Goal: Task Accomplishment & Management: Use online tool/utility

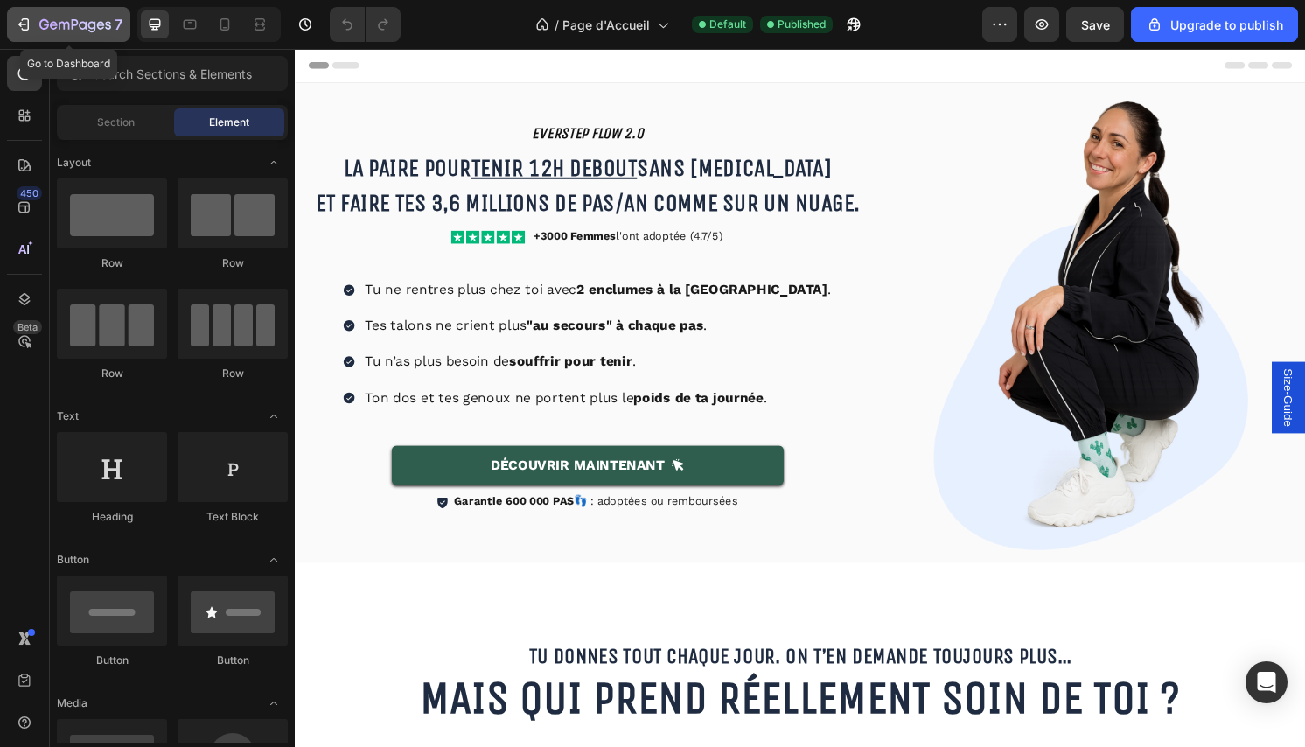
click at [38, 27] on div "7" at bounding box center [69, 24] width 108 height 21
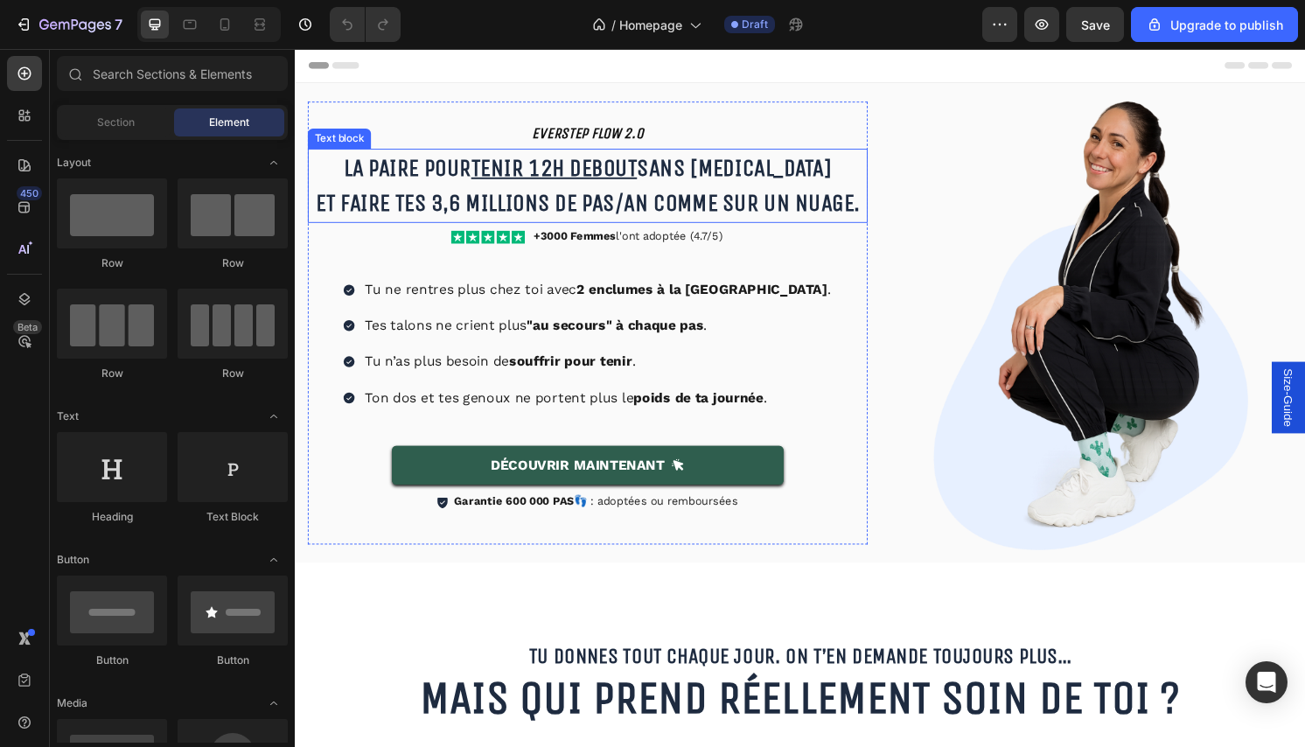
click at [634, 176] on u "tenir 12h debout" at bounding box center [564, 172] width 172 height 29
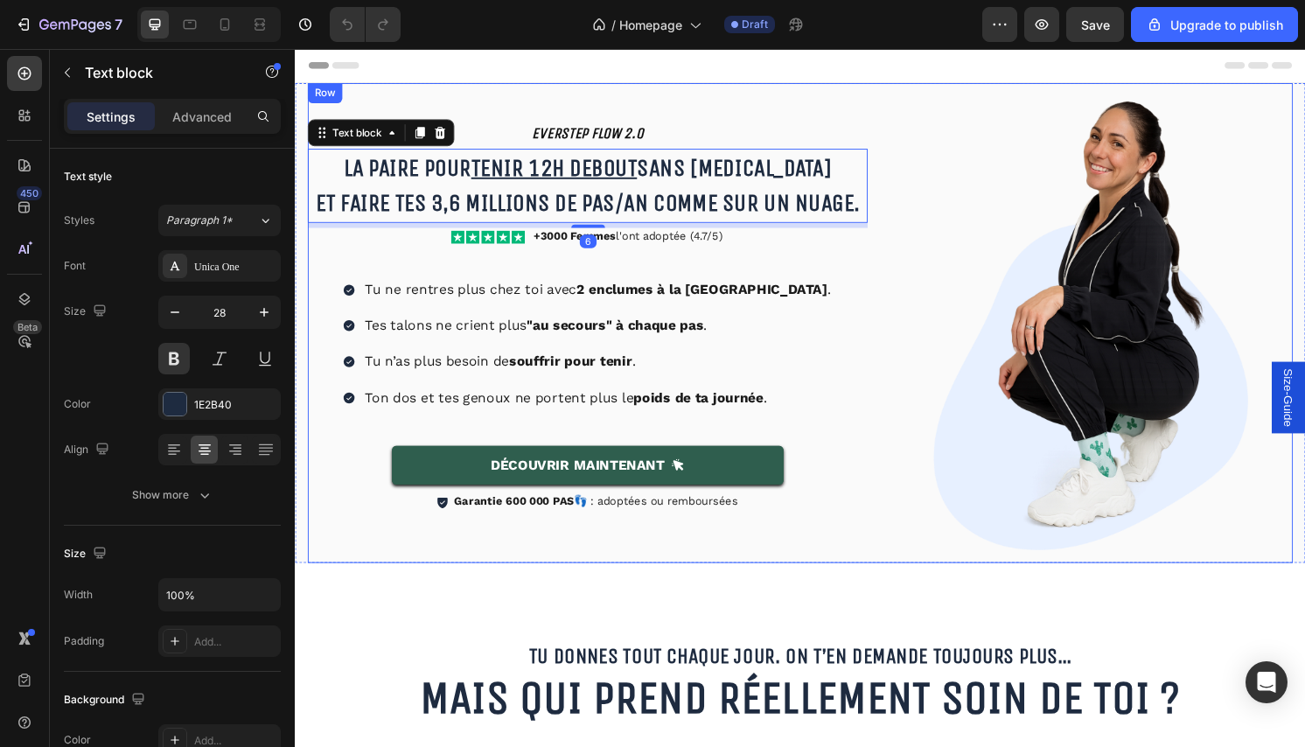
click at [900, 433] on div "EVERSTEP FLOW 2.0 Heading La paire pour tenir 12h debout sans jambes lourdes Et…" at bounding box center [820, 334] width 1024 height 499
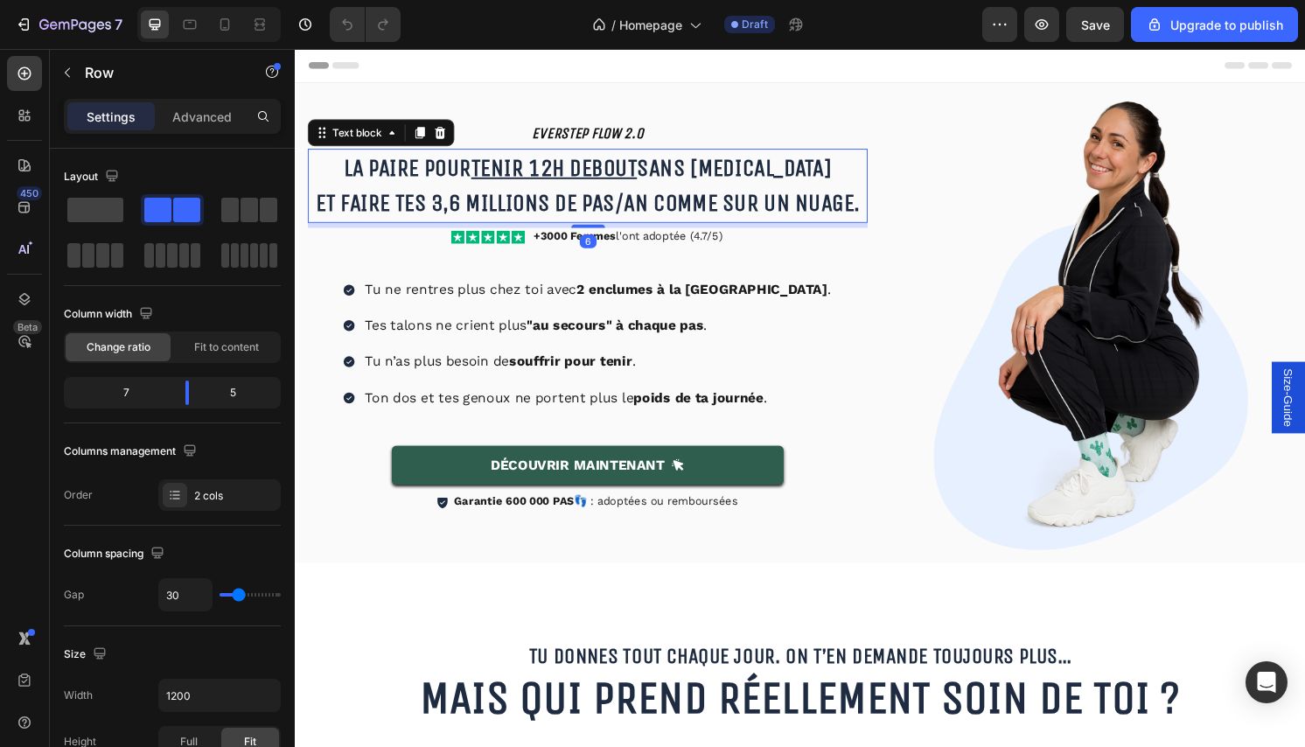
click at [745, 178] on p "La paire pour tenir 12h debout sans jambes lourdes Et faire tes 3,6 millions de…" at bounding box center [599, 191] width 578 height 73
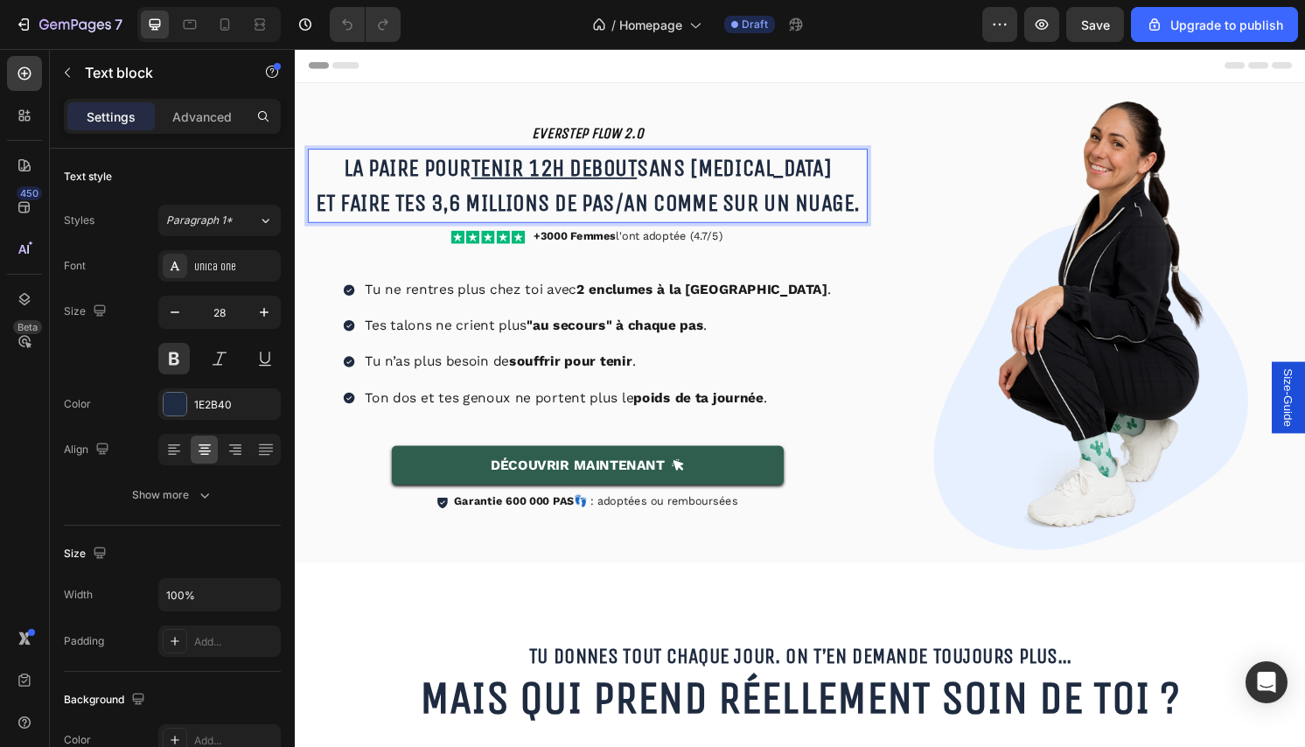
click at [877, 208] on p "La paire pour tenir 12h debout sans jambes lourdes Et faire tes 3,6 millions de…" at bounding box center [599, 191] width 578 height 73
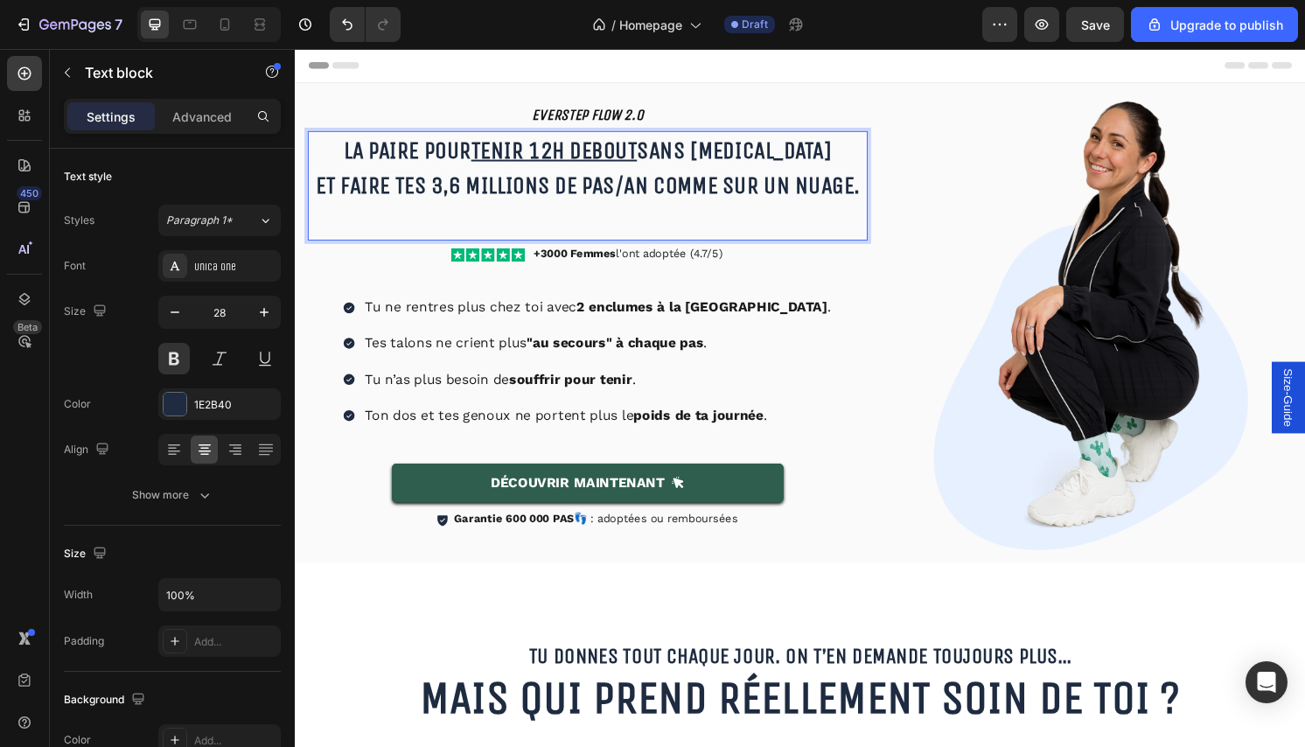
click at [829, 220] on p "Rich Text Editor. Editing area: main" at bounding box center [599, 228] width 578 height 37
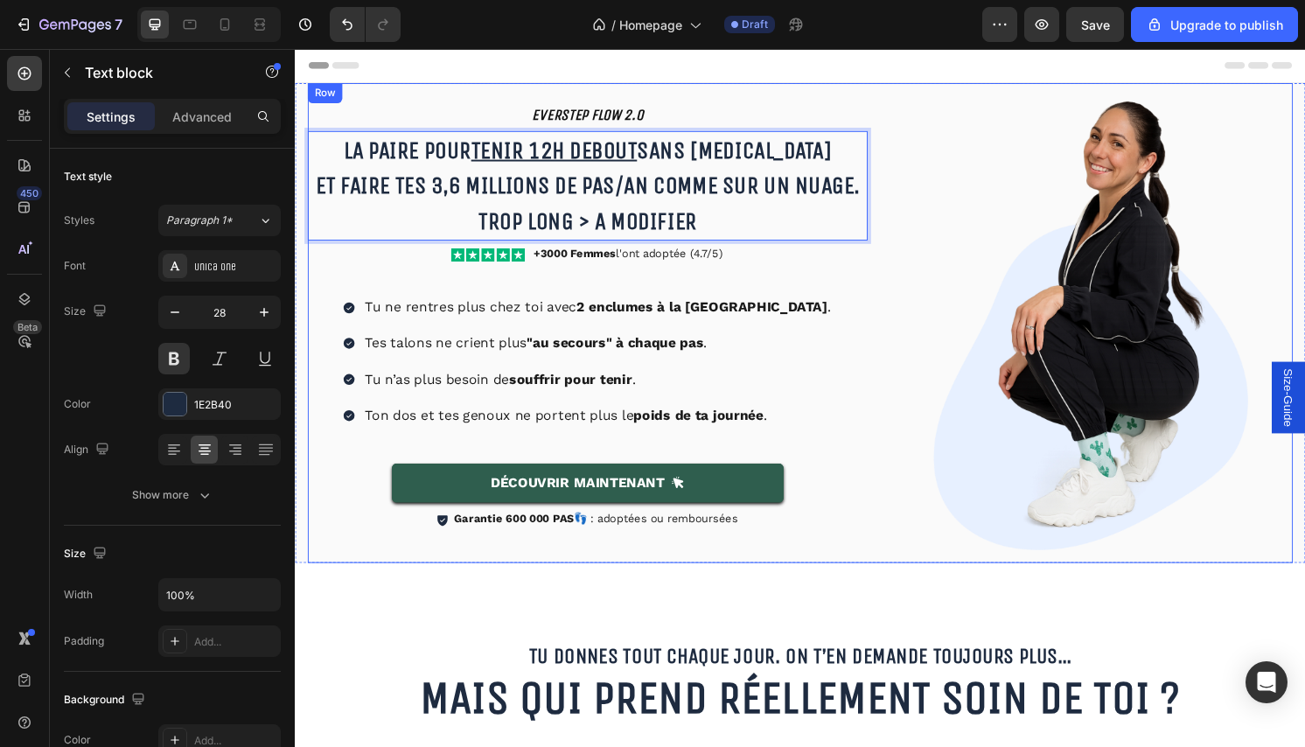
click at [895, 382] on div "EVERSTEP FLOW 2.0 Heading La paire pour tenir 12h debout sans jambes lourdes Et…" at bounding box center [820, 334] width 1024 height 499
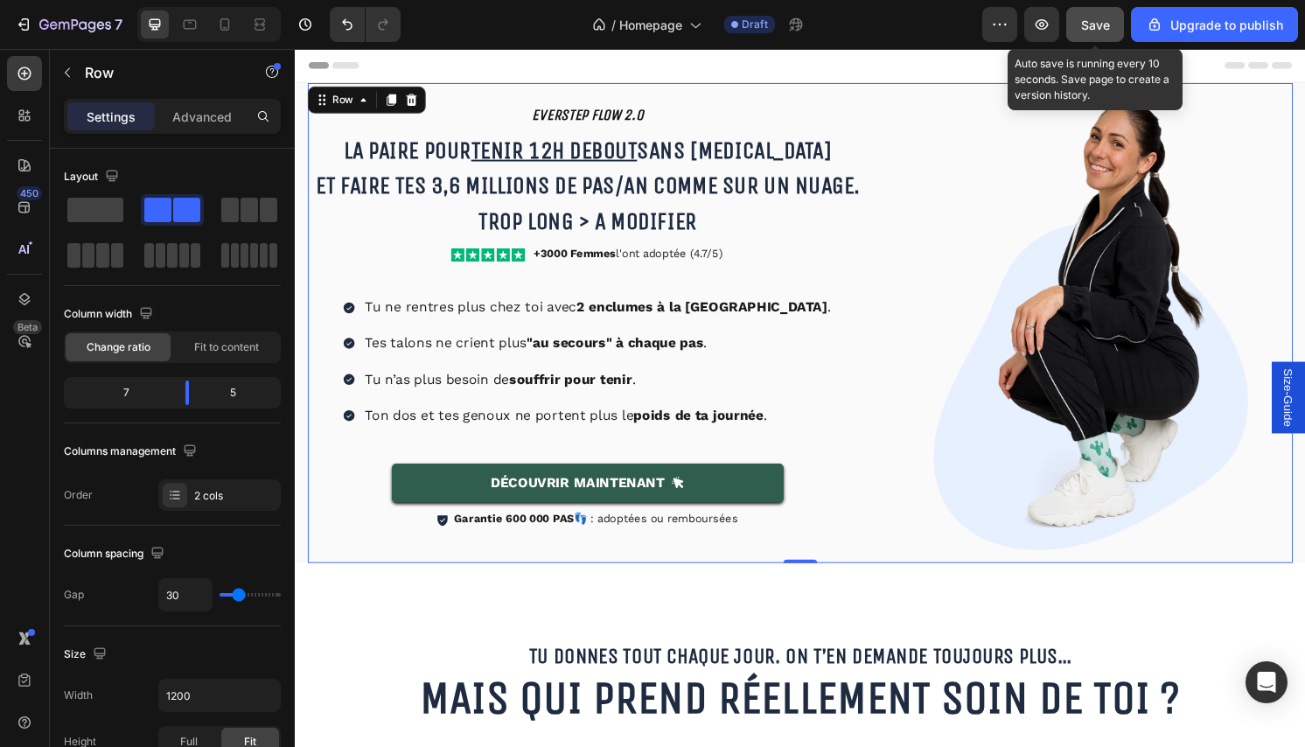
click at [1096, 30] on span "Save" at bounding box center [1095, 24] width 29 height 15
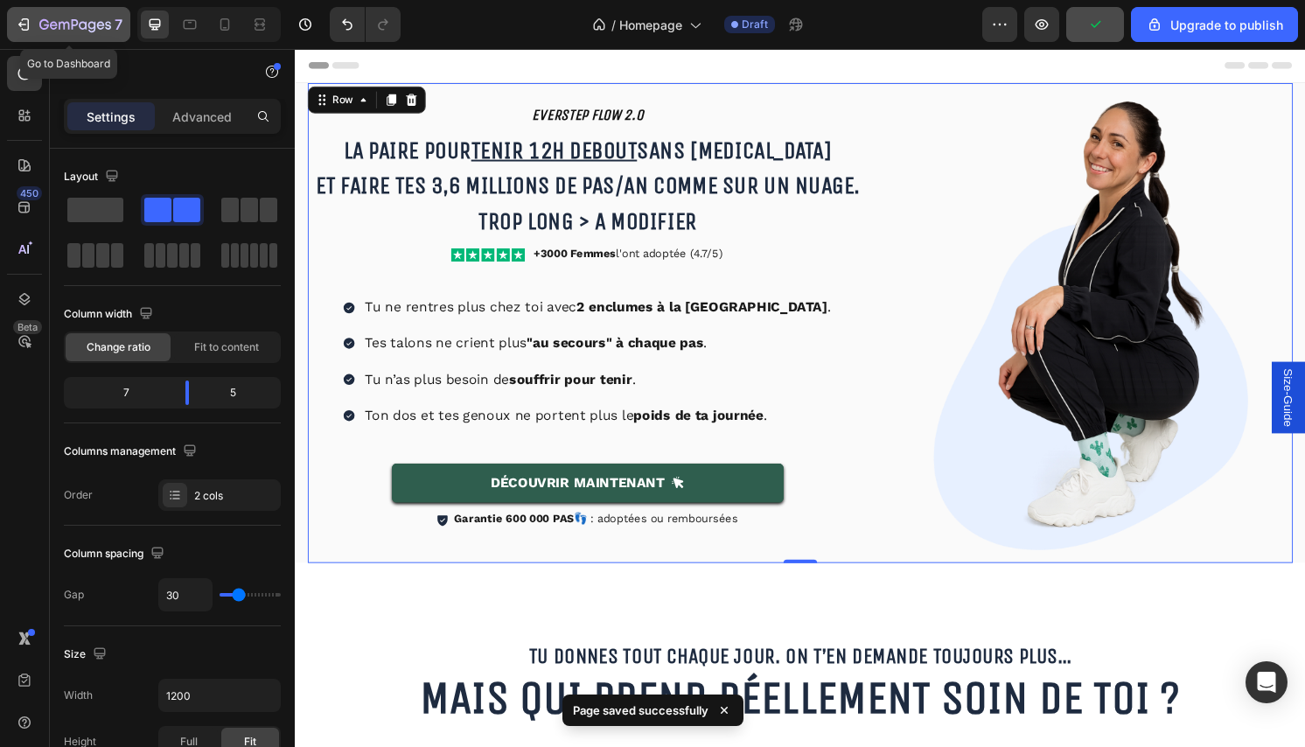
click at [15, 24] on icon "button" at bounding box center [23, 24] width 17 height 17
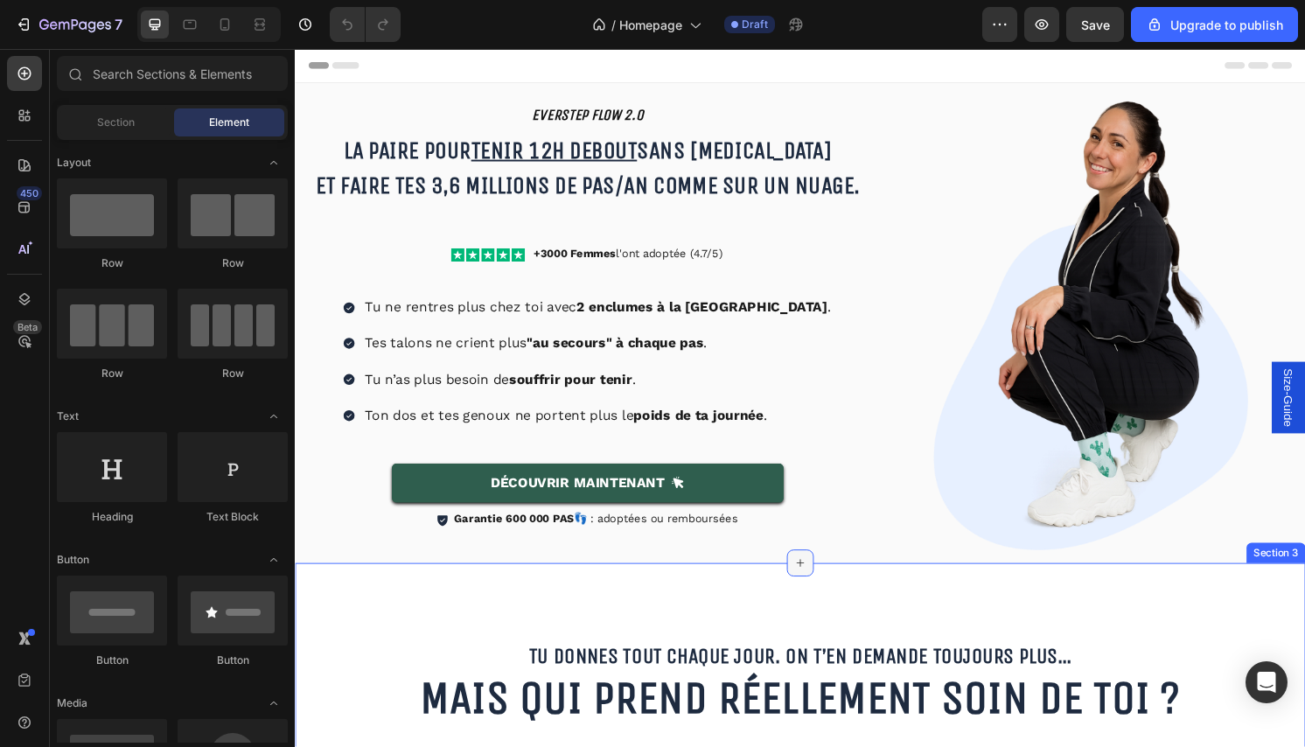
click at [813, 583] on icon at bounding box center [820, 584] width 14 height 14
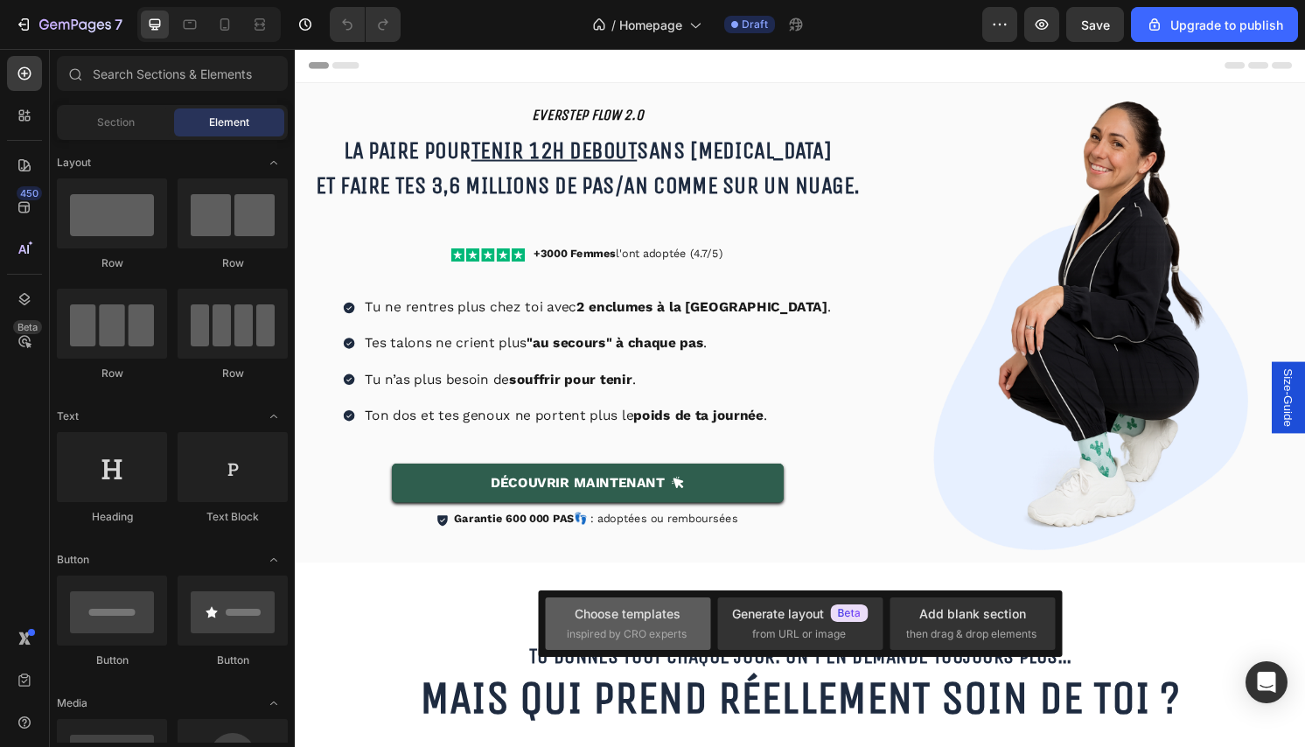
click at [591, 639] on span "inspired by CRO experts" at bounding box center [627, 634] width 120 height 16
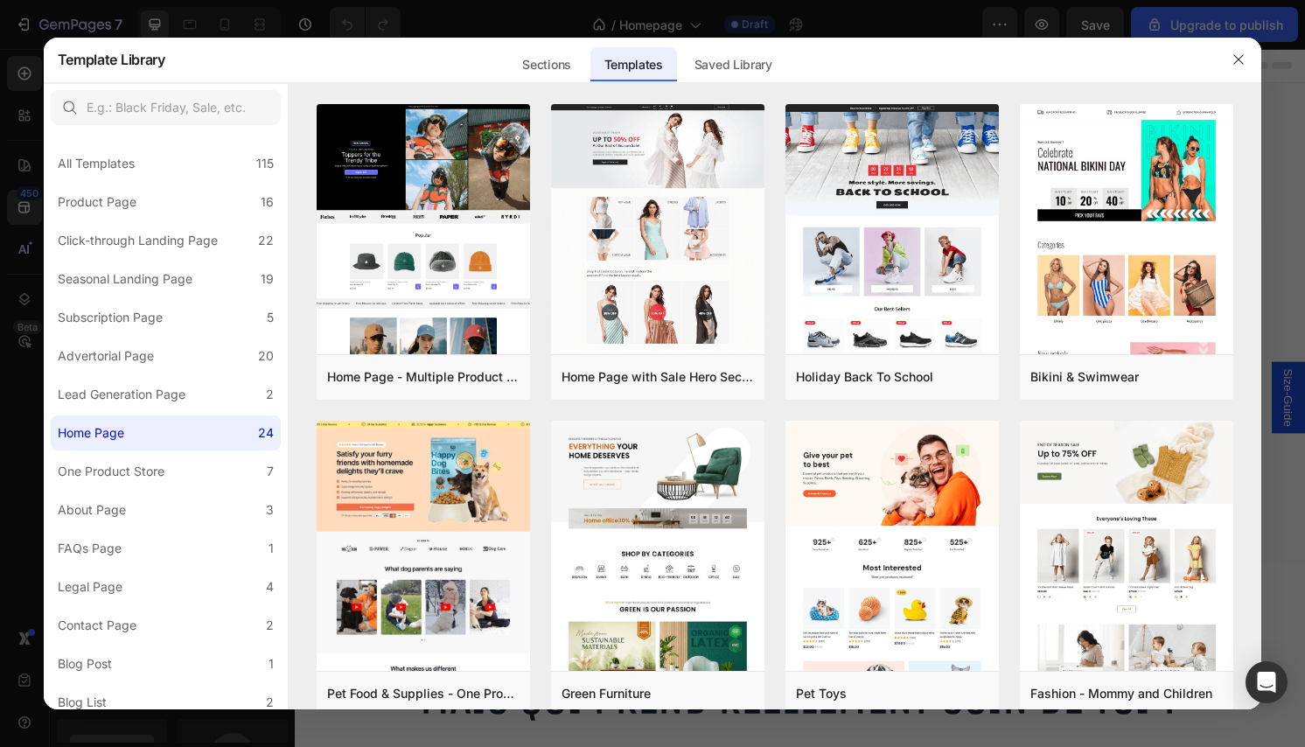
click at [542, 83] on div at bounding box center [653, 83] width 1219 height 1
click at [546, 68] on div "Sections" at bounding box center [546, 64] width 76 height 35
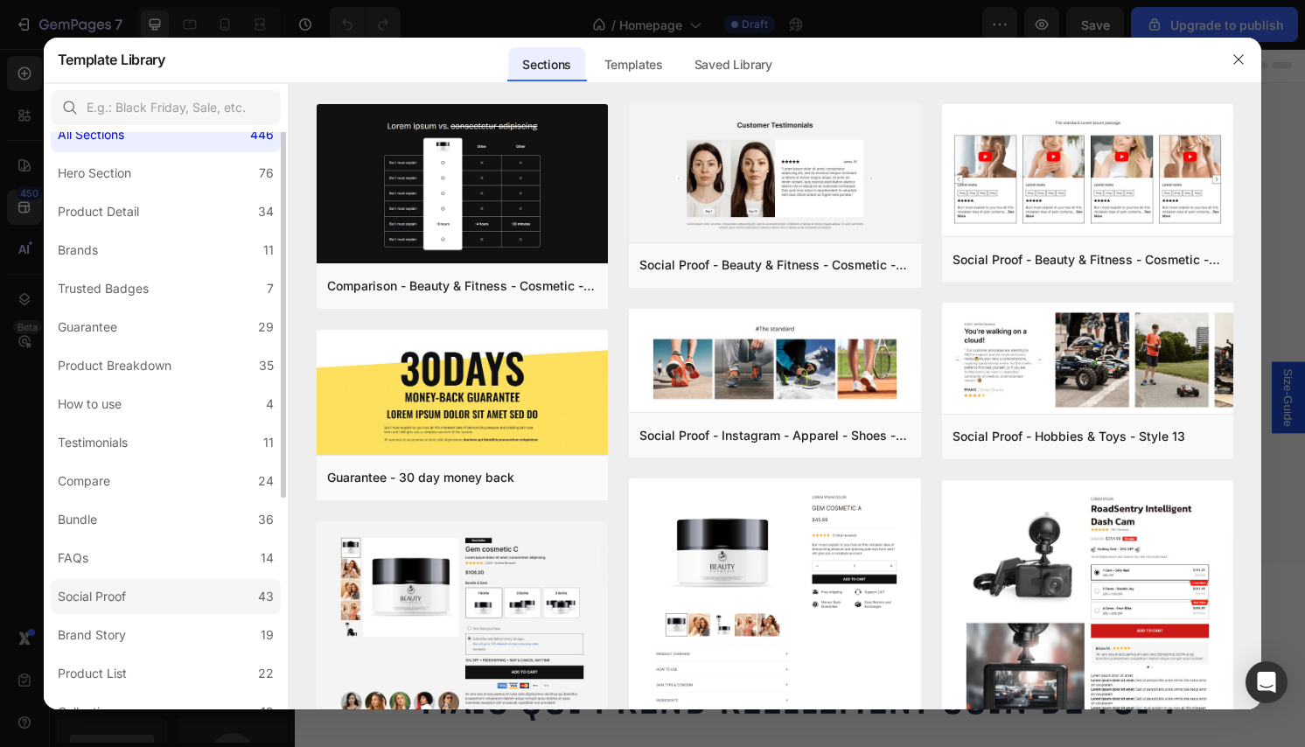
scroll to position [68, 0]
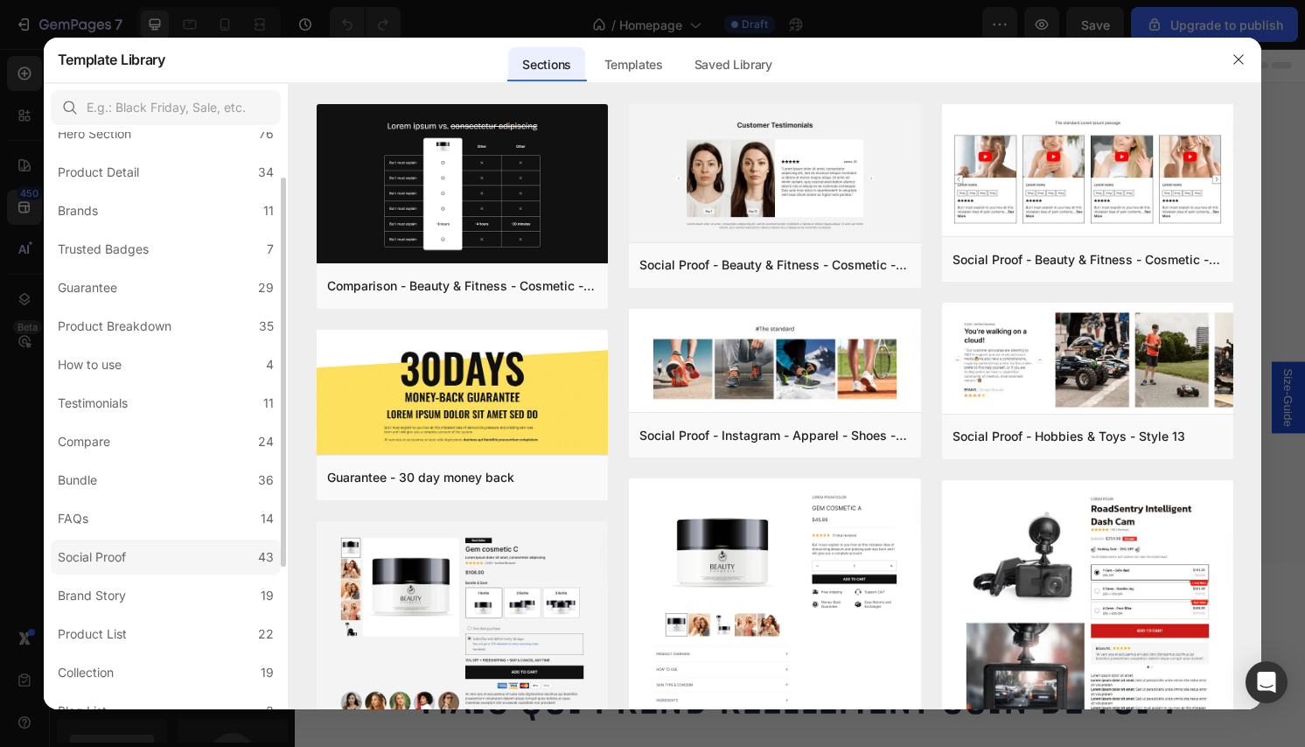
click at [165, 565] on label "Social Proof 43" at bounding box center [166, 557] width 230 height 35
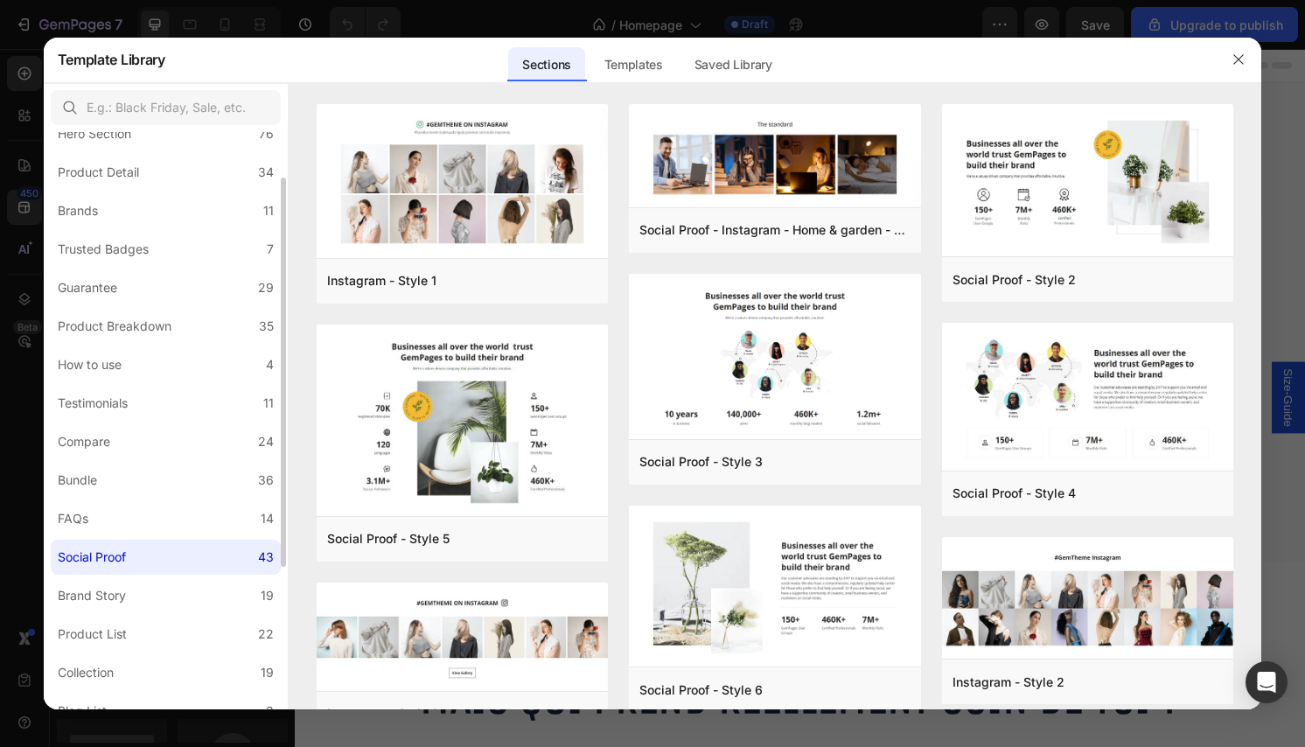
scroll to position [164, 0]
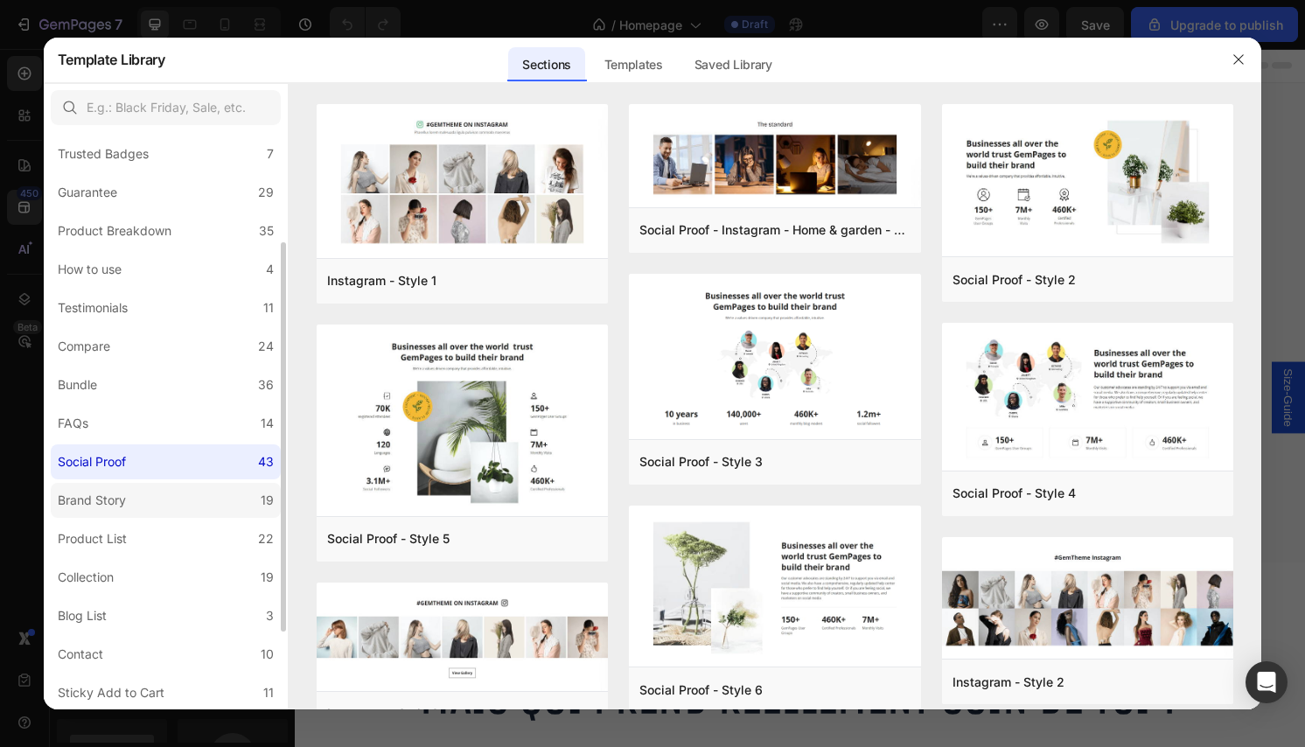
click at [172, 514] on label "Brand Story 19" at bounding box center [166, 500] width 230 height 35
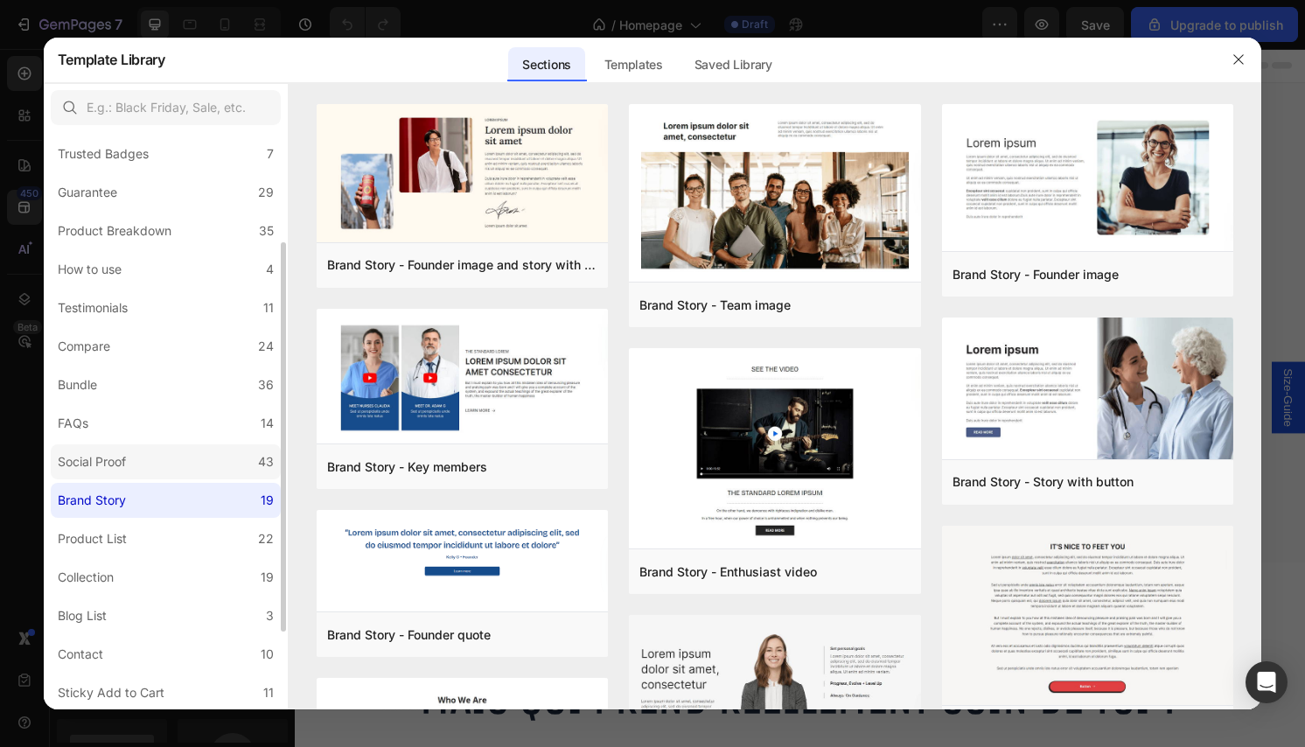
click at [157, 467] on label "Social Proof 43" at bounding box center [166, 461] width 230 height 35
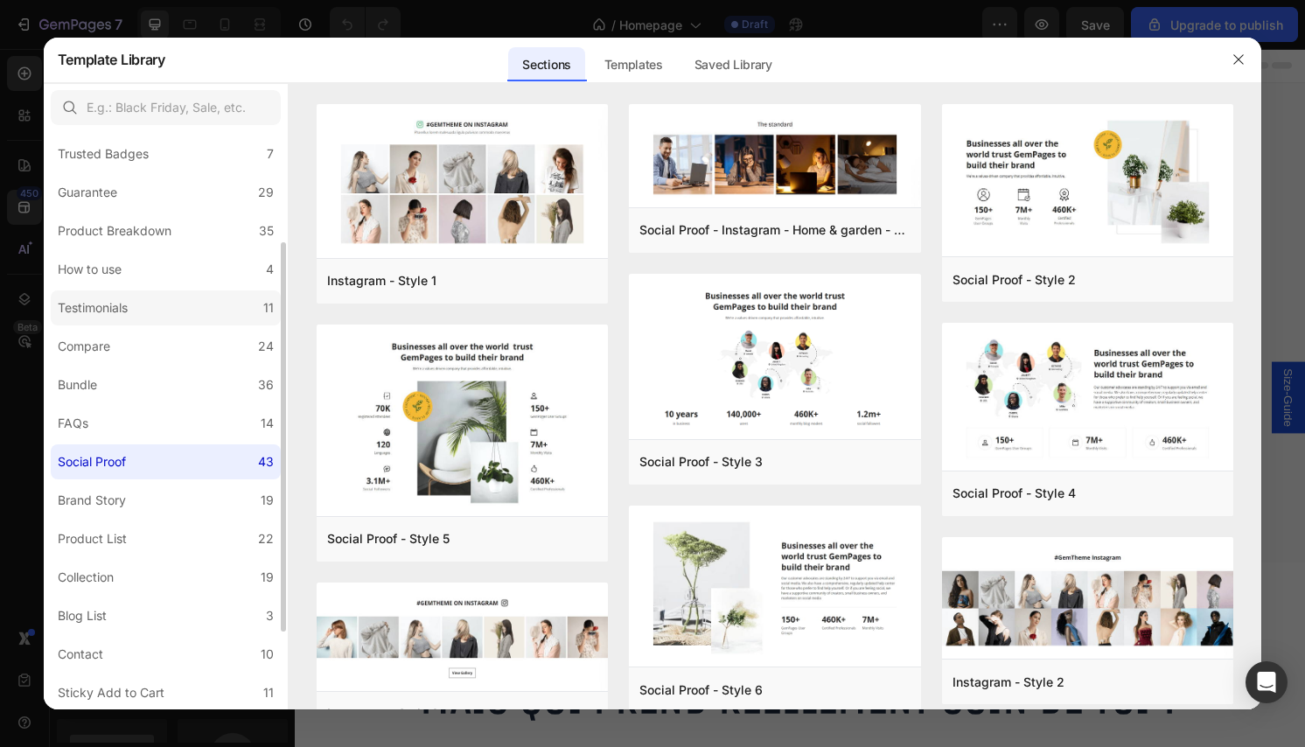
click at [174, 305] on label "Testimonials 11" at bounding box center [166, 307] width 230 height 35
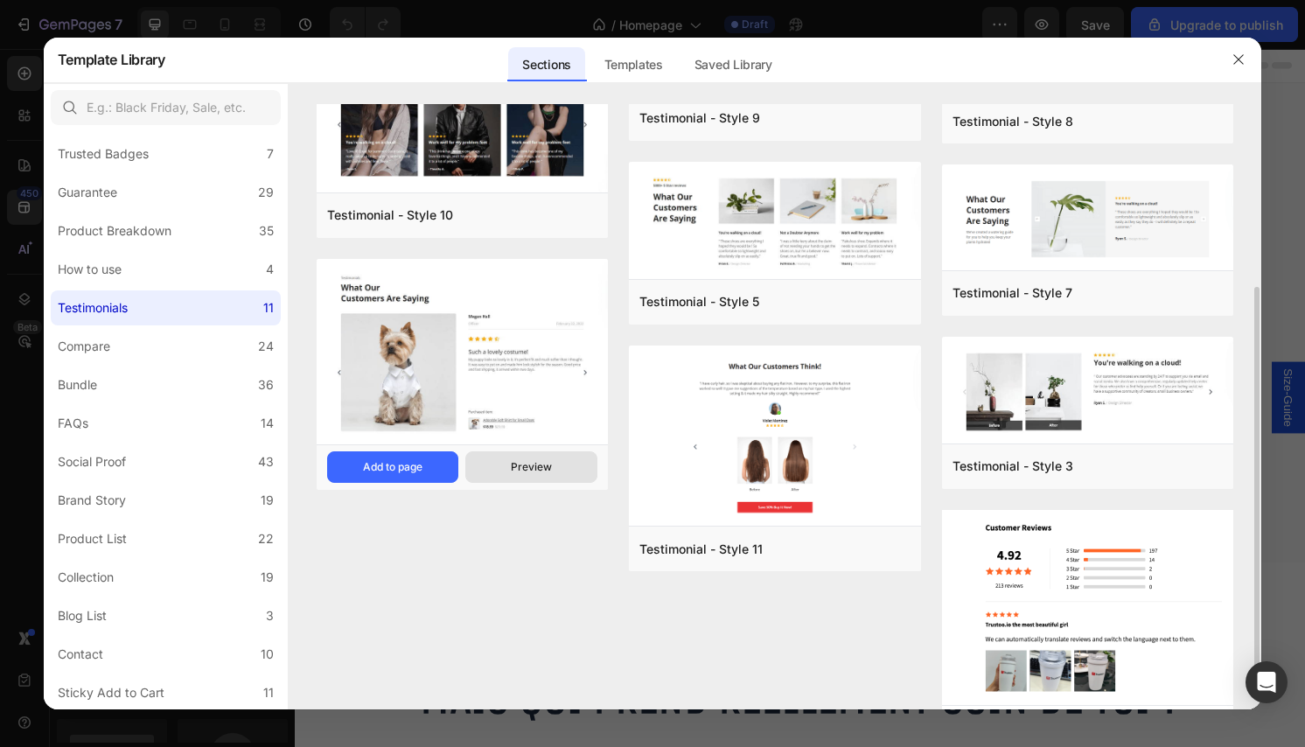
scroll to position [349, 0]
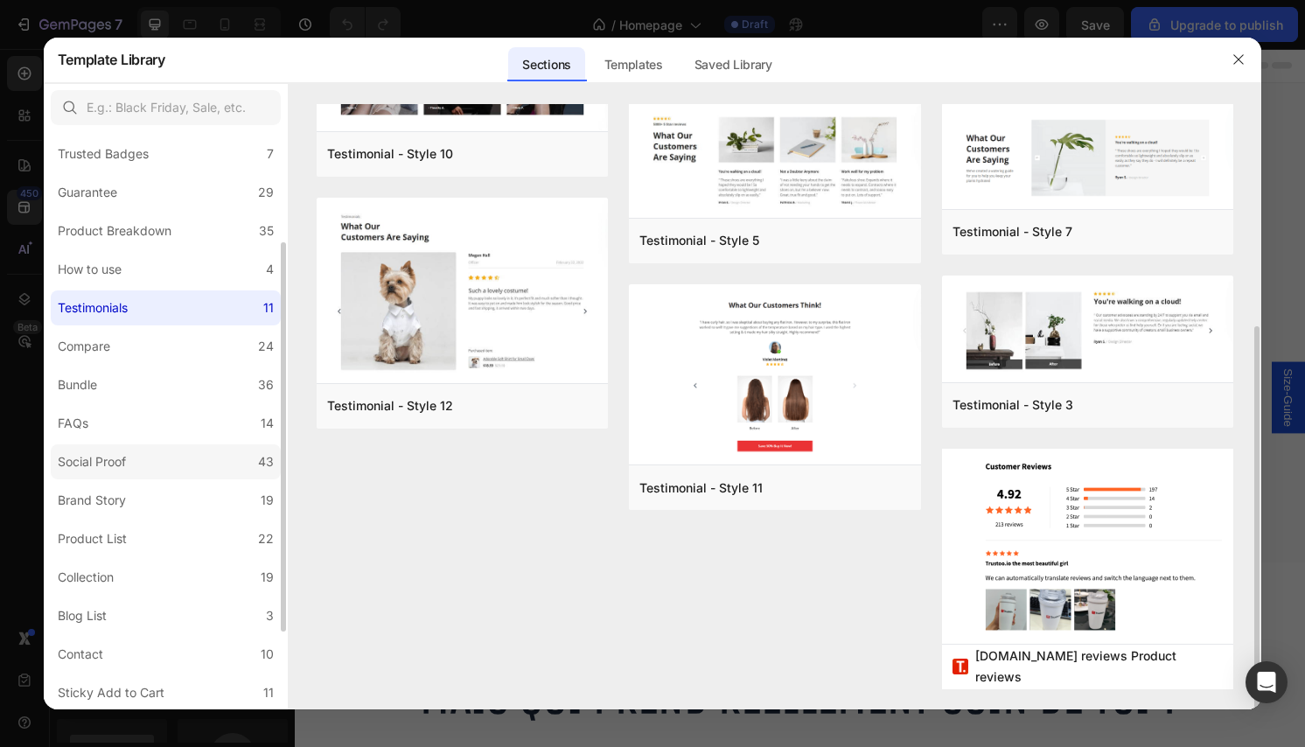
click at [183, 459] on label "Social Proof 43" at bounding box center [166, 461] width 230 height 35
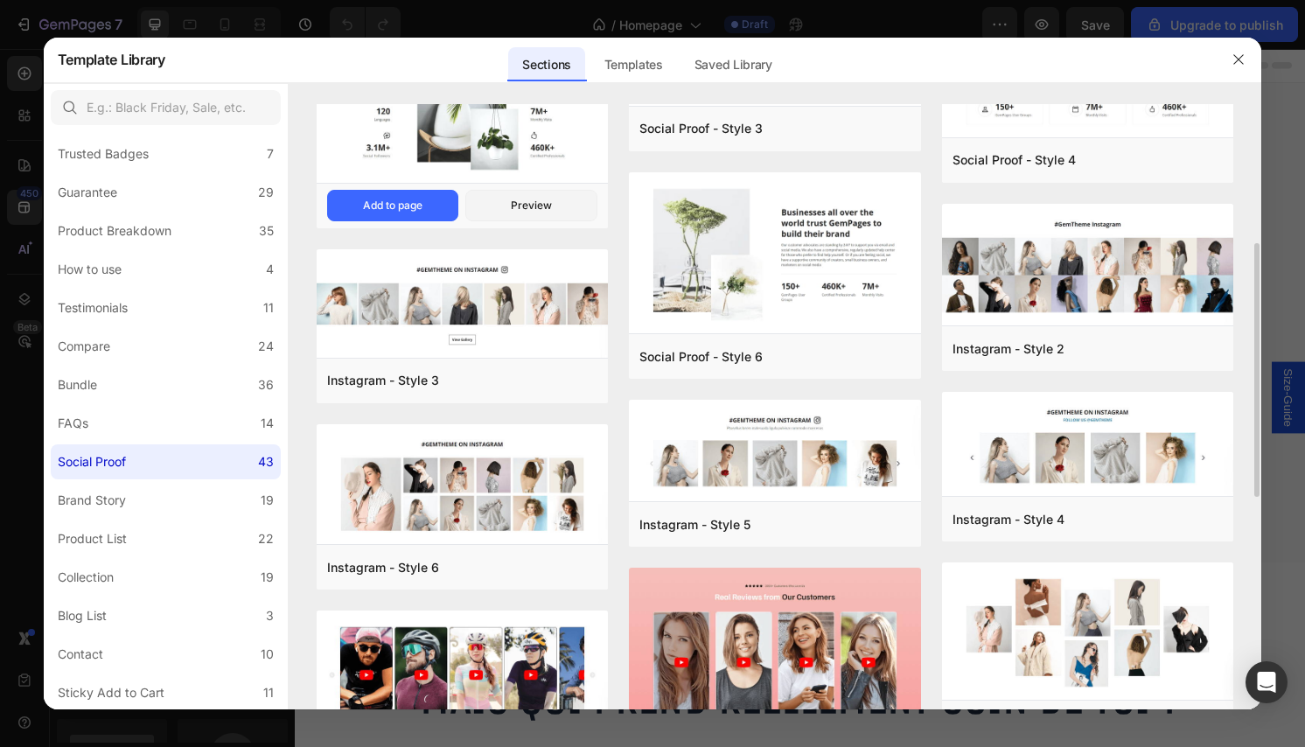
scroll to position [638, 0]
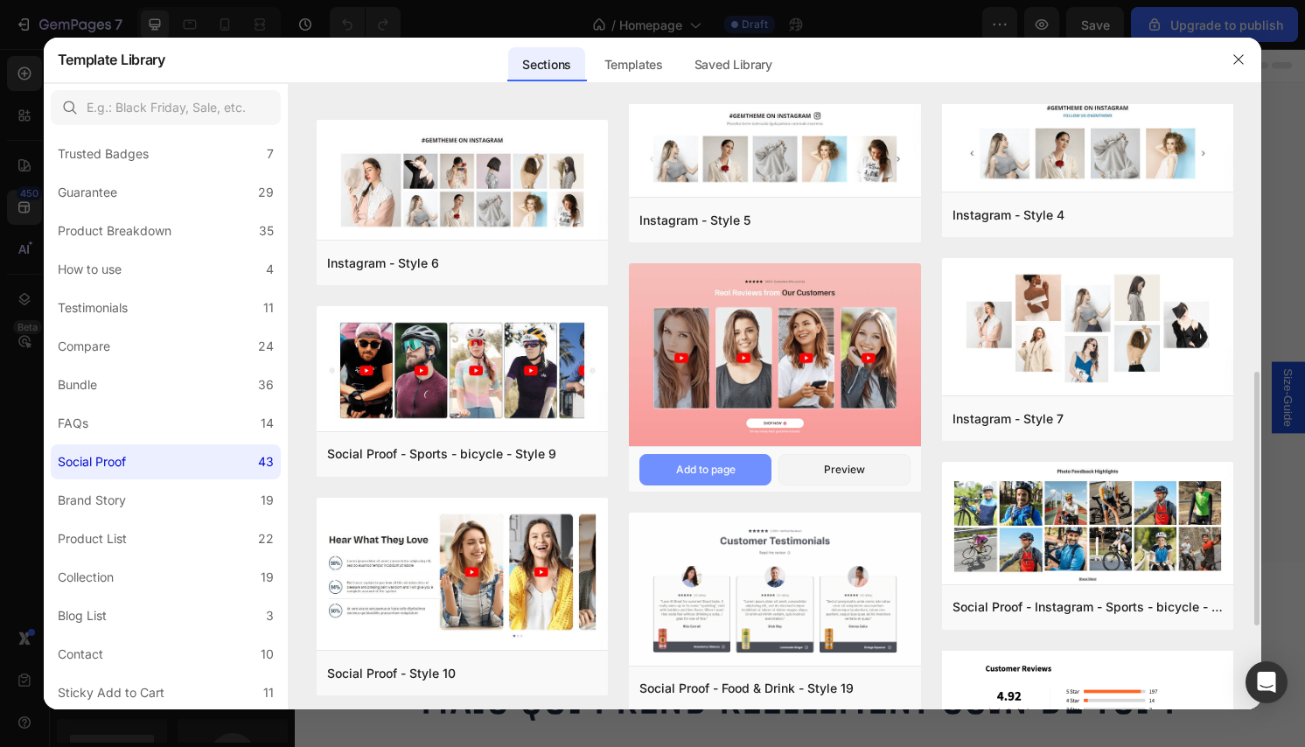
click at [695, 472] on div "Add to page" at bounding box center [705, 470] width 59 height 16
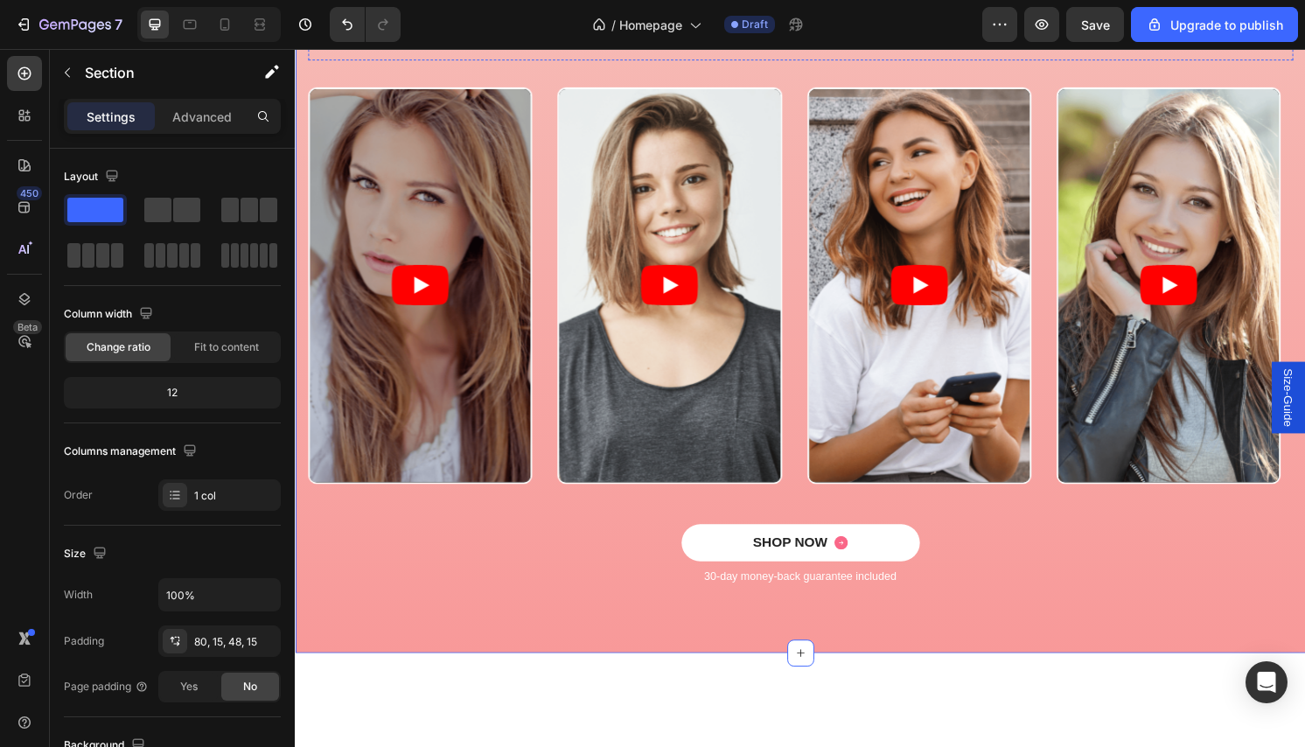
scroll to position [950, 0]
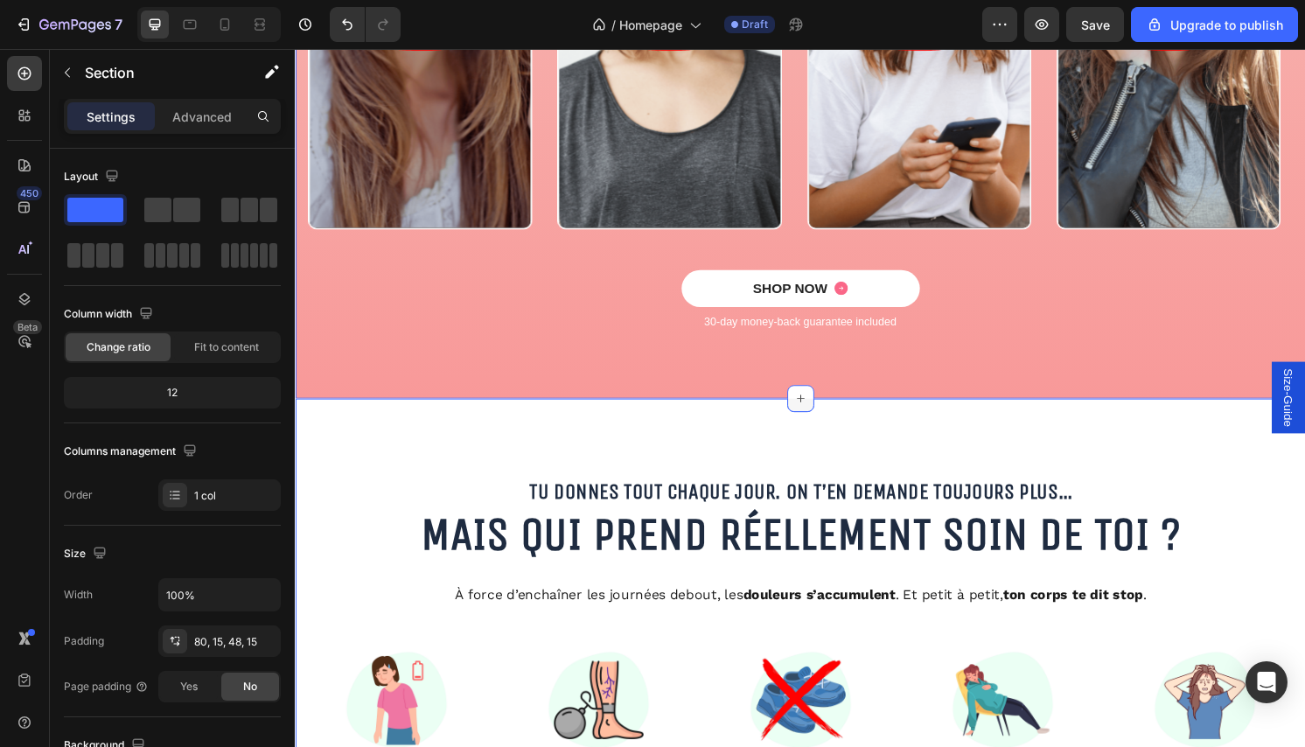
click at [817, 421] on div at bounding box center [820, 413] width 28 height 28
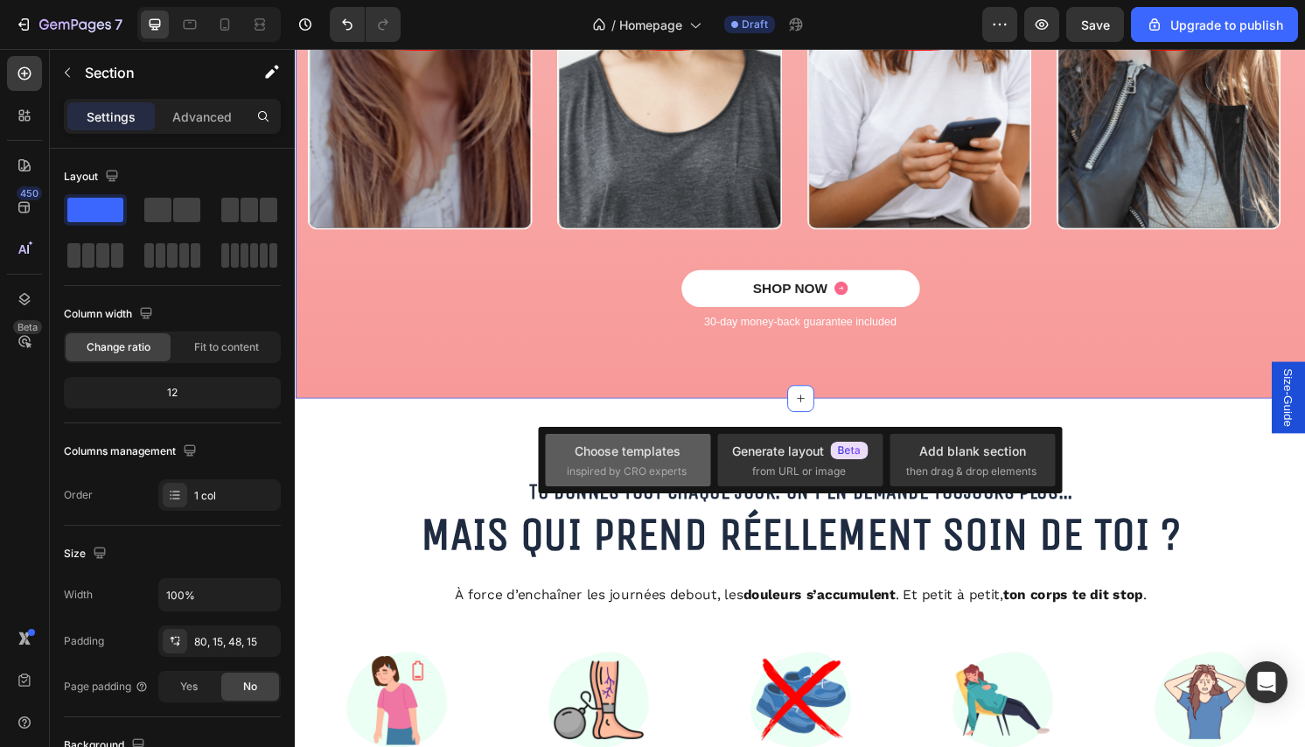
click at [632, 458] on div "Choose templates" at bounding box center [628, 451] width 106 height 18
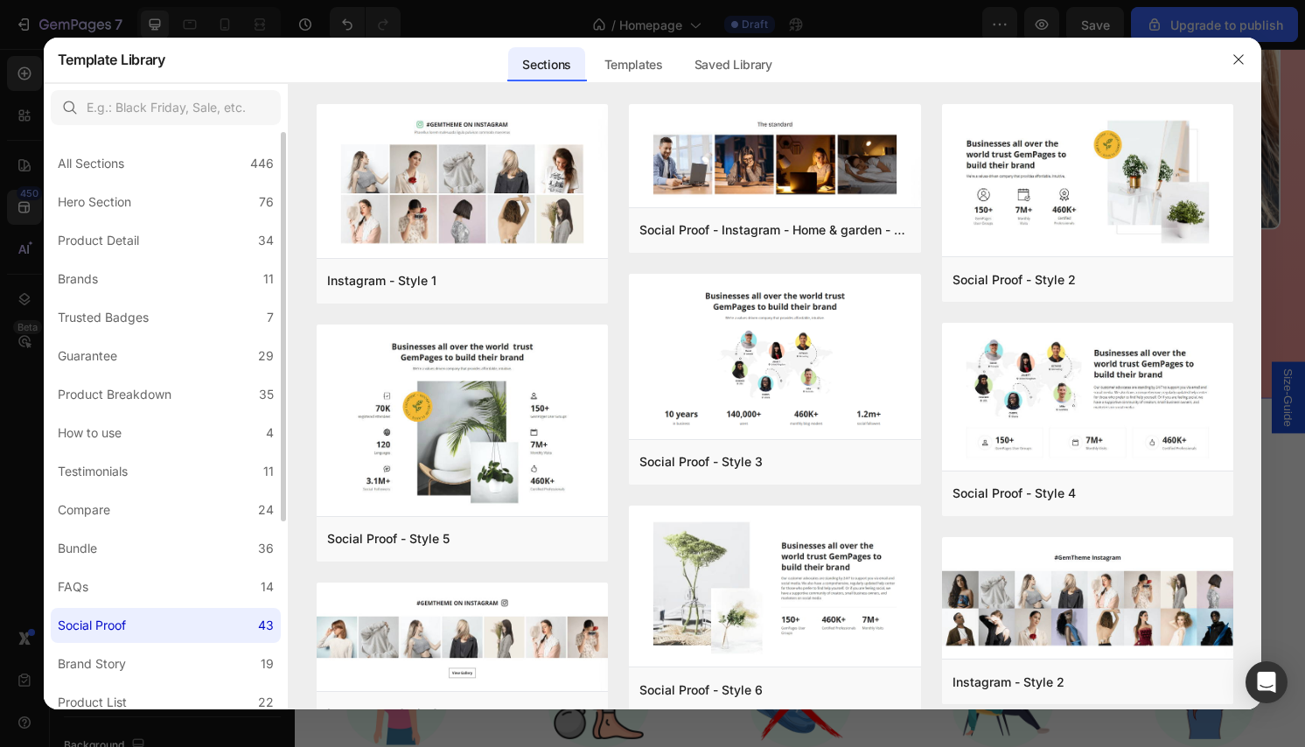
scroll to position [279, 0]
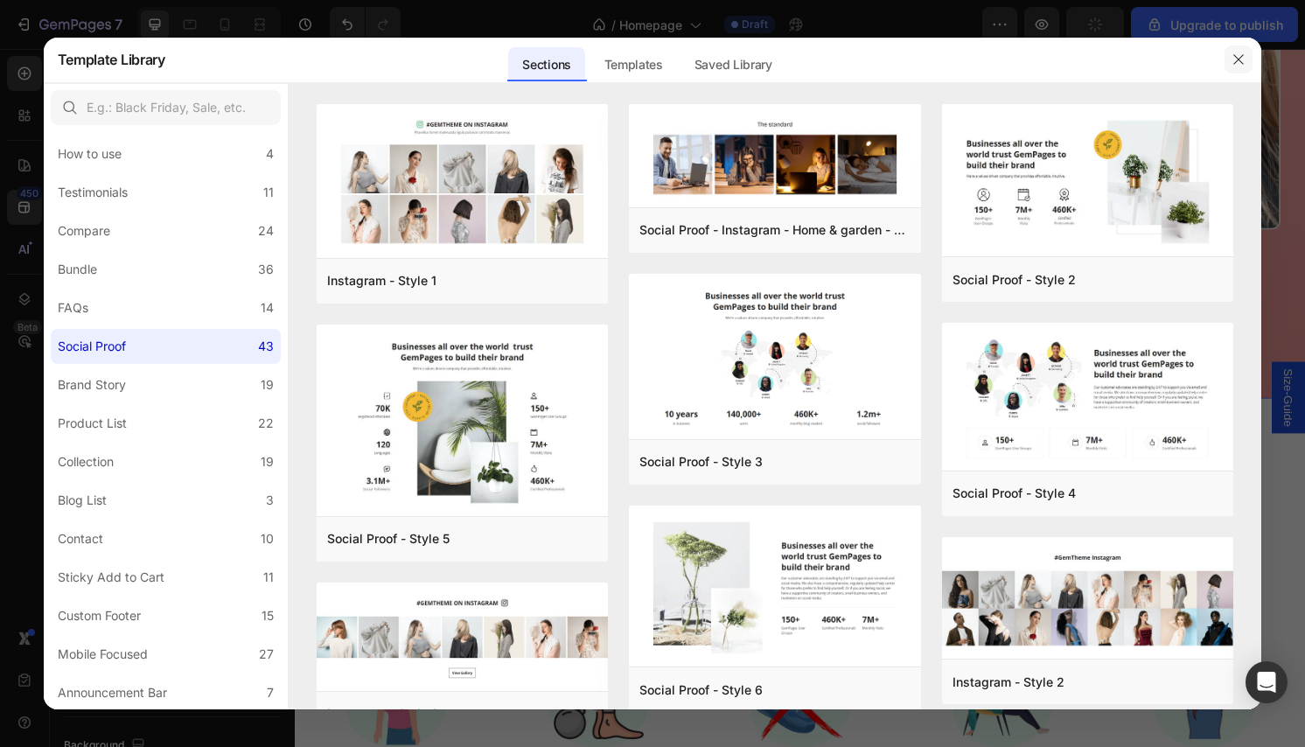
click at [1247, 56] on button "button" at bounding box center [1239, 59] width 28 height 28
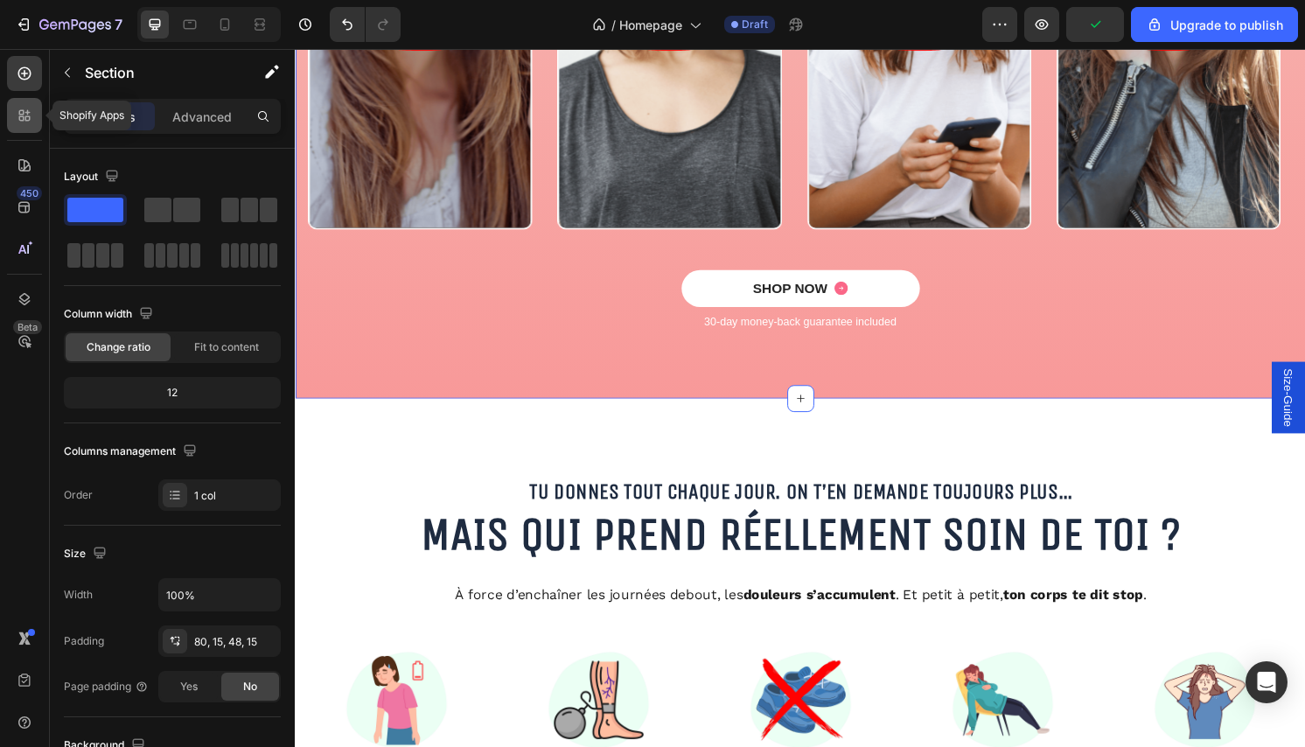
click at [30, 126] on div at bounding box center [24, 115] width 35 height 35
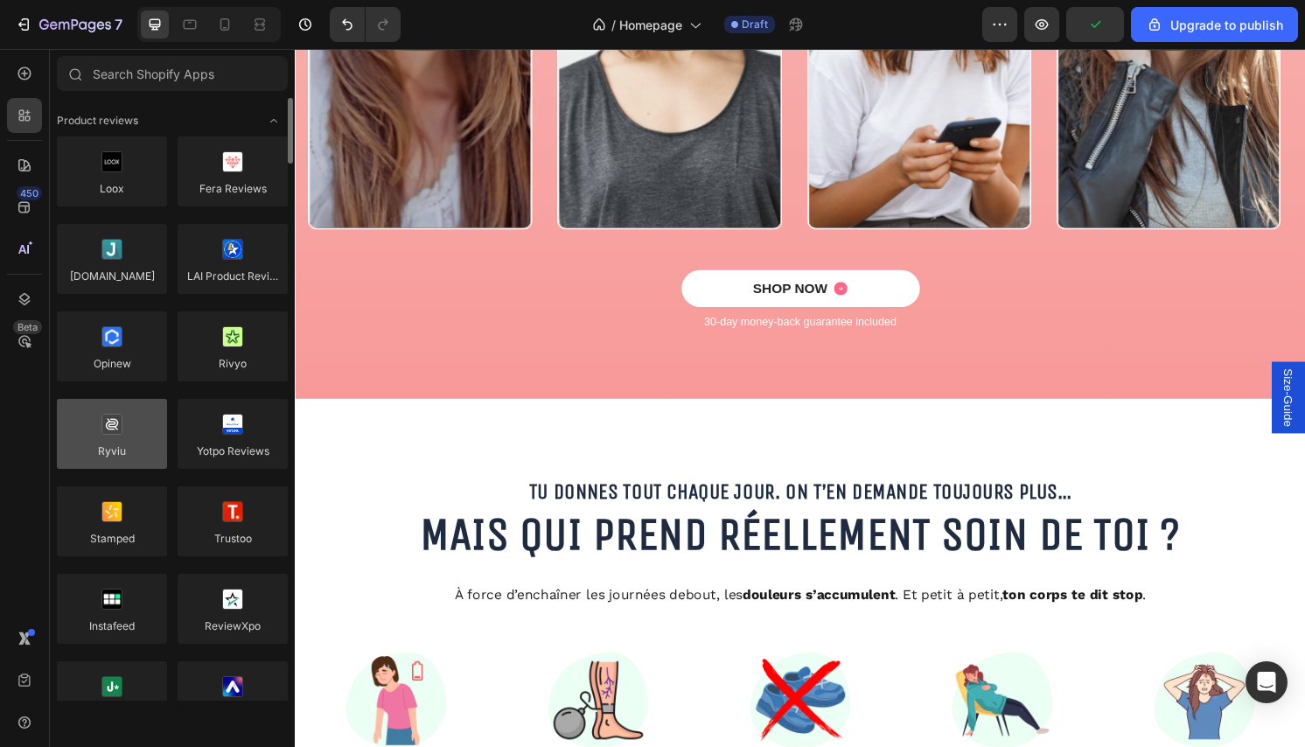
scroll to position [28, 0]
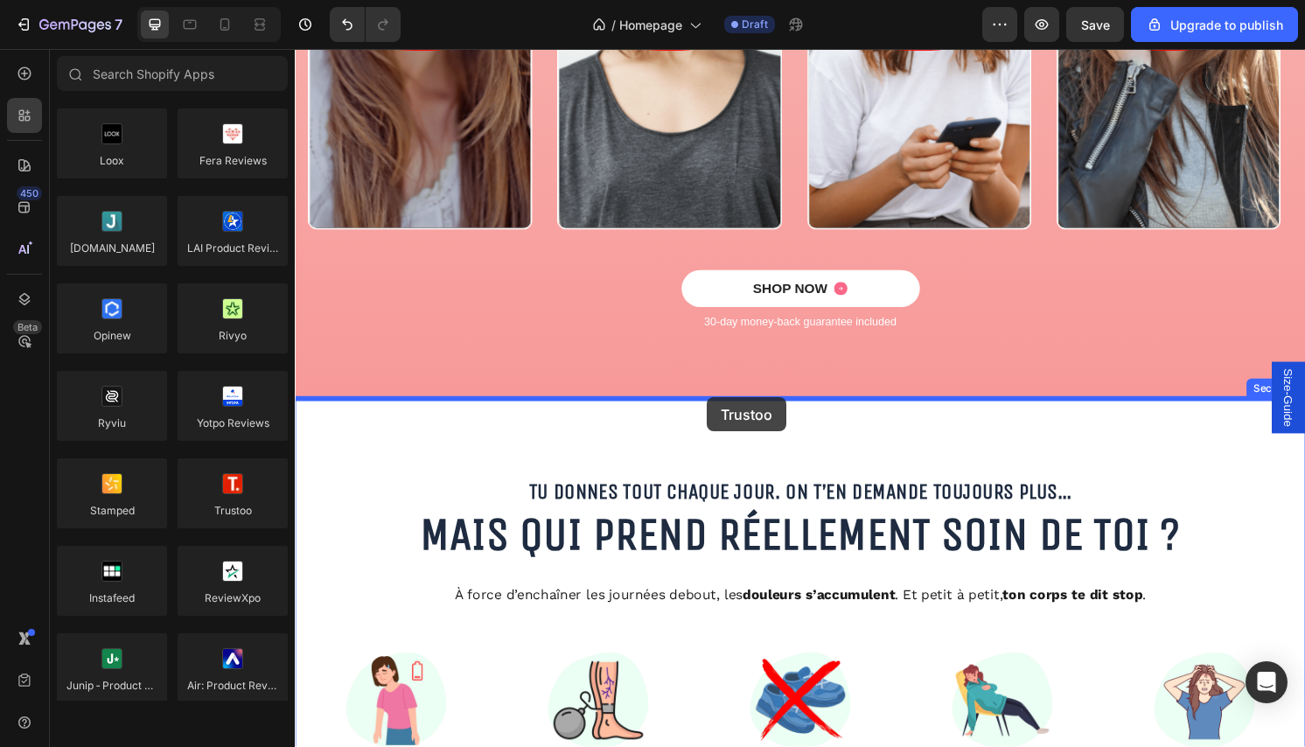
drag, startPoint x: 525, startPoint y: 542, endPoint x: 723, endPoint y: 411, distance: 237.3
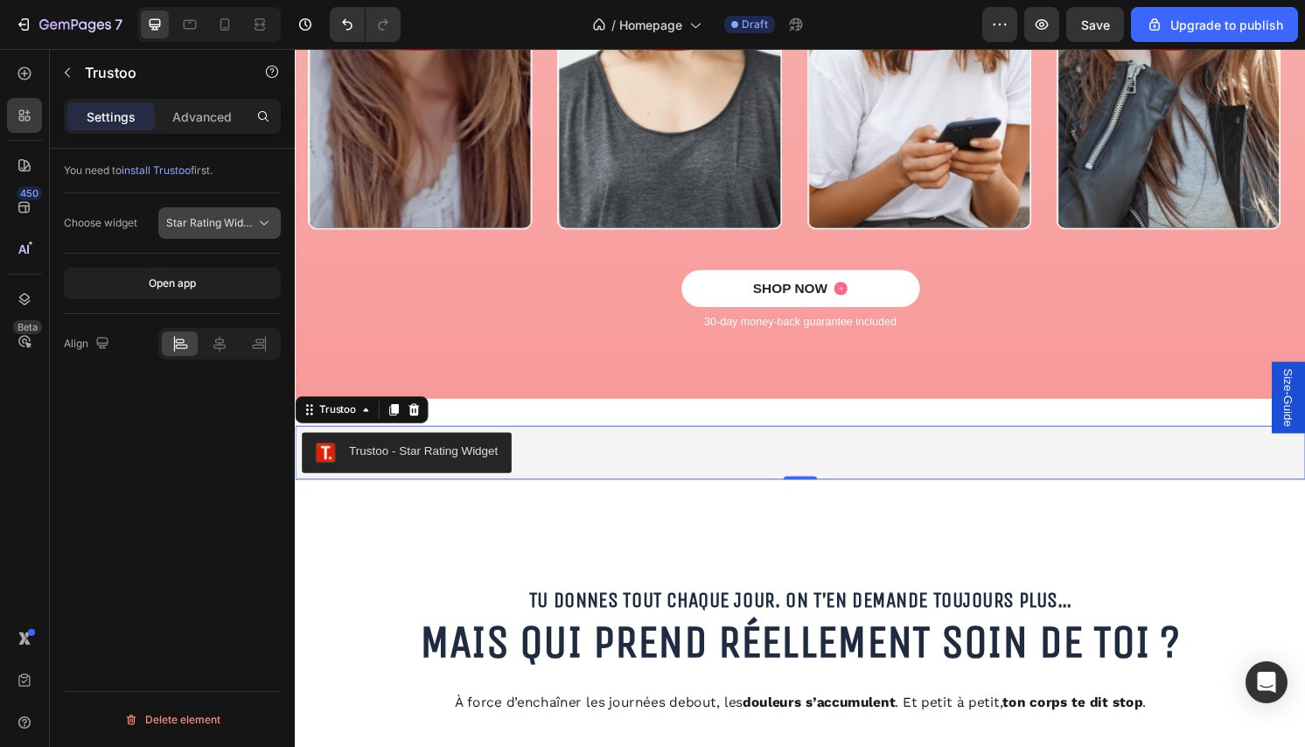
click at [216, 226] on span "Star Rating Widget" at bounding box center [212, 222] width 93 height 13
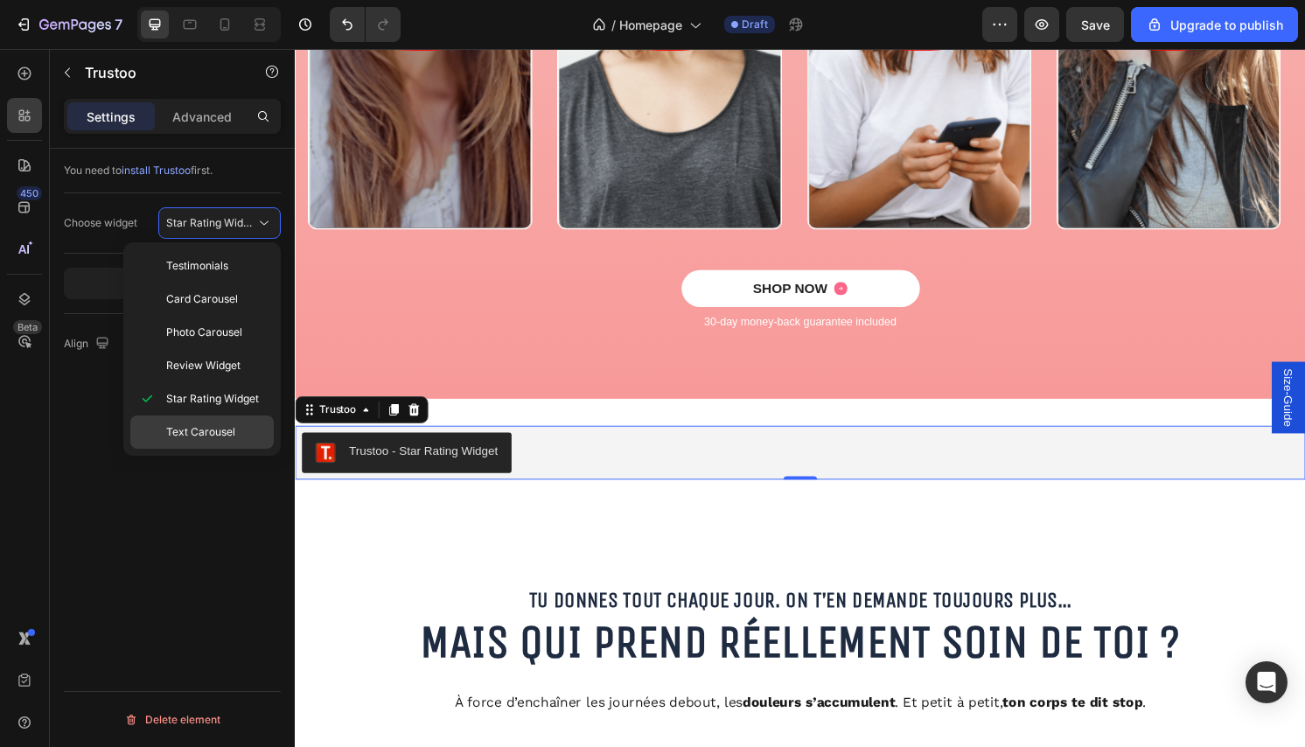
click at [214, 429] on span "Text Carousel" at bounding box center [200, 432] width 69 height 16
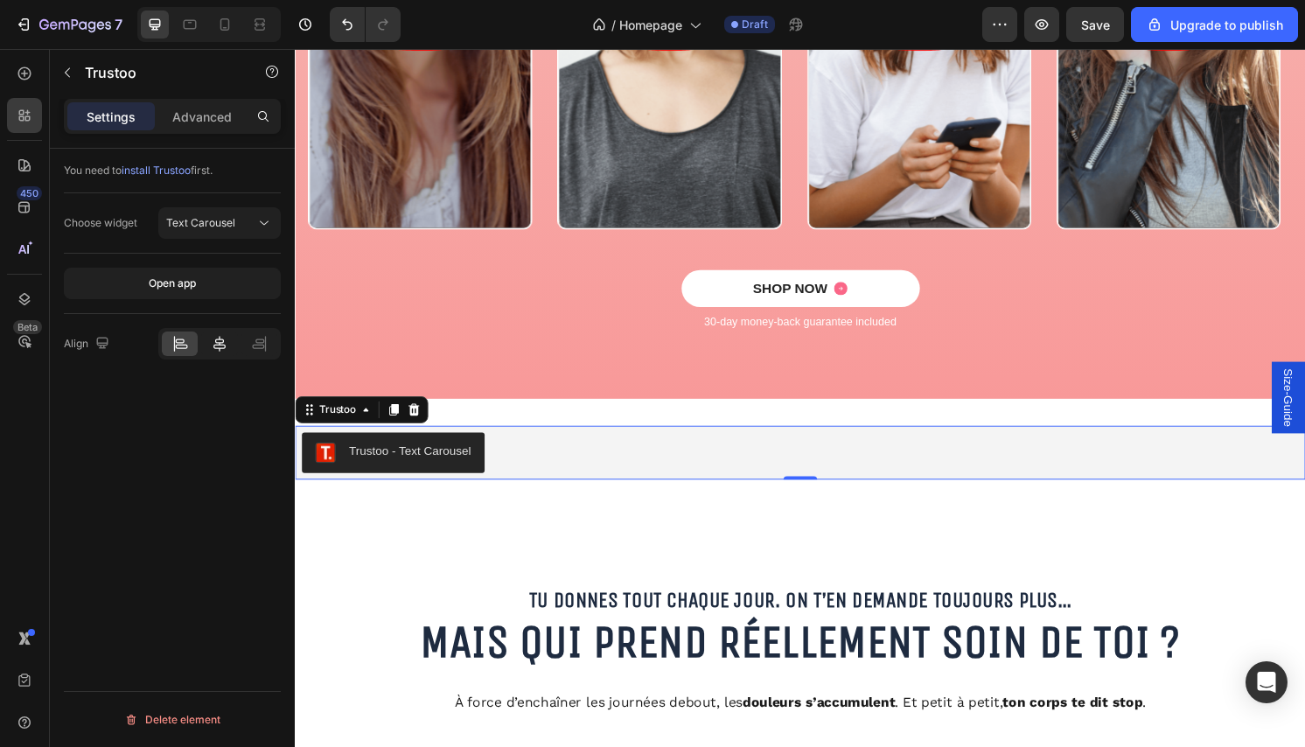
click at [208, 333] on div at bounding box center [219, 344] width 36 height 24
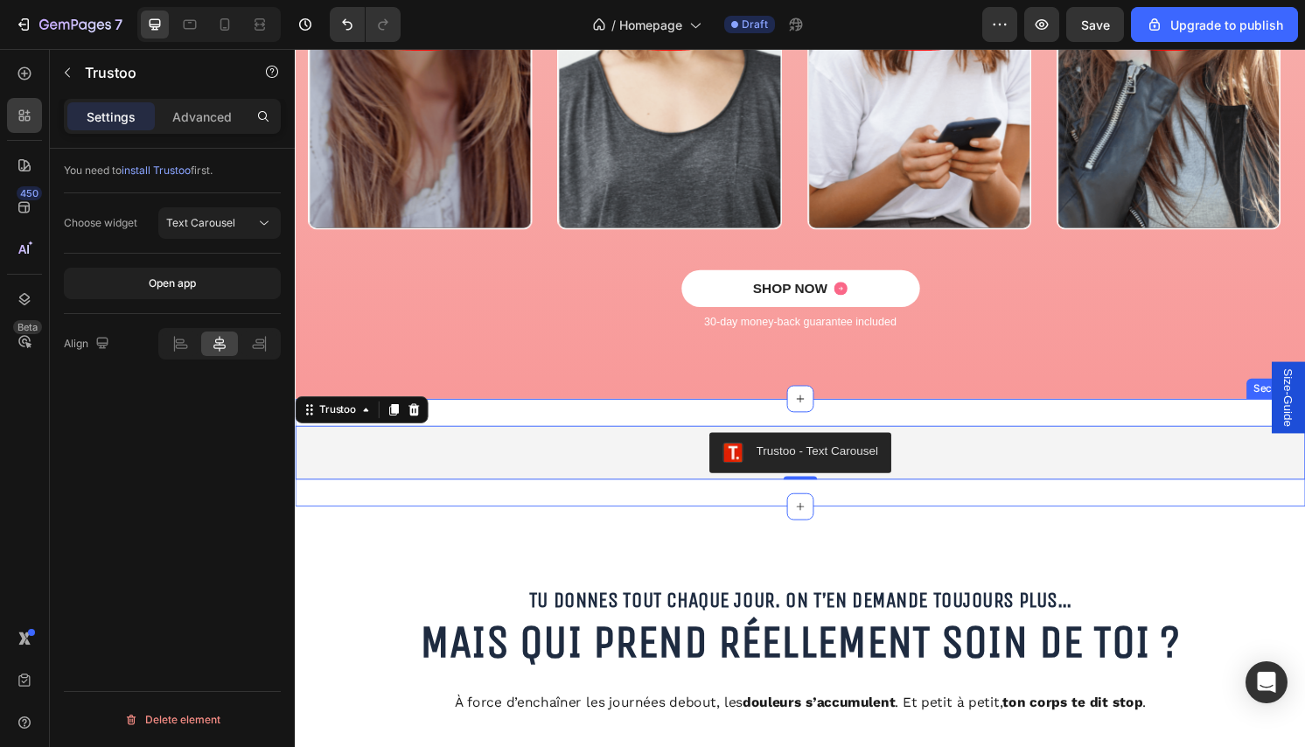
click at [696, 425] on div "Trustoo - Text Carousel Trustoo 0 Section 4" at bounding box center [820, 469] width 1050 height 112
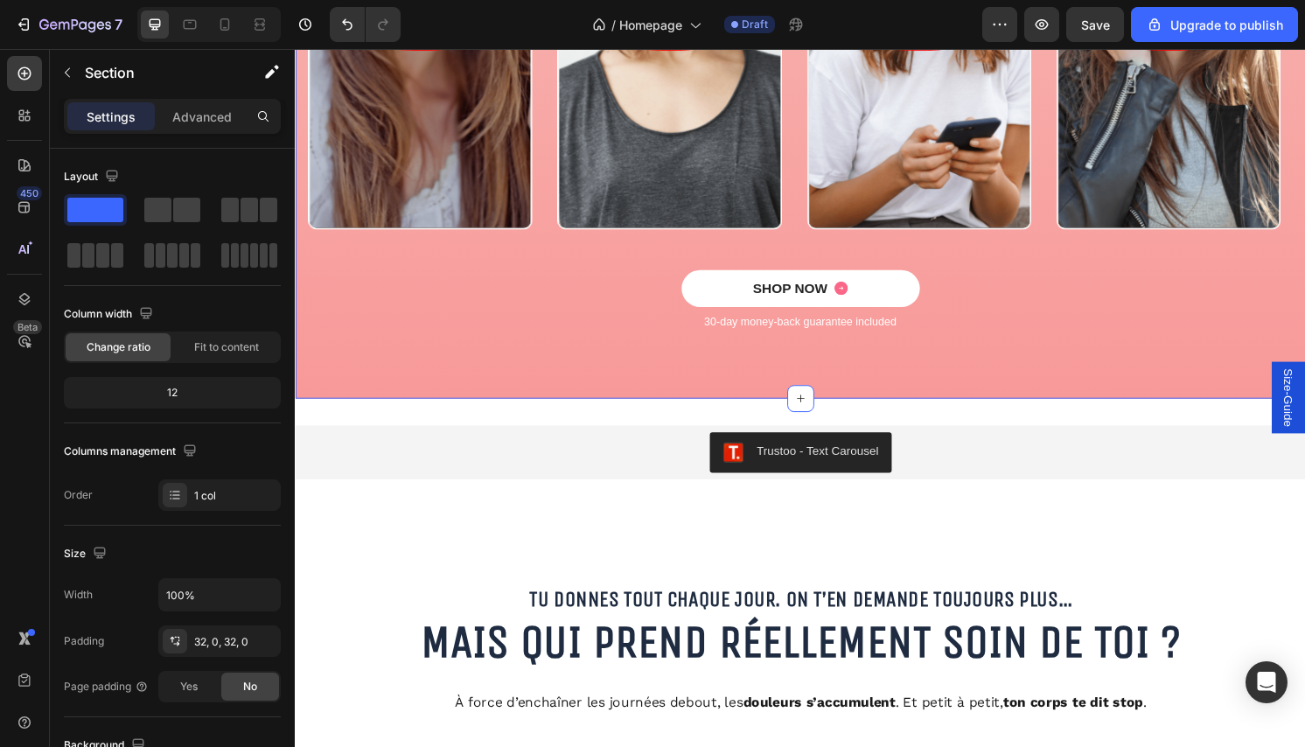
click at [699, 403] on div "Icon Icon Icon Icon Icon Icon List 2000+ Customers Who Love Us Text Block Row R…" at bounding box center [820, 22] width 1050 height 781
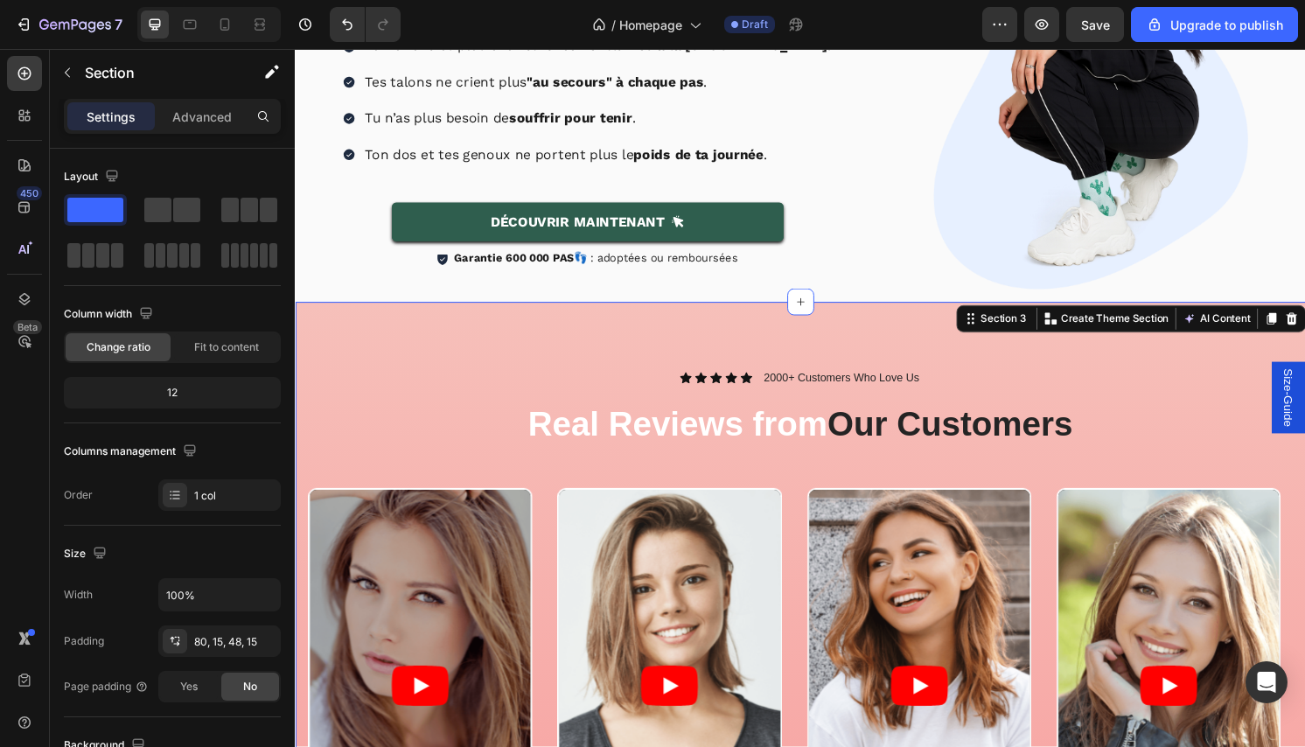
scroll to position [339, 0]
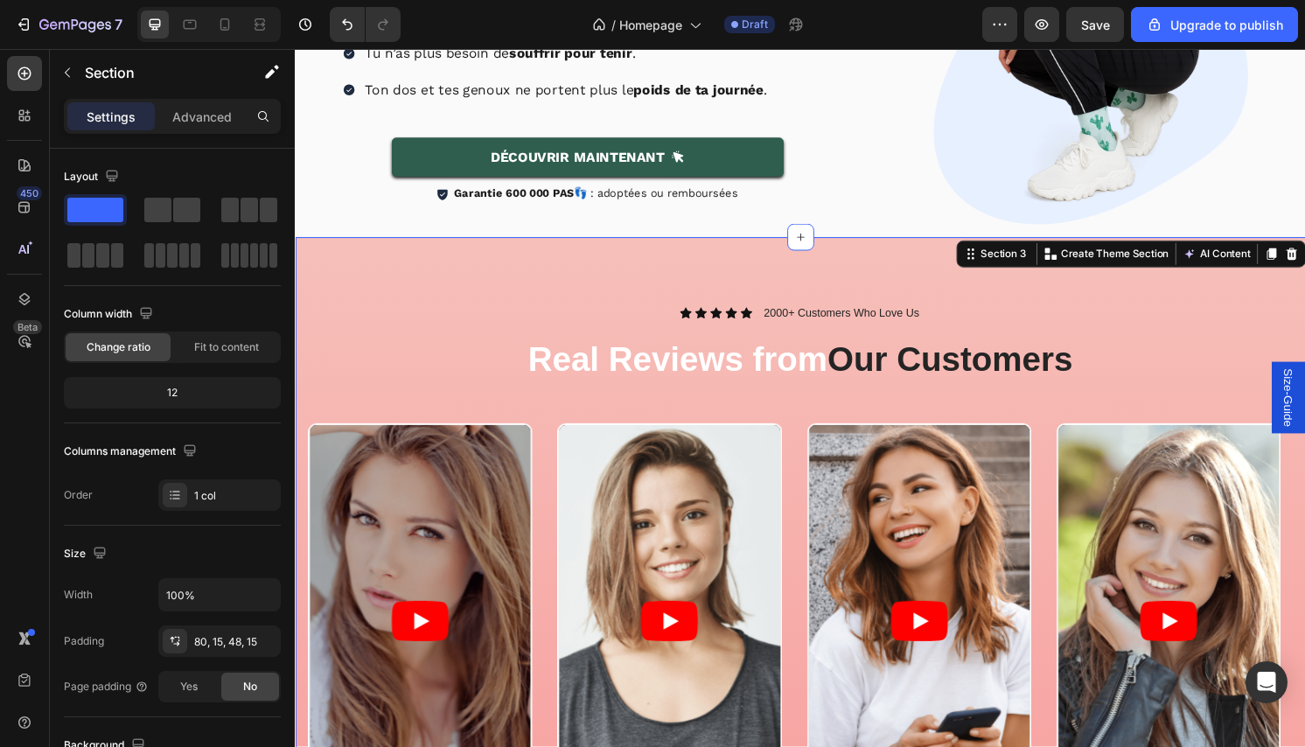
click at [463, 275] on div "Icon Icon Icon Icon Icon Icon List 2000+ Customers Who Love Us Text Block Row R…" at bounding box center [820, 635] width 1050 height 781
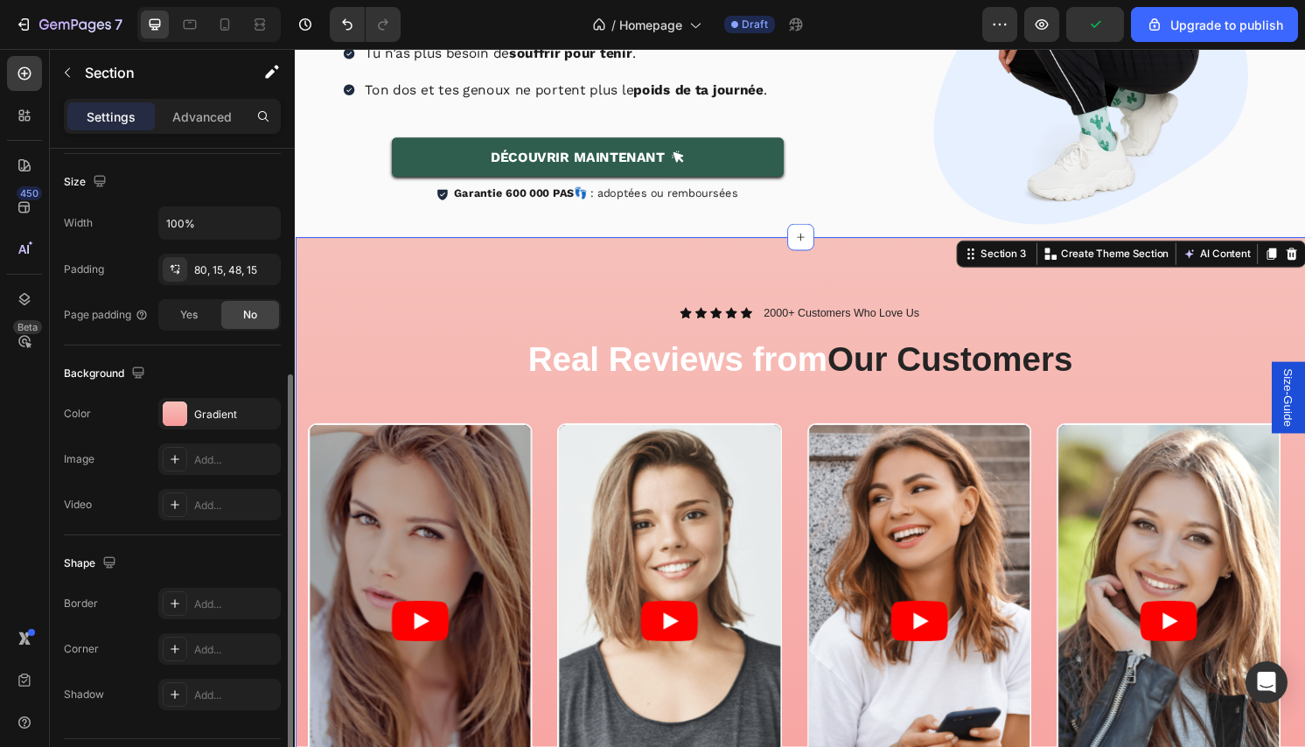
scroll to position [405, 0]
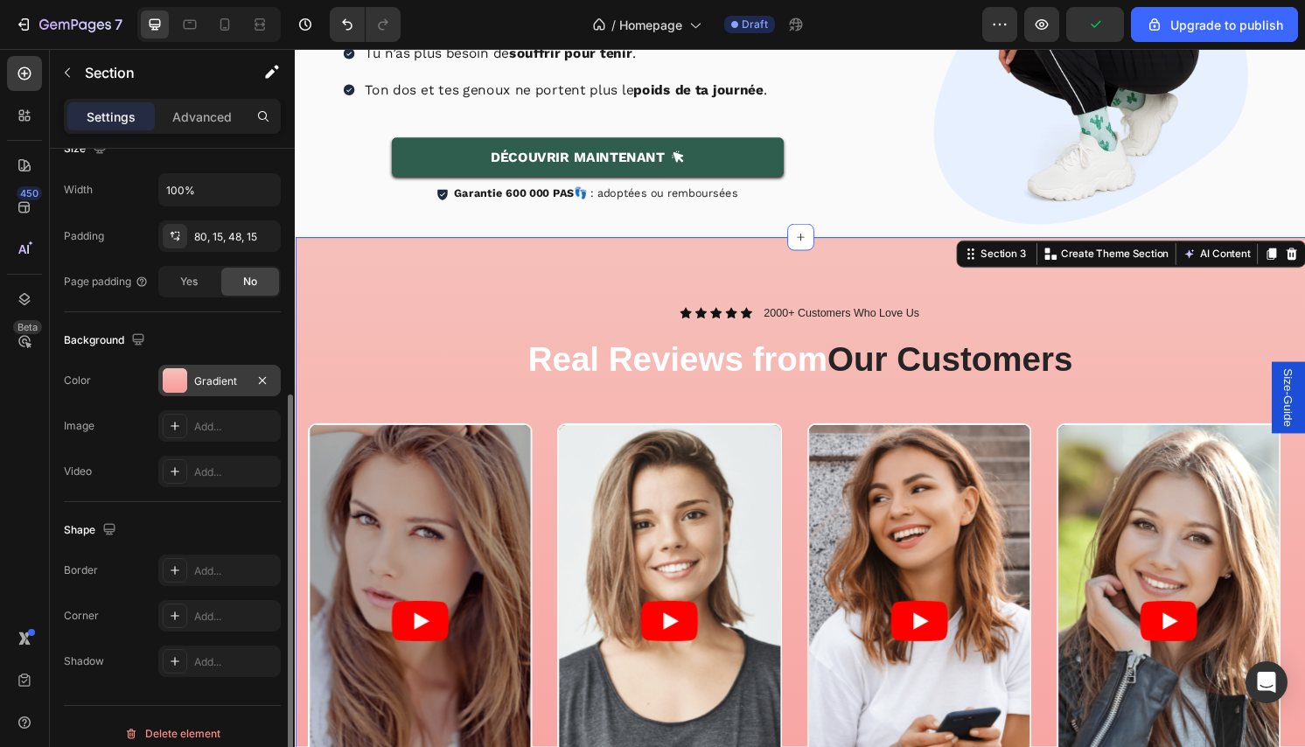
click at [212, 367] on div "Gradient" at bounding box center [219, 380] width 122 height 31
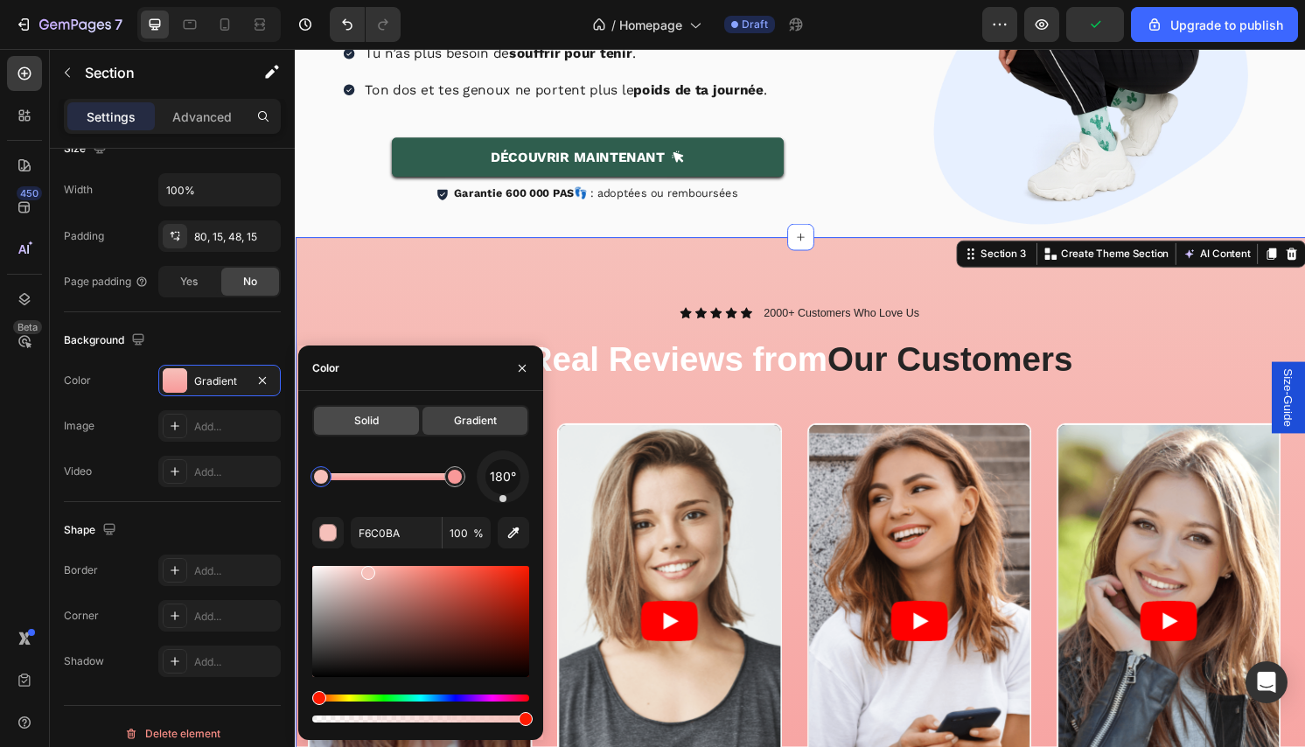
click at [356, 417] on span "Solid" at bounding box center [366, 421] width 24 height 16
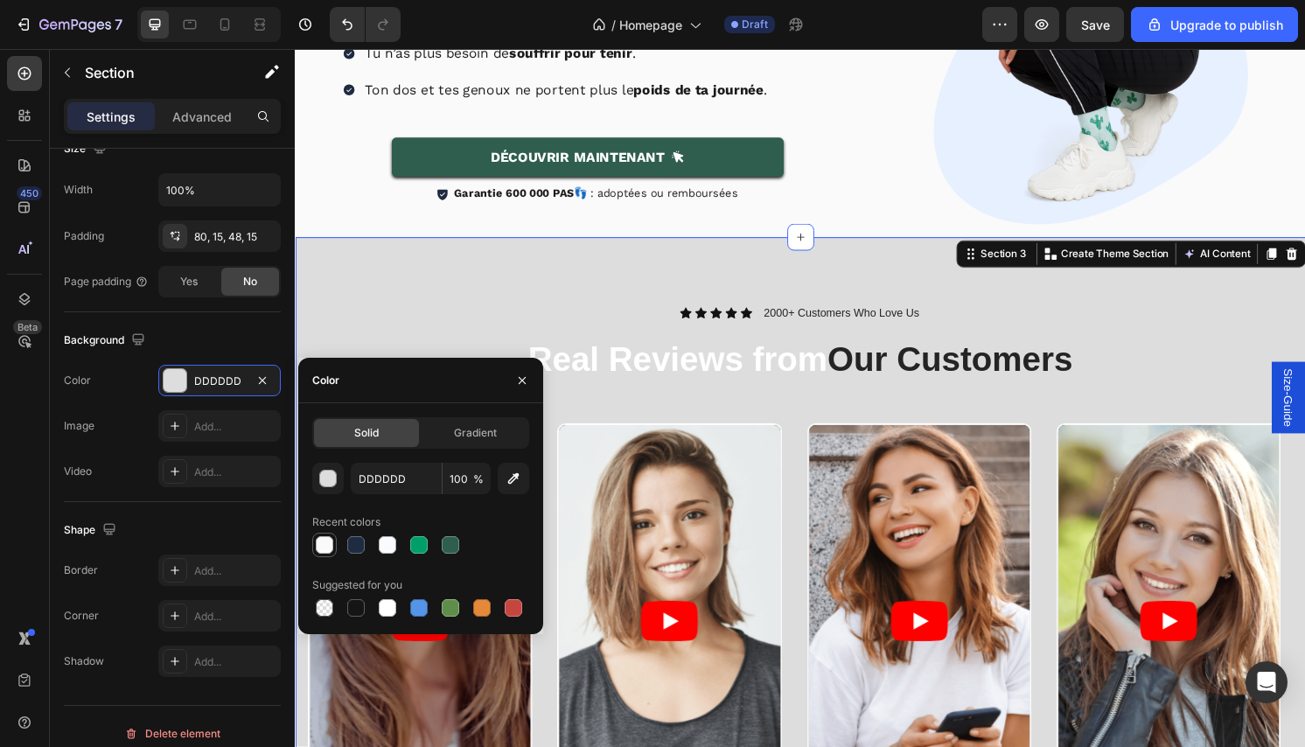
click at [325, 550] on div at bounding box center [324, 544] width 17 height 17
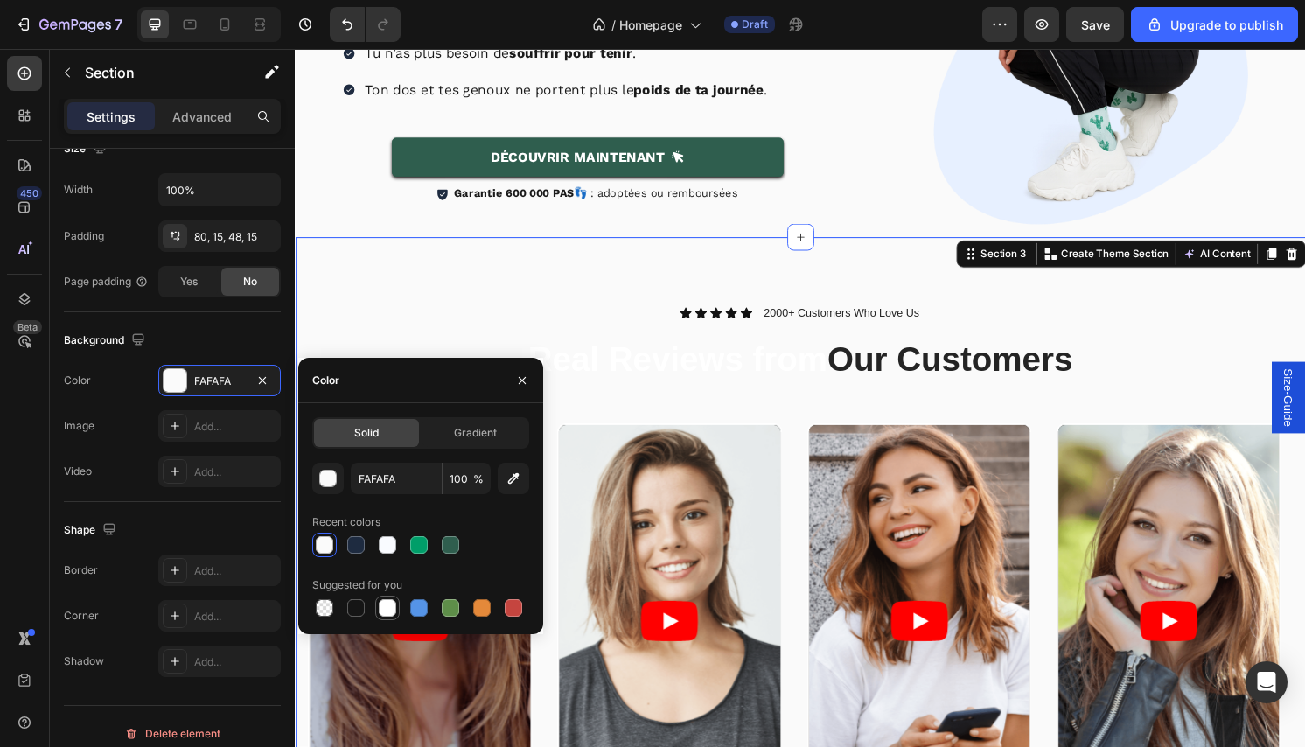
click at [388, 610] on div at bounding box center [387, 607] width 17 height 17
type input "FFFFFF"
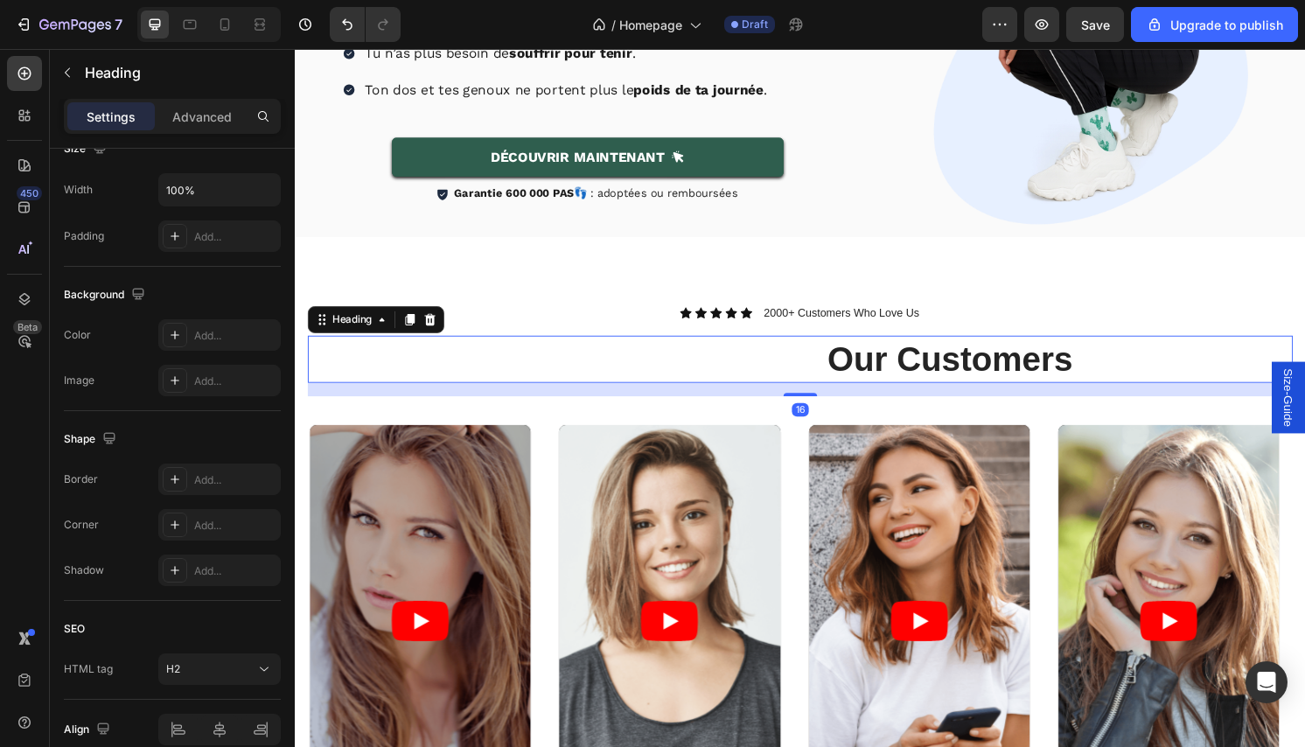
click at [730, 367] on h2 "Real Reviews from Our Customers" at bounding box center [820, 371] width 1024 height 49
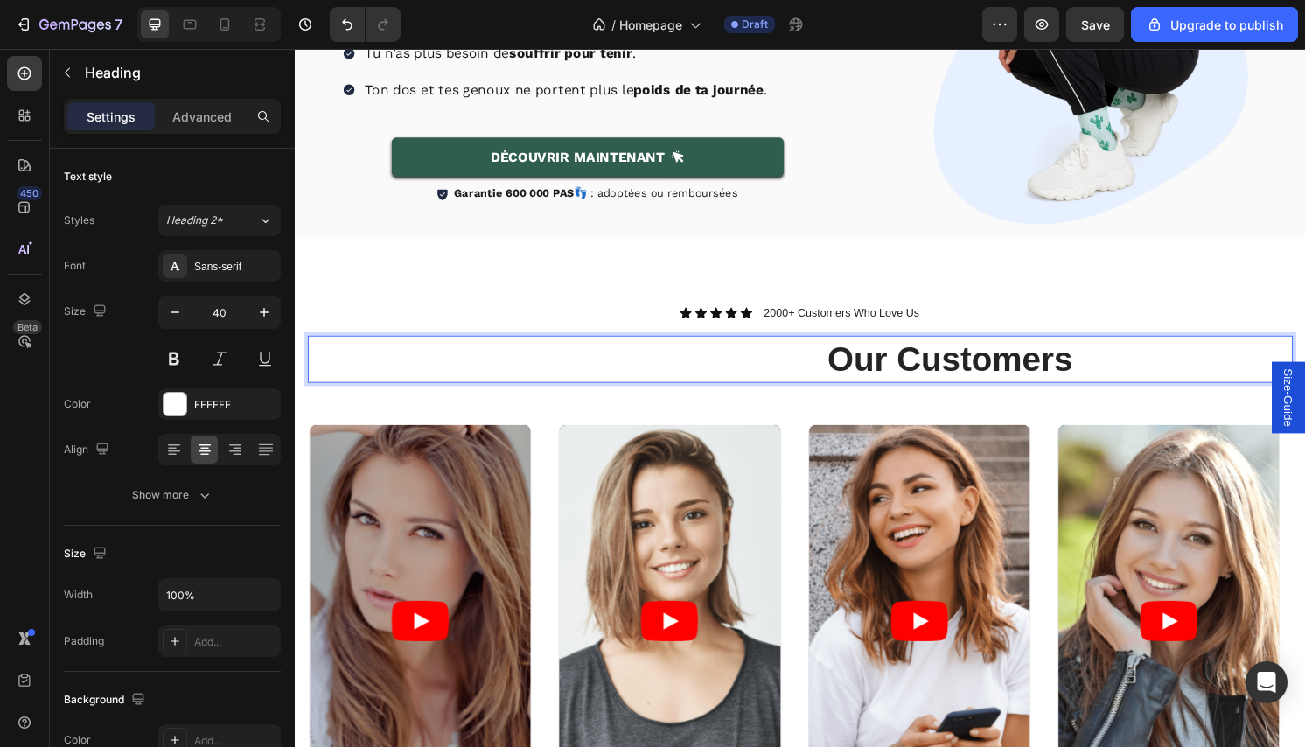
click at [848, 374] on span "Our Customers" at bounding box center [975, 372] width 255 height 38
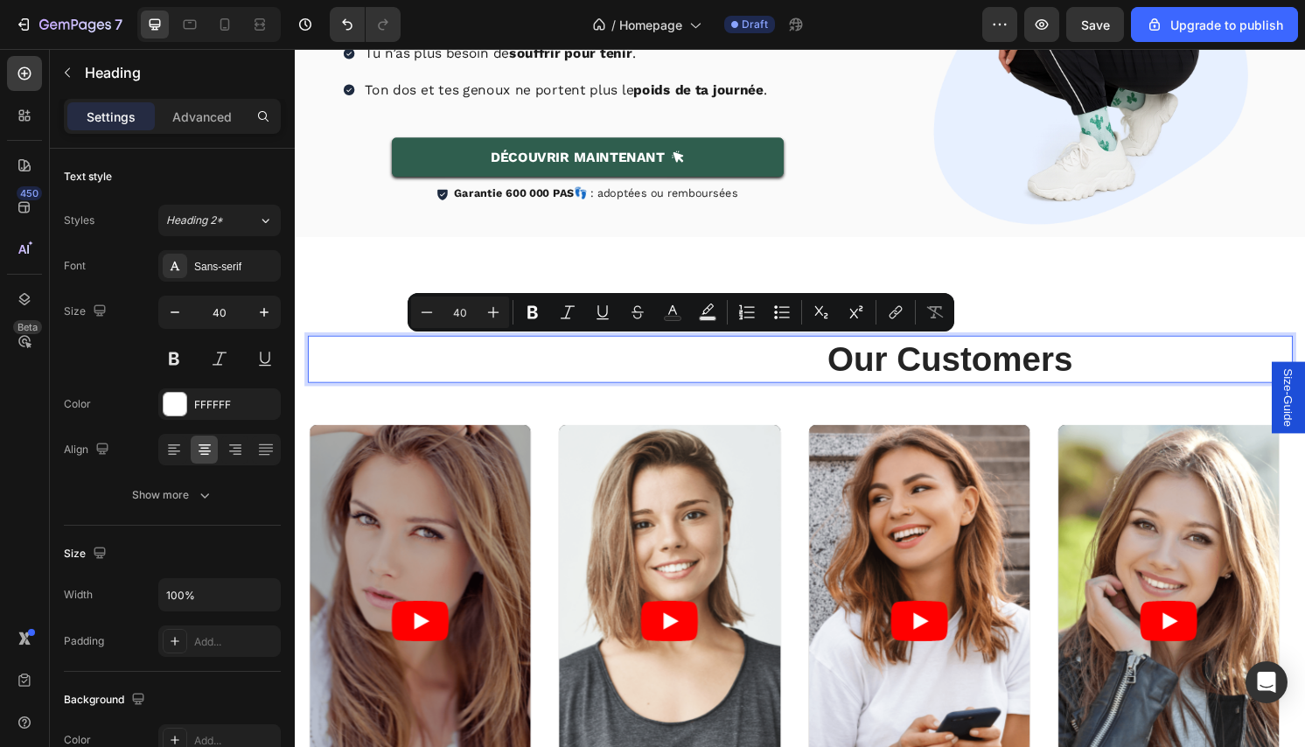
drag, startPoint x: 847, startPoint y: 372, endPoint x: 241, endPoint y: 371, distance: 606.3
click at [651, 317] on button "Strikethrough" at bounding box center [637, 312] width 31 height 31
click at [662, 311] on button "Text Color" at bounding box center [672, 312] width 31 height 31
type input "FFFFFF"
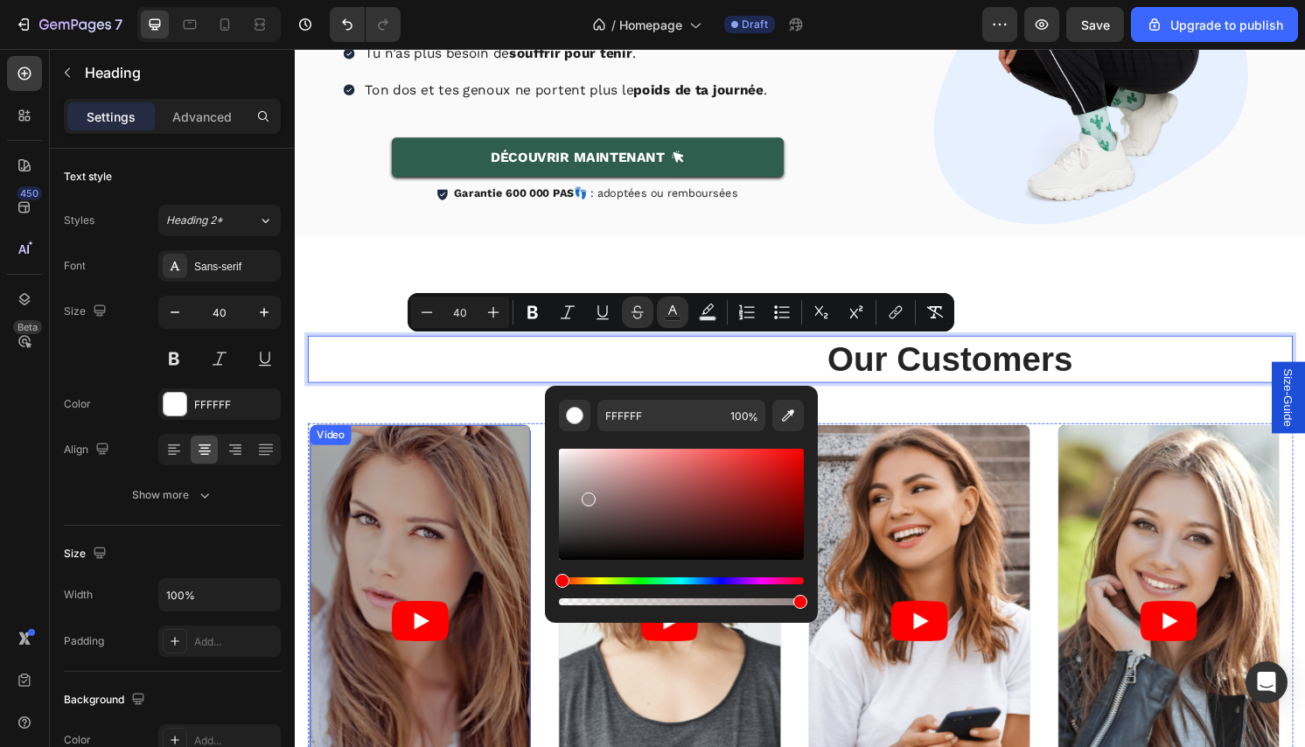
type input "161616"
drag, startPoint x: 883, startPoint y: 545, endPoint x: 503, endPoint y: 657, distance: 395.9
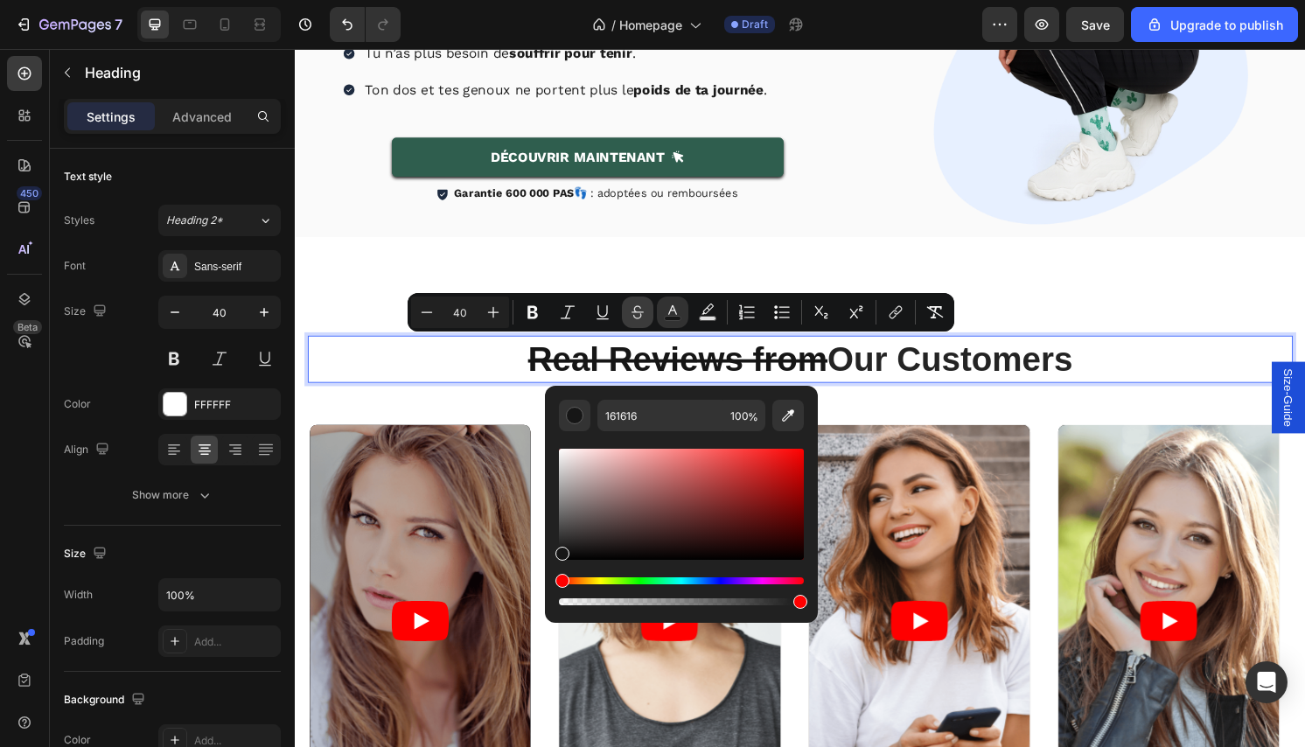
click at [640, 314] on icon "Editor contextual toolbar" at bounding box center [637, 312] width 17 height 17
click at [327, 341] on div "Icon Icon Icon Icon Icon Icon List 2000+ Customers Who Love Us Text Block Row R…" at bounding box center [820, 362] width 1024 height 95
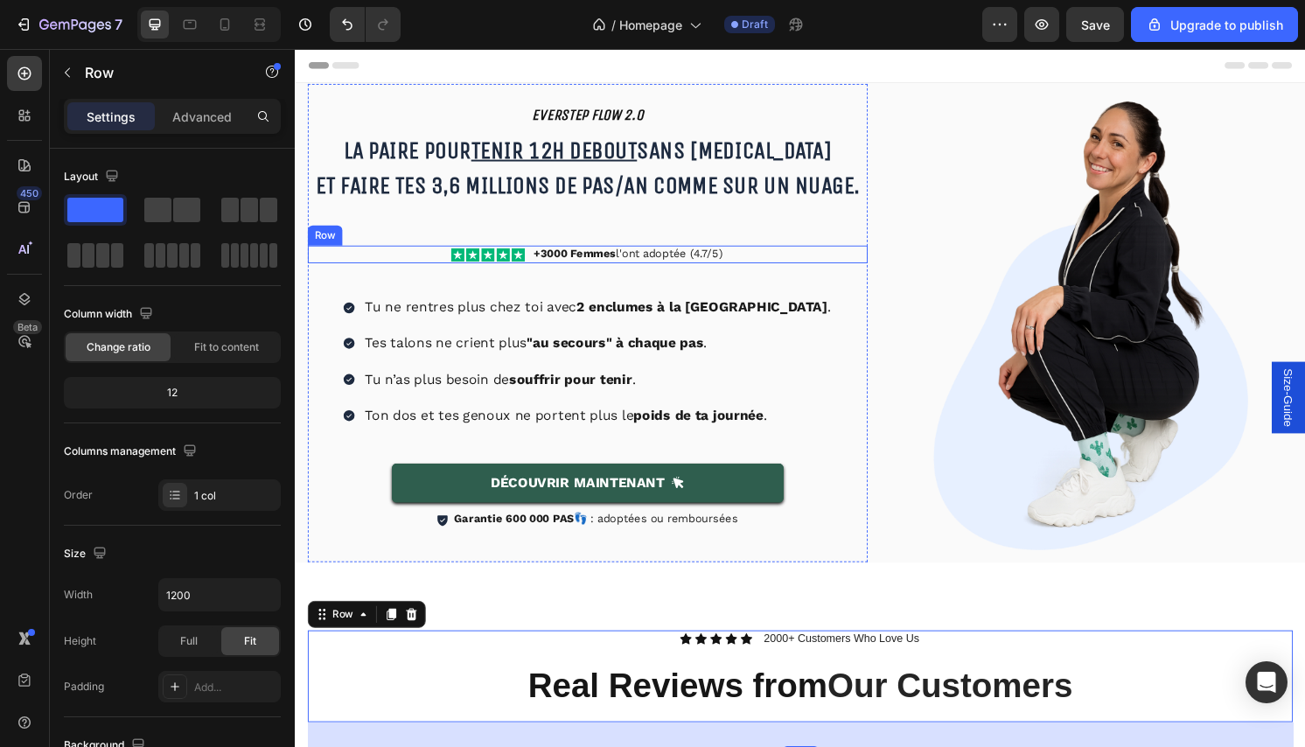
click at [532, 260] on div "Icon Icon Icon Icon Icon Icon List +3000 Femmes l'ont adoptée (4.7/5) Text Bloc…" at bounding box center [599, 263] width 582 height 18
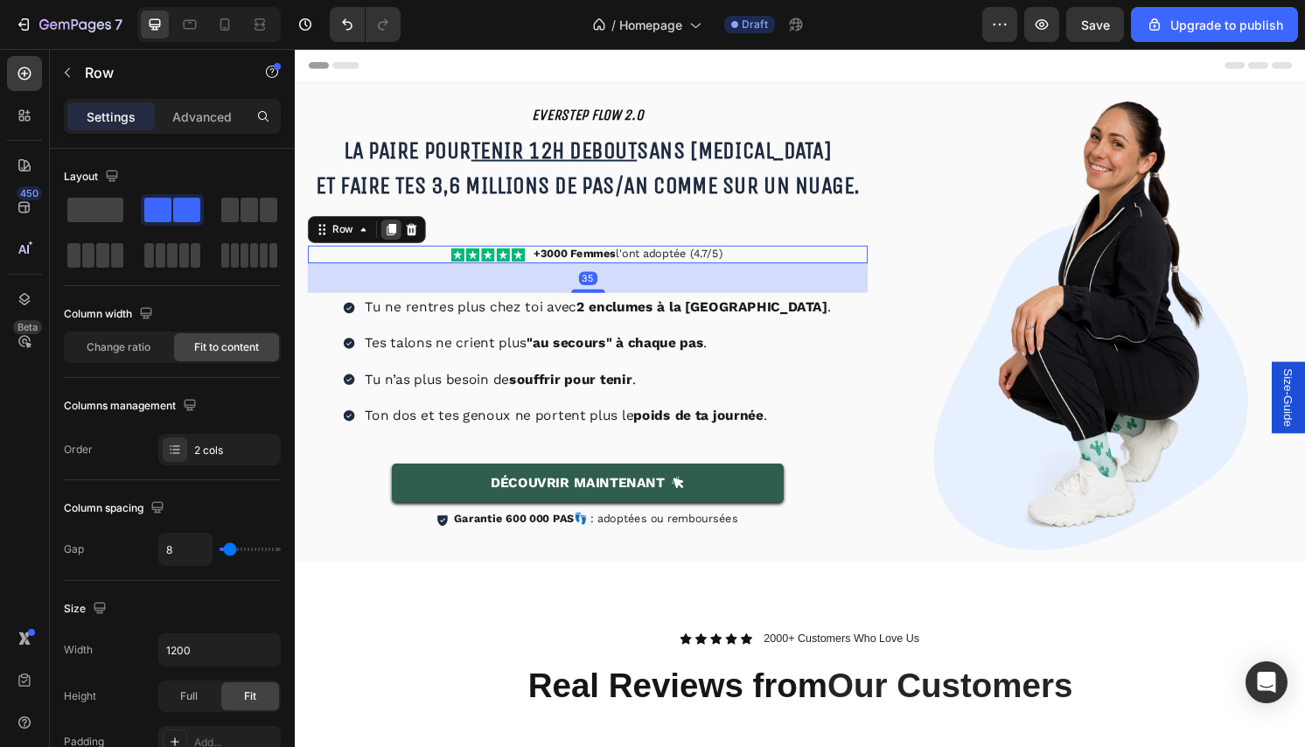
click at [392, 234] on icon at bounding box center [395, 237] width 10 height 12
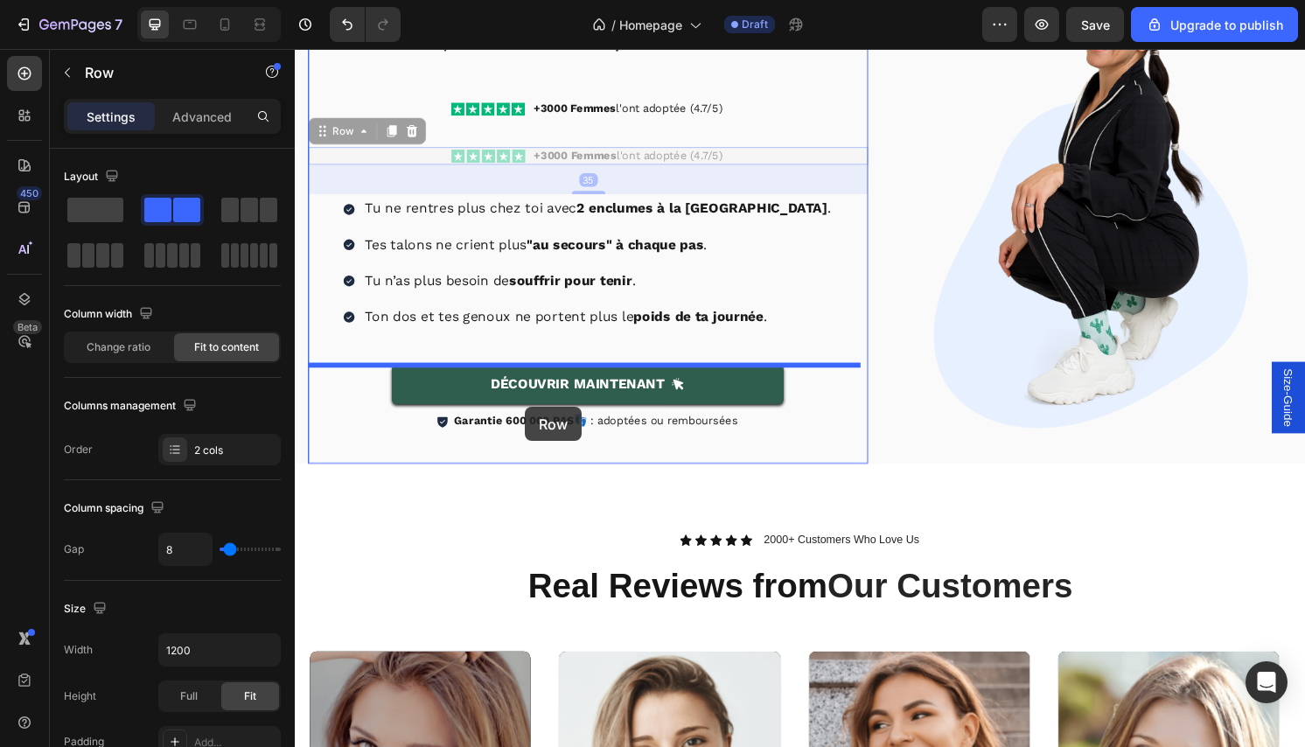
scroll to position [530, 0]
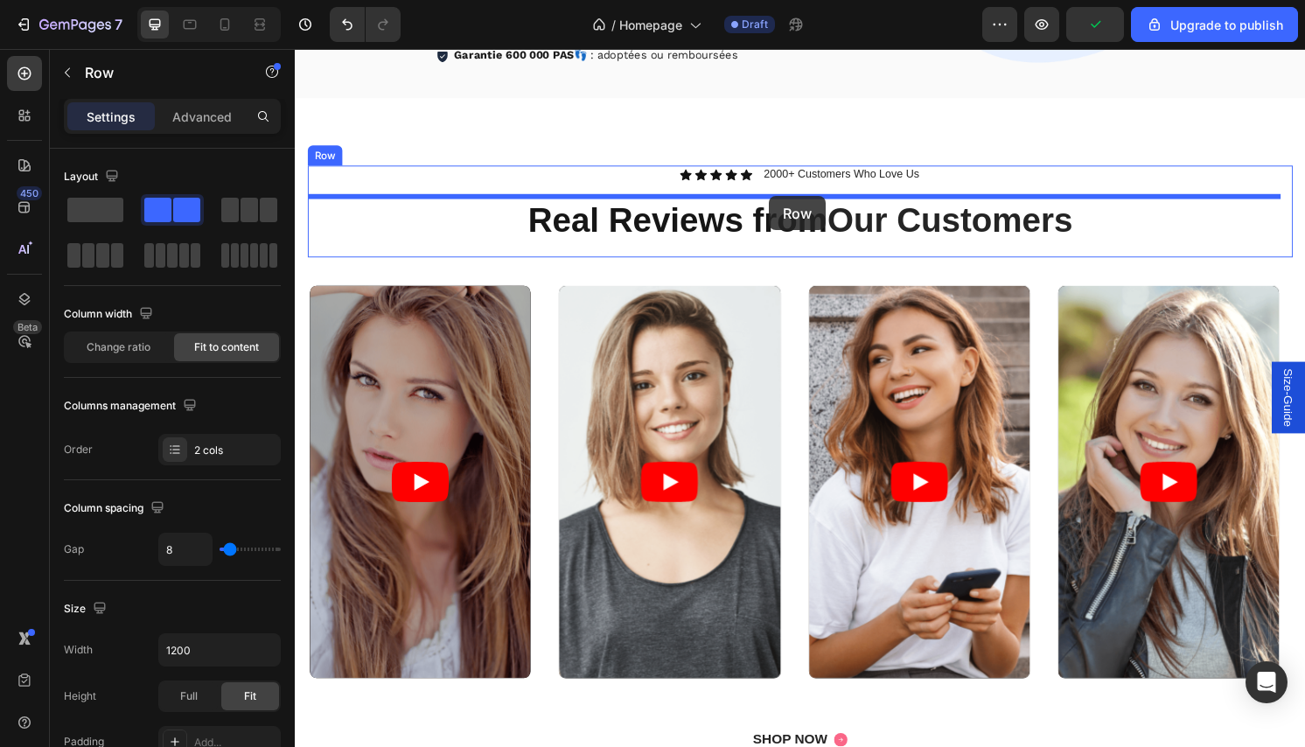
drag, startPoint x: 331, startPoint y: 288, endPoint x: 790, endPoint y: 200, distance: 467.6
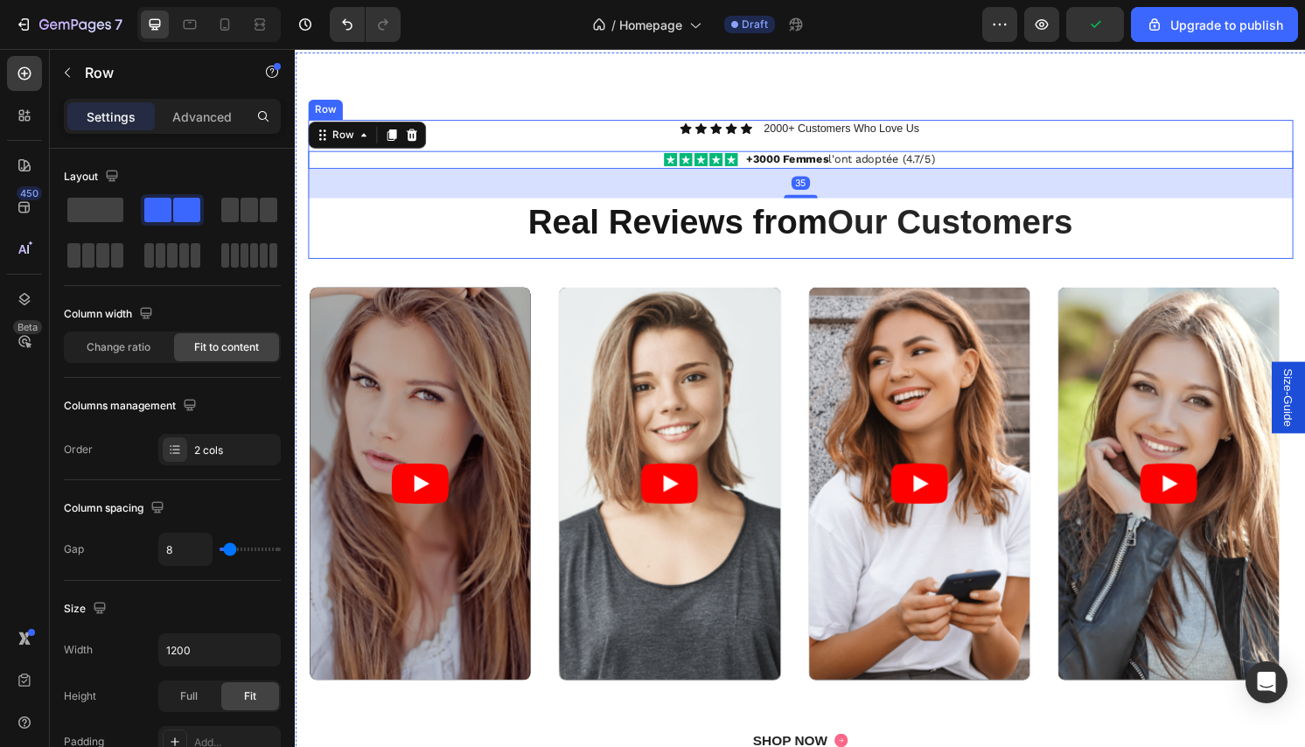
scroll to position [481, 0]
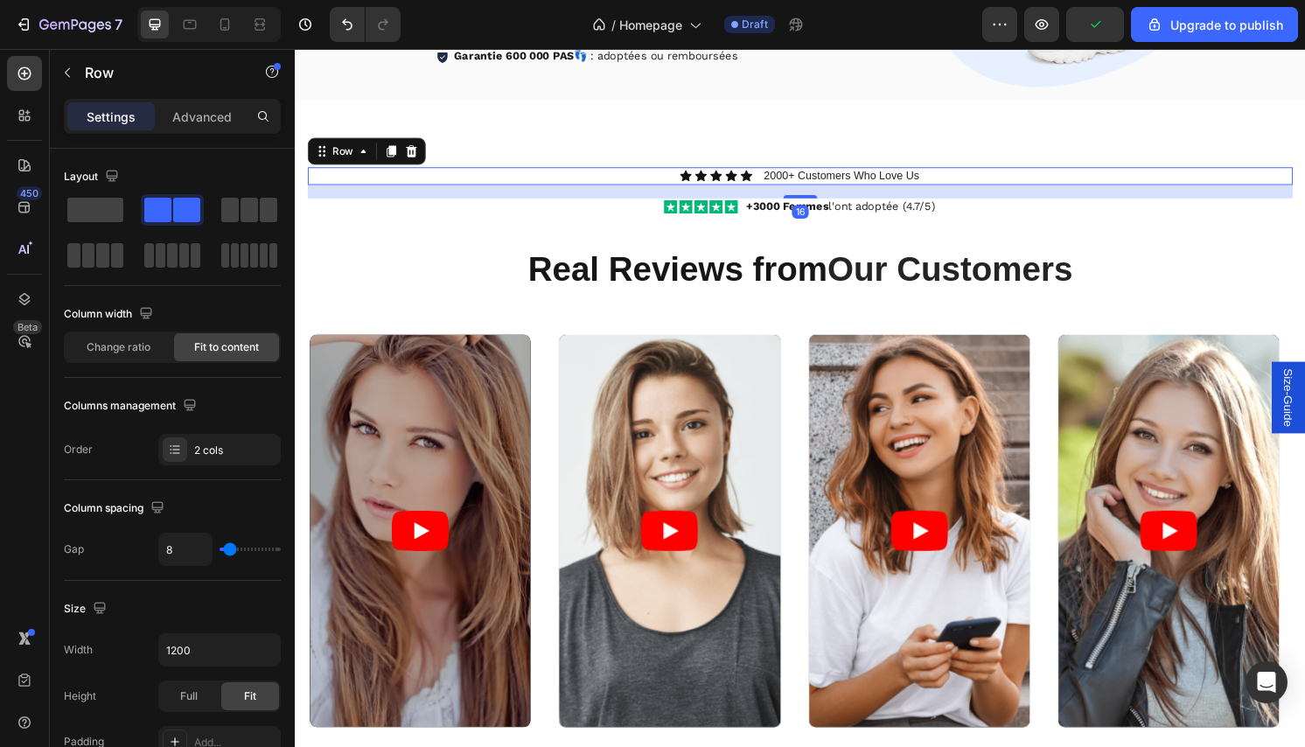
click at [976, 178] on div "Icon Icon Icon Icon Icon Icon List 2000+ Customers Who Love Us Text Block Row 16" at bounding box center [820, 181] width 1024 height 18
click at [411, 150] on icon at bounding box center [415, 156] width 11 height 12
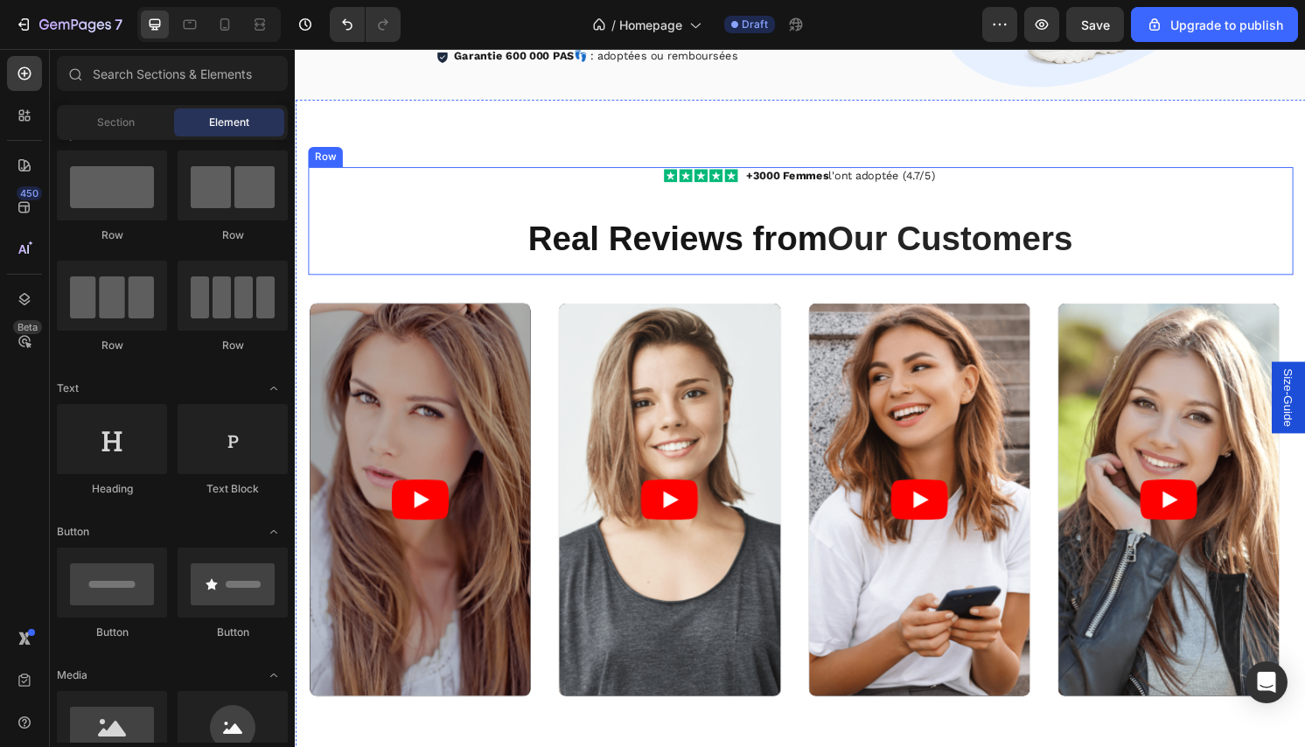
click at [1005, 188] on div "Icon Icon Icon Icon Icon Icon List +3000 Femmes l'ont adoptée (4.7/5) Text Bloc…" at bounding box center [820, 181] width 1024 height 18
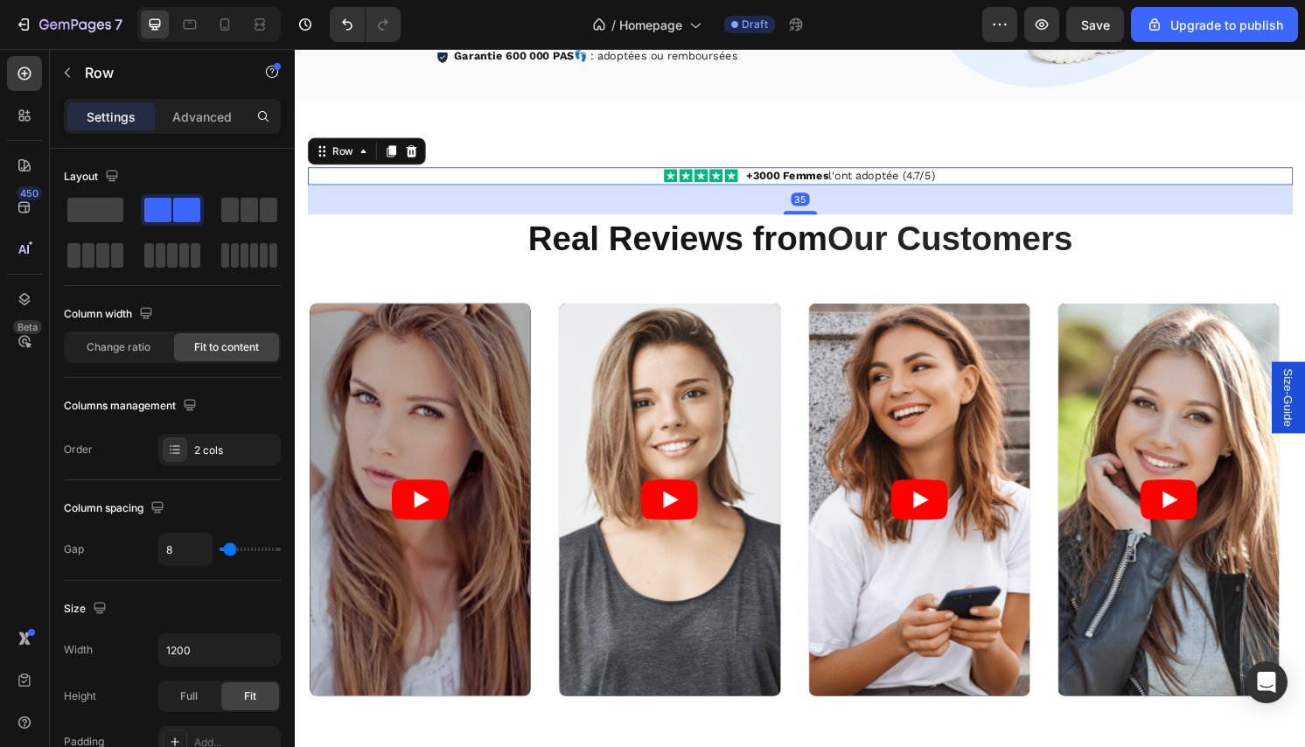
click at [998, 184] on div "Icon Icon Icon Icon Icon Icon List +3000 Femmes l'ont adoptée (4.7/5) Text Bloc…" at bounding box center [820, 181] width 1024 height 18
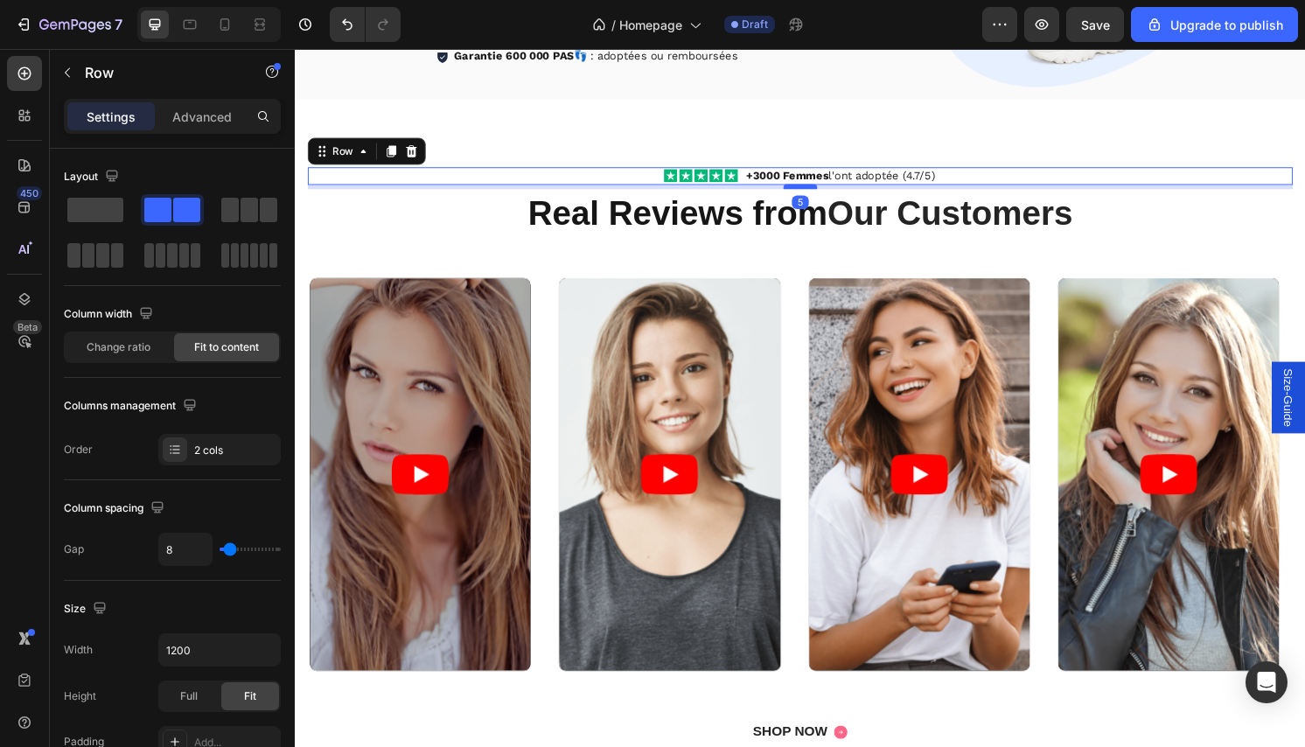
drag, startPoint x: 814, startPoint y: 217, endPoint x: 813, endPoint y: 191, distance: 26.3
click at [813, 191] on div at bounding box center [819, 192] width 35 height 5
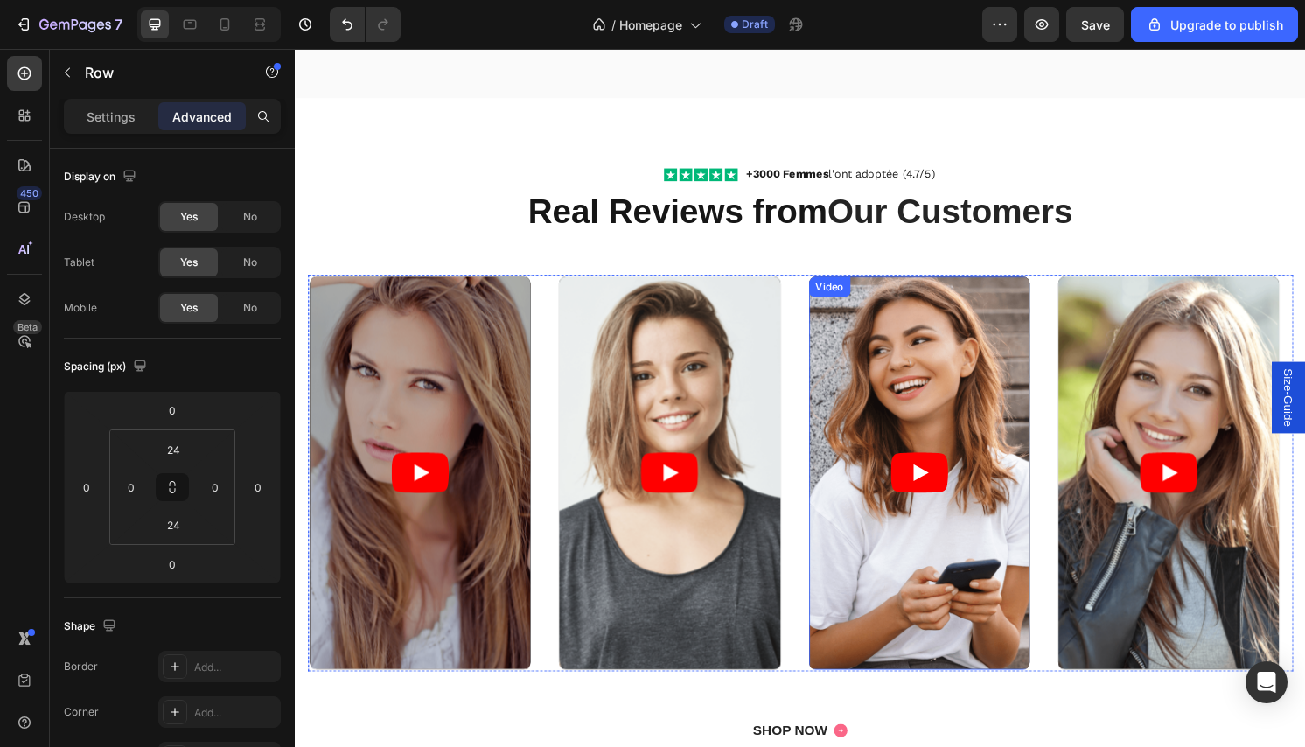
scroll to position [800, 0]
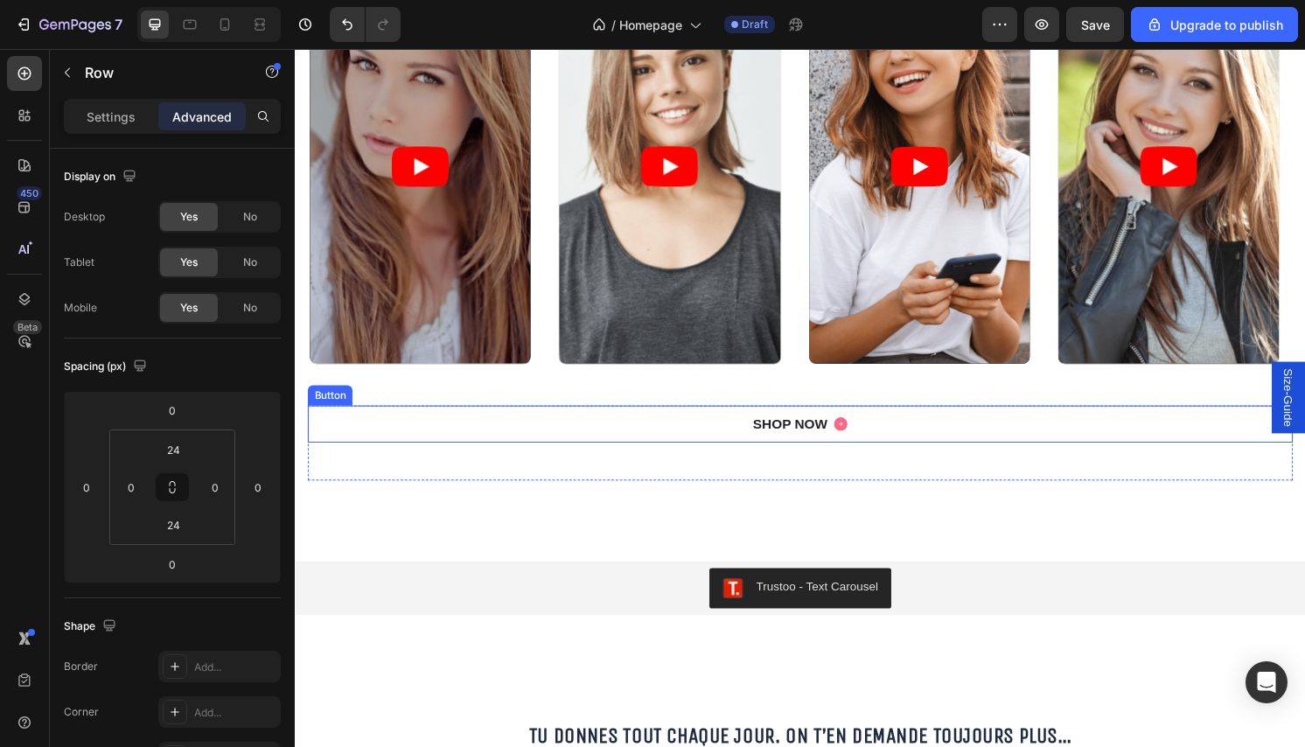
click at [658, 448] on div "SHOP NOW Button" at bounding box center [820, 439] width 1024 height 39
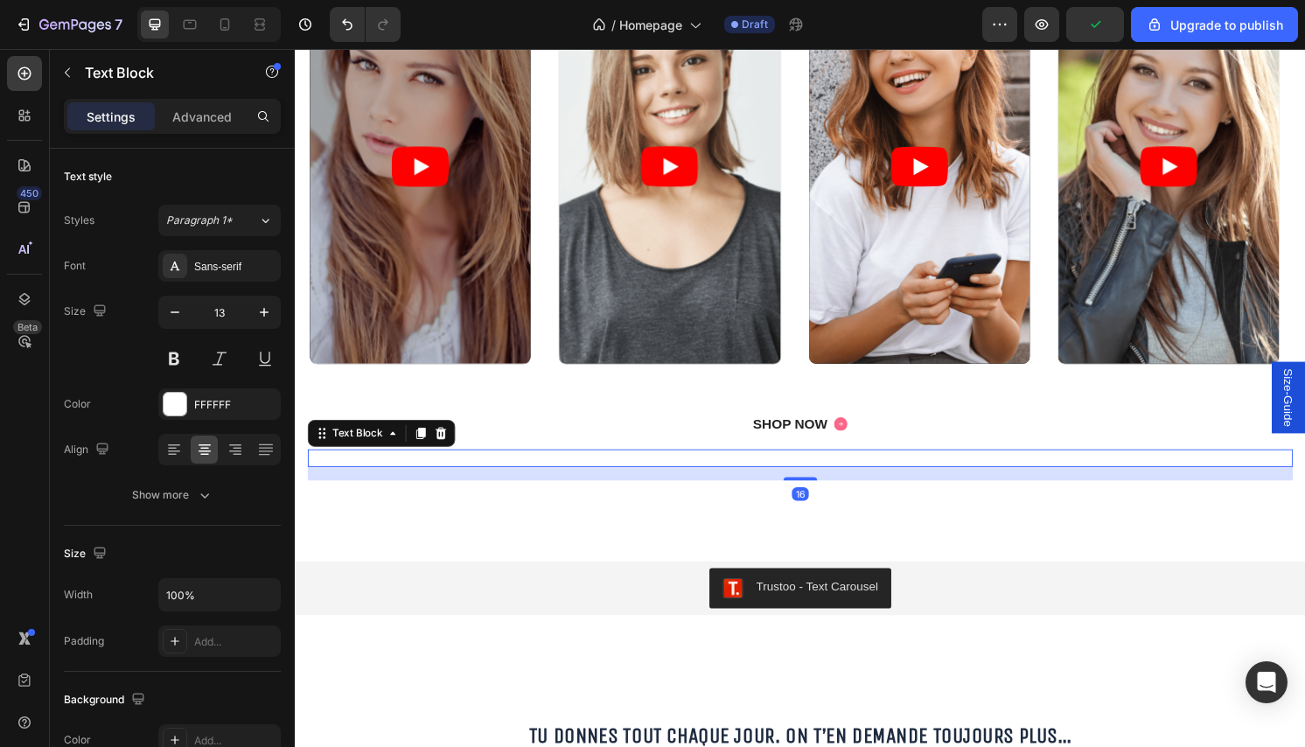
click at [350, 480] on p "30-day money-back guarantee included" at bounding box center [820, 474] width 1020 height 15
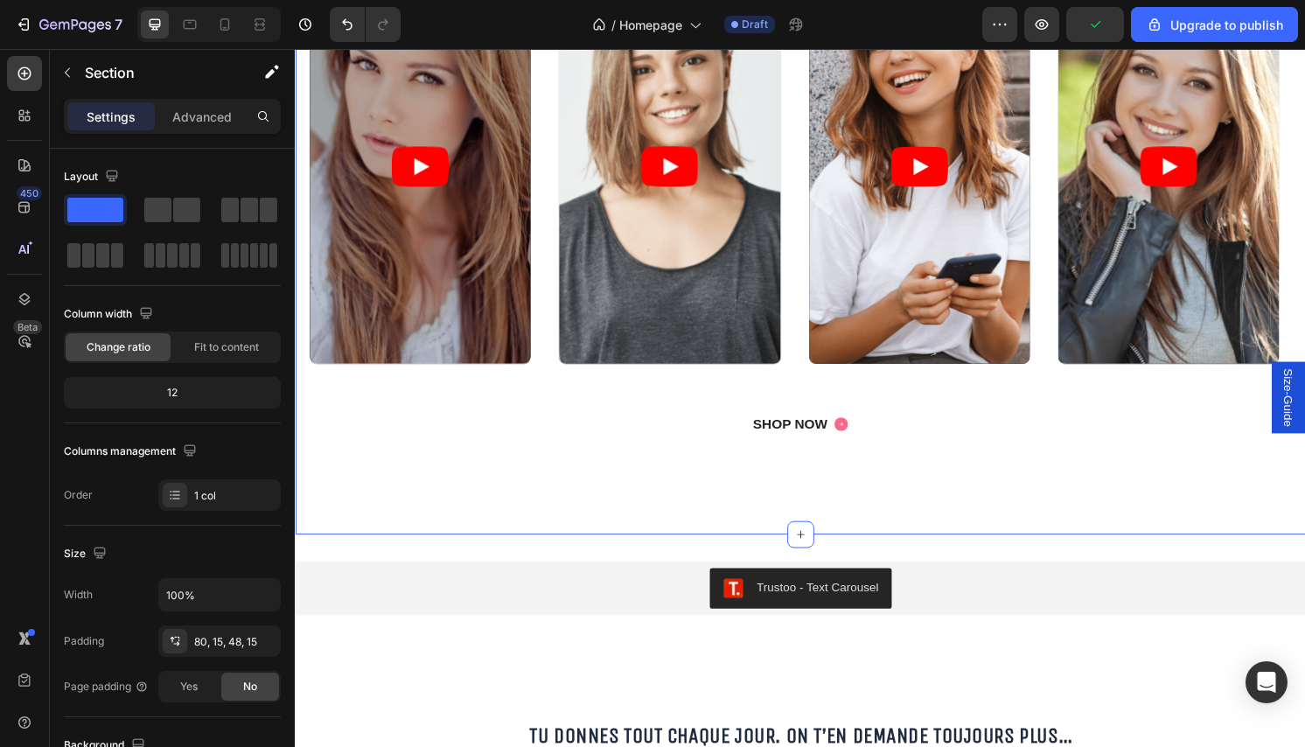
click at [366, 498] on div "Icon Icon Icon Icon Icon Icon List +3000 Femmes l'ont adoptée (4.7/5) Text Bloc…" at bounding box center [820, 182] width 1024 height 660
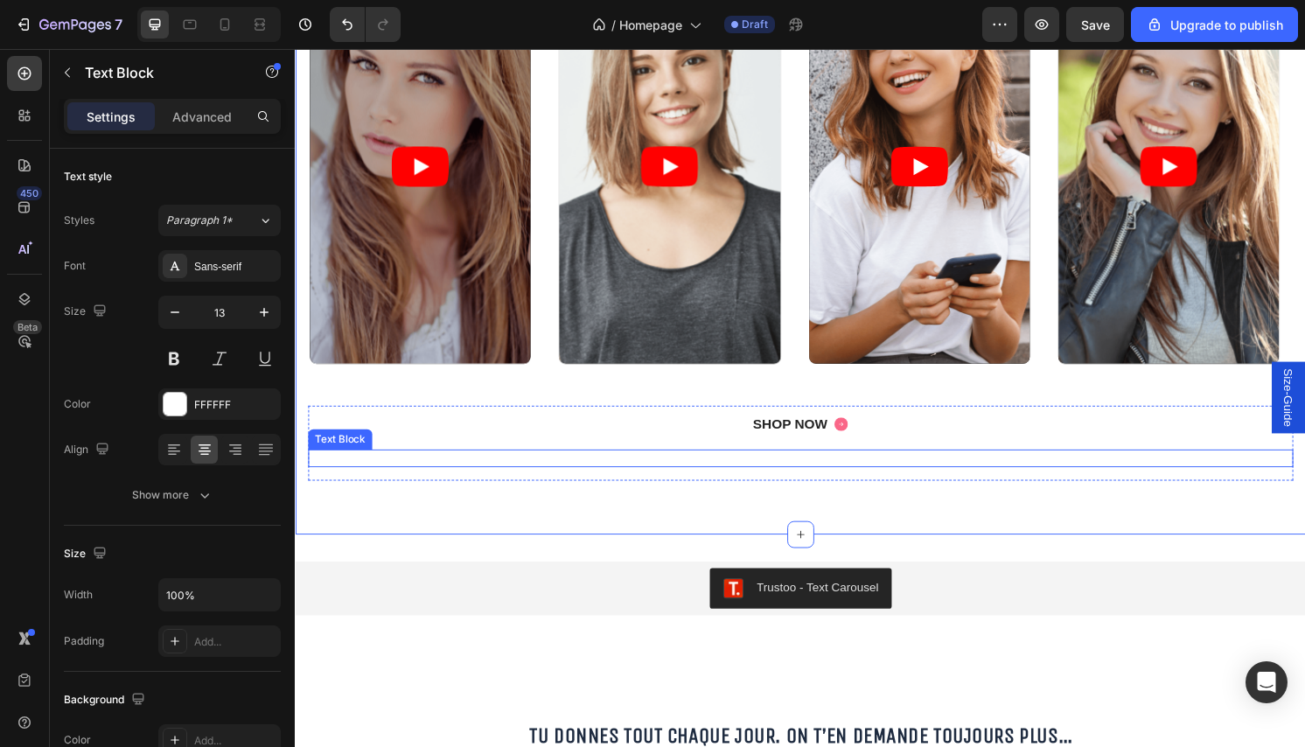
click at [717, 481] on div "30-day money-back guarantee included" at bounding box center [820, 474] width 1024 height 18
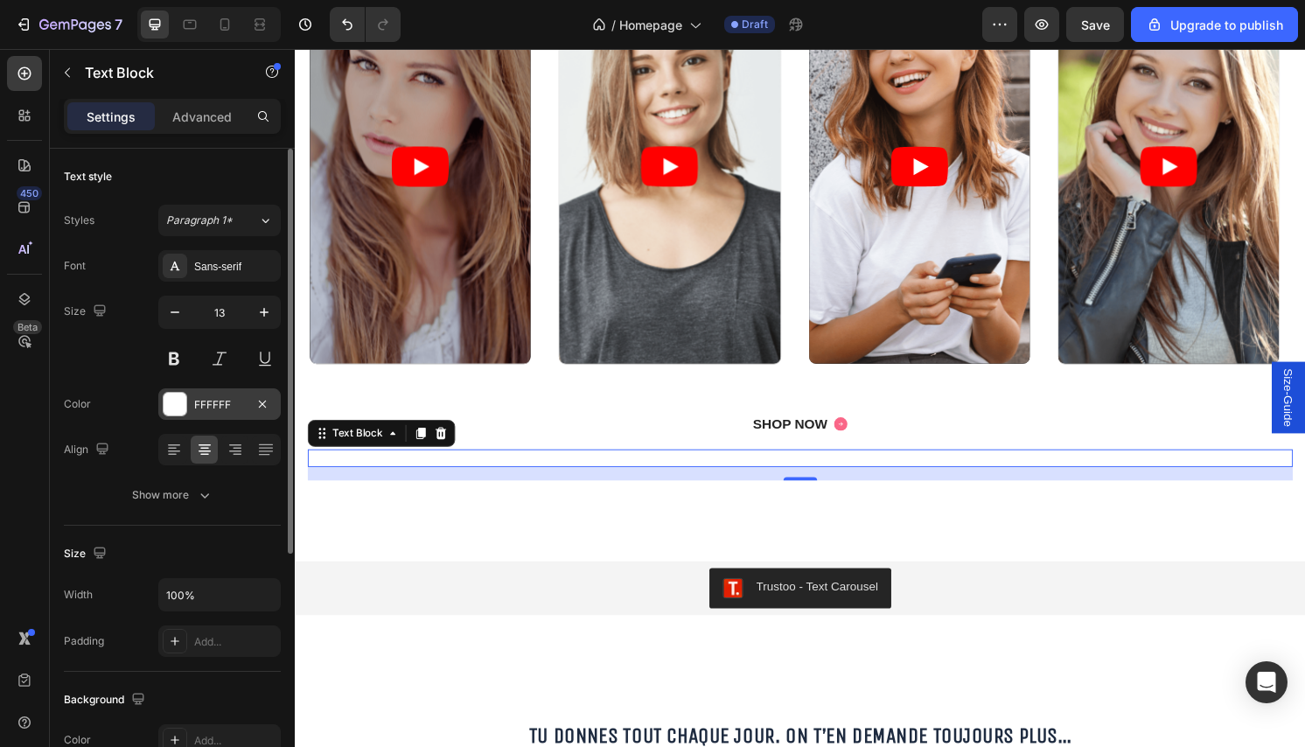
click at [224, 400] on div "FFFFFF" at bounding box center [219, 405] width 51 height 16
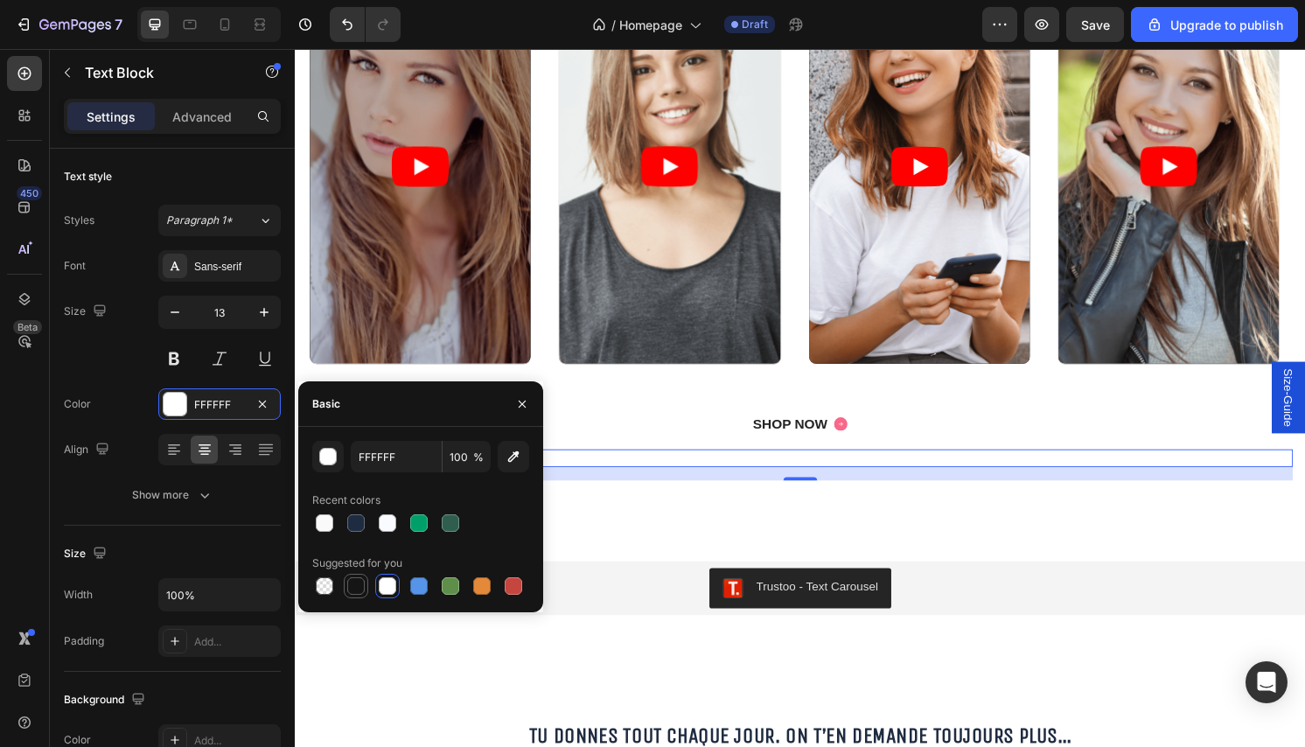
click at [360, 581] on div at bounding box center [355, 585] width 17 height 17
type input "151515"
click at [670, 538] on div "Icon Icon Icon Icon Icon Icon List +3000 Femmes l'ont adoptée (4.7/5) Text Bloc…" at bounding box center [820, 168] width 1050 height 772
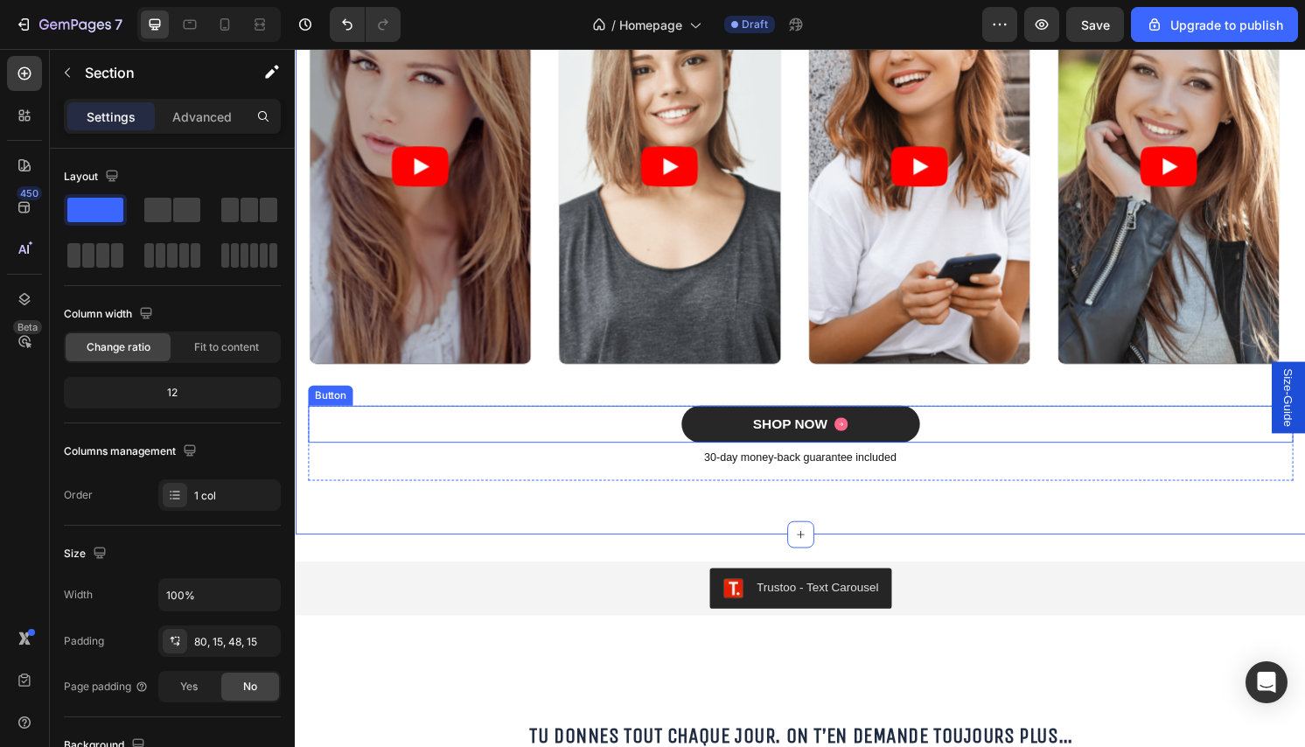
click at [698, 439] on button "SHOP NOW" at bounding box center [820, 439] width 248 height 39
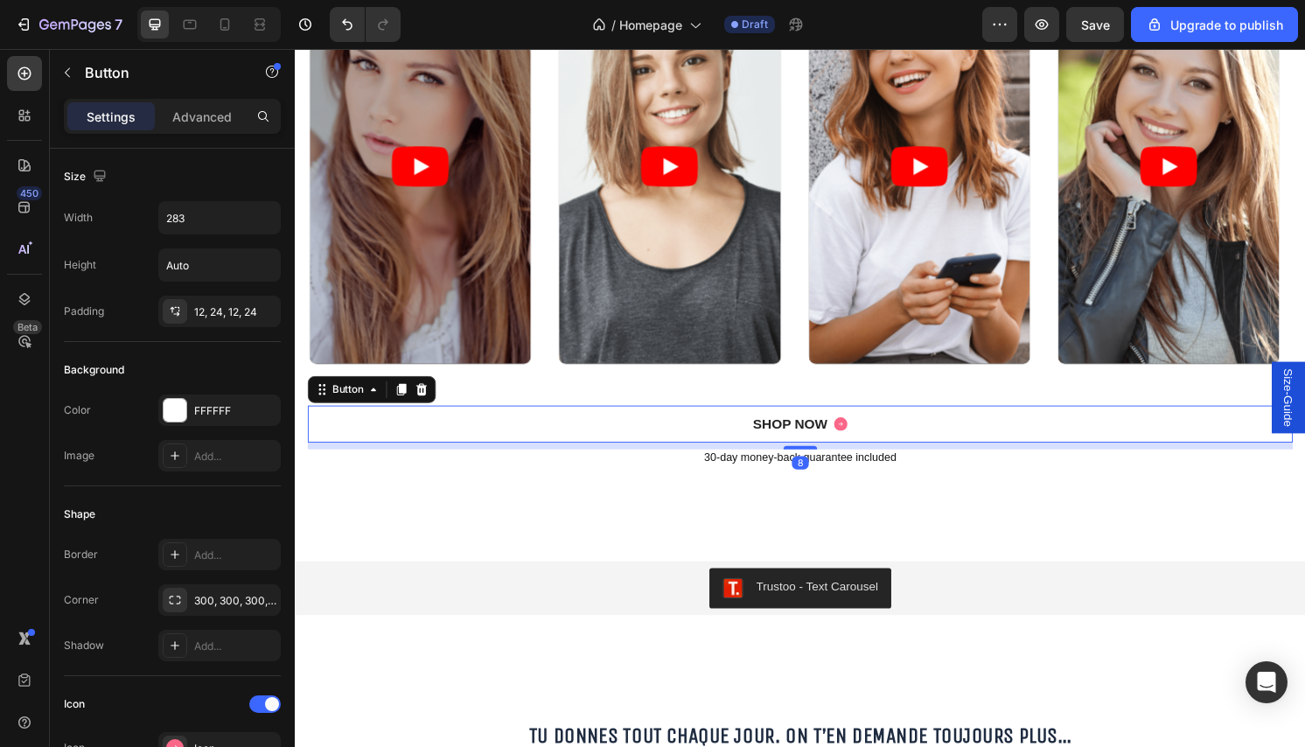
click at [584, 447] on div "SHOP NOW Button 8" at bounding box center [820, 439] width 1024 height 39
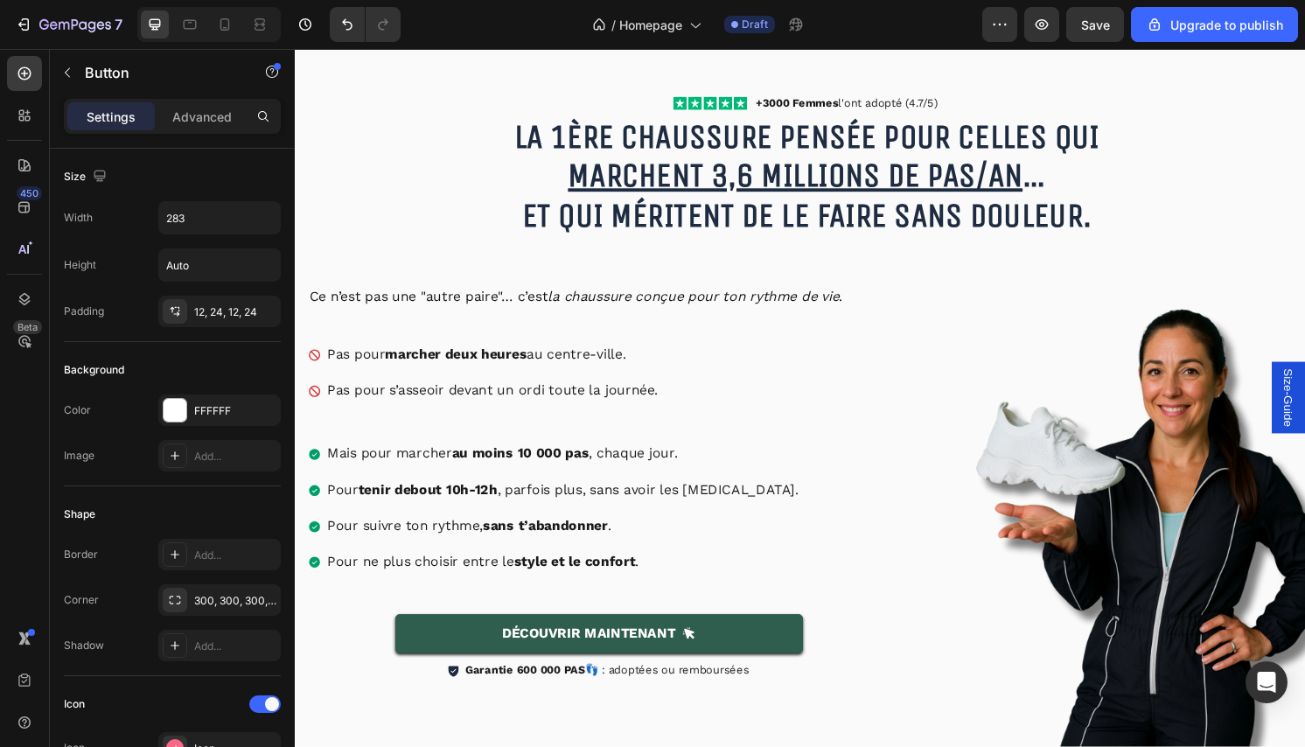
scroll to position [3295, 0]
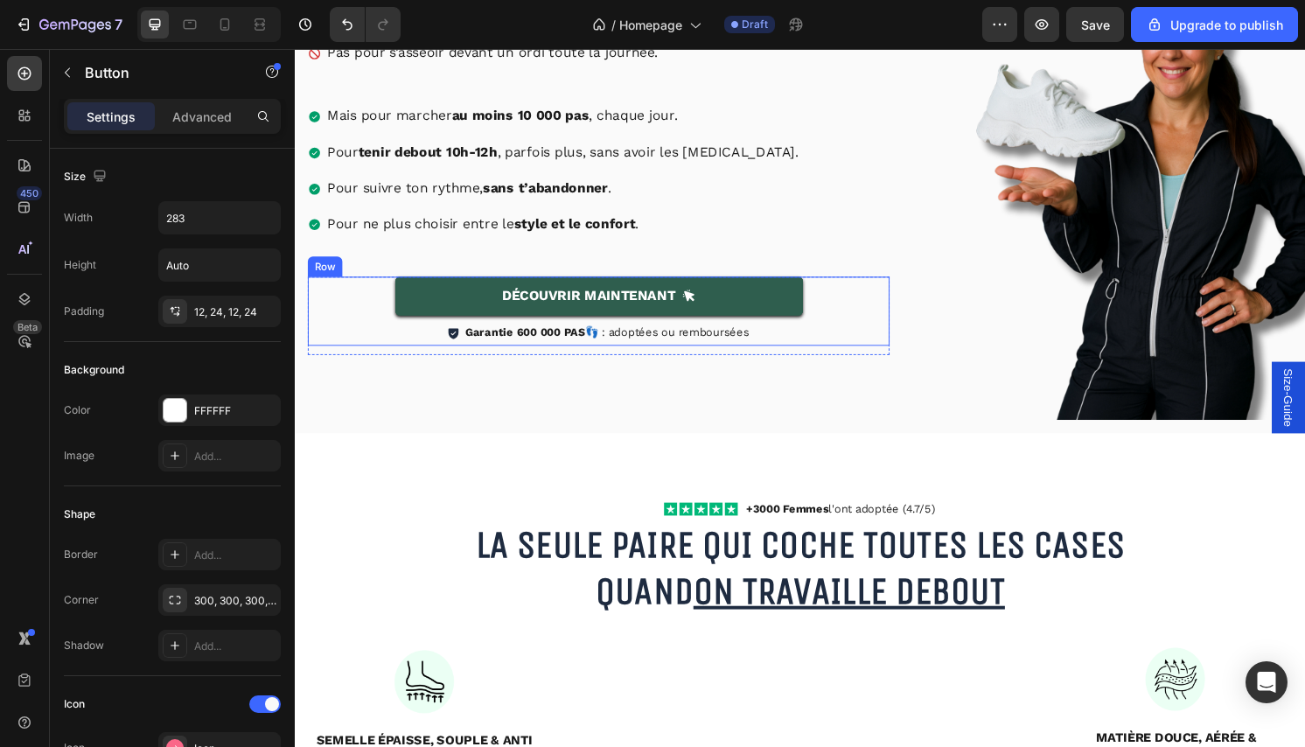
click at [381, 327] on div "Découvrir Maintenant [PERSON_NAME]" at bounding box center [610, 310] width 605 height 49
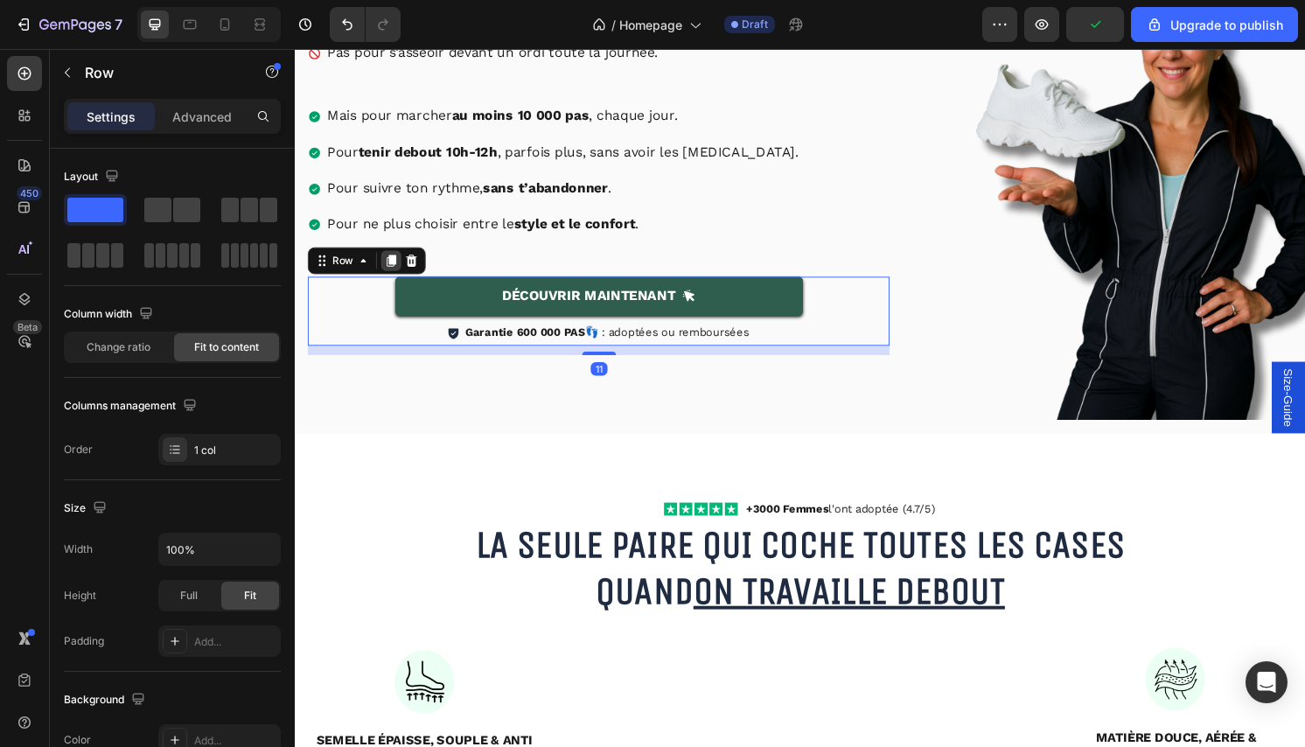
click at [388, 272] on icon at bounding box center [395, 269] width 14 height 14
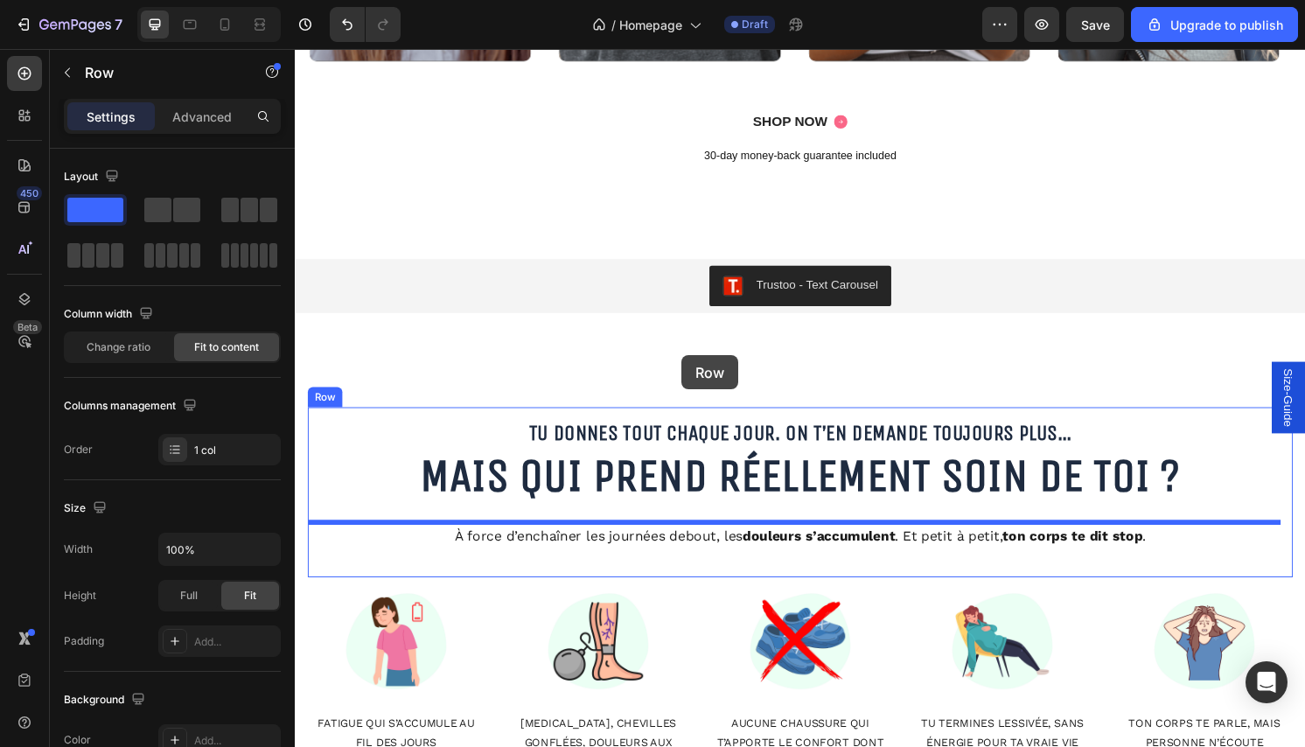
scroll to position [1110, 0]
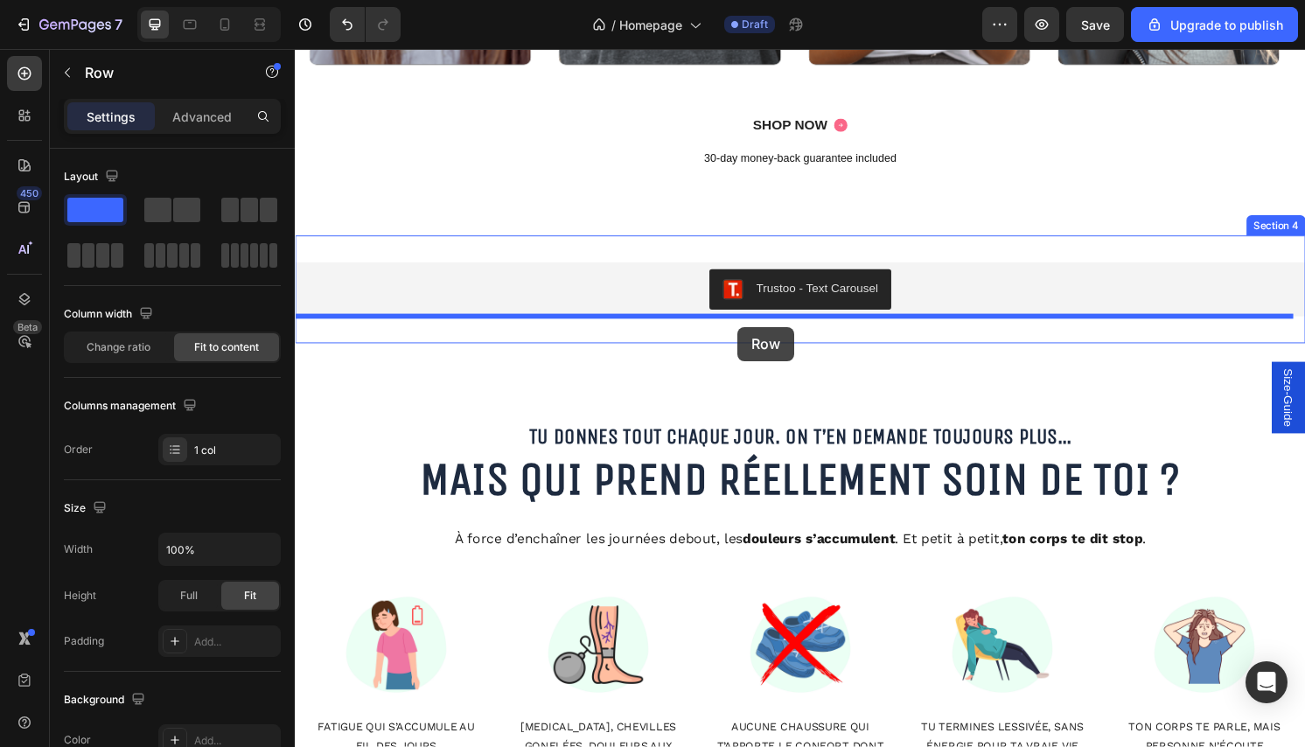
drag, startPoint x: 323, startPoint y: 347, endPoint x: 755, endPoint y: 338, distance: 432.3
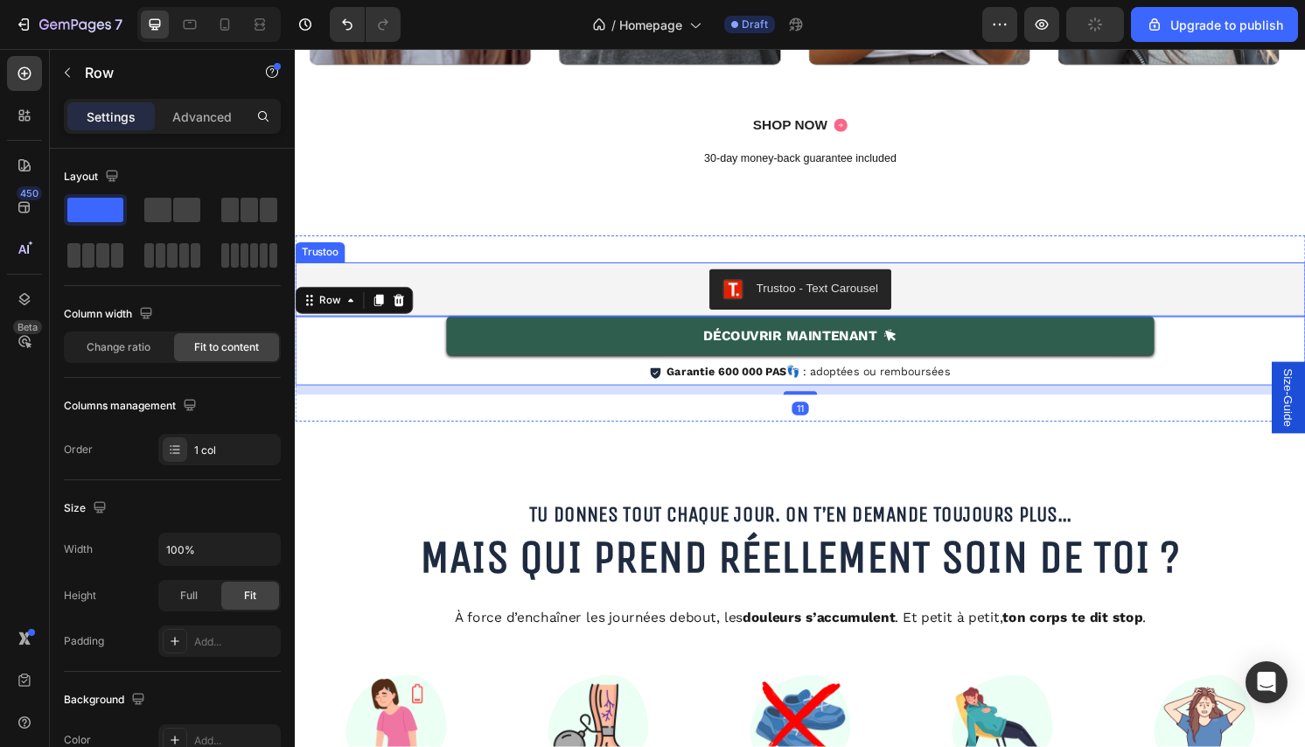
click at [659, 305] on div "Trustoo - Text Carousel" at bounding box center [820, 299] width 1036 height 42
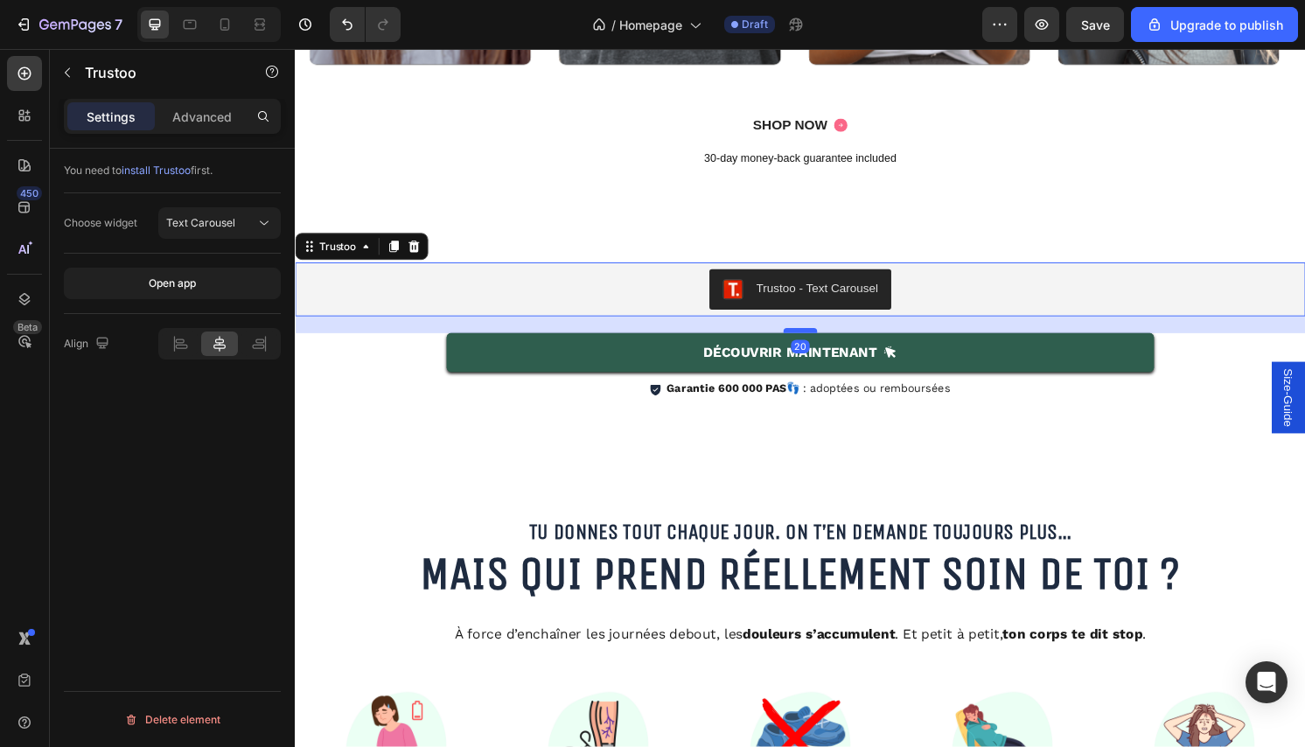
drag, startPoint x: 804, startPoint y: 322, endPoint x: 806, endPoint y: 339, distance: 17.6
click at [806, 339] on div at bounding box center [819, 341] width 35 height 5
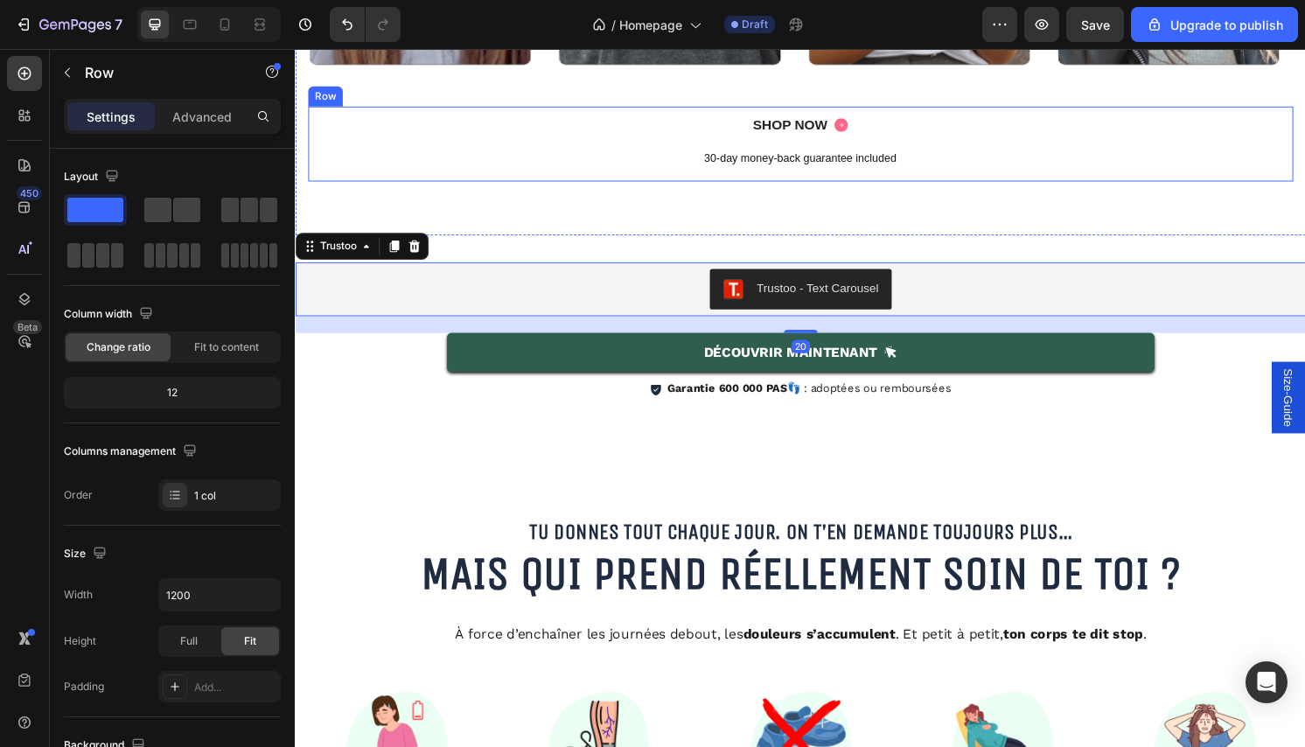
click at [675, 150] on div "SHOP NOW Button" at bounding box center [820, 132] width 1024 height 46
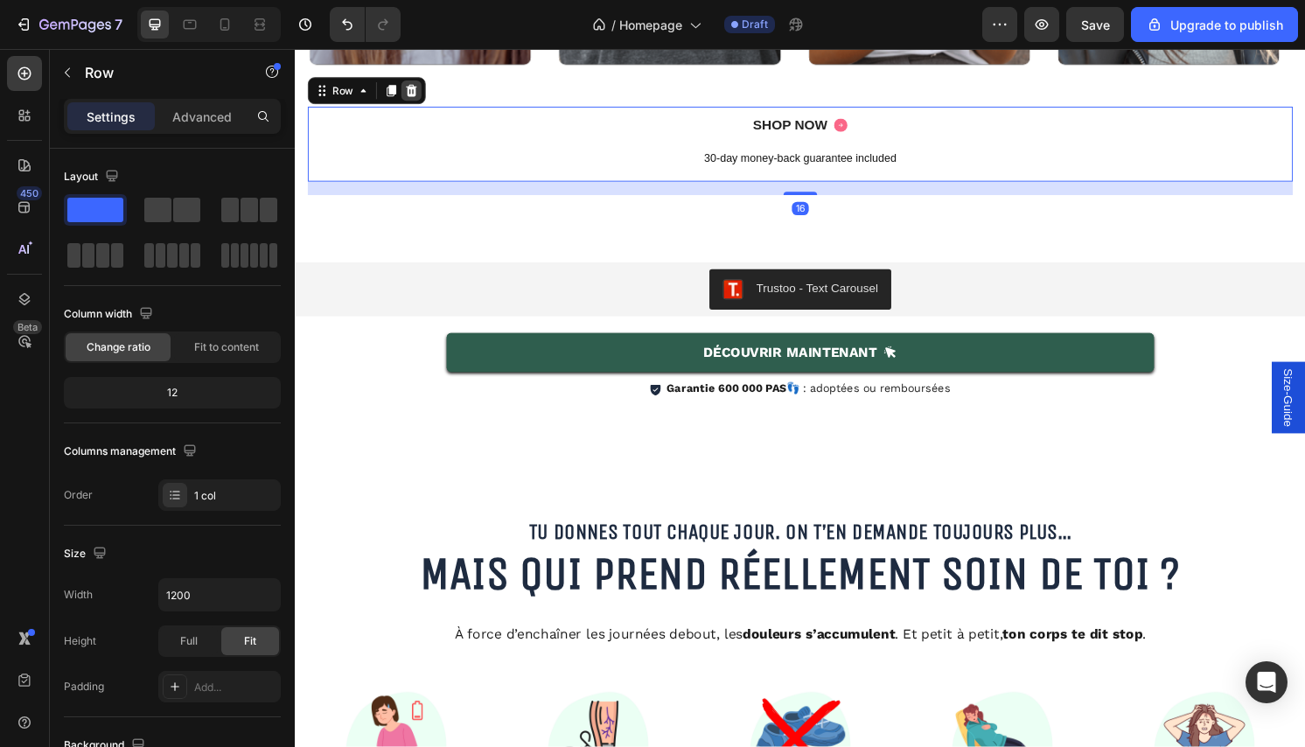
click at [418, 95] on icon at bounding box center [415, 92] width 11 height 12
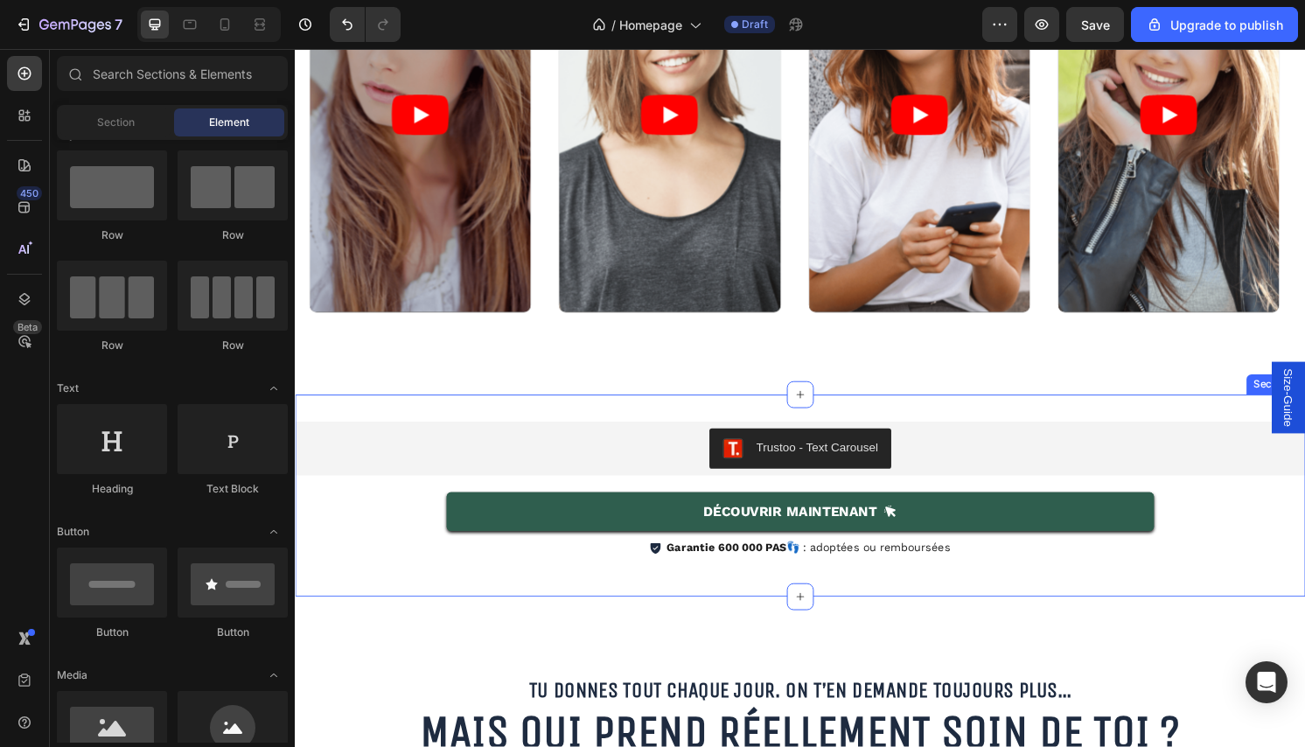
scroll to position [834, 0]
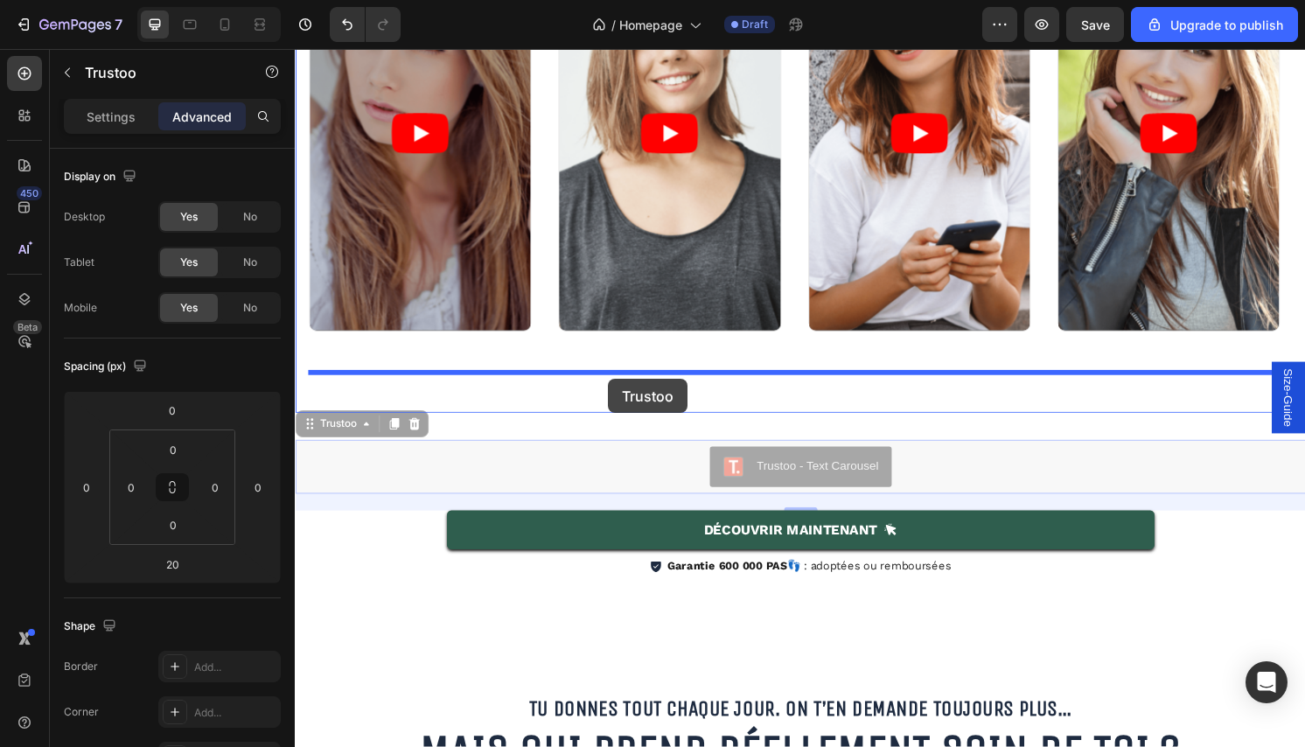
drag, startPoint x: 605, startPoint y: 472, endPoint x: 620, endPoint y: 392, distance: 81.2
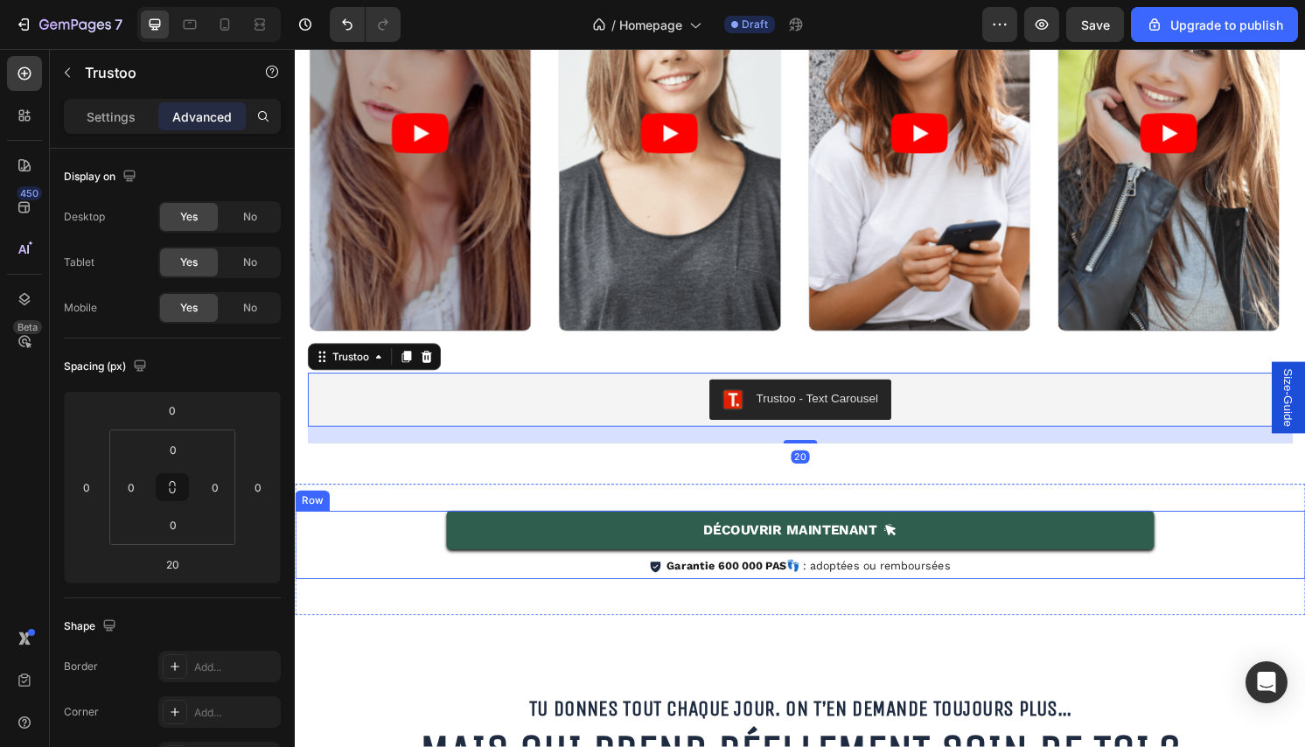
click at [417, 570] on div "Découvrir Maintenant [PERSON_NAME]" at bounding box center [820, 553] width 1050 height 49
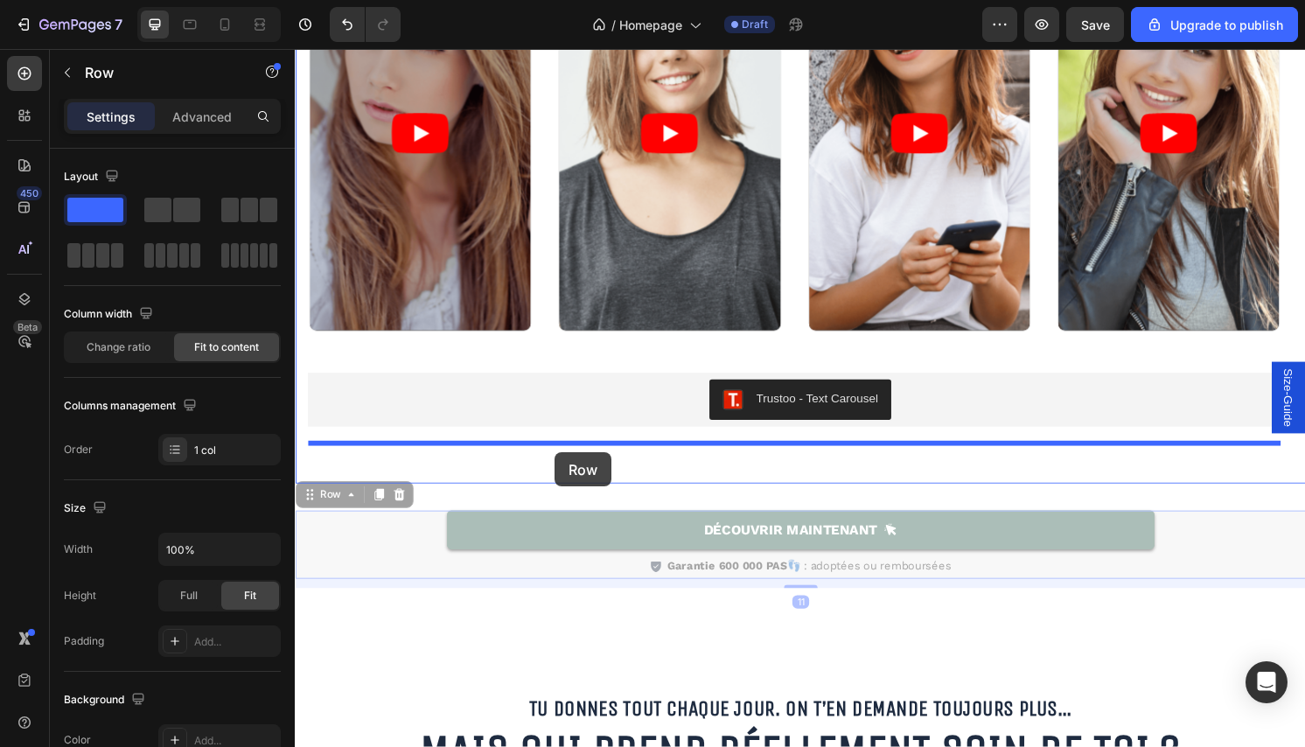
drag, startPoint x: 311, startPoint y: 516, endPoint x: 565, endPoint y: 468, distance: 258.2
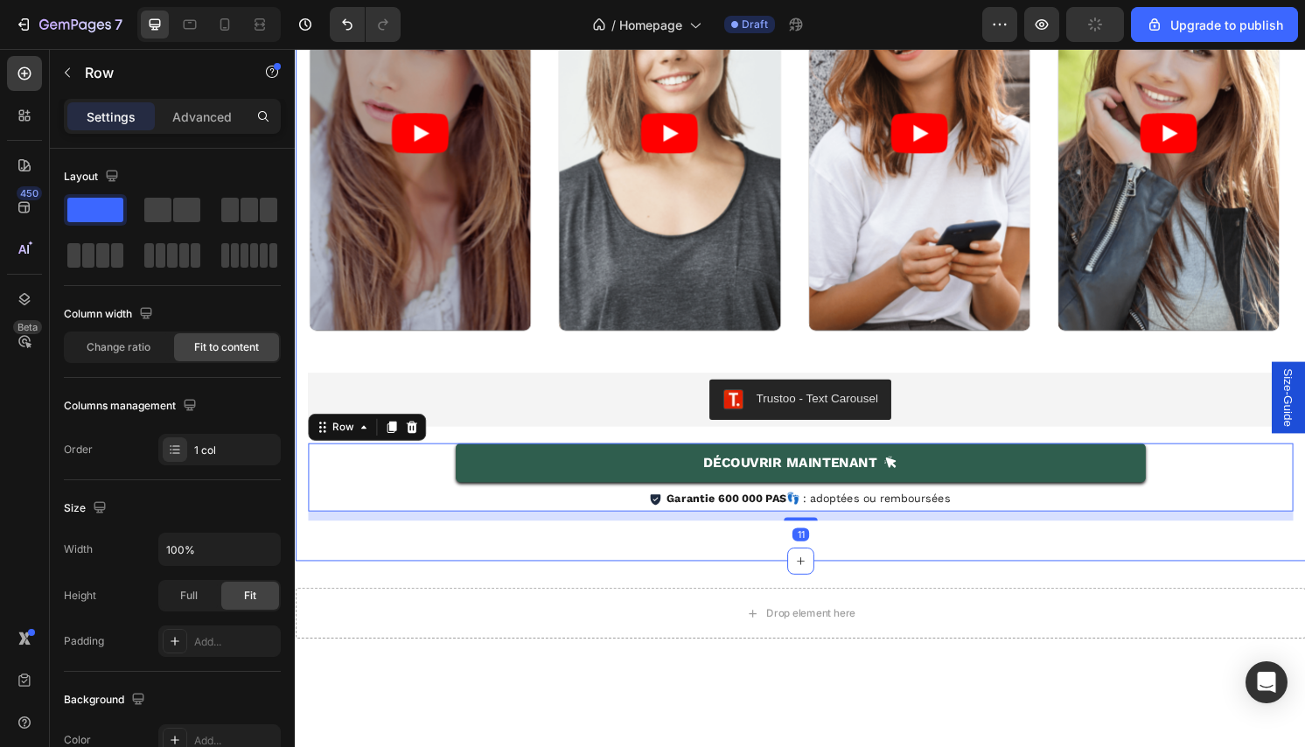
click at [603, 446] on div "Icon Icon Icon Icon Icon Icon List +3000 Femmes l'ont adoptée (4.7/5) Text Bloc…" at bounding box center [820, 179] width 1024 height 722
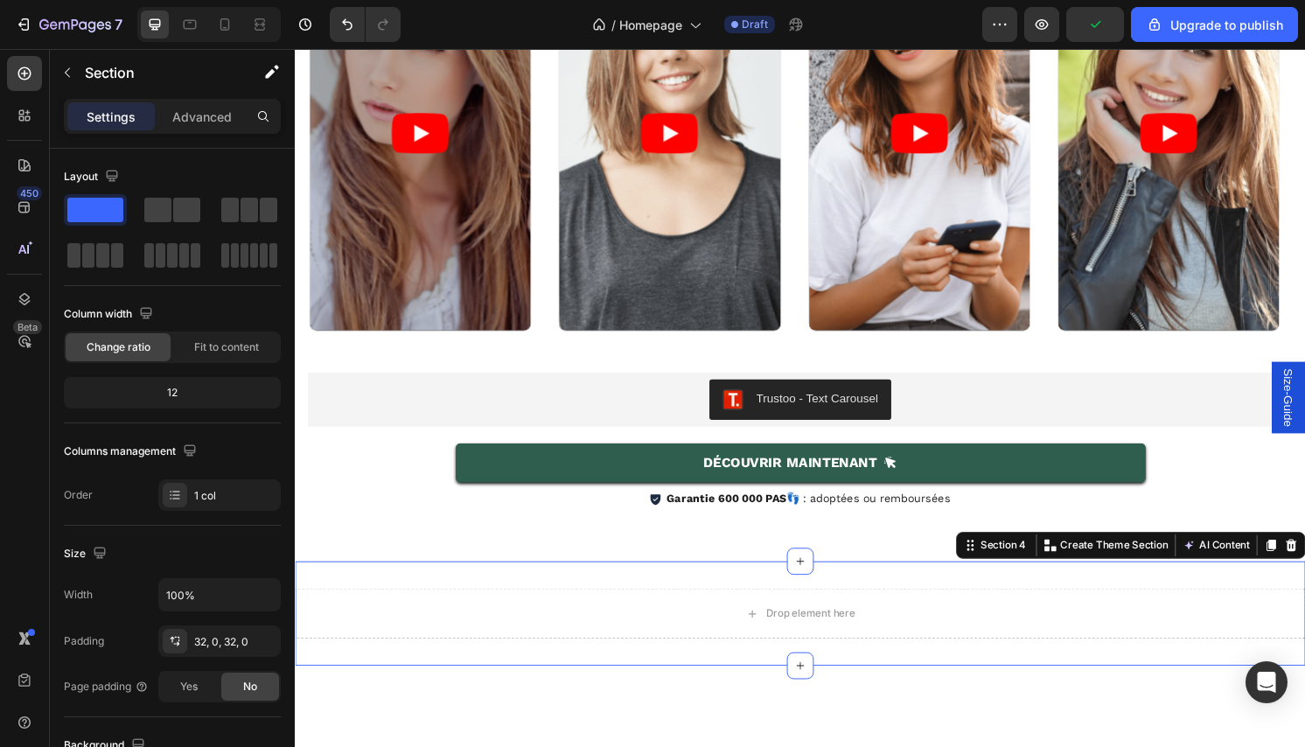
click at [637, 605] on div "Drop element here Section 4 You can create reusable sections Create Theme Secti…" at bounding box center [820, 636] width 1050 height 108
click at [1304, 564] on icon at bounding box center [1330, 565] width 14 height 14
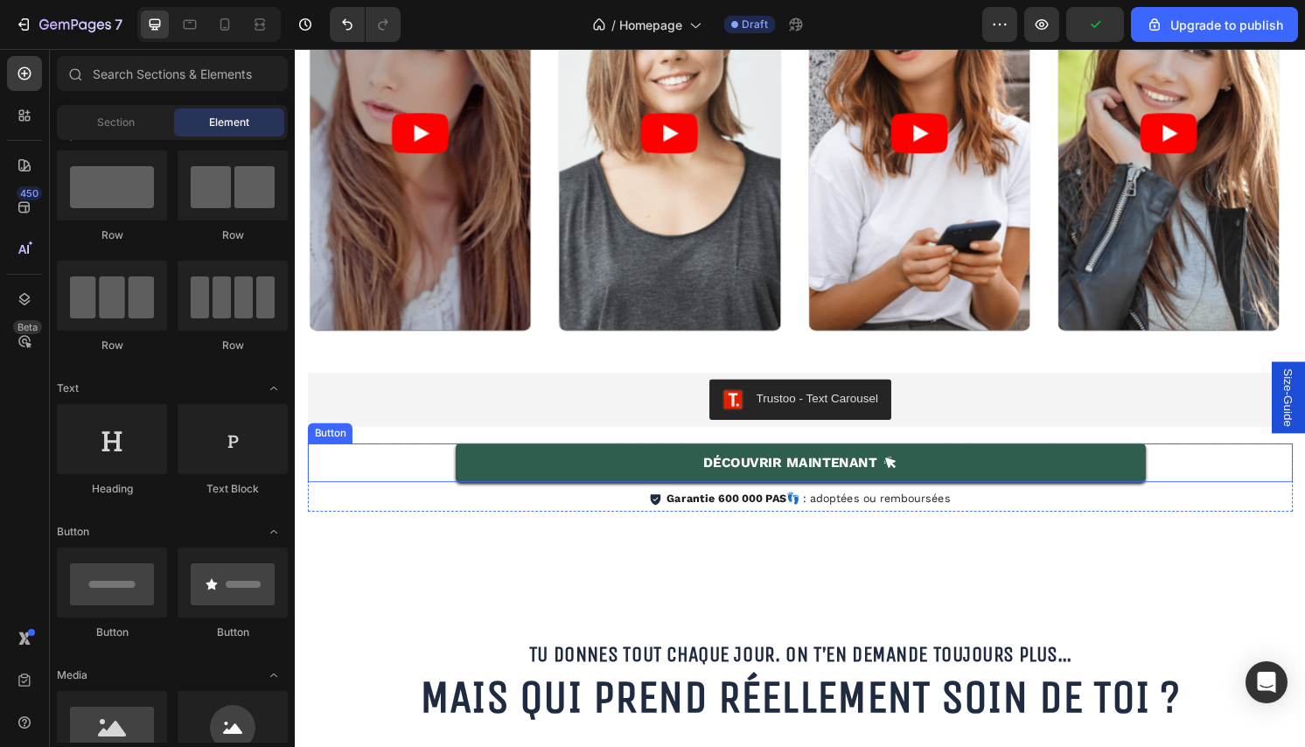
click at [1231, 489] on div "Découvrir Maintenant [PERSON_NAME]" at bounding box center [820, 479] width 1024 height 40
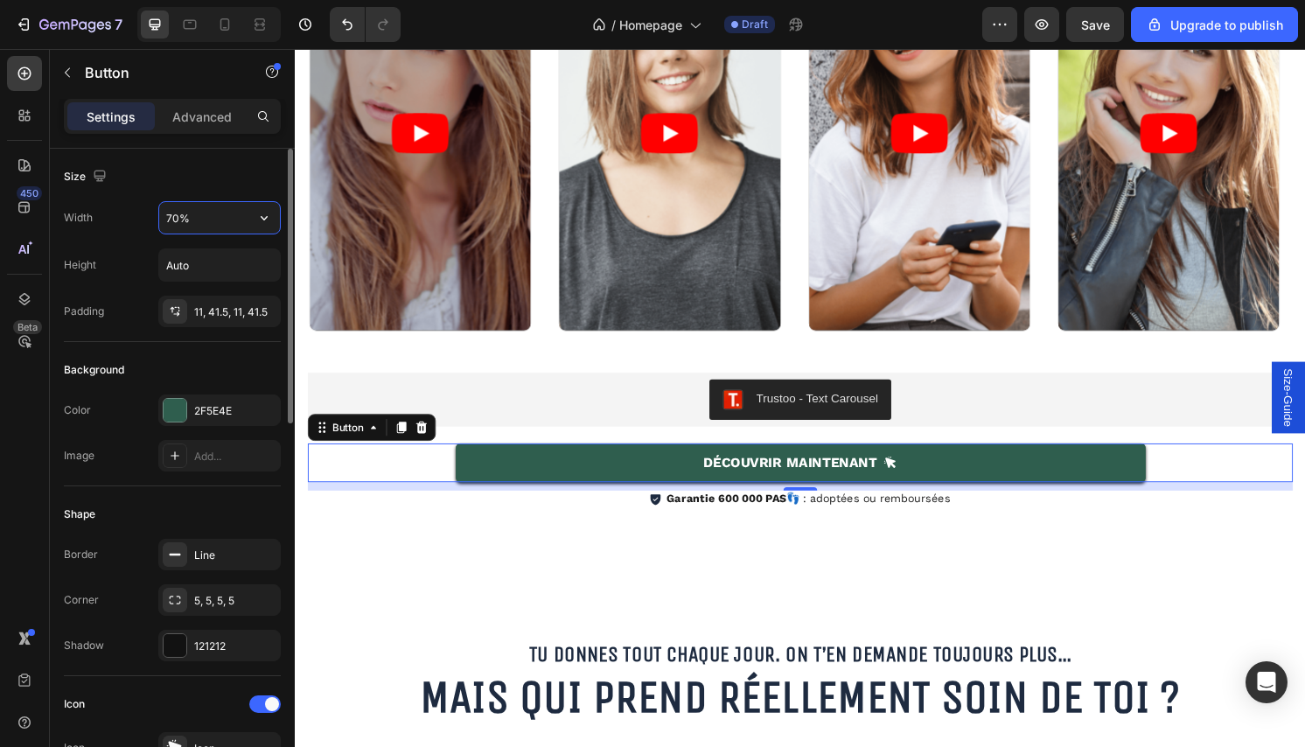
click at [171, 217] on input "70%" at bounding box center [219, 217] width 121 height 31
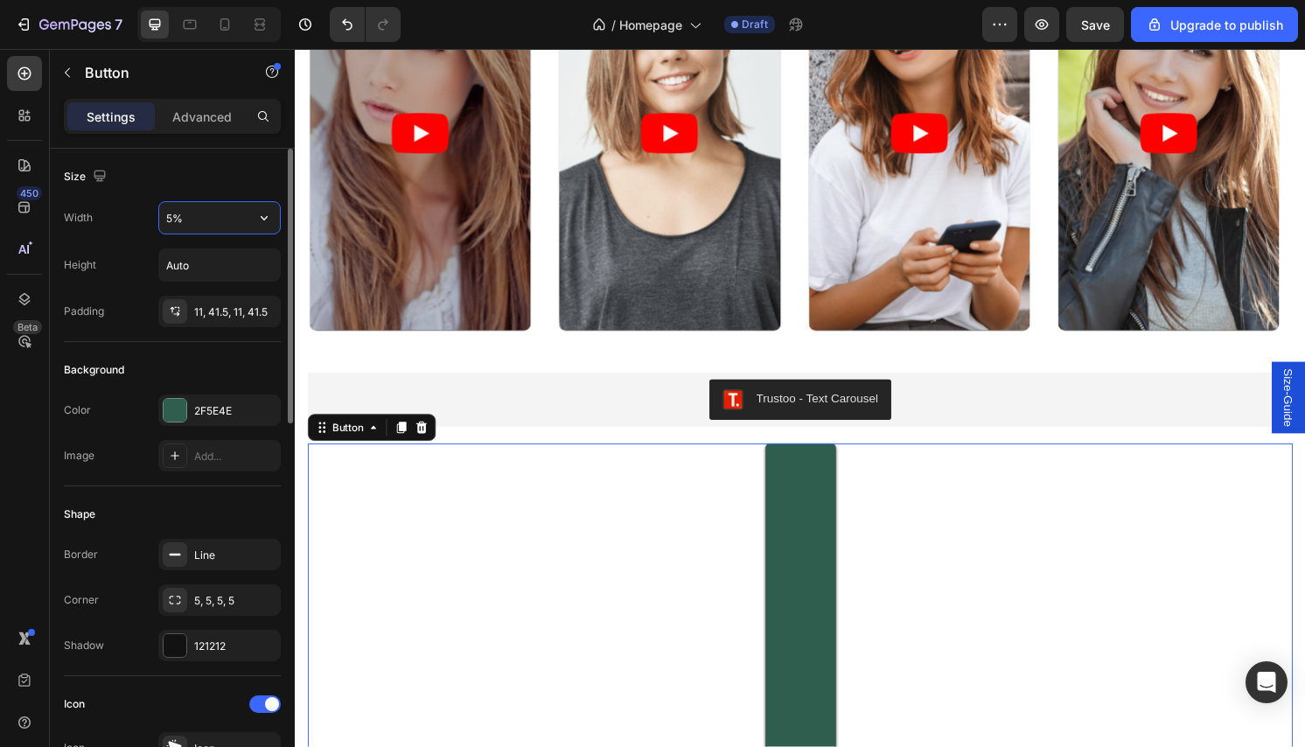
type input "50%"
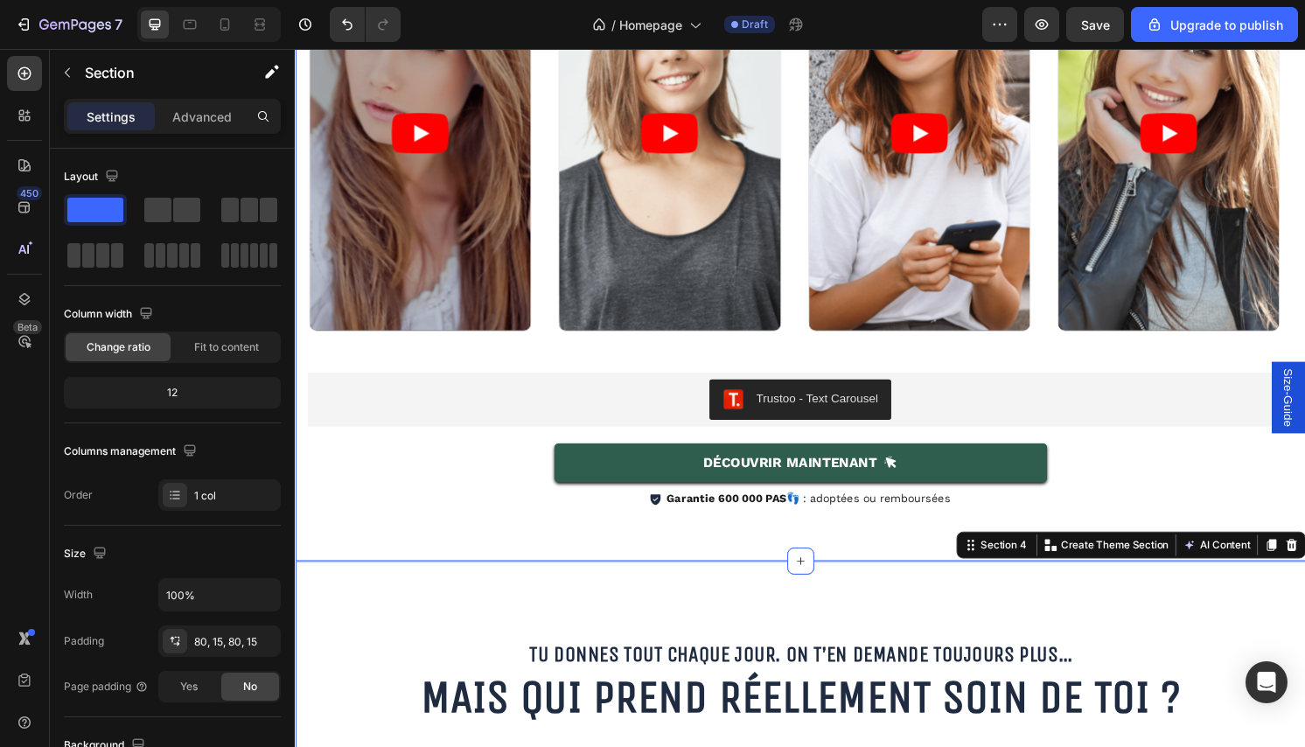
scroll to position [571, 0]
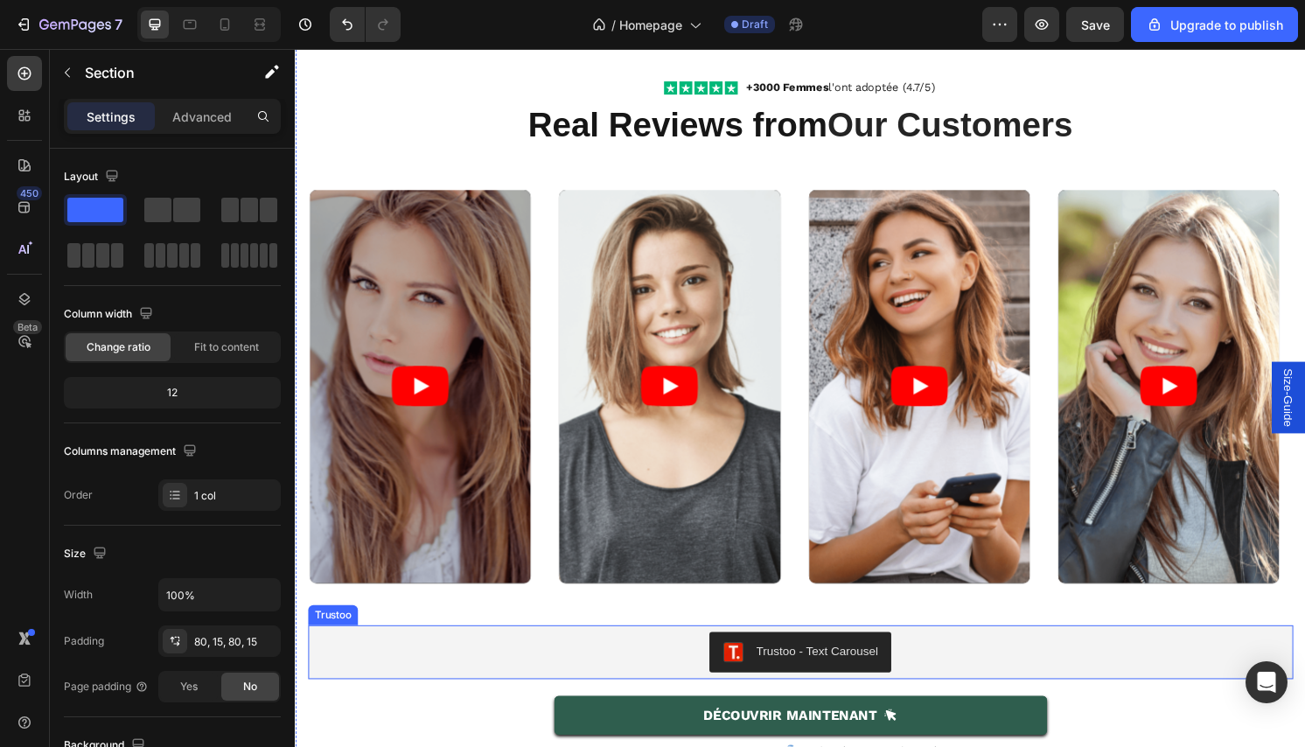
click at [681, 676] on div "Trustoo - Text Carousel" at bounding box center [820, 676] width 1010 height 42
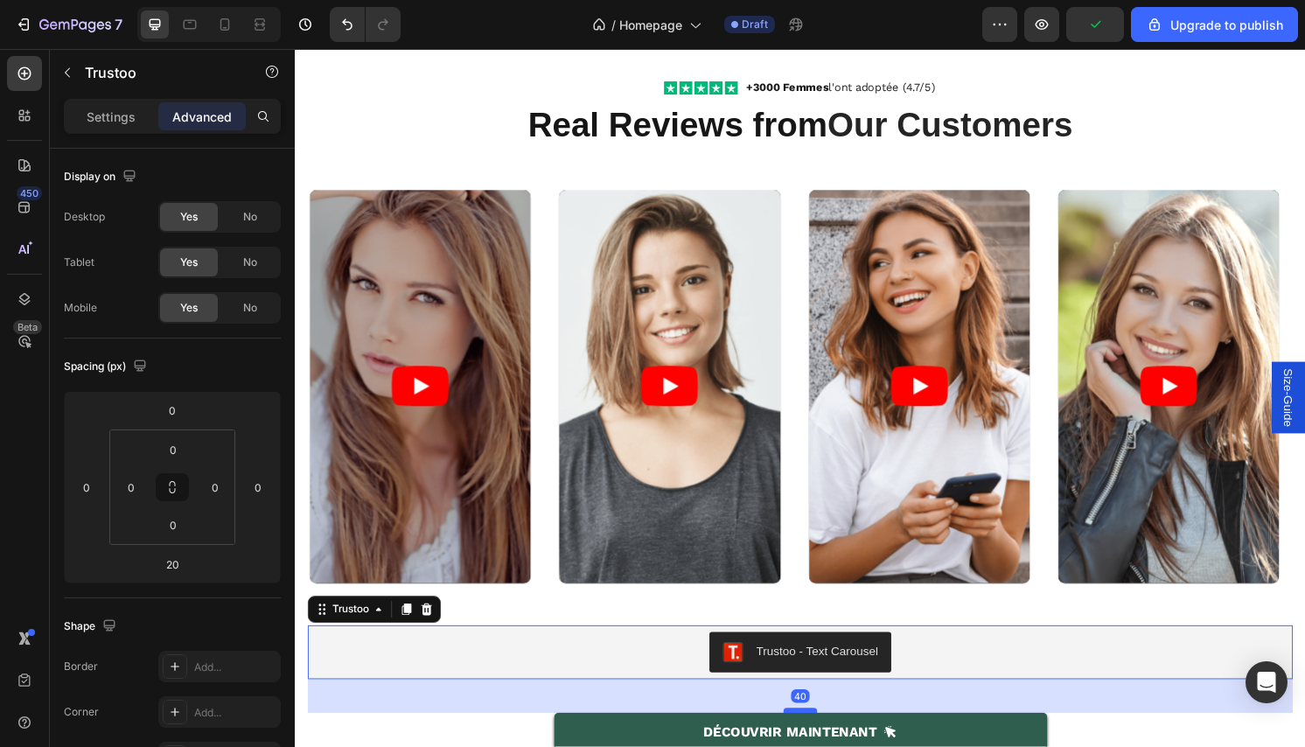
drag, startPoint x: 804, startPoint y: 719, endPoint x: 806, endPoint y: 737, distance: 17.6
click at [806, 737] on div at bounding box center [819, 736] width 35 height 5
type input "40"
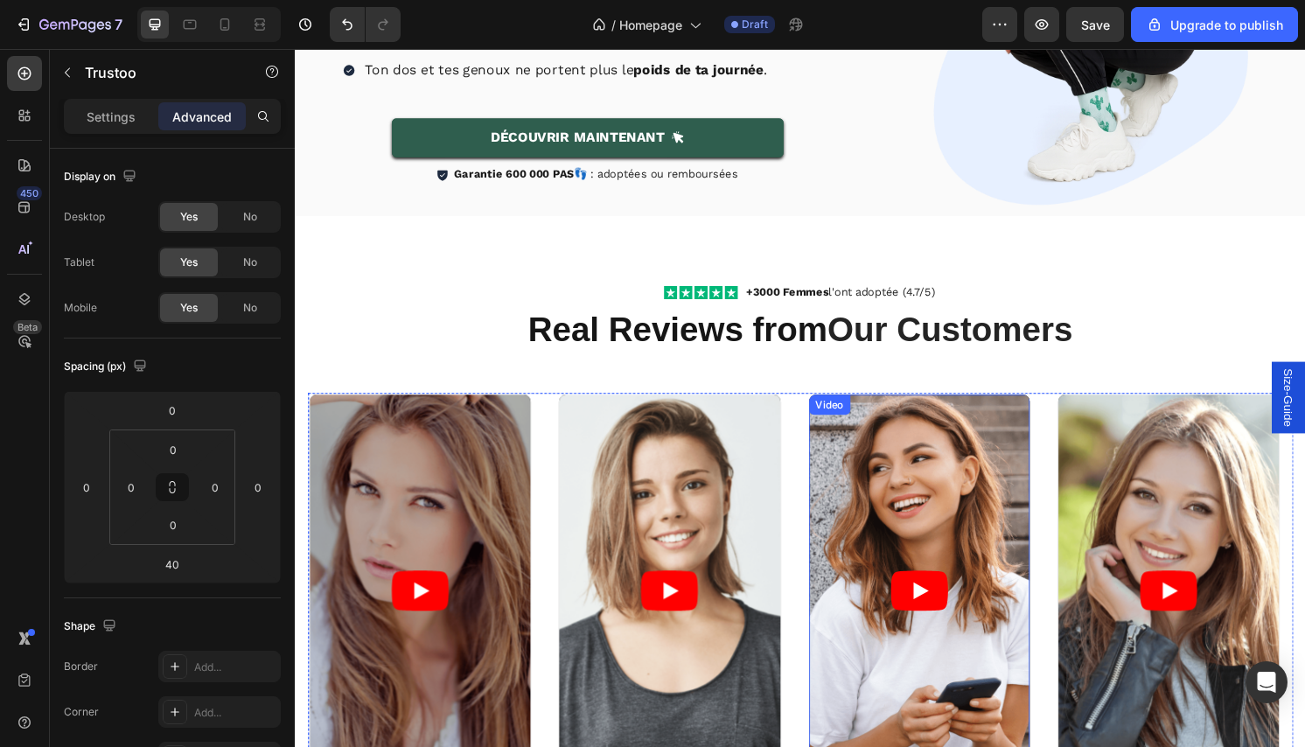
scroll to position [281, 0]
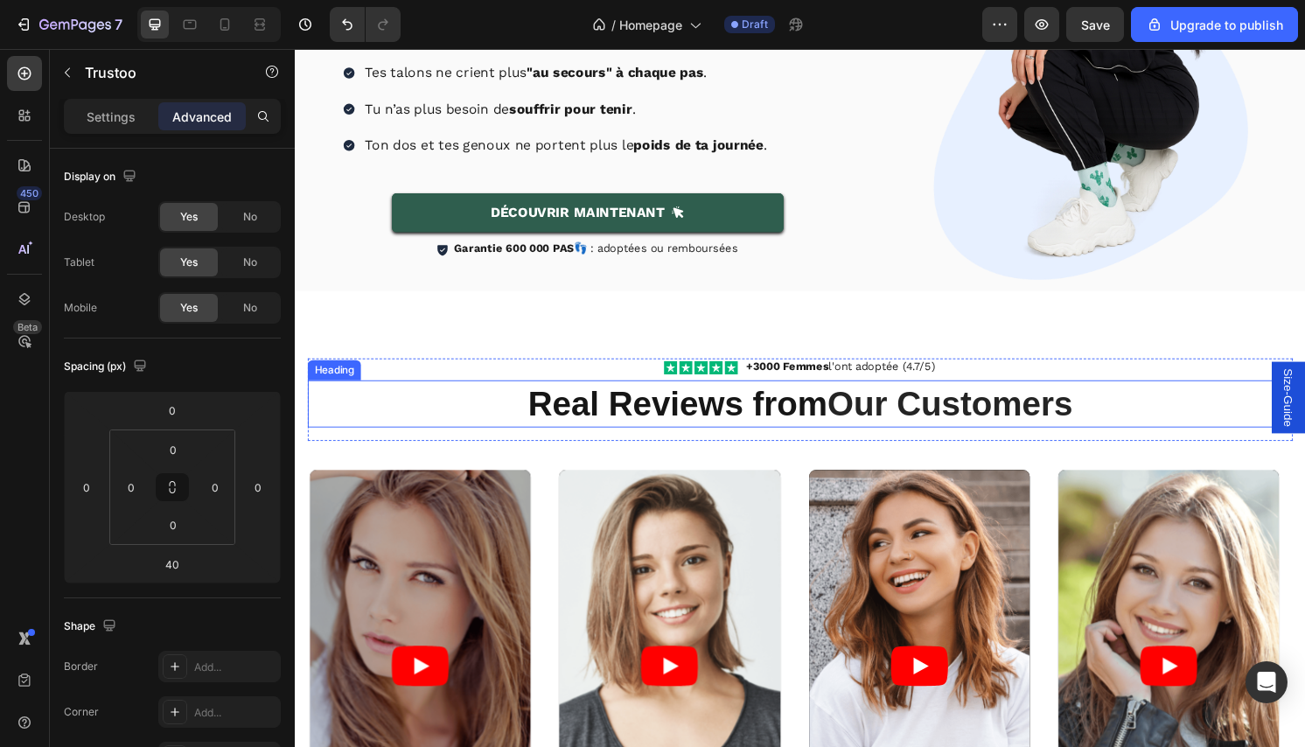
click at [1139, 437] on h2 "Real Reviews from Our Customers" at bounding box center [820, 418] width 1024 height 49
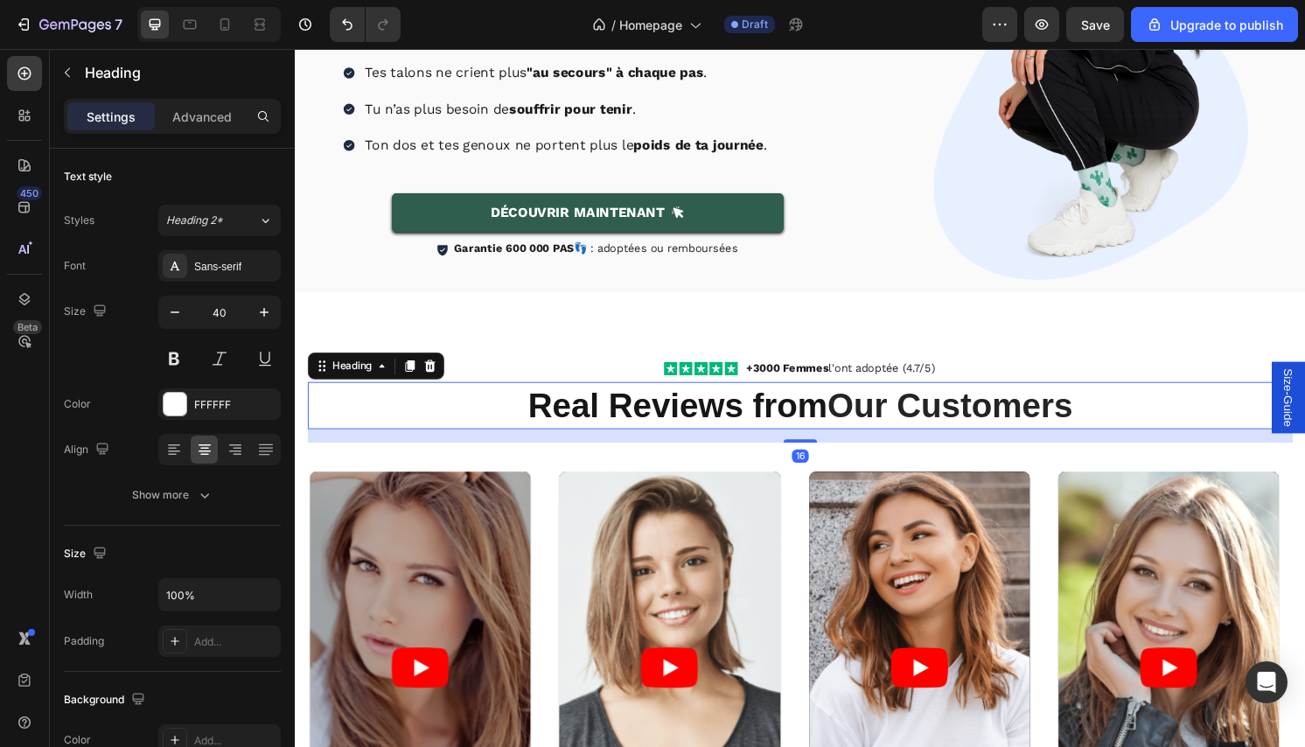
click at [804, 479] on div "Icon Icon Icon Icon Icon Icon List +3000 Femmes l'ont adoptée (4.7/5) Text Bloc…" at bounding box center [820, 742] width 1024 height 739
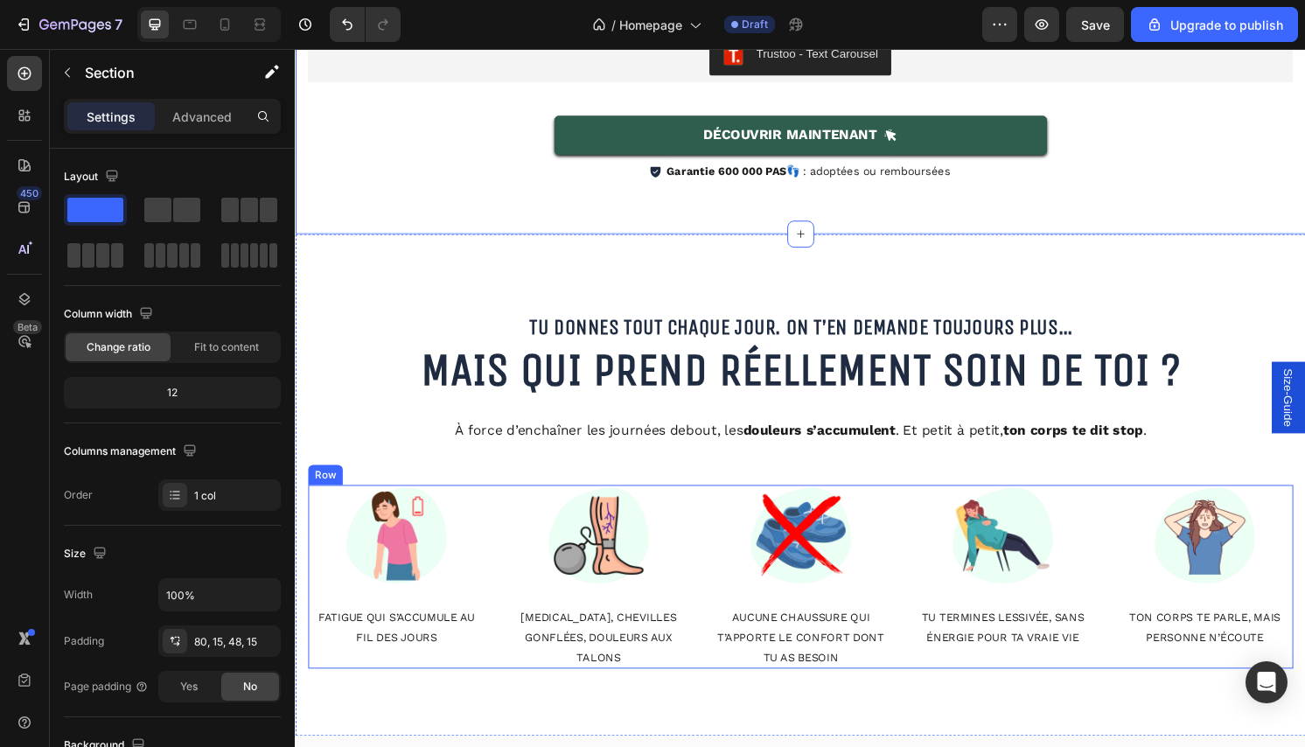
scroll to position [1244, 0]
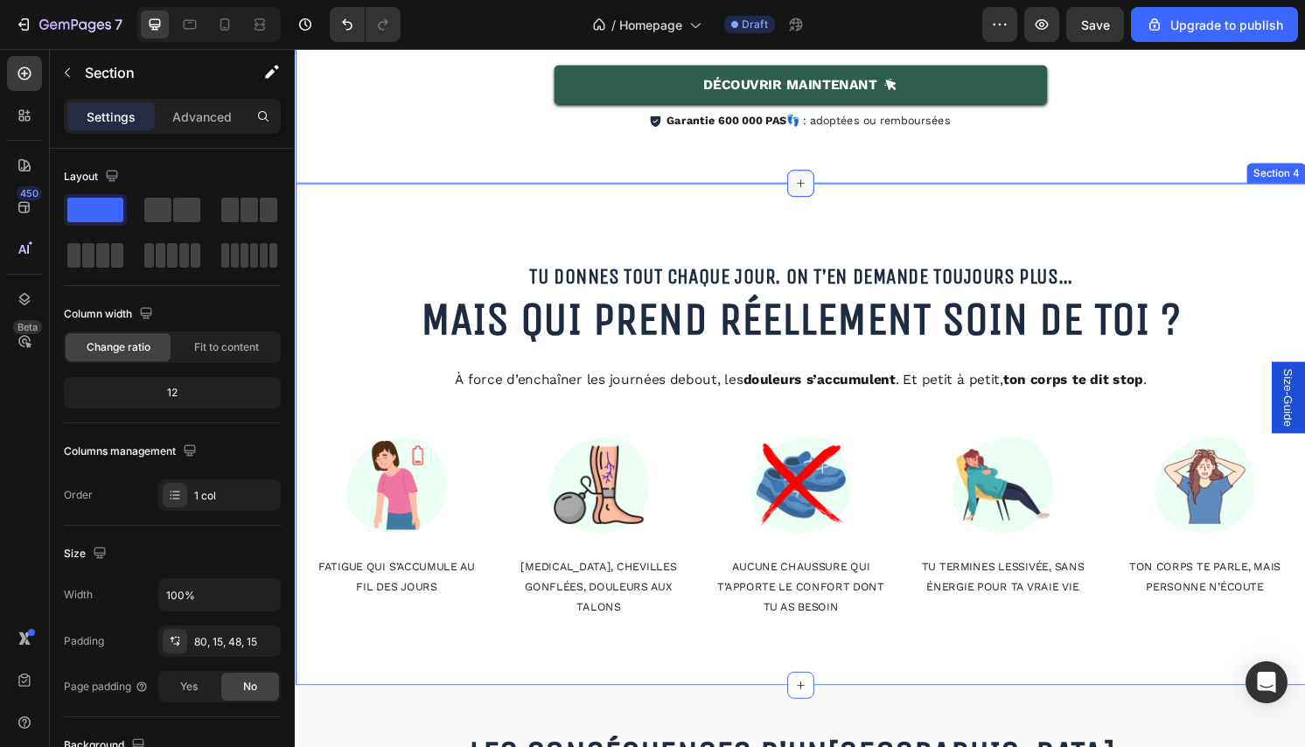
click at [814, 190] on icon at bounding box center [820, 189] width 14 height 14
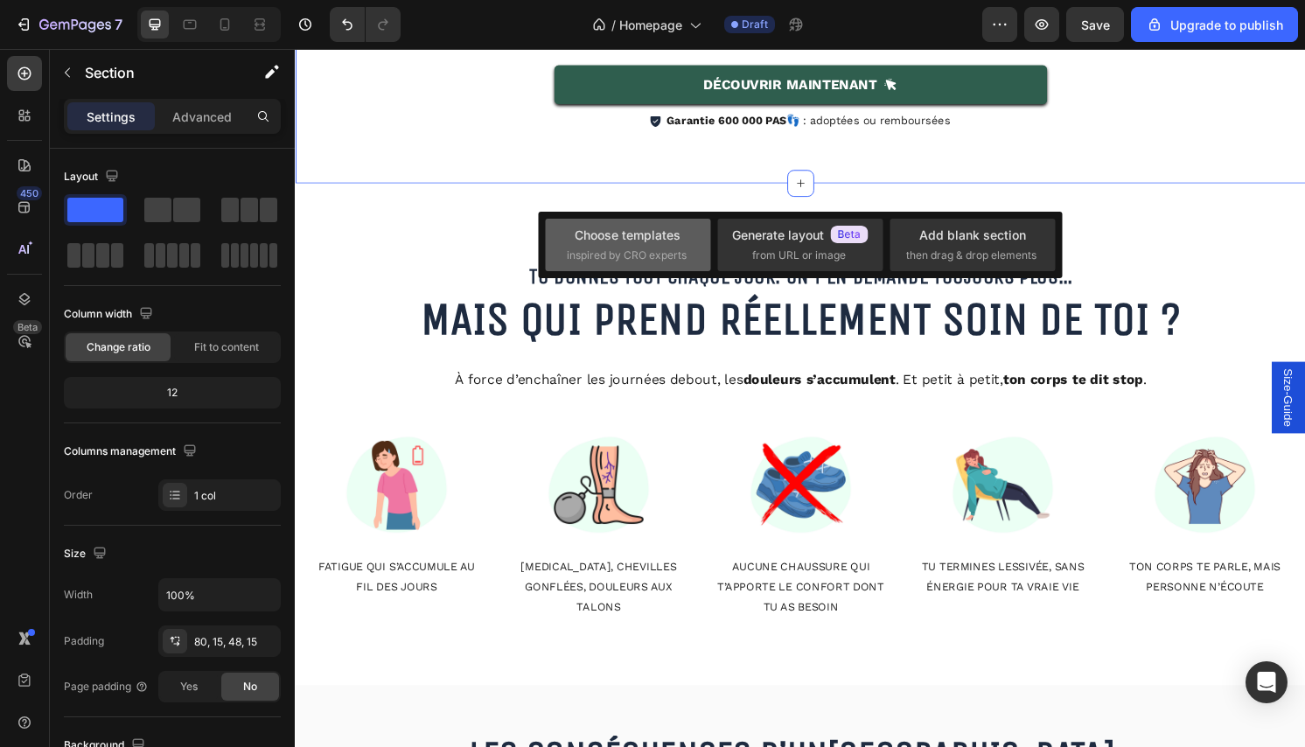
click at [654, 236] on div "Choose templates" at bounding box center [628, 235] width 106 height 18
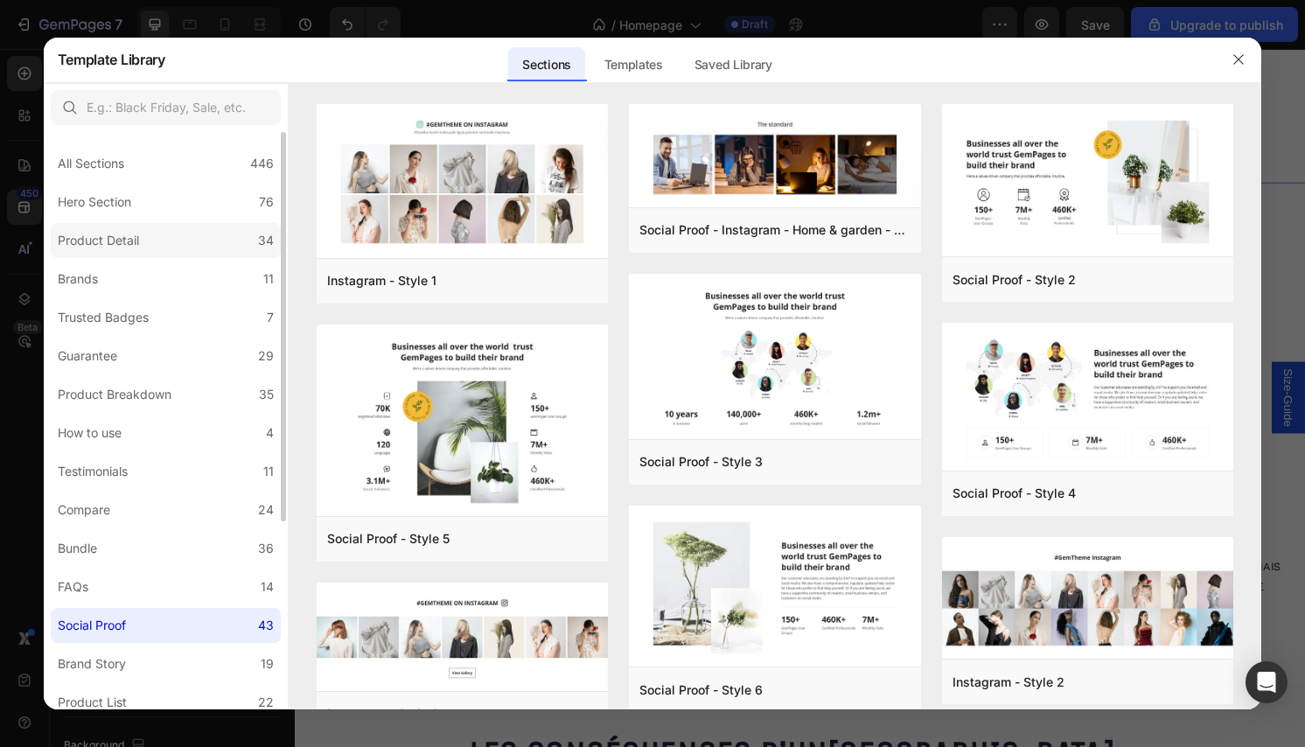
click at [148, 241] on label "Product Detail 34" at bounding box center [166, 240] width 230 height 35
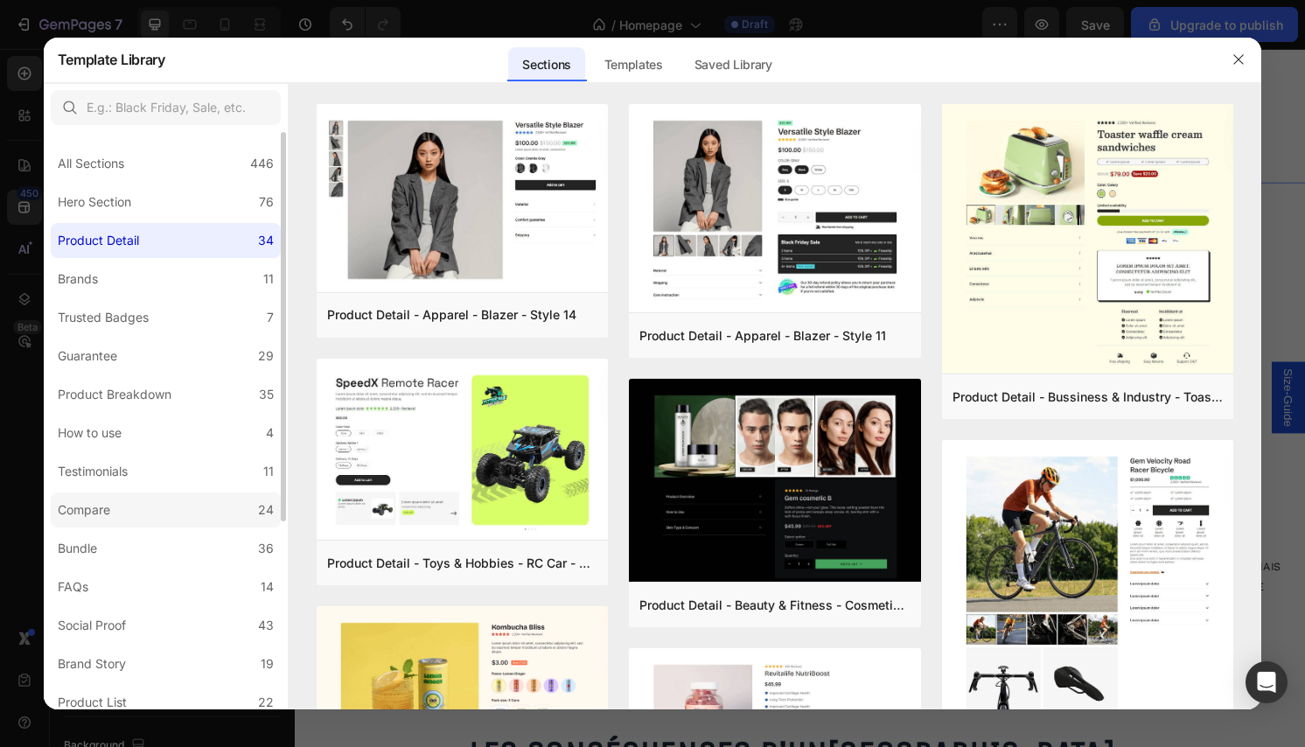
scroll to position [279, 0]
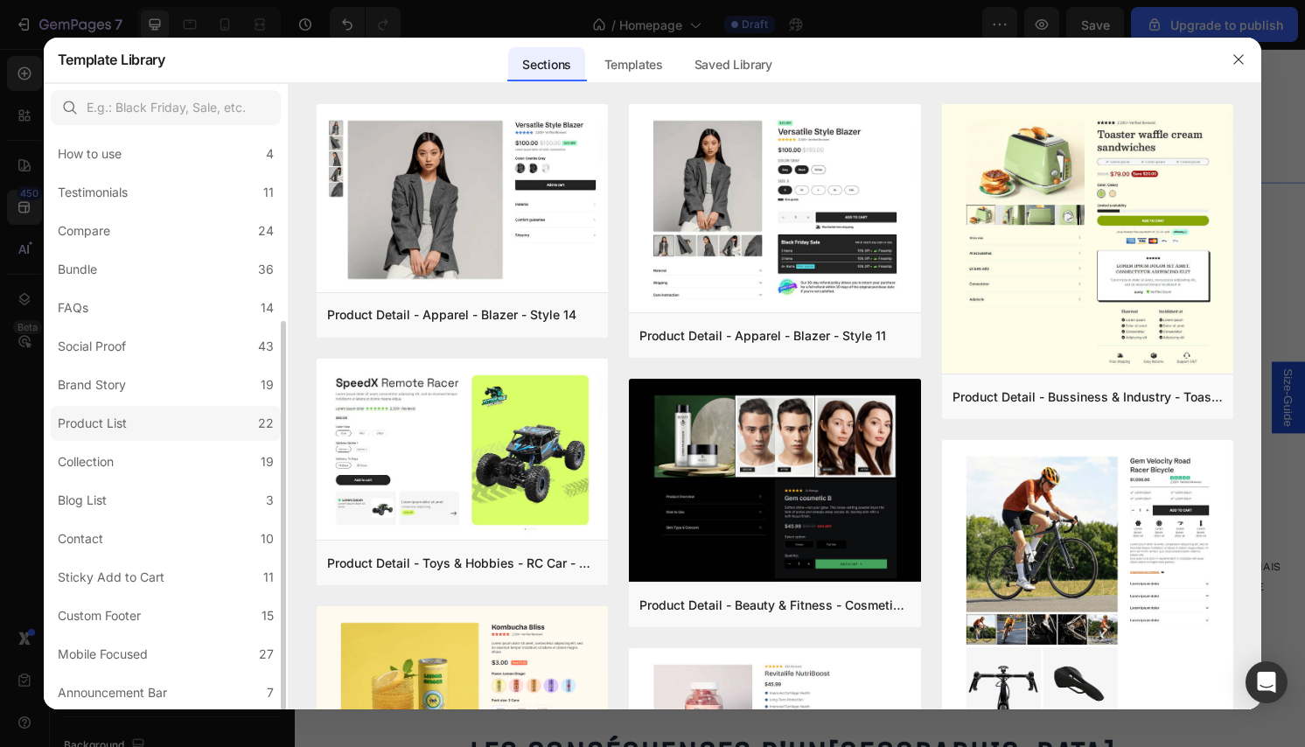
click at [158, 416] on label "Product List 22" at bounding box center [166, 423] width 230 height 35
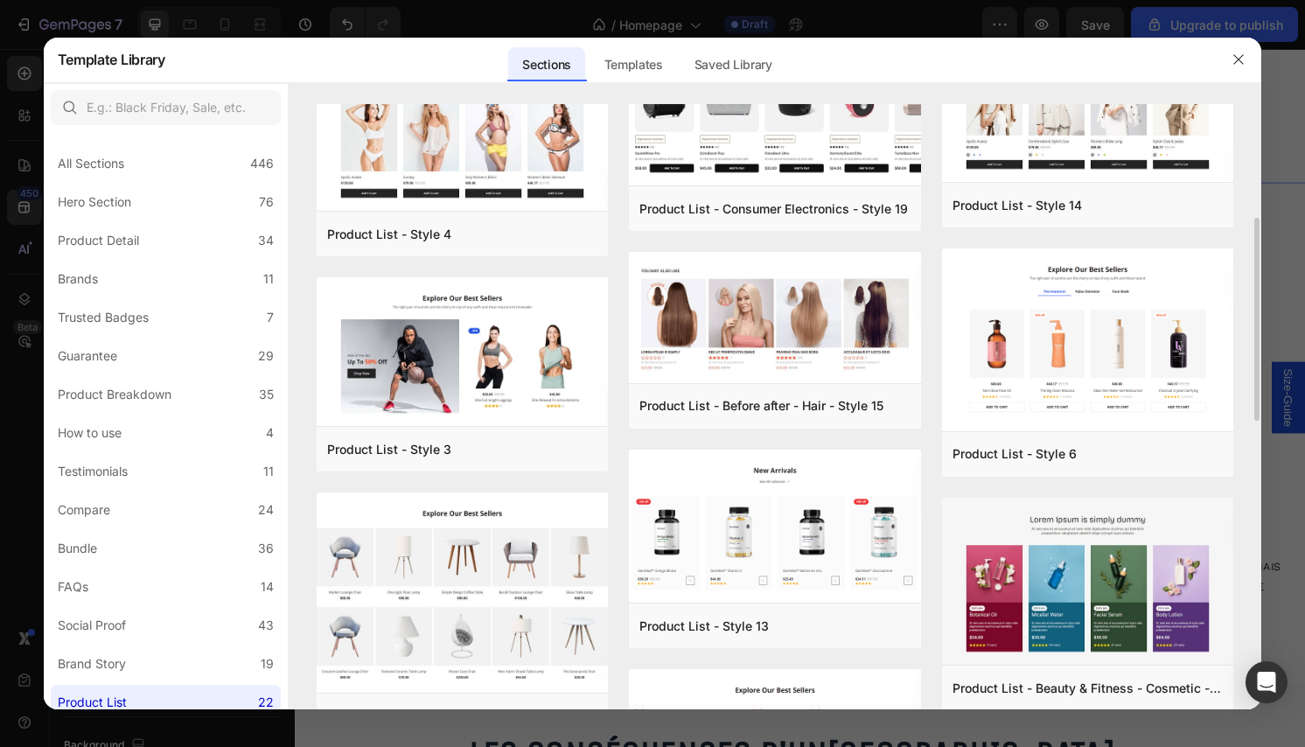
scroll to position [96, 0]
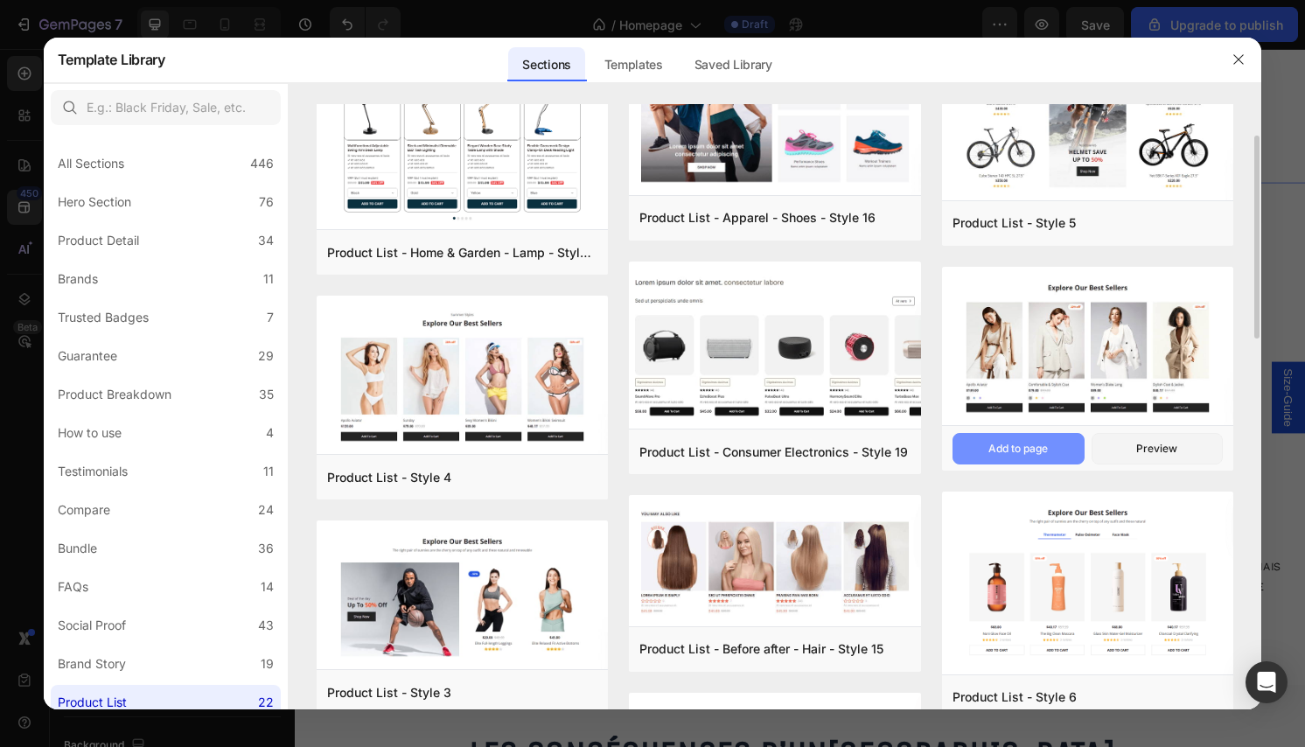
click at [1015, 445] on div "Add to page" at bounding box center [1018, 449] width 59 height 16
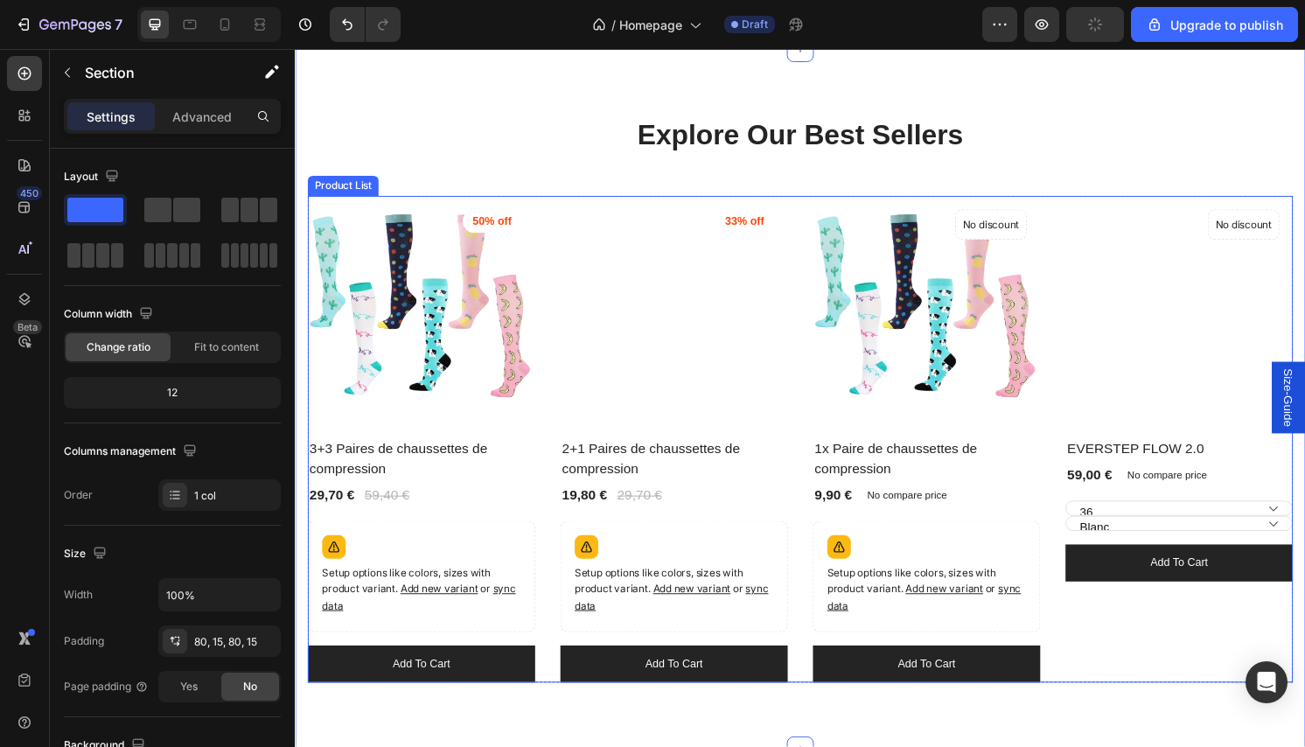
scroll to position [1367, 0]
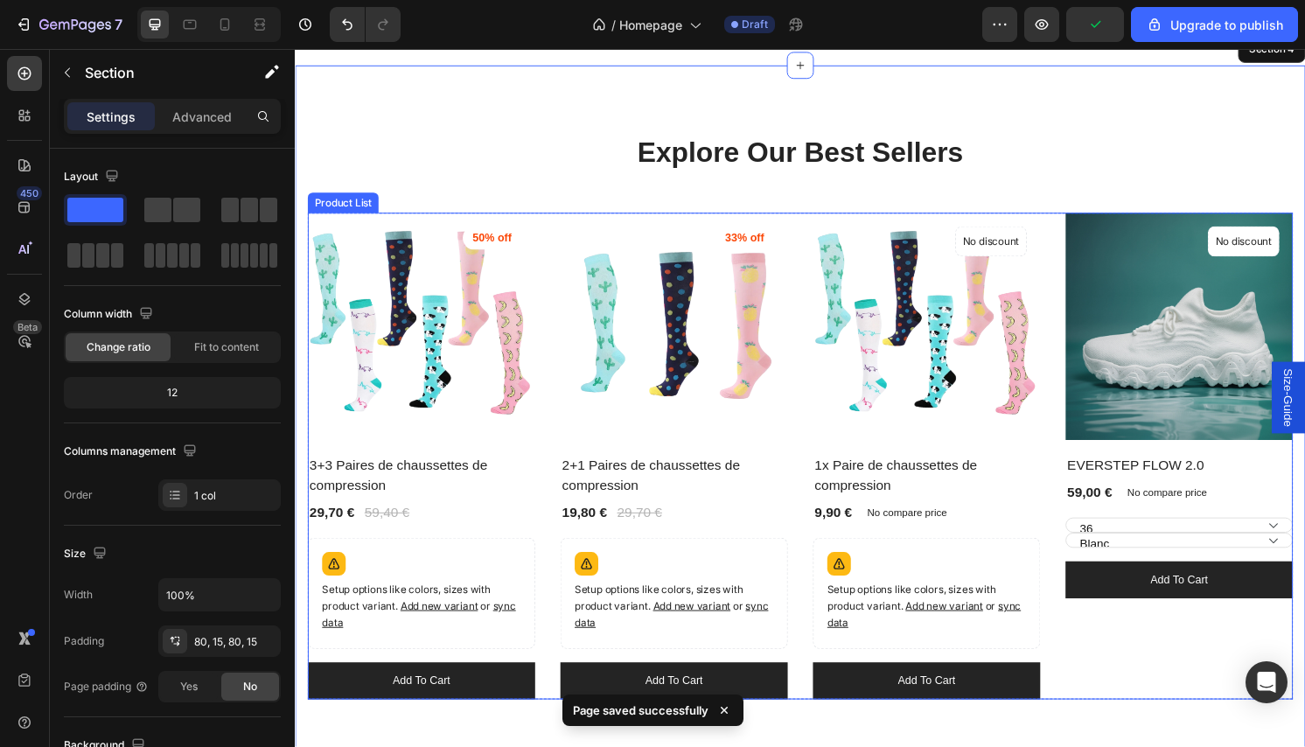
click at [1095, 685] on div "(P) Images No discount Not be displayed when published Product Badge Row EVERST…" at bounding box center [1213, 473] width 236 height 506
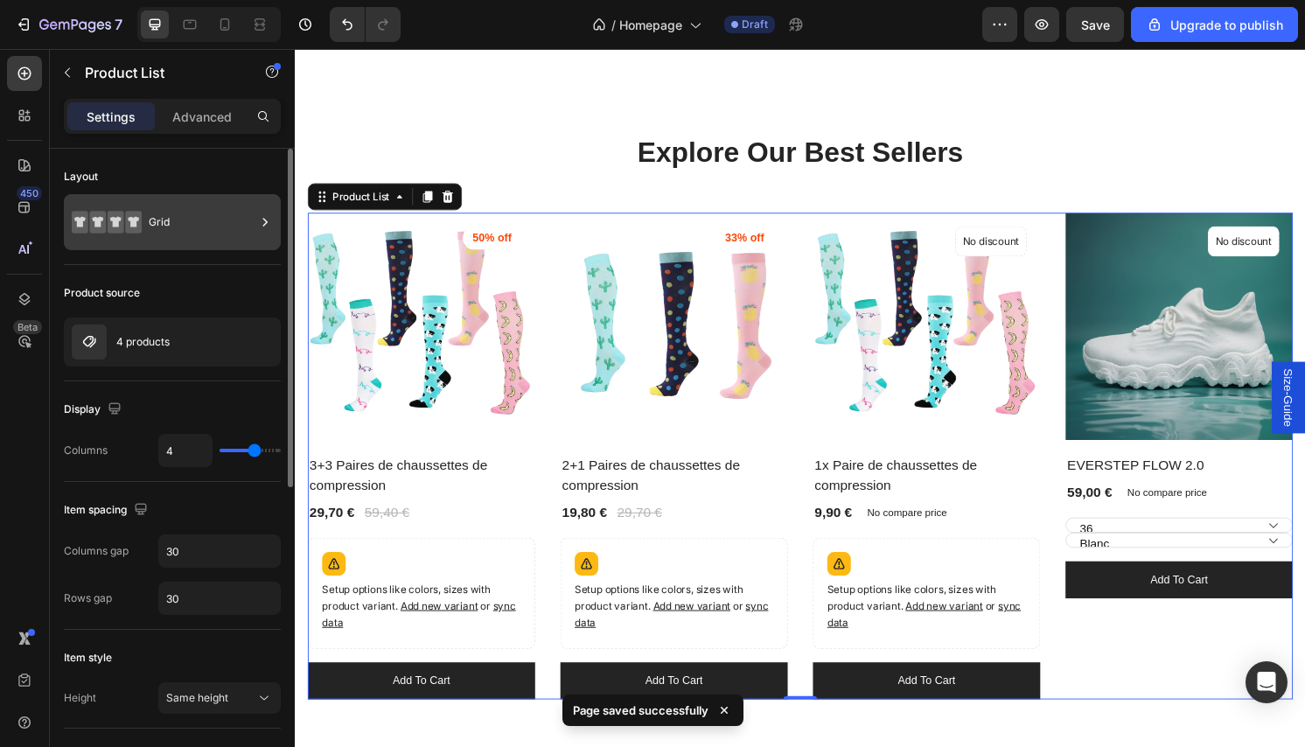
click at [178, 202] on div "Grid" at bounding box center [202, 222] width 107 height 40
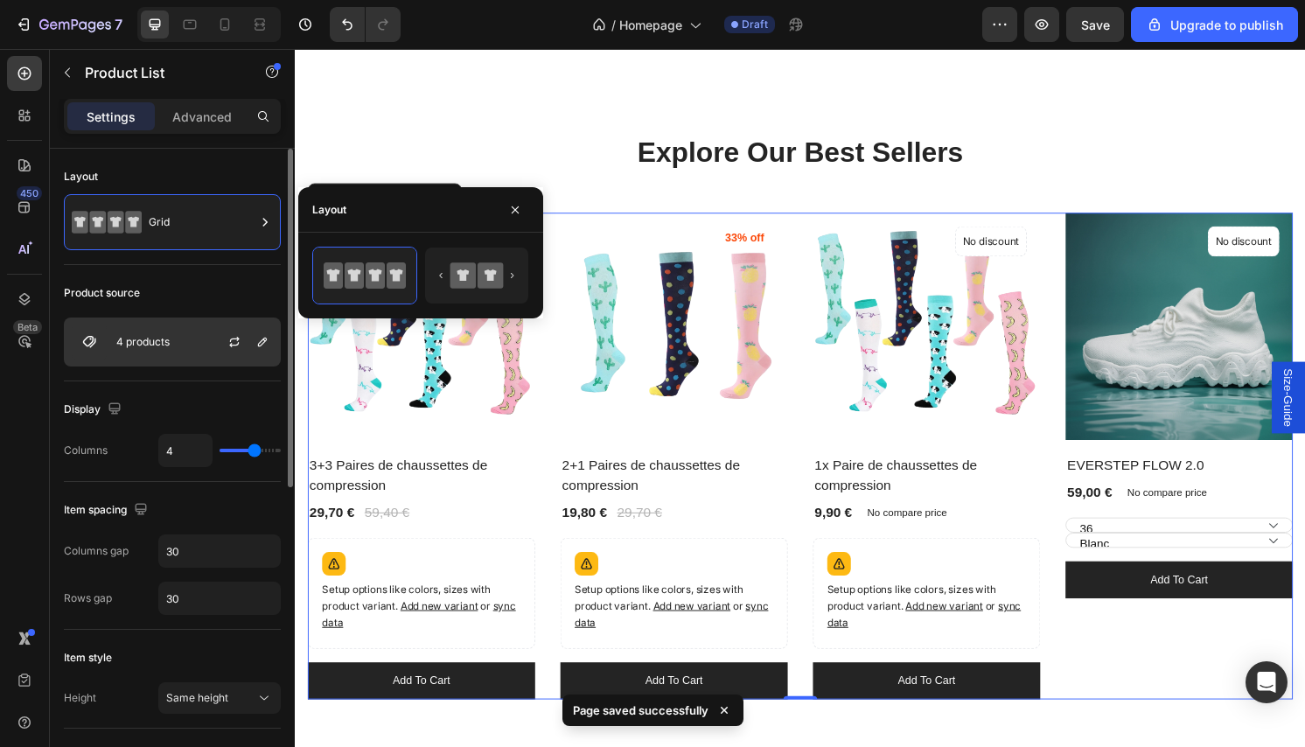
click at [201, 339] on div "4 products" at bounding box center [172, 342] width 217 height 49
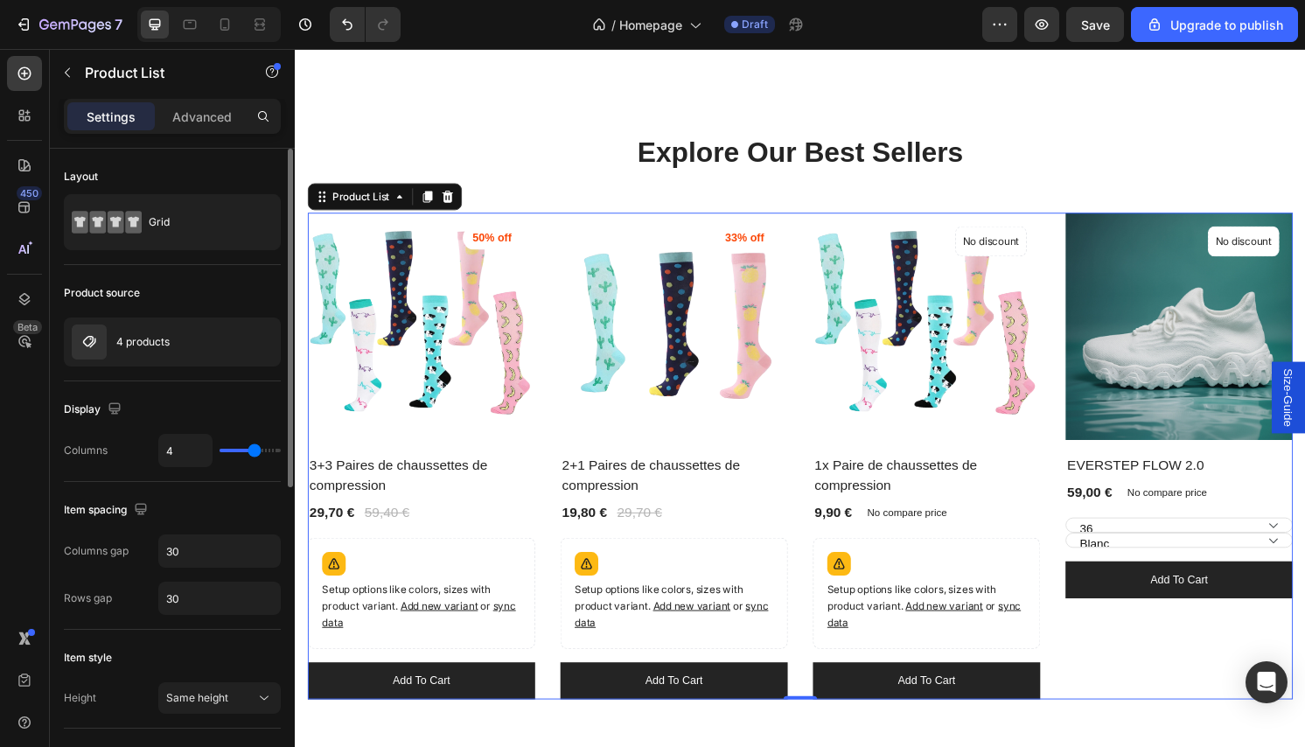
type input "3"
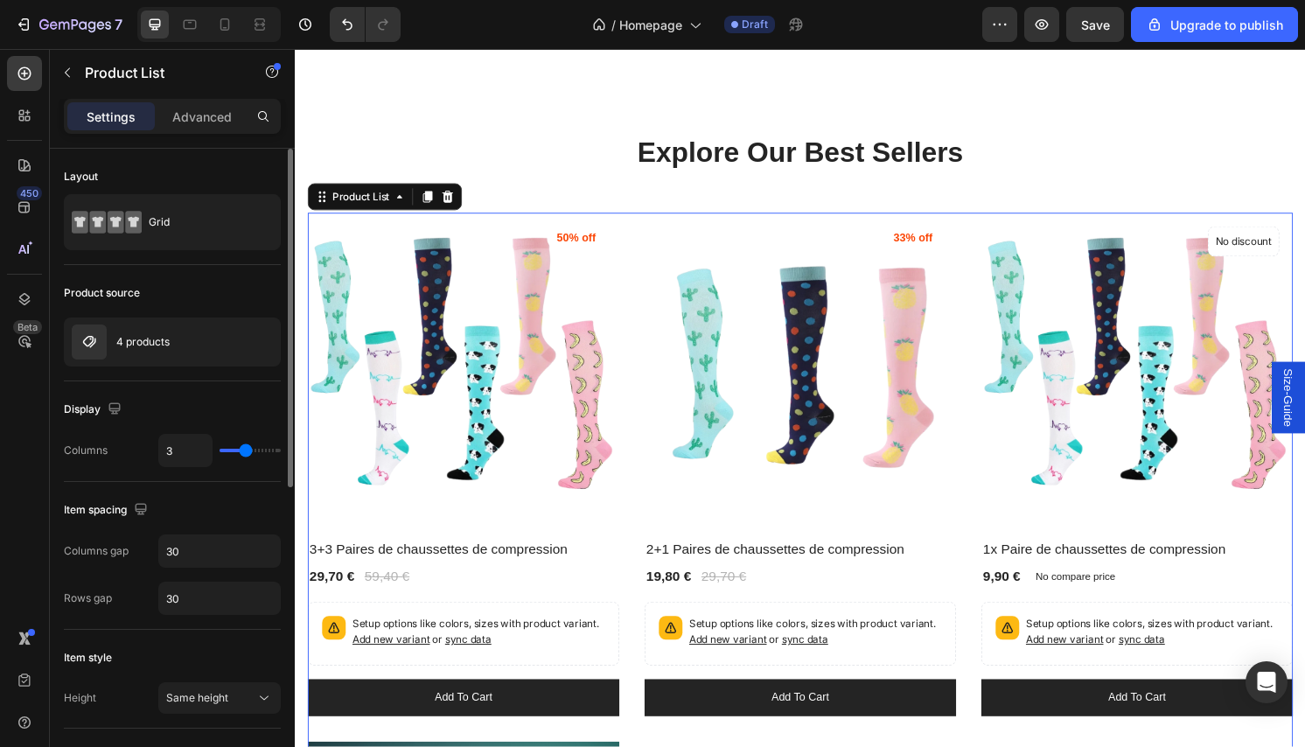
drag, startPoint x: 259, startPoint y: 456, endPoint x: 247, endPoint y: 455, distance: 12.3
type input "3"
click at [247, 452] on input "range" at bounding box center [250, 450] width 61 height 3
click at [161, 338] on p "4 products" at bounding box center [142, 342] width 53 height 12
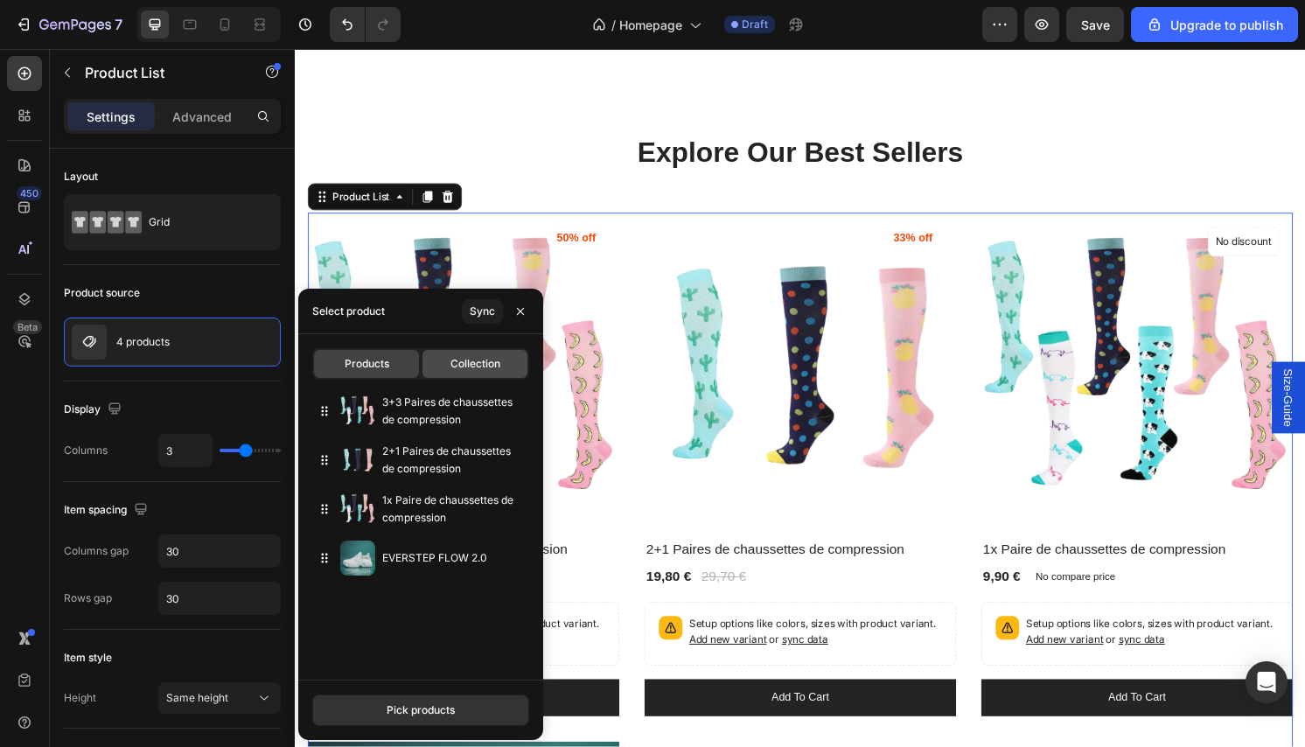
click at [475, 365] on span "Collection" at bounding box center [476, 364] width 50 height 16
type input "4"
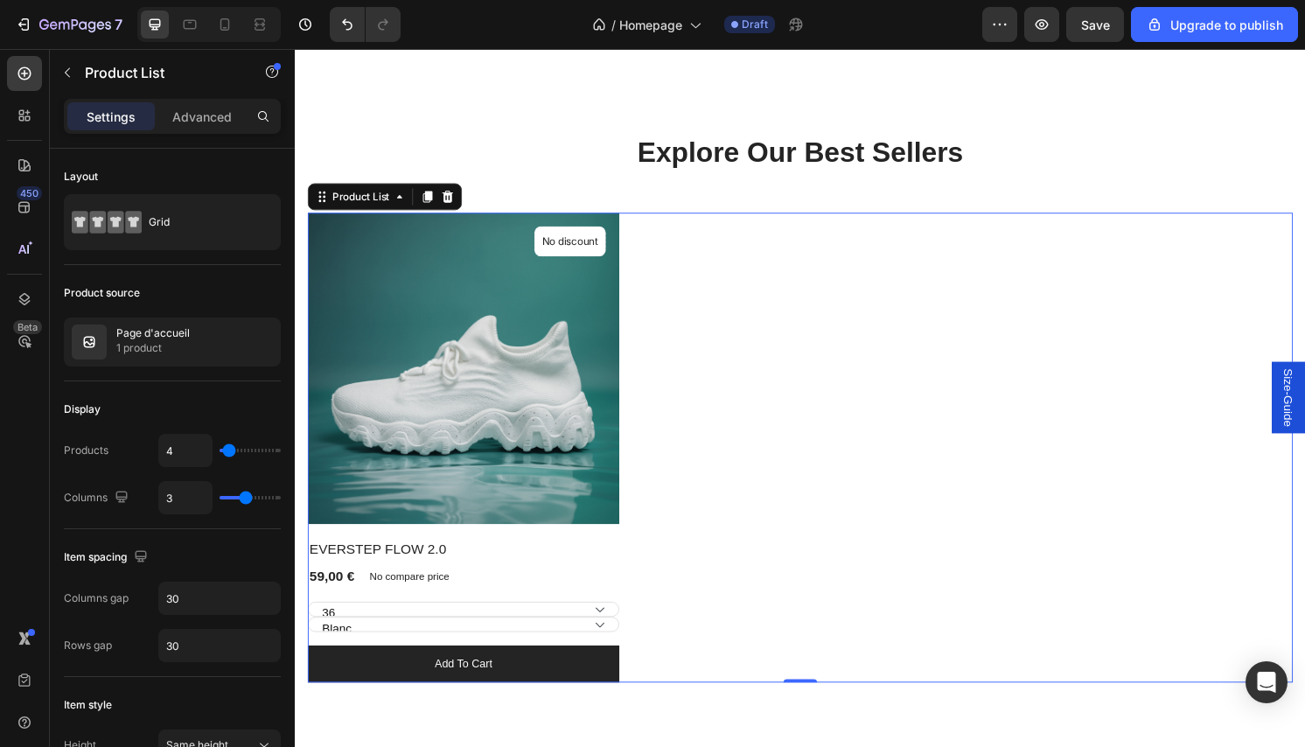
click at [739, 426] on div "(P) Images No discount Not be displayed when published Product Badge Row EVERST…" at bounding box center [820, 464] width 1024 height 488
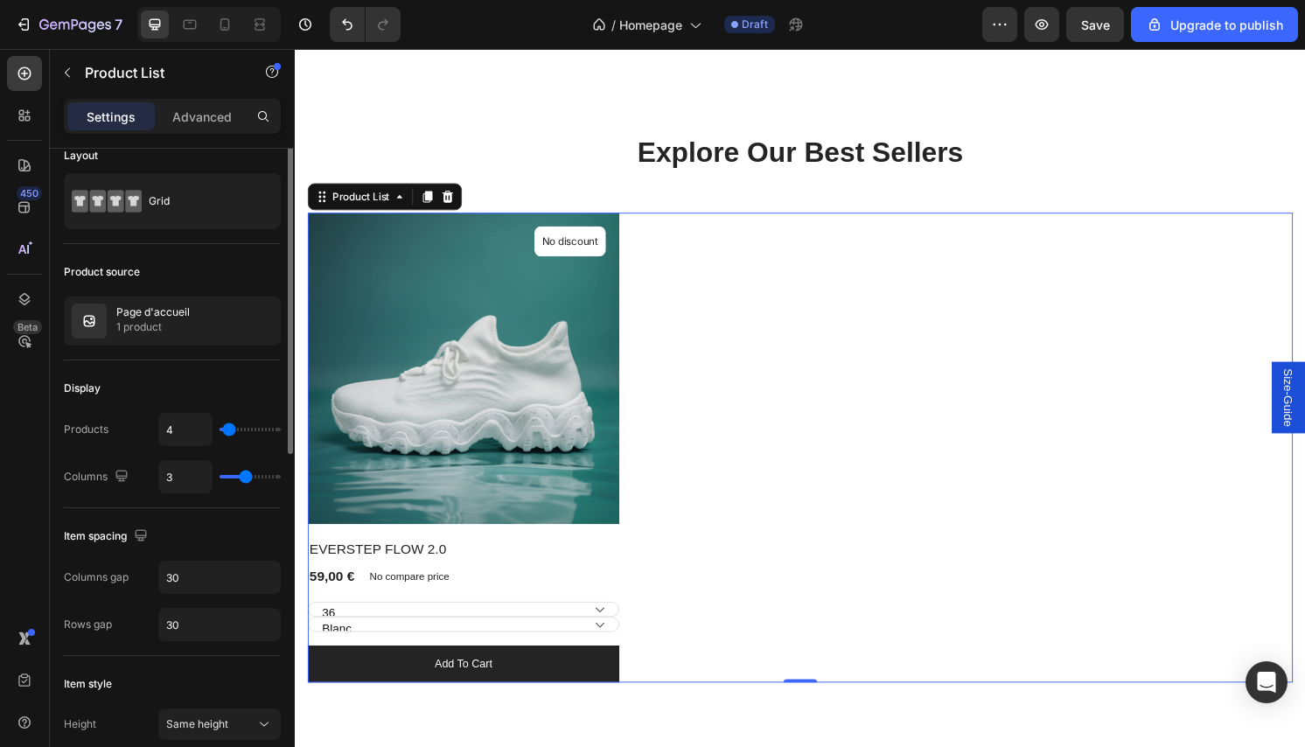
scroll to position [199, 0]
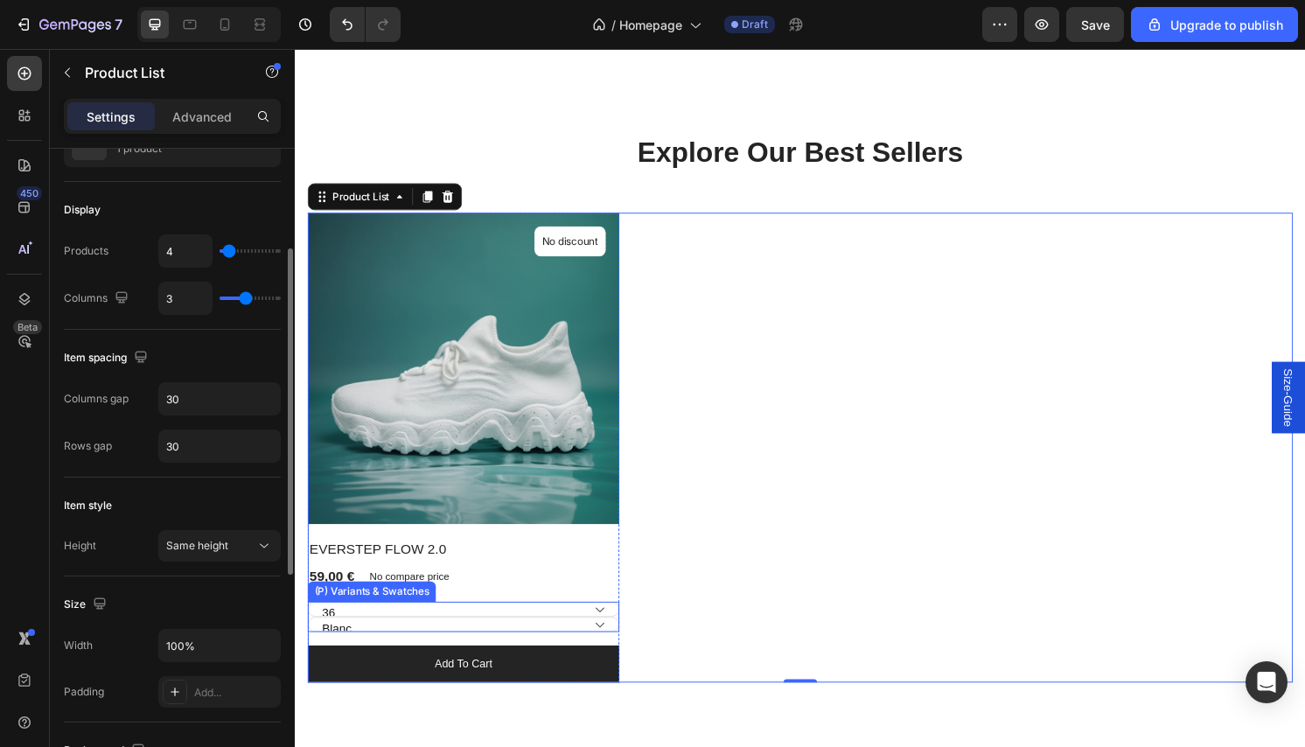
click at [492, 640] on select "Blanc Noire Rose" at bounding box center [470, 648] width 324 height 16
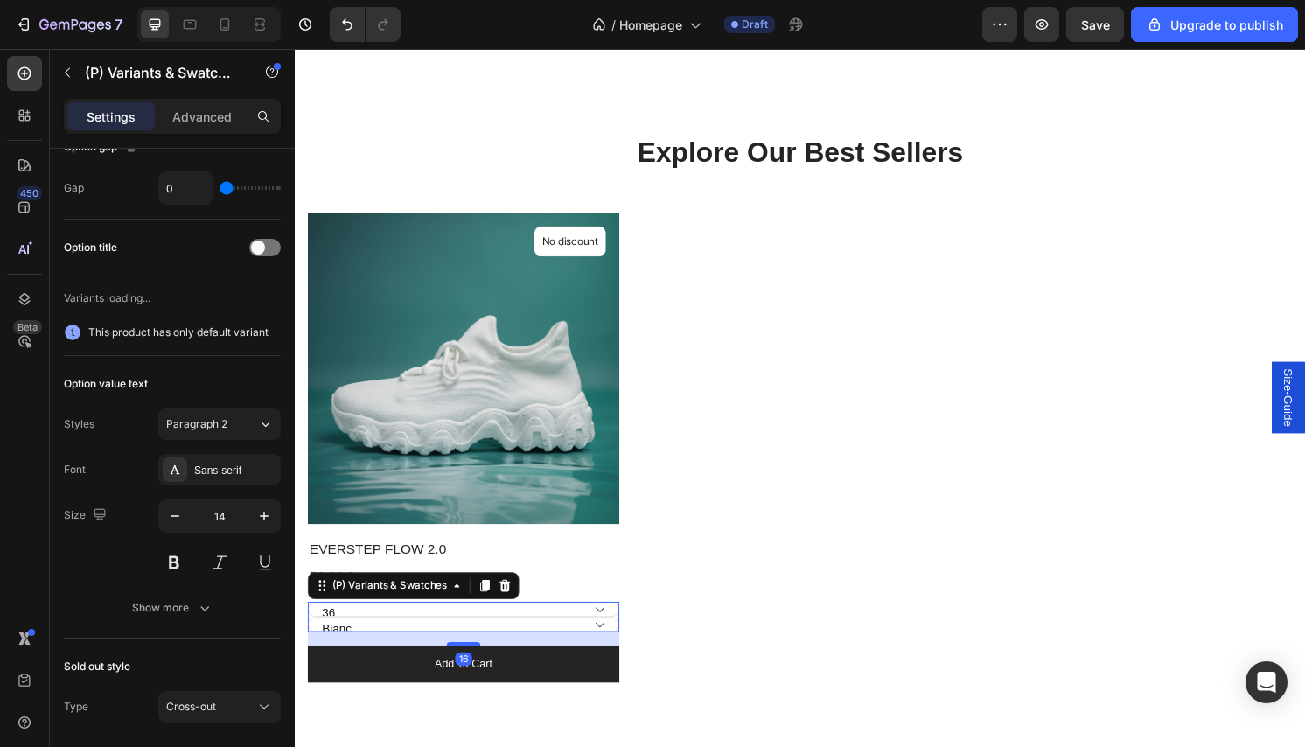
scroll to position [0, 0]
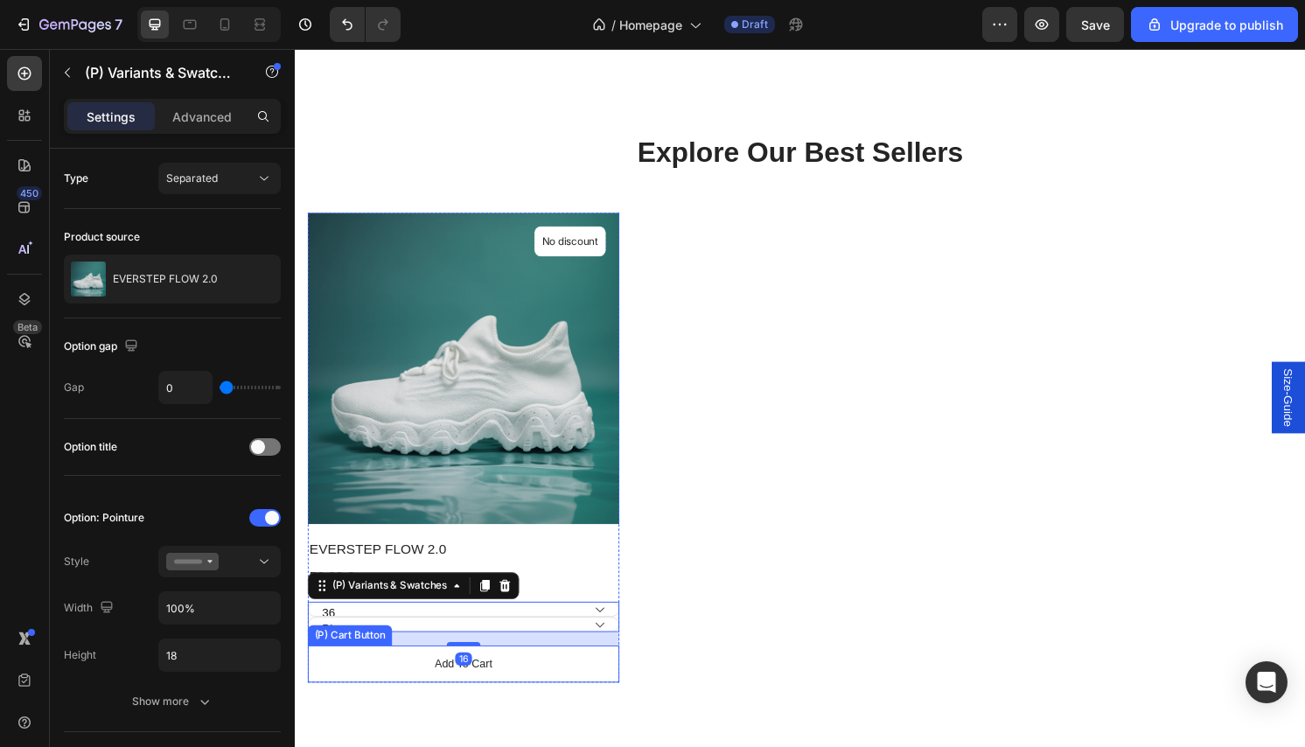
click at [538, 675] on button "Add to cart" at bounding box center [470, 688] width 324 height 38
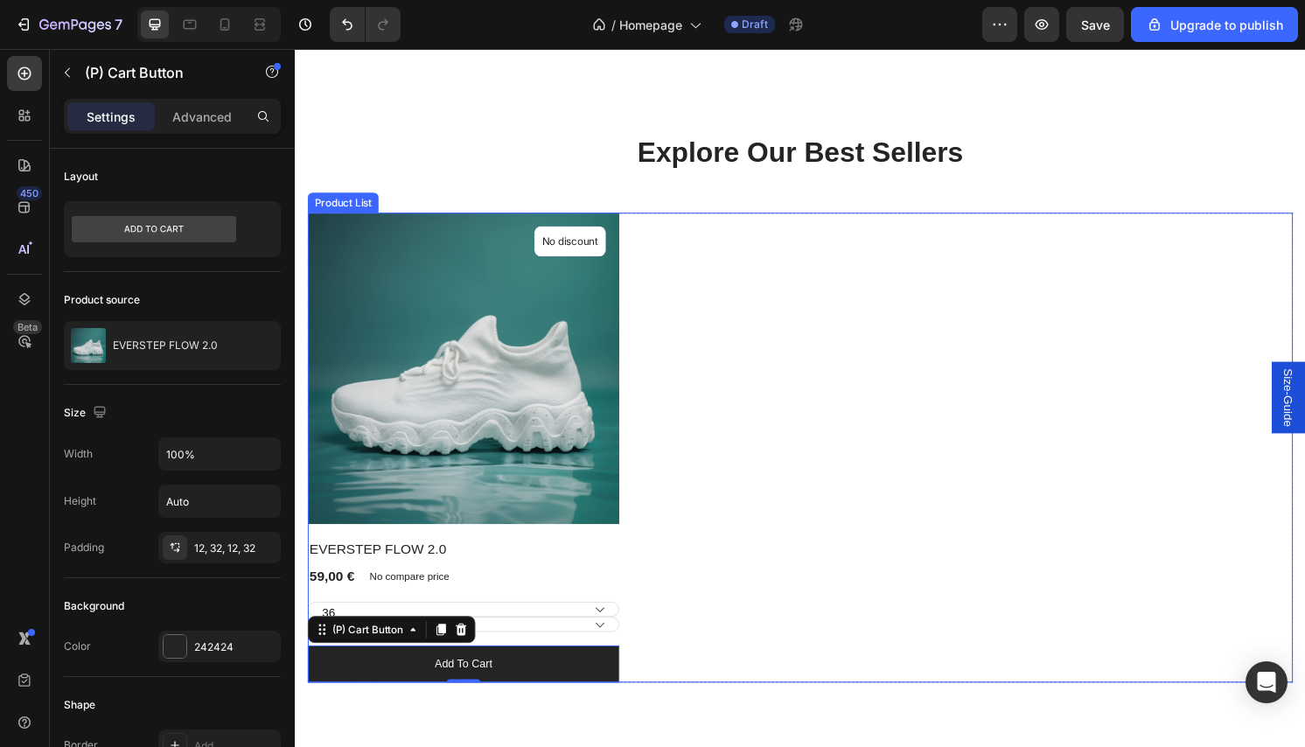
click at [710, 491] on div "(P) Images No discount Not be displayed when published Product Badge Row EVERST…" at bounding box center [820, 464] width 1024 height 488
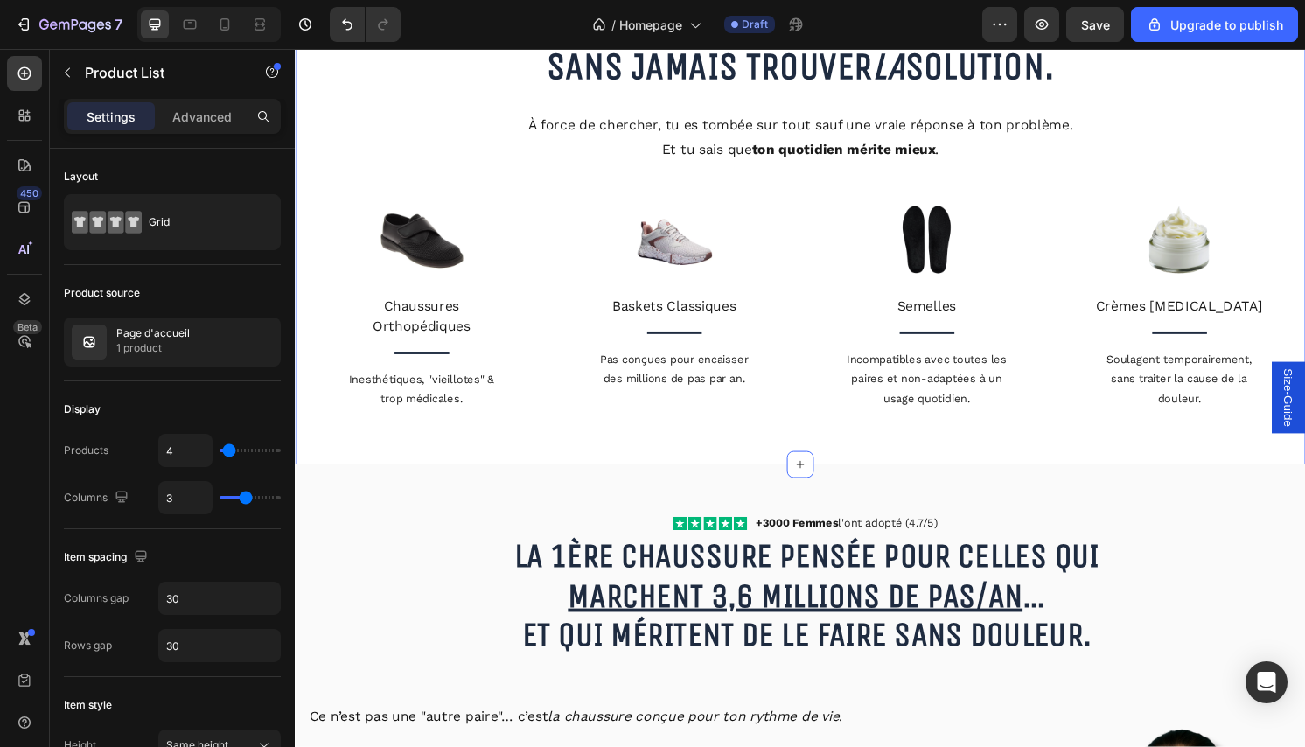
scroll to position [3303, 0]
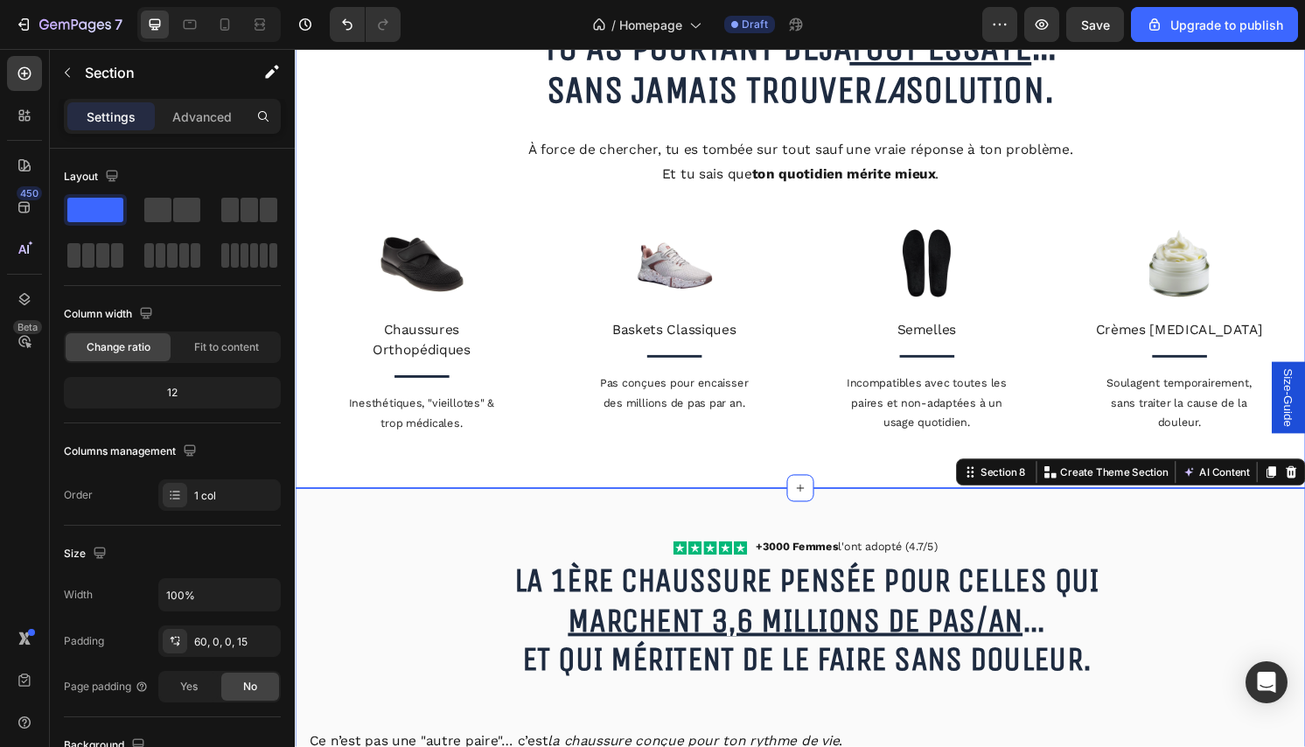
scroll to position [2793, 0]
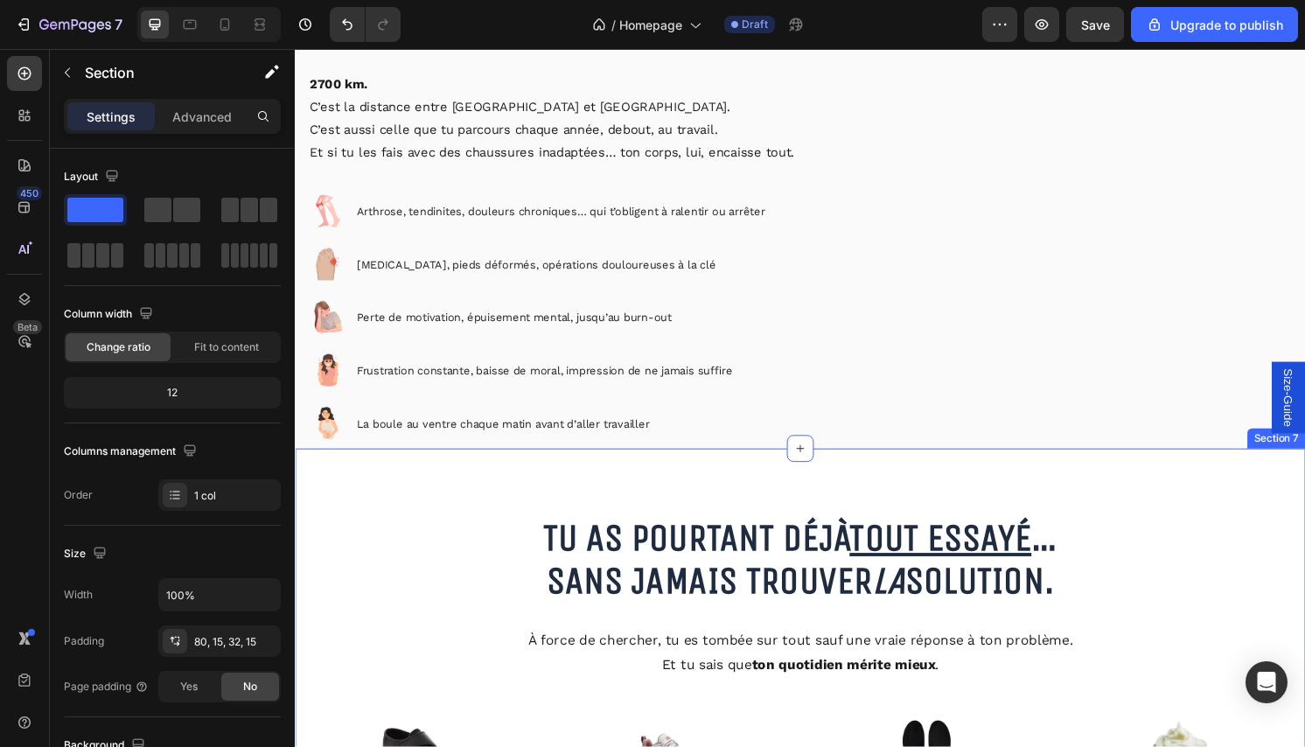
click at [537, 498] on div "Tu as pourtant déjà tout essayé ... sans jamais trouver la solution. Heading Tu…" at bounding box center [820, 740] width 1050 height 551
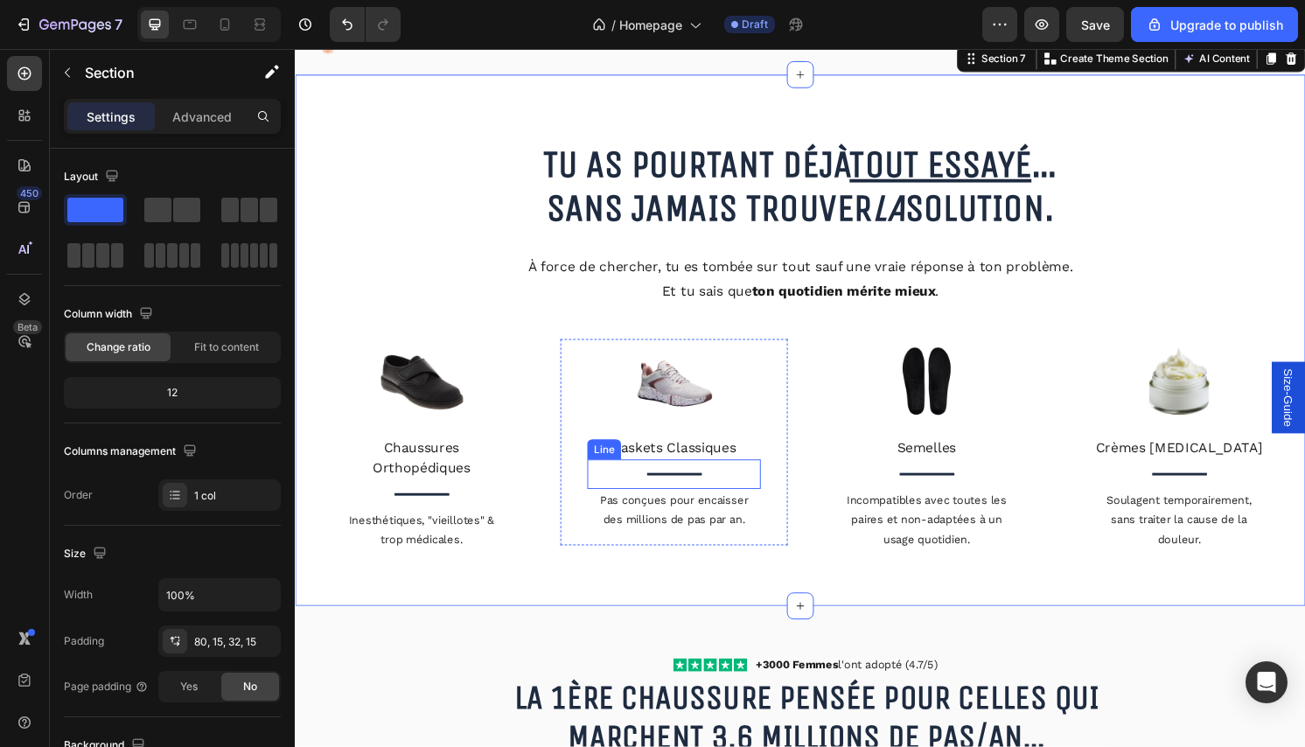
scroll to position [3406, 0]
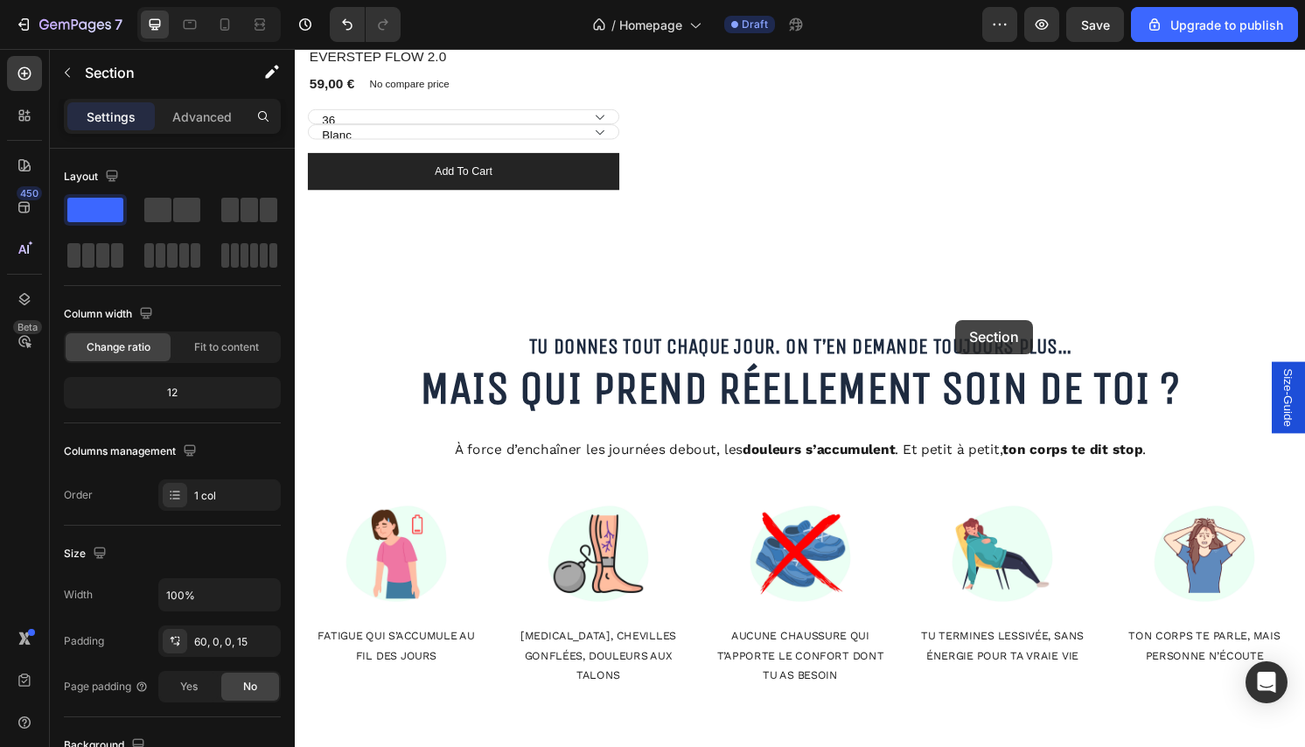
scroll to position [1737, 0]
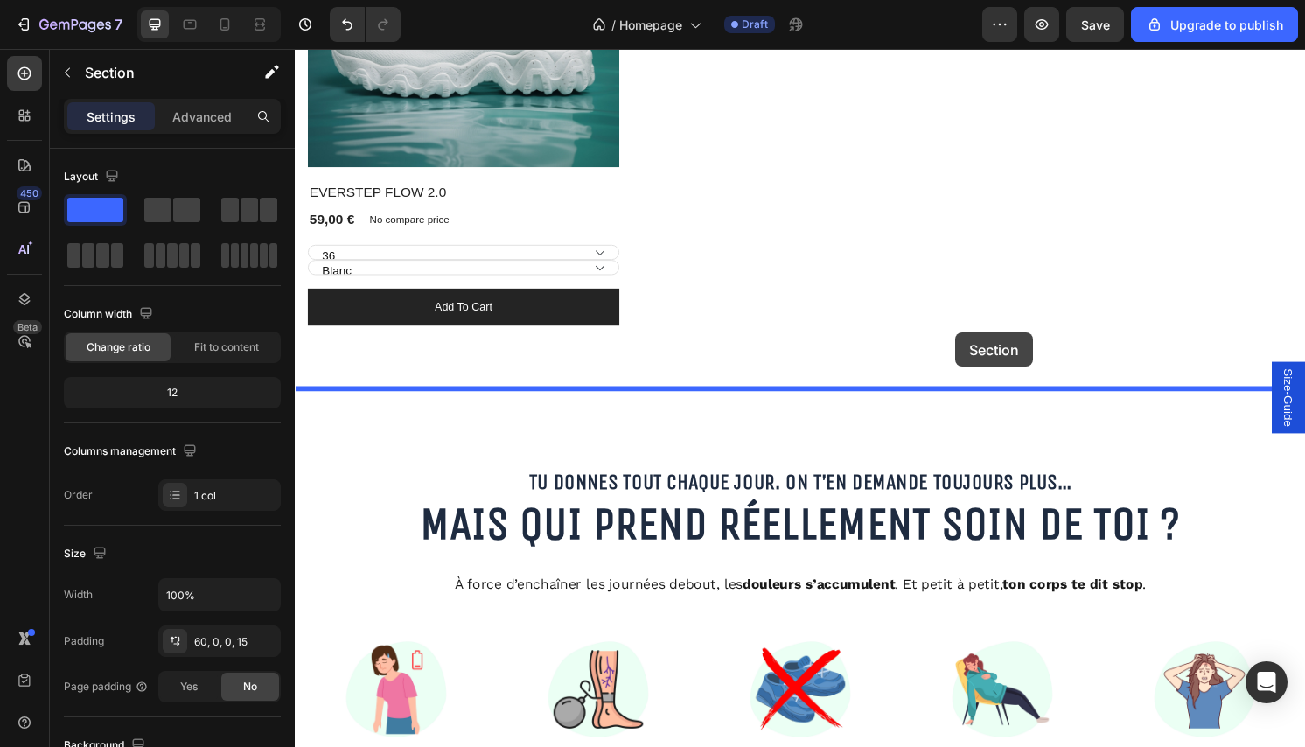
drag, startPoint x: 979, startPoint y: 388, endPoint x: 980, endPoint y: 345, distance: 43.8
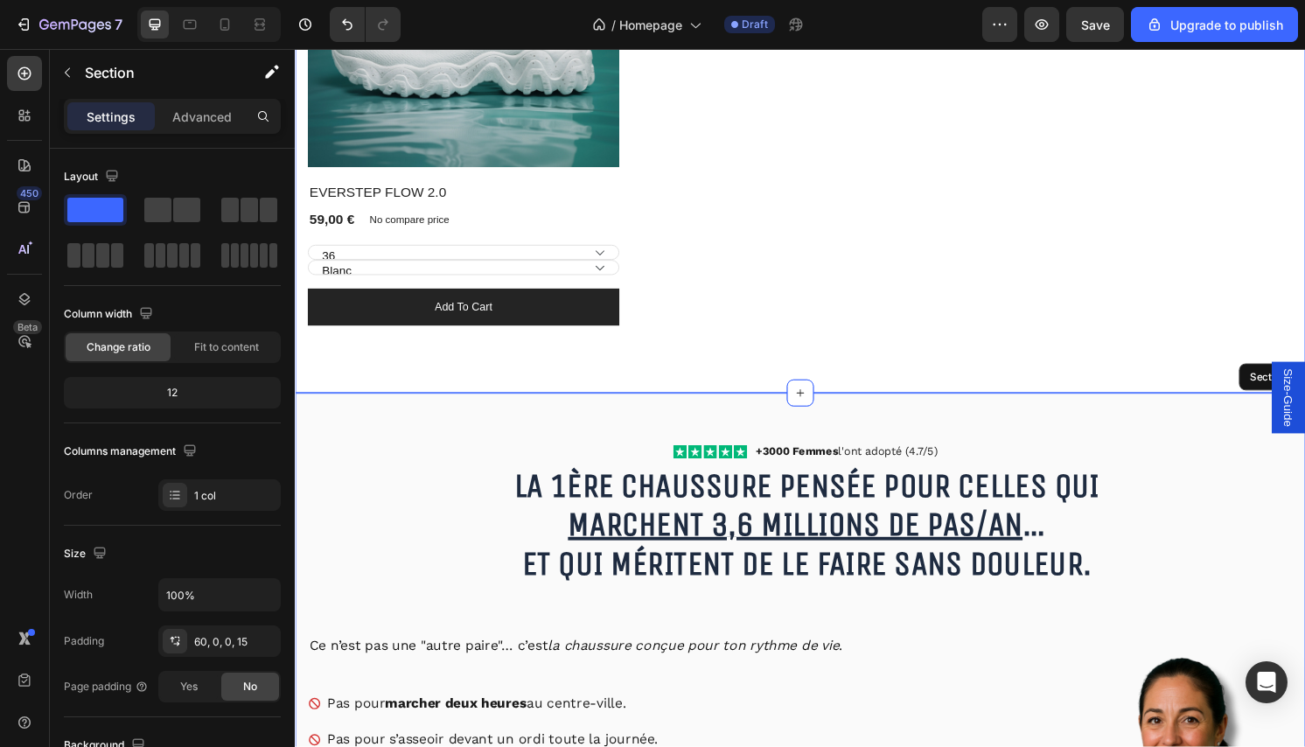
click at [875, 352] on div "Explore Our Best Sellers Heading Row (P) Images No discount Not be displayed wh…" at bounding box center [820, 51] width 1050 height 710
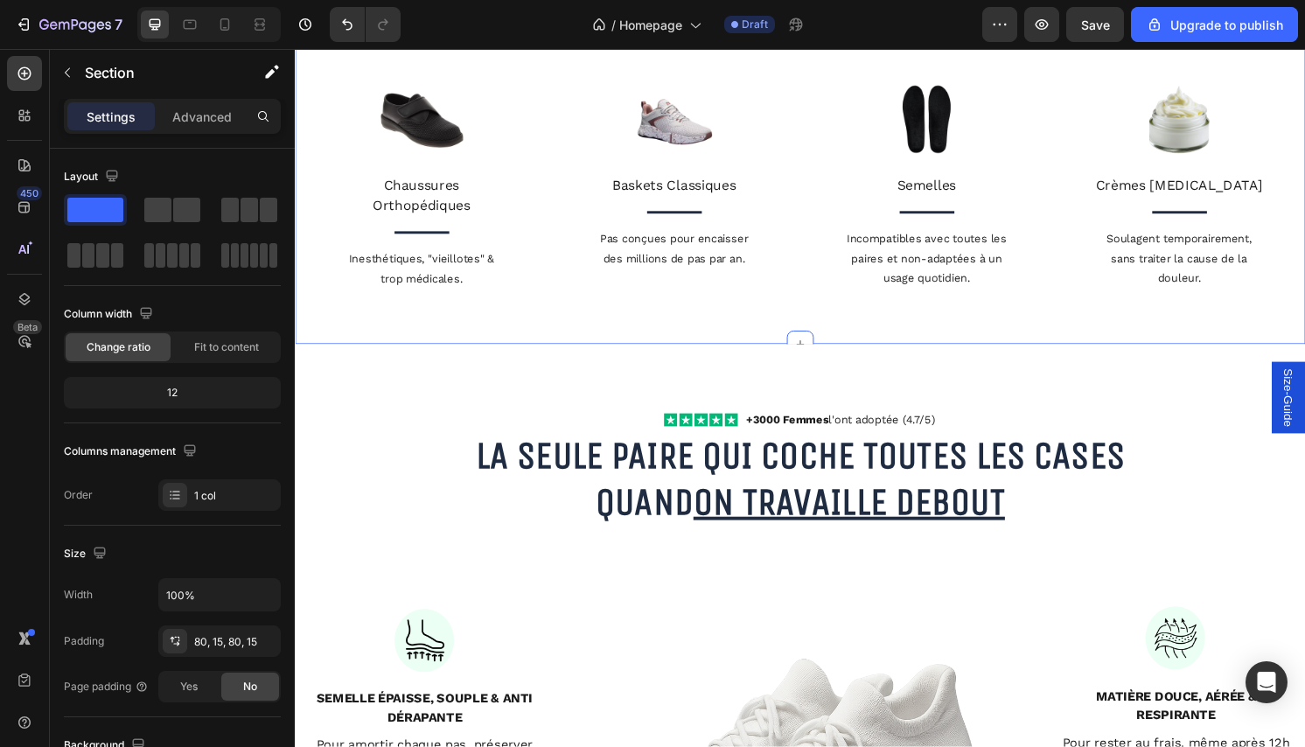
scroll to position [4421, 0]
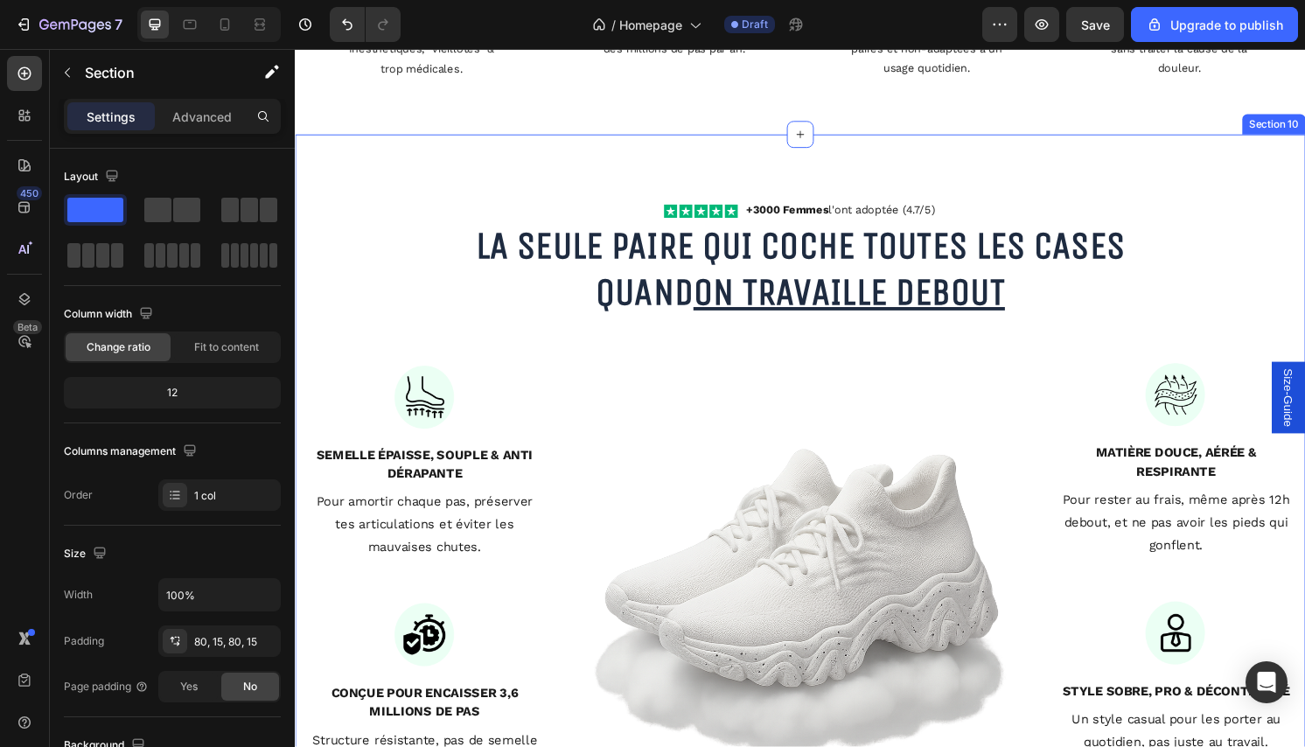
click at [492, 176] on div "Icon Icon Icon Icon Icon Icon List +3000 Femmes l'ont adoptée (4.7/5) Text Bloc…" at bounding box center [820, 578] width 1050 height 881
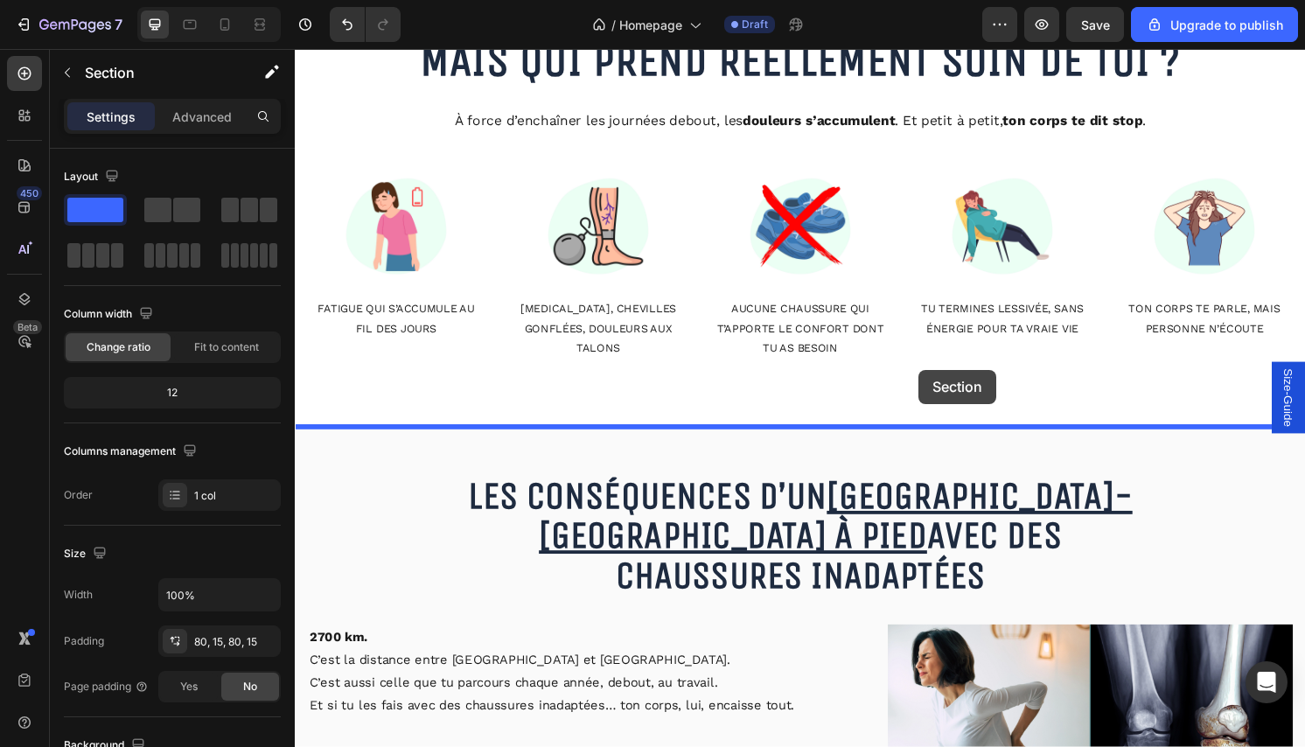
scroll to position [2751, 0]
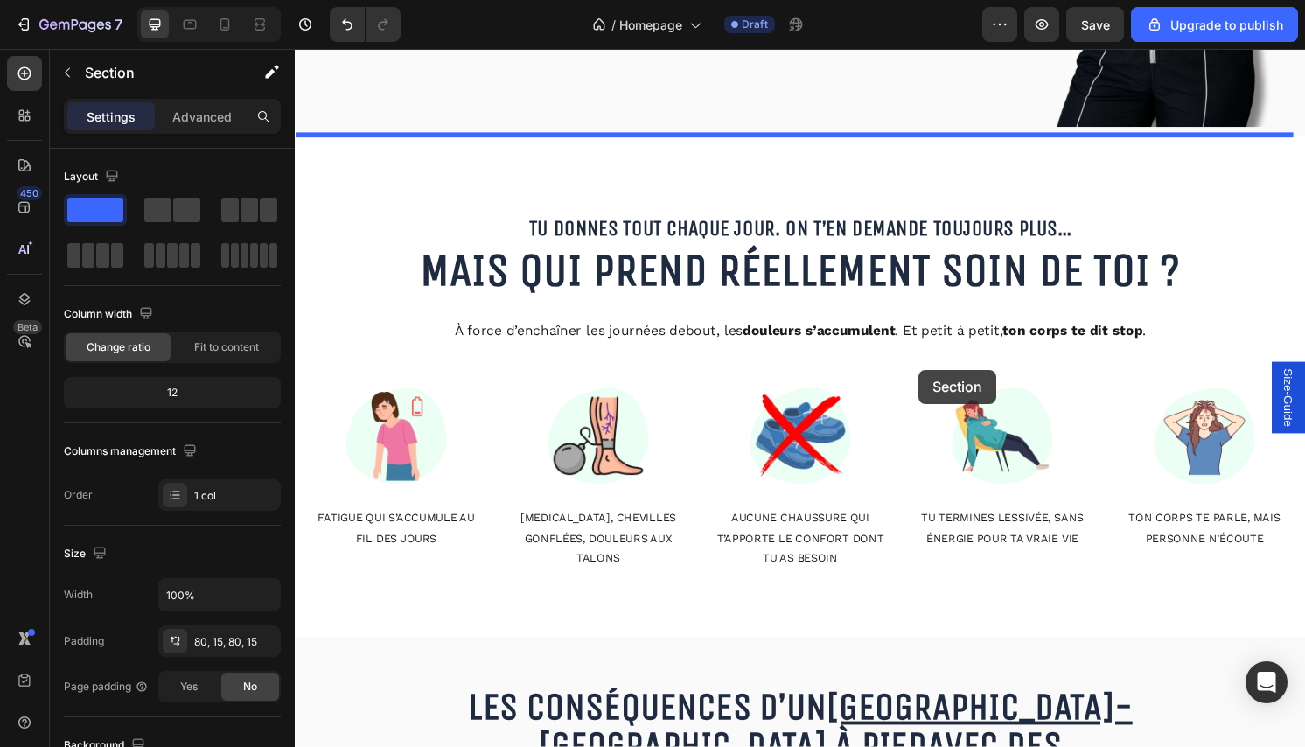
drag, startPoint x: 975, startPoint y: 458, endPoint x: 942, endPoint y: 381, distance: 83.5
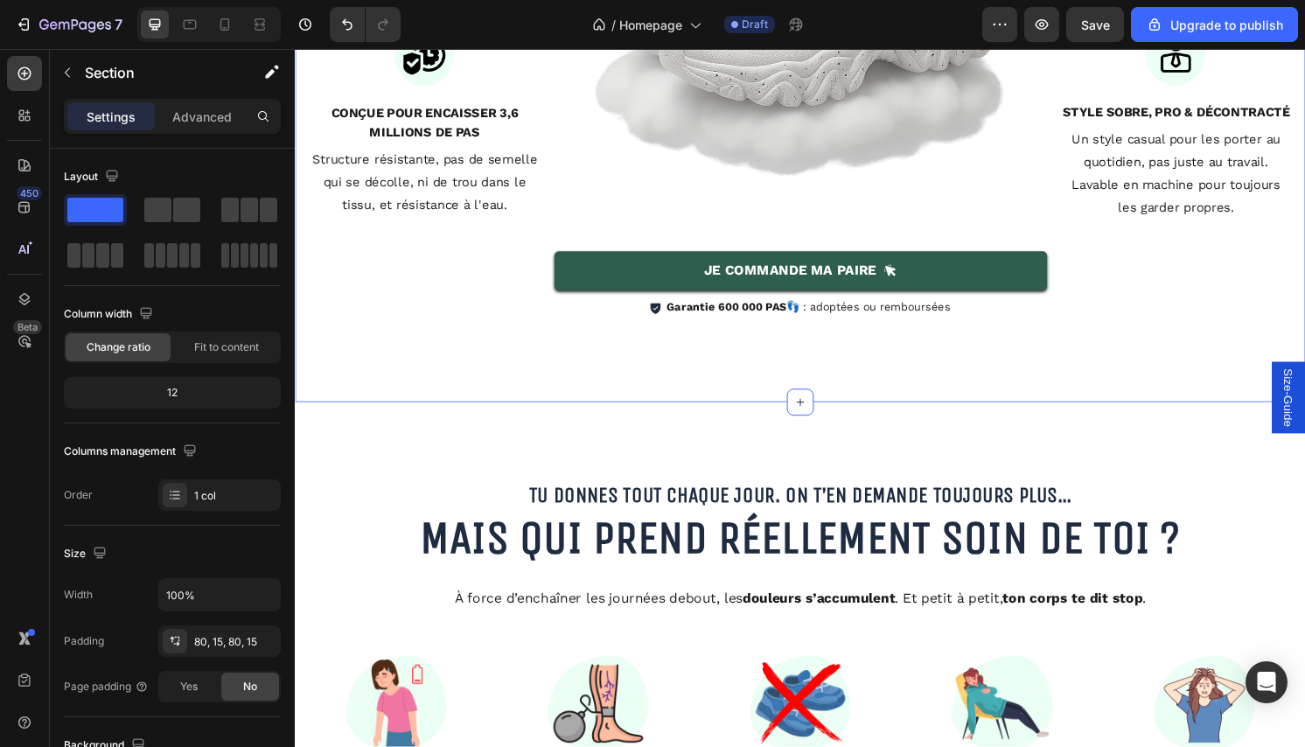
scroll to position [3382, 0]
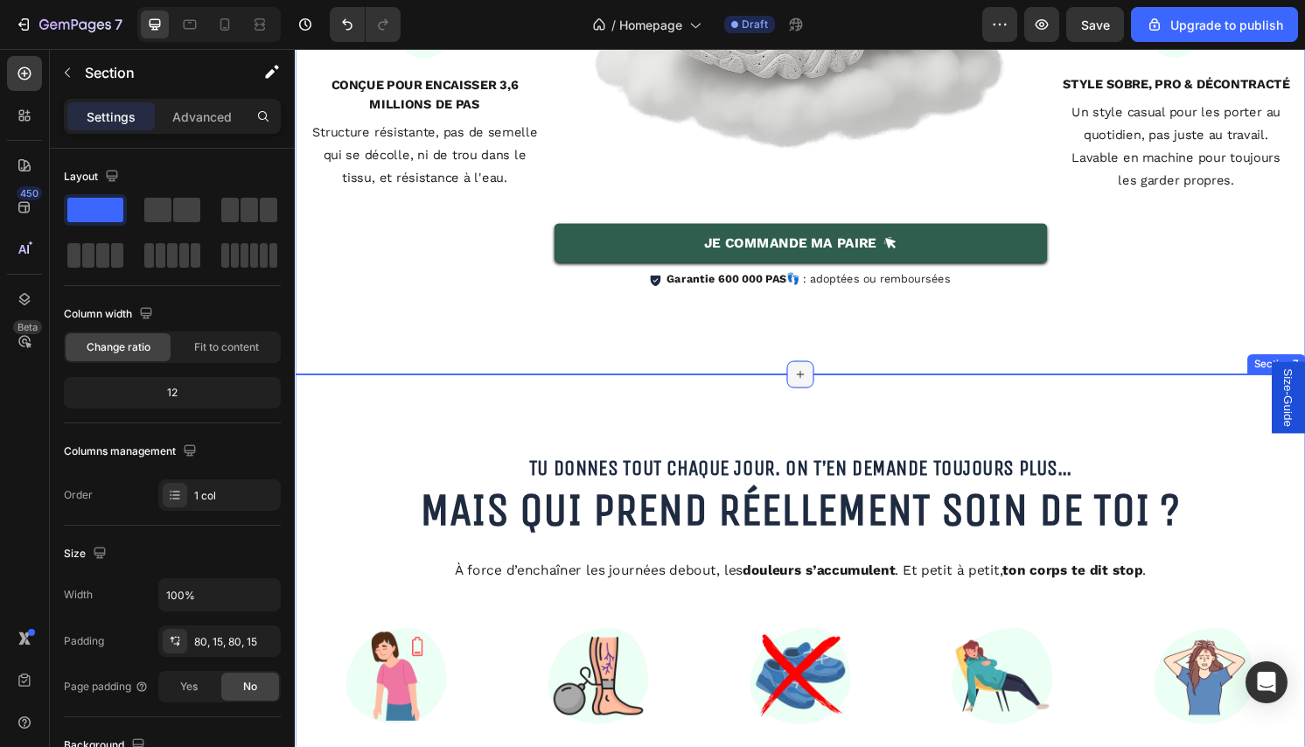
click at [818, 386] on icon at bounding box center [820, 388] width 14 height 14
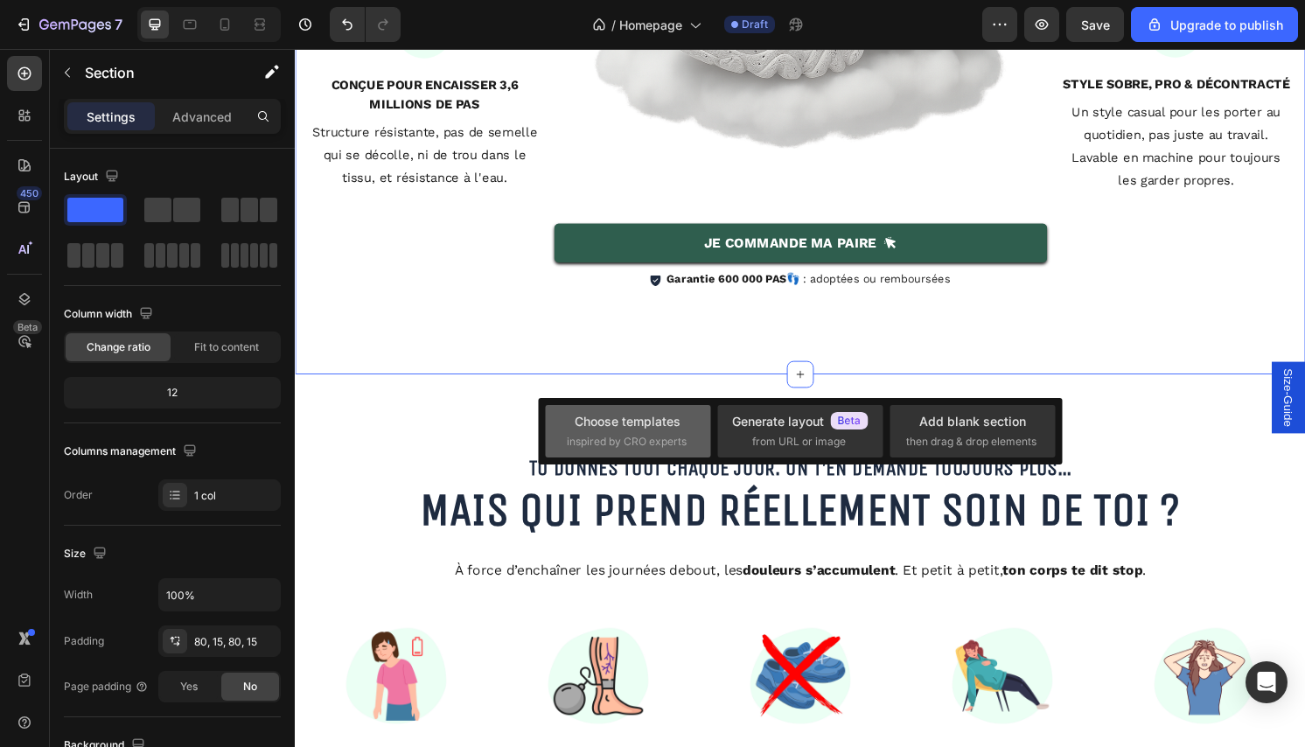
click at [680, 415] on div "Choose templates" at bounding box center [628, 421] width 106 height 18
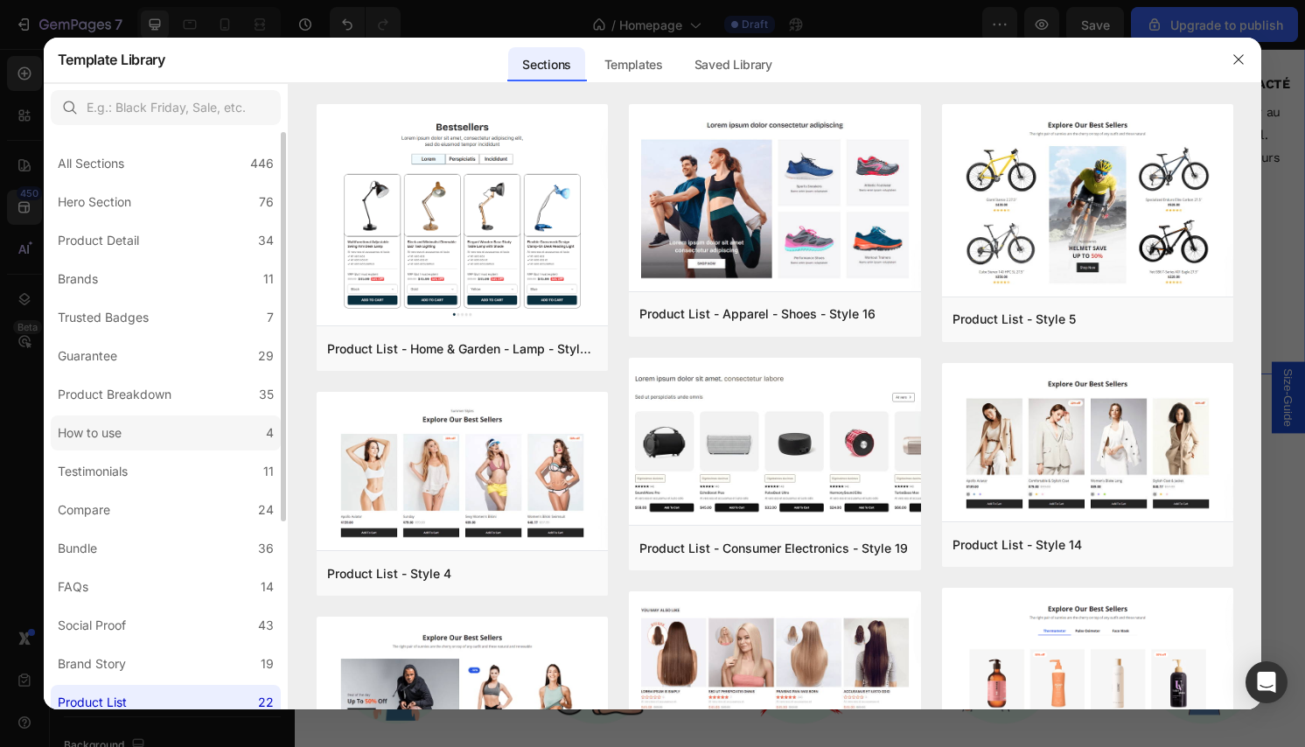
click at [170, 423] on label "How to use 4" at bounding box center [166, 433] width 230 height 35
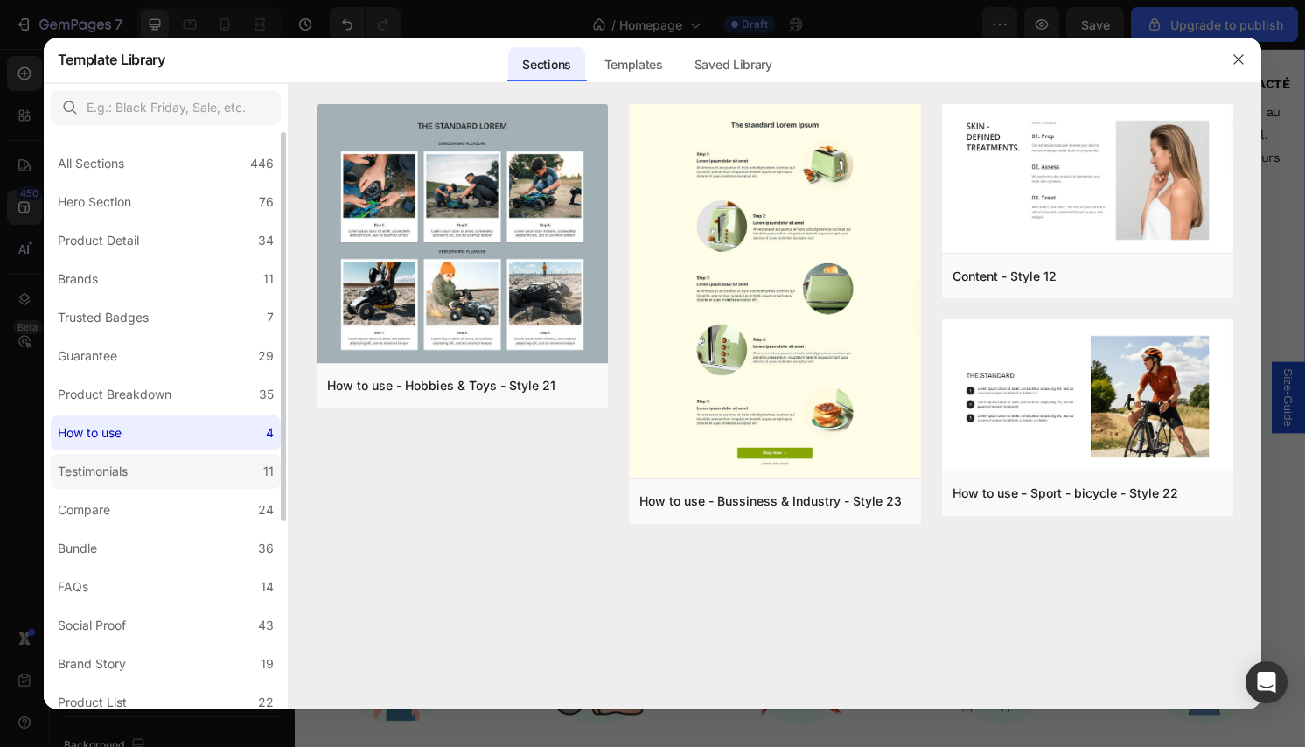
click at [180, 478] on label "Testimonials 11" at bounding box center [166, 471] width 230 height 35
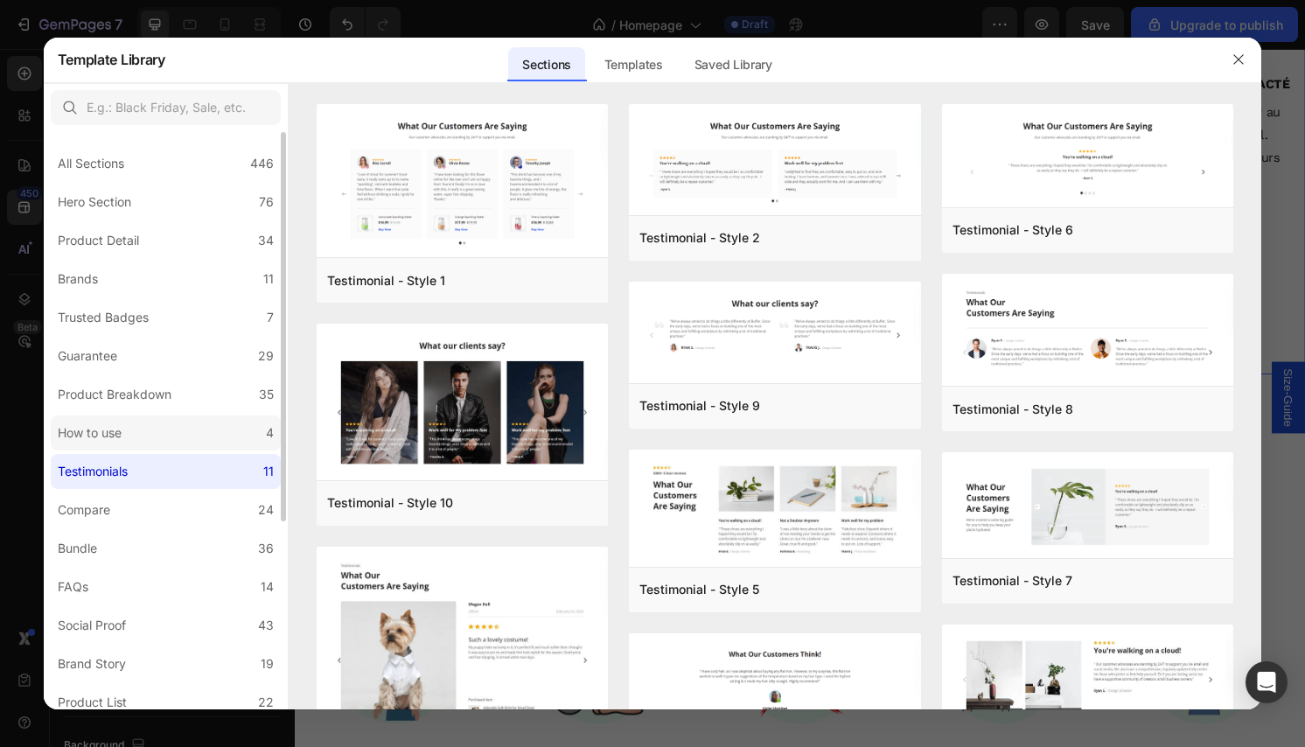
click at [164, 435] on label "How to use 4" at bounding box center [166, 433] width 230 height 35
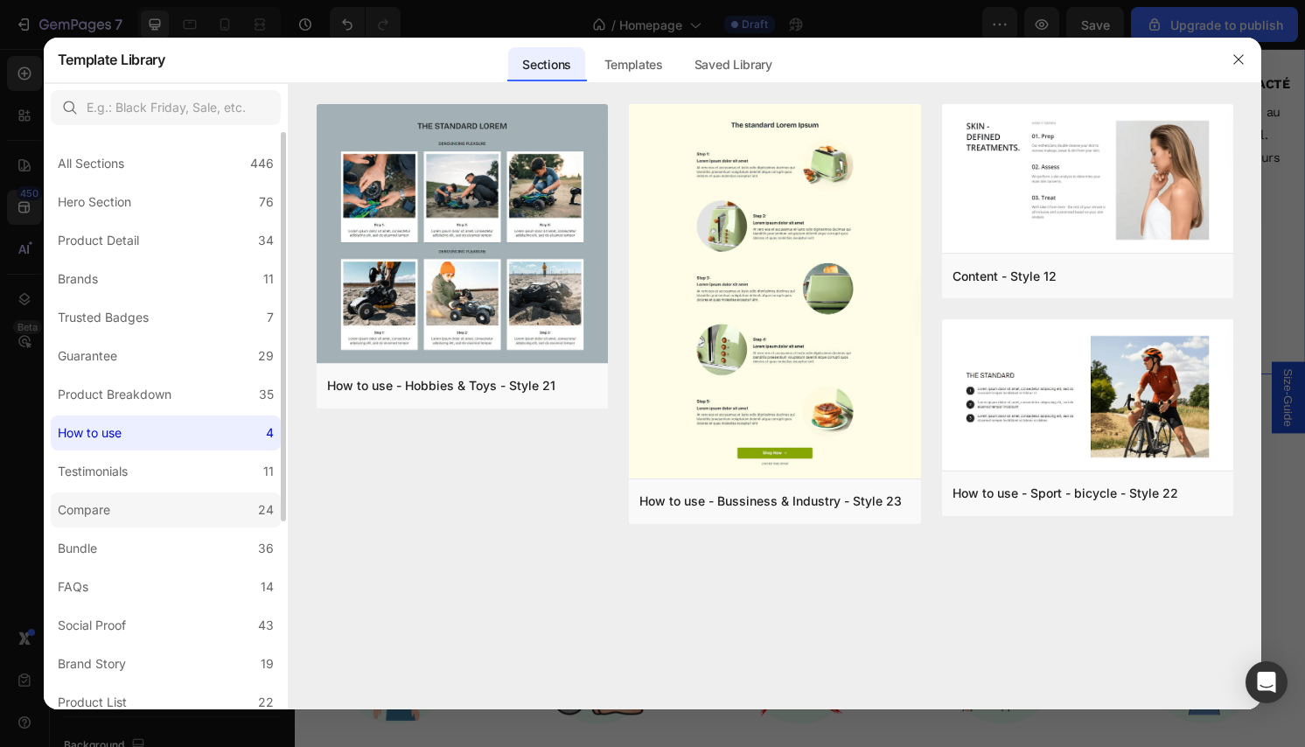
click at [165, 515] on label "Compare 24" at bounding box center [166, 510] width 230 height 35
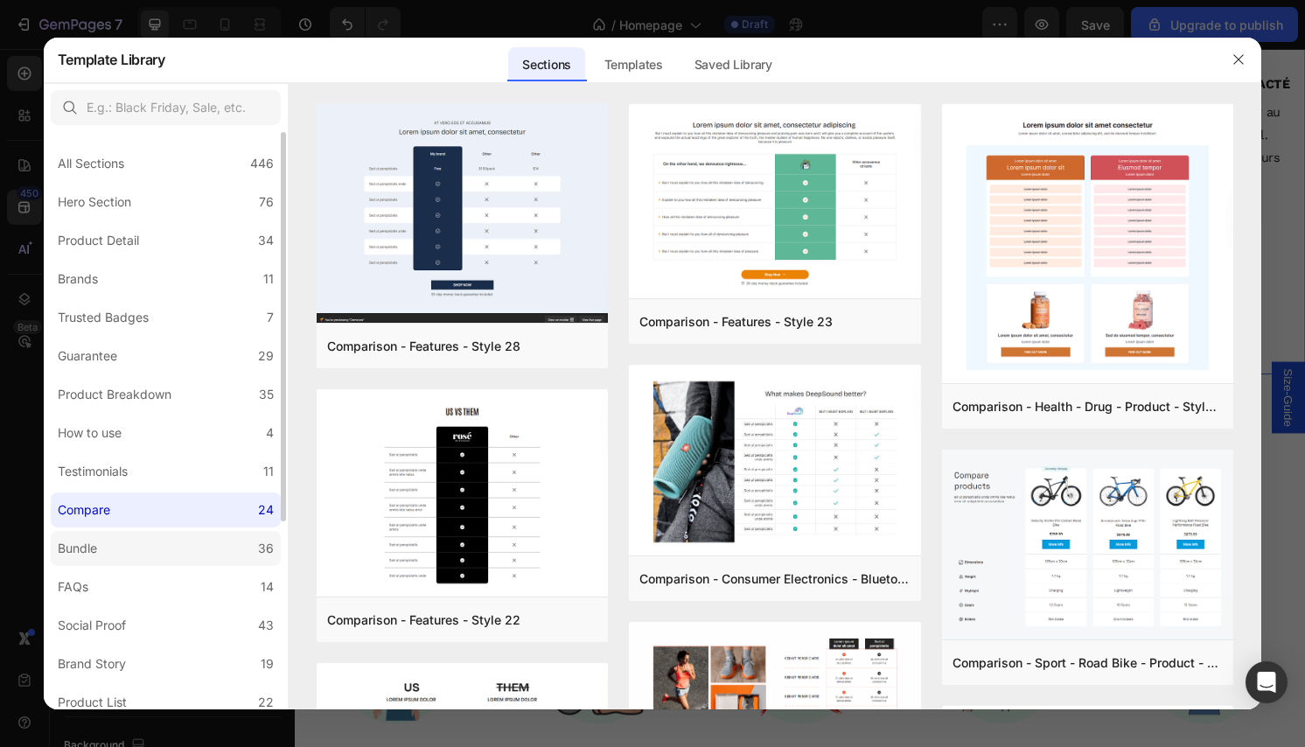
click at [168, 550] on label "Bundle 36" at bounding box center [166, 548] width 230 height 35
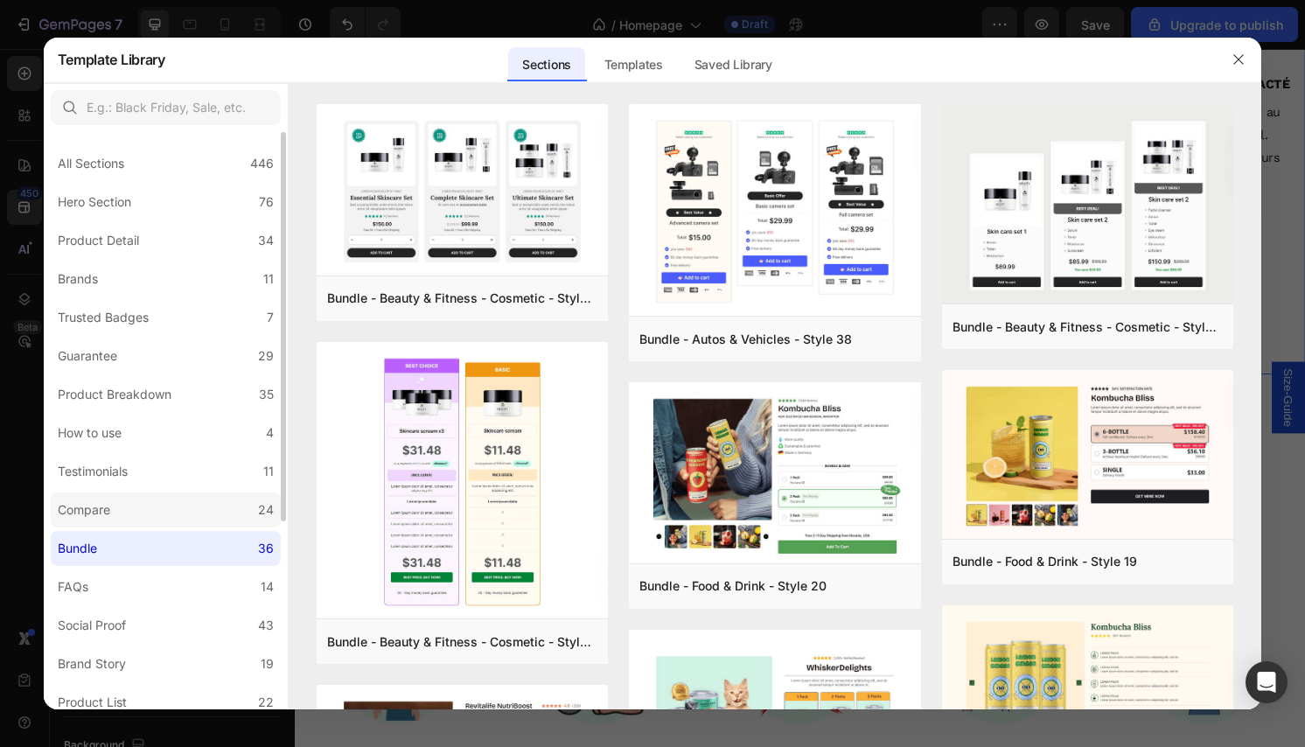
click at [175, 519] on label "Compare 24" at bounding box center [166, 510] width 230 height 35
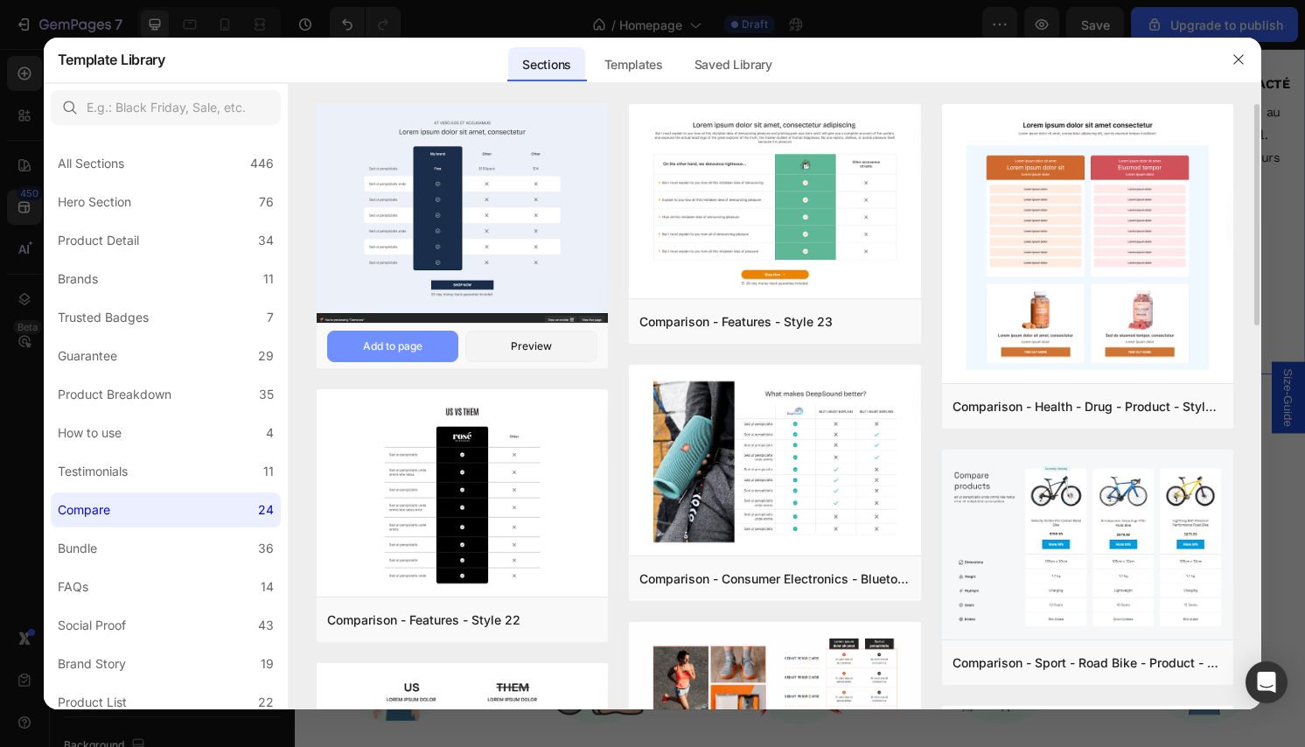
click at [401, 353] on div "Add to page" at bounding box center [392, 347] width 59 height 16
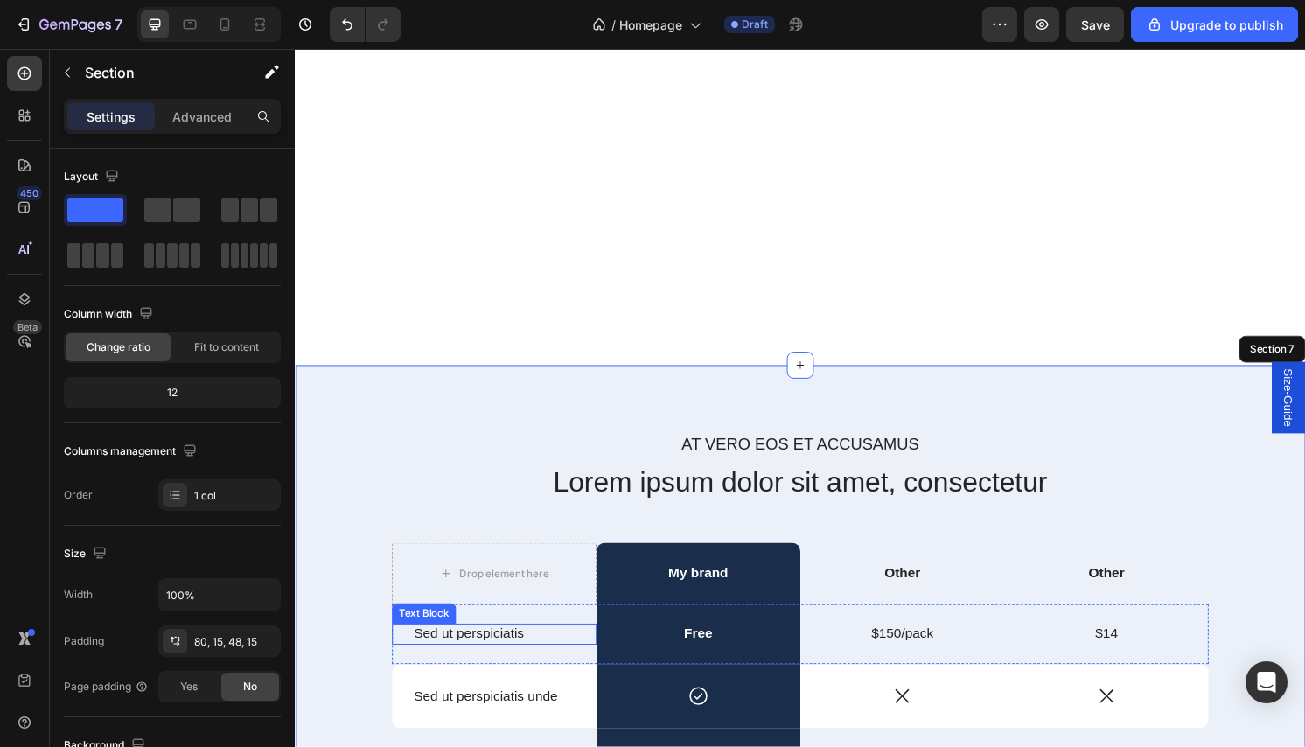
scroll to position [3384, 0]
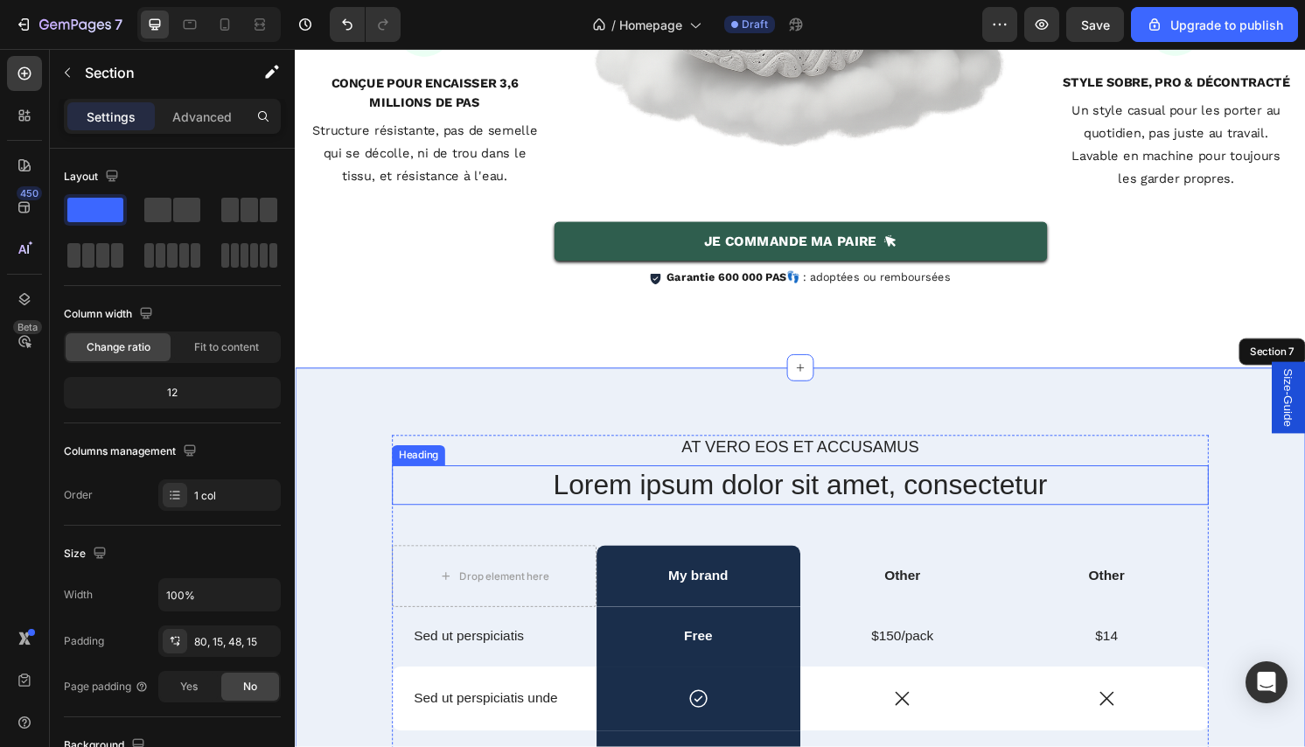
click at [761, 510] on h2 "Lorem ipsum dolor sit amet, consectetur" at bounding box center [819, 502] width 849 height 41
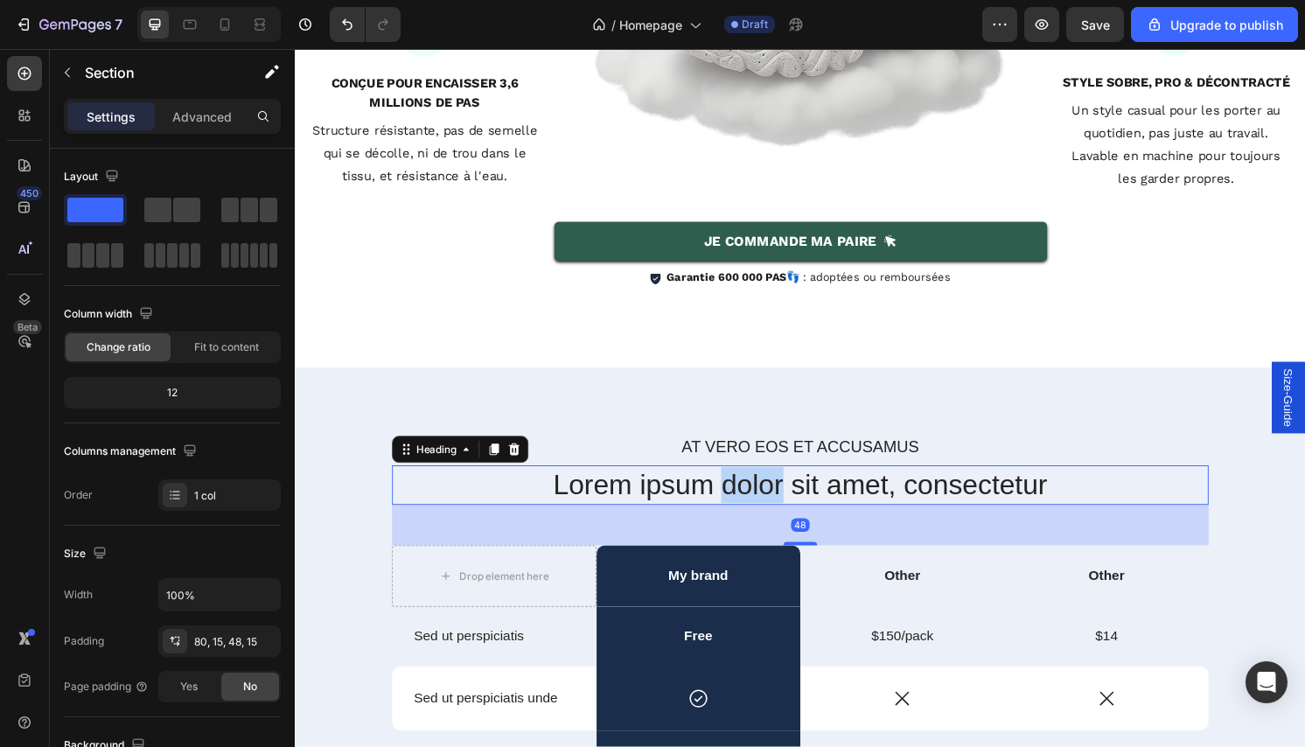
click at [761, 510] on h2 "Lorem ipsum dolor sit amet, consectetur" at bounding box center [819, 502] width 849 height 41
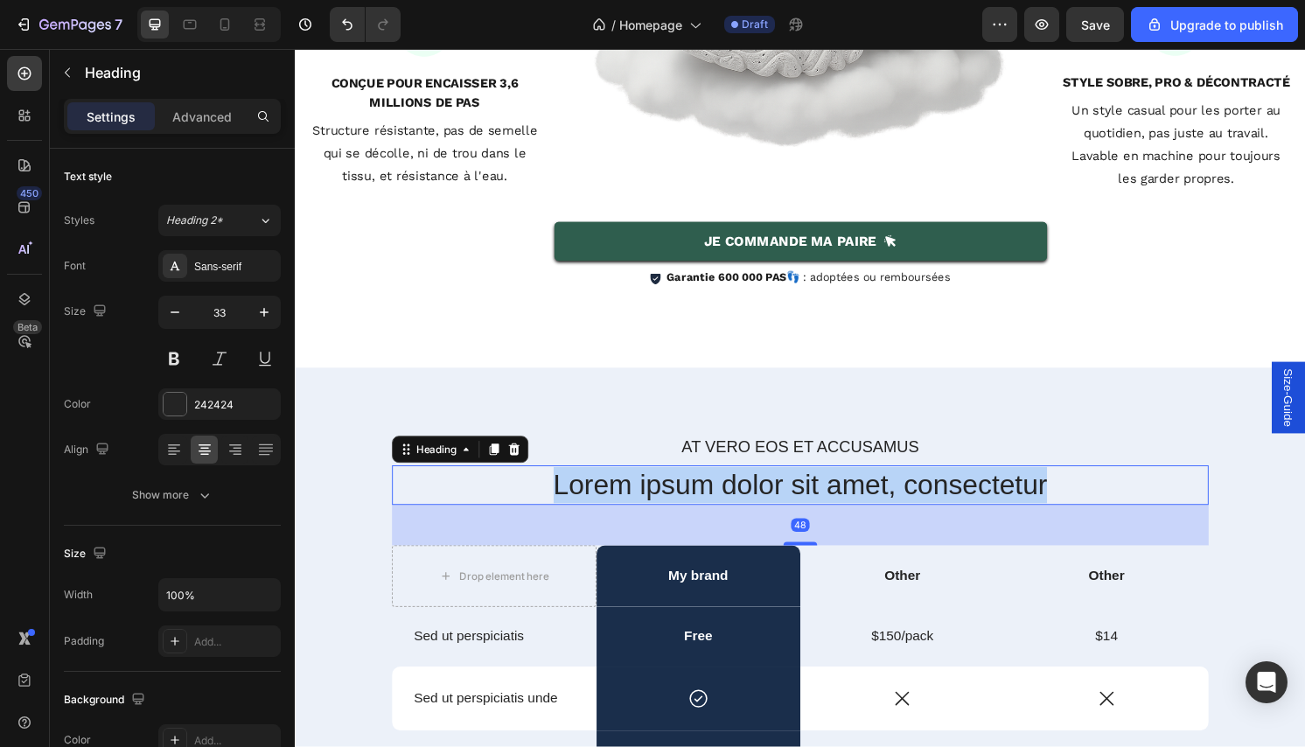
click at [761, 510] on p "Lorem ipsum dolor sit amet, consectetur" at bounding box center [819, 503] width 845 height 38
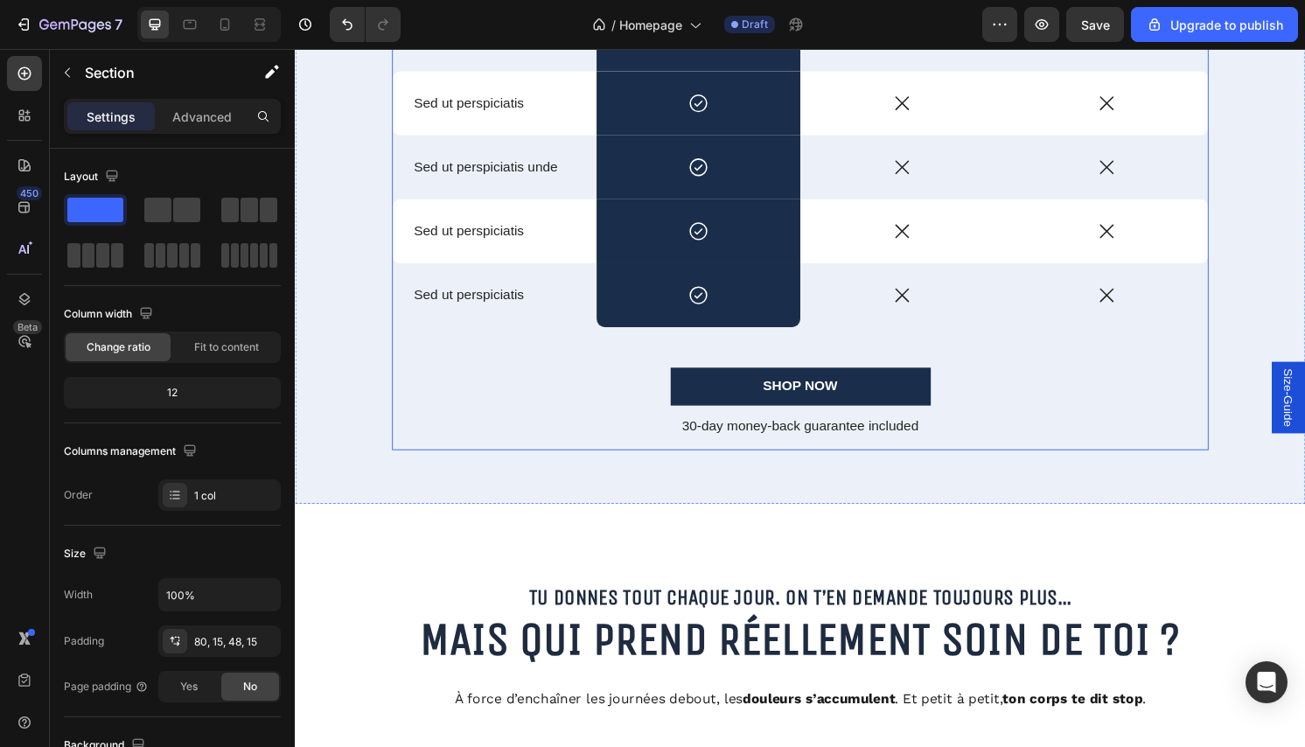
scroll to position [4137, 0]
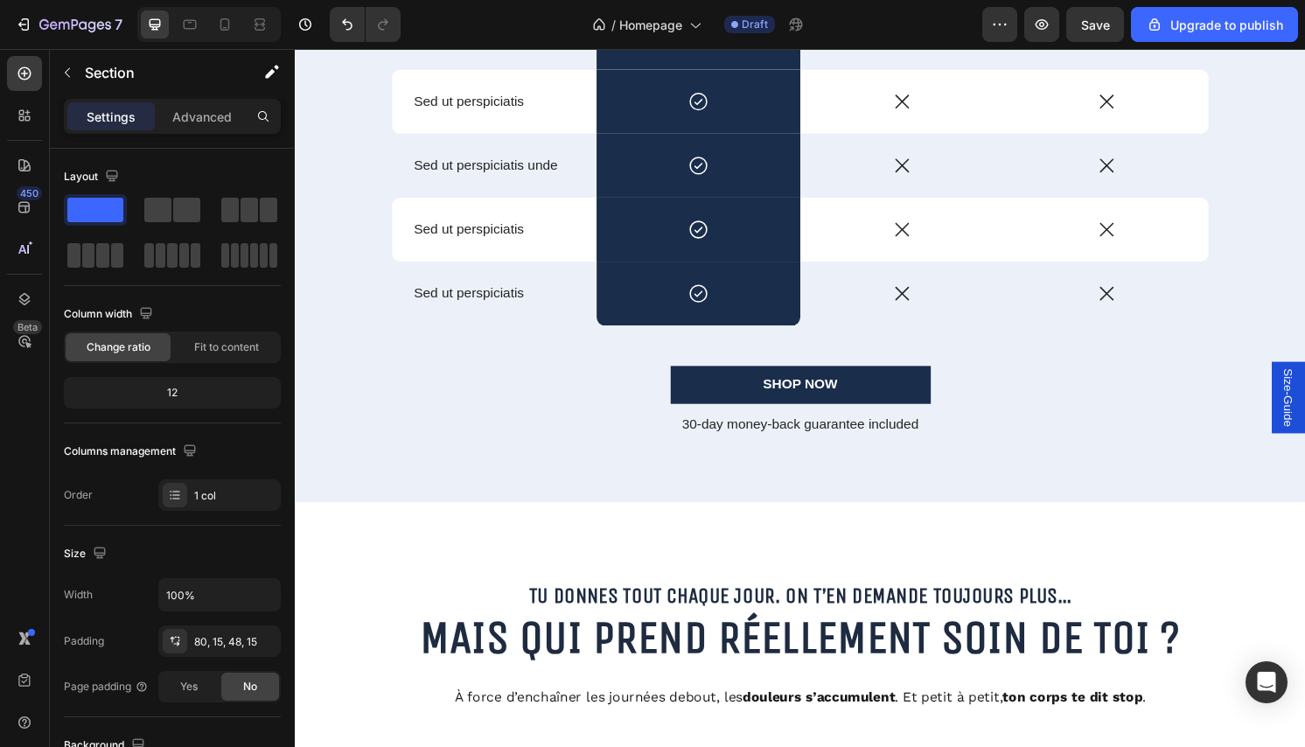
click at [797, 508] on div "At vero eos et accusamus Text Block POURQUOI CE PRODUIT ? Heading Drop element …" at bounding box center [820, 73] width 1050 height 893
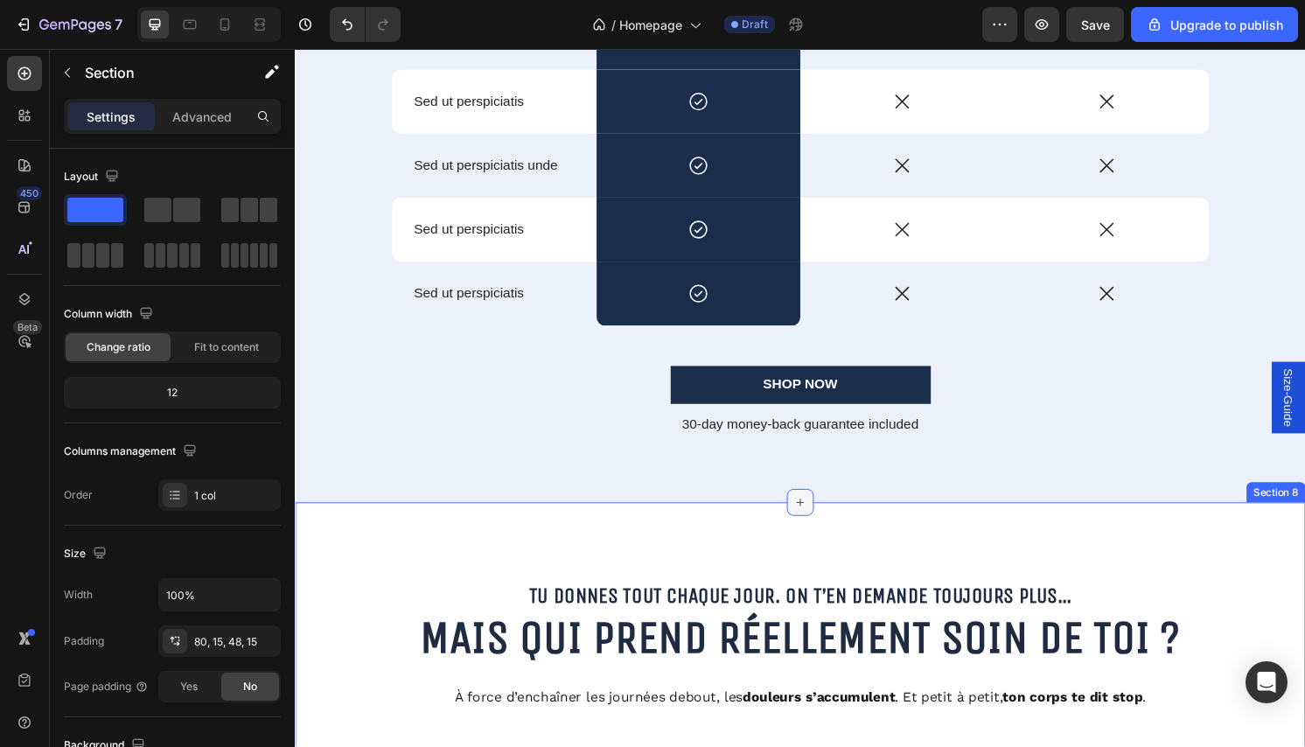
click at [818, 526] on icon at bounding box center [820, 521] width 14 height 14
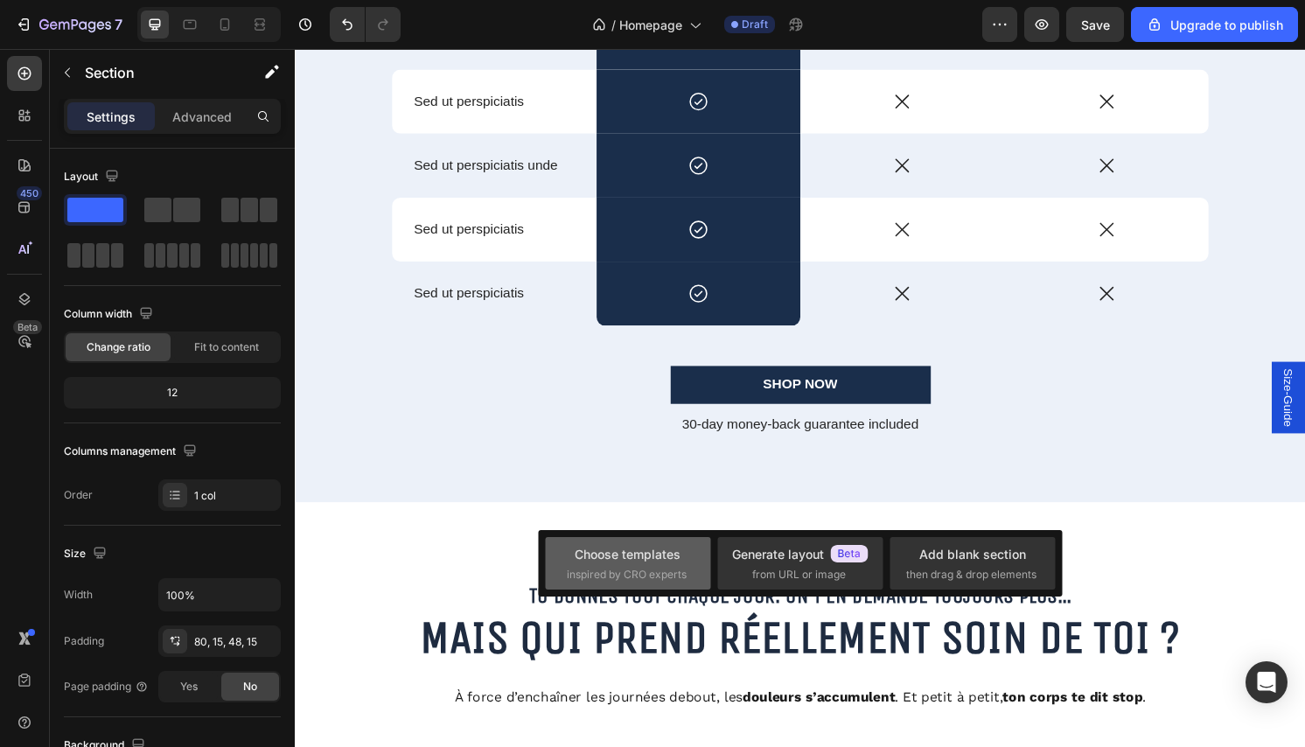
click at [614, 558] on div "Choose templates" at bounding box center [628, 554] width 106 height 18
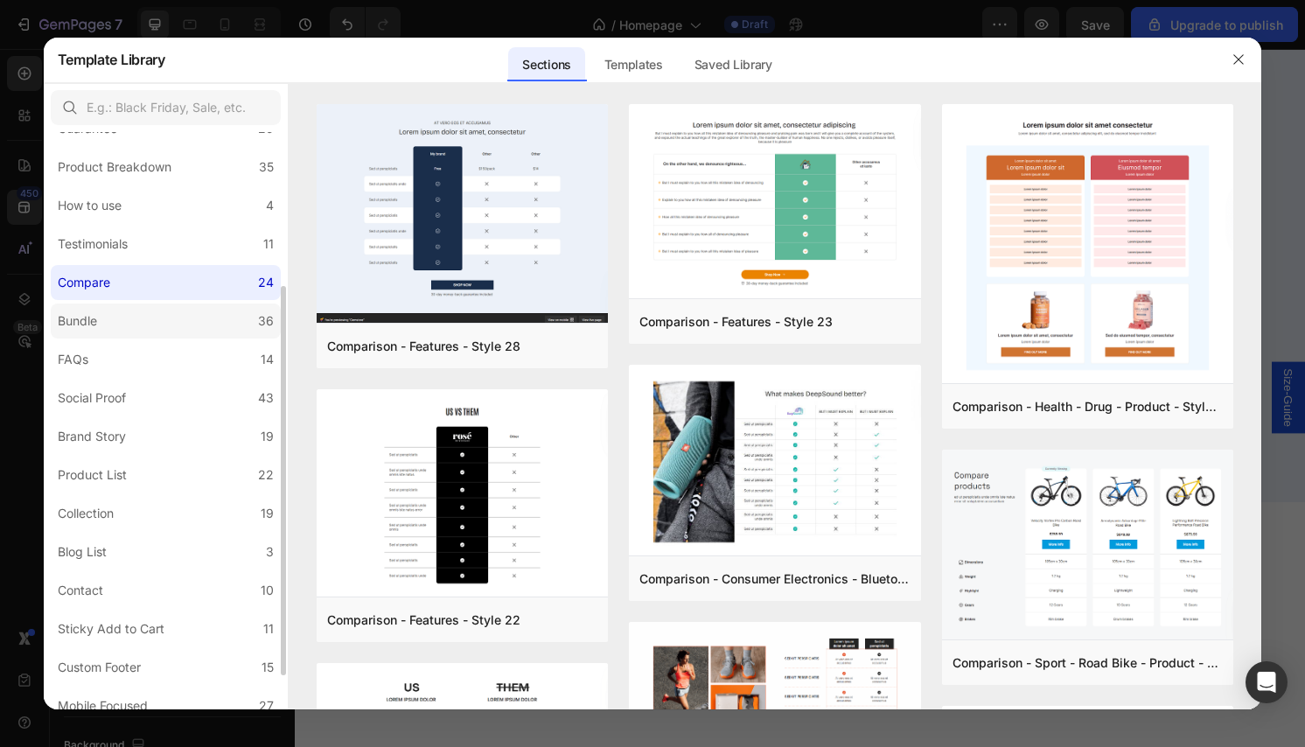
scroll to position [0, 0]
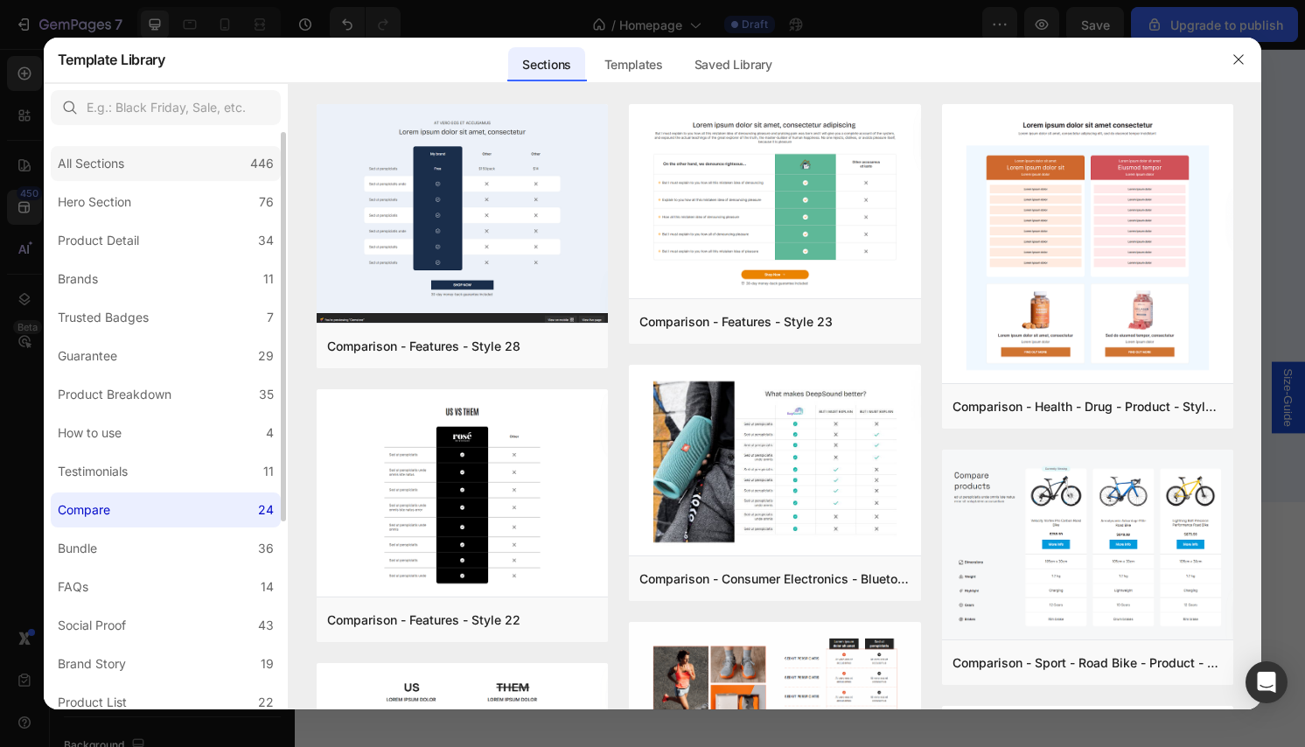
click at [189, 174] on div "All Sections 446" at bounding box center [166, 163] width 230 height 35
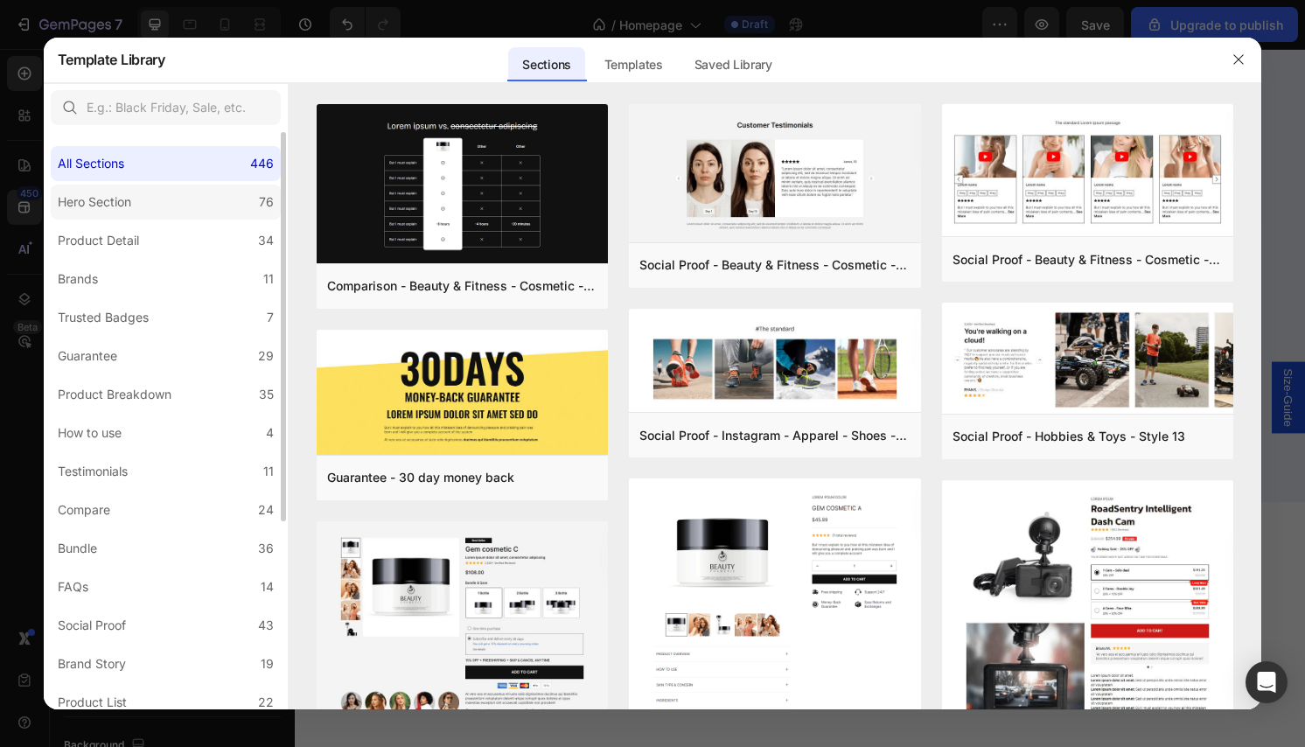
click at [197, 206] on label "Hero Section 76" at bounding box center [166, 202] width 230 height 35
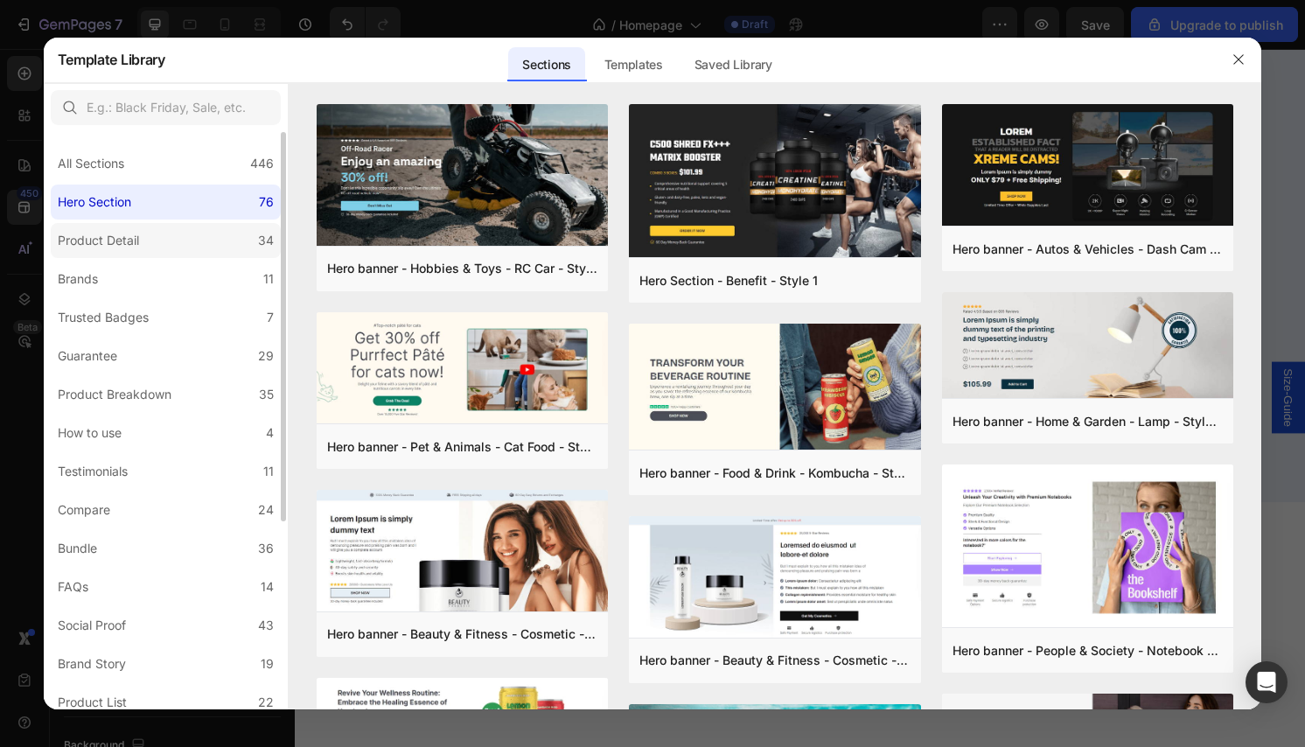
click at [187, 233] on label "Product Detail 34" at bounding box center [166, 240] width 230 height 35
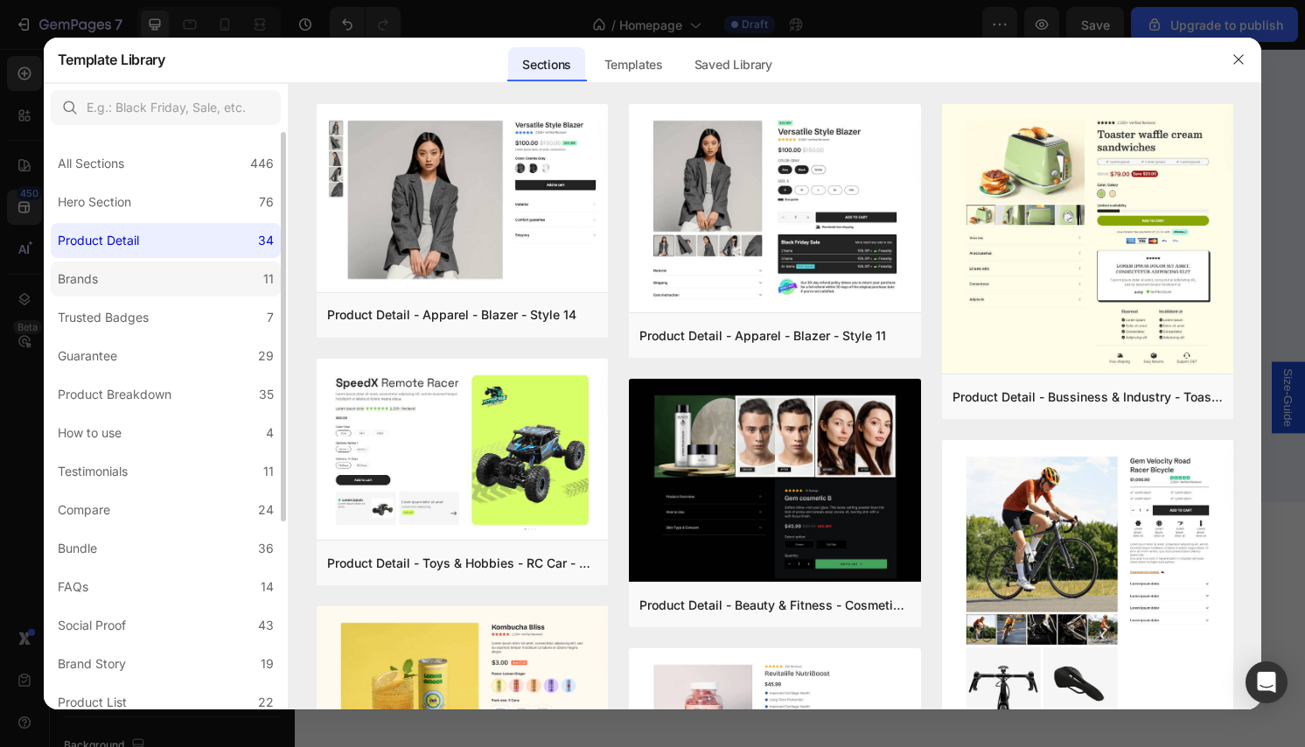
click at [179, 279] on label "Brands 11" at bounding box center [166, 279] width 230 height 35
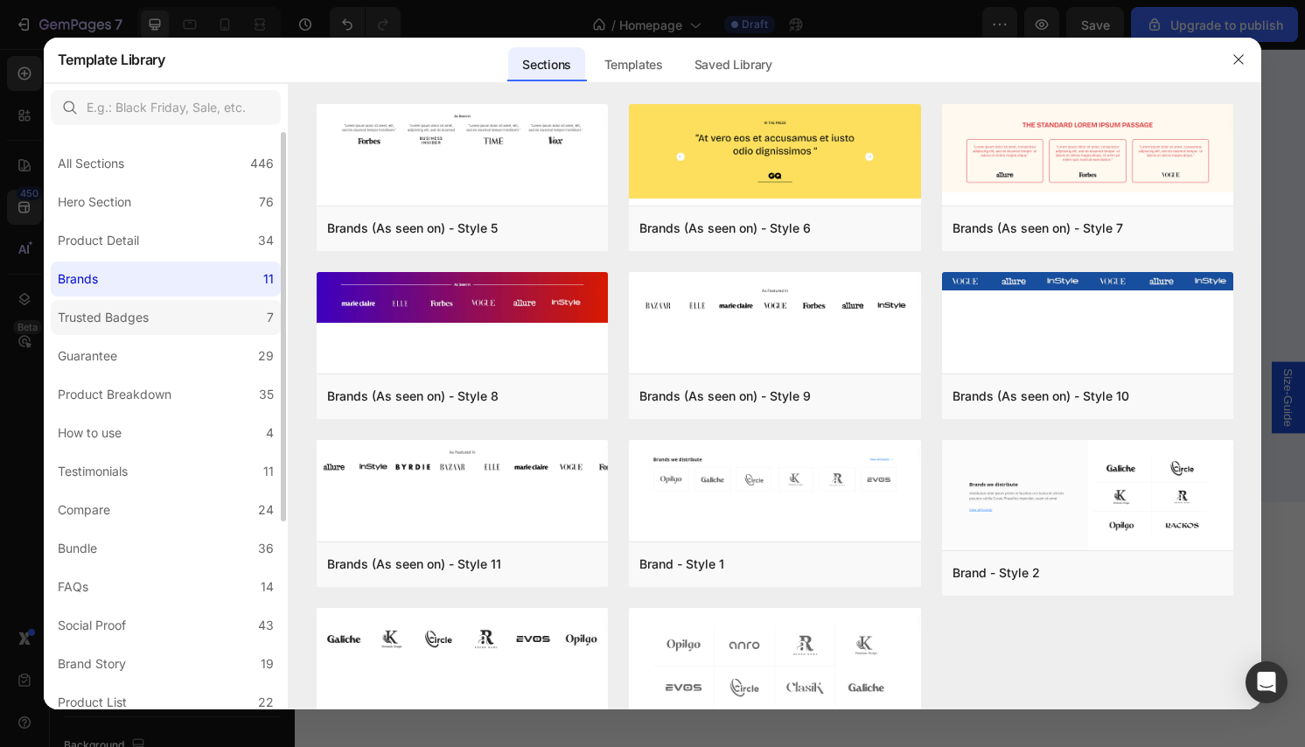
click at [174, 317] on label "Trusted Badges 7" at bounding box center [166, 317] width 230 height 35
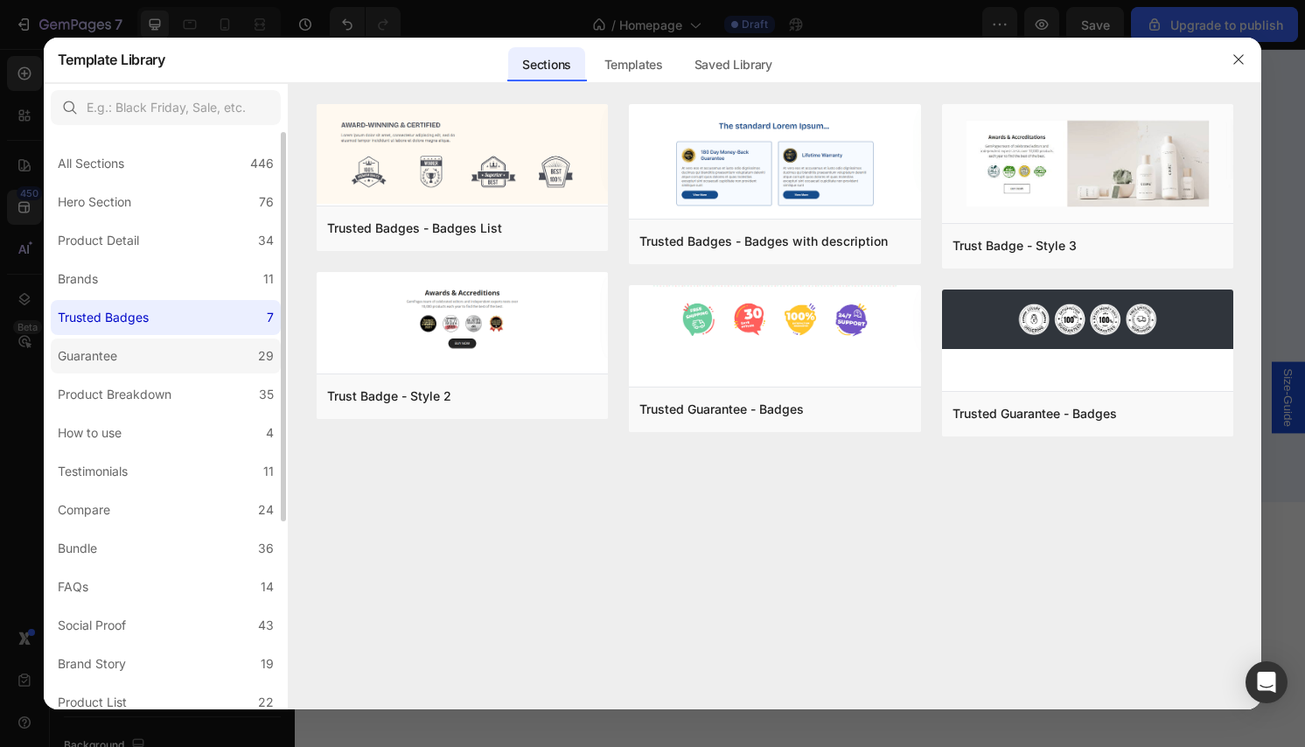
click at [171, 357] on label "Guarantee 29" at bounding box center [166, 356] width 230 height 35
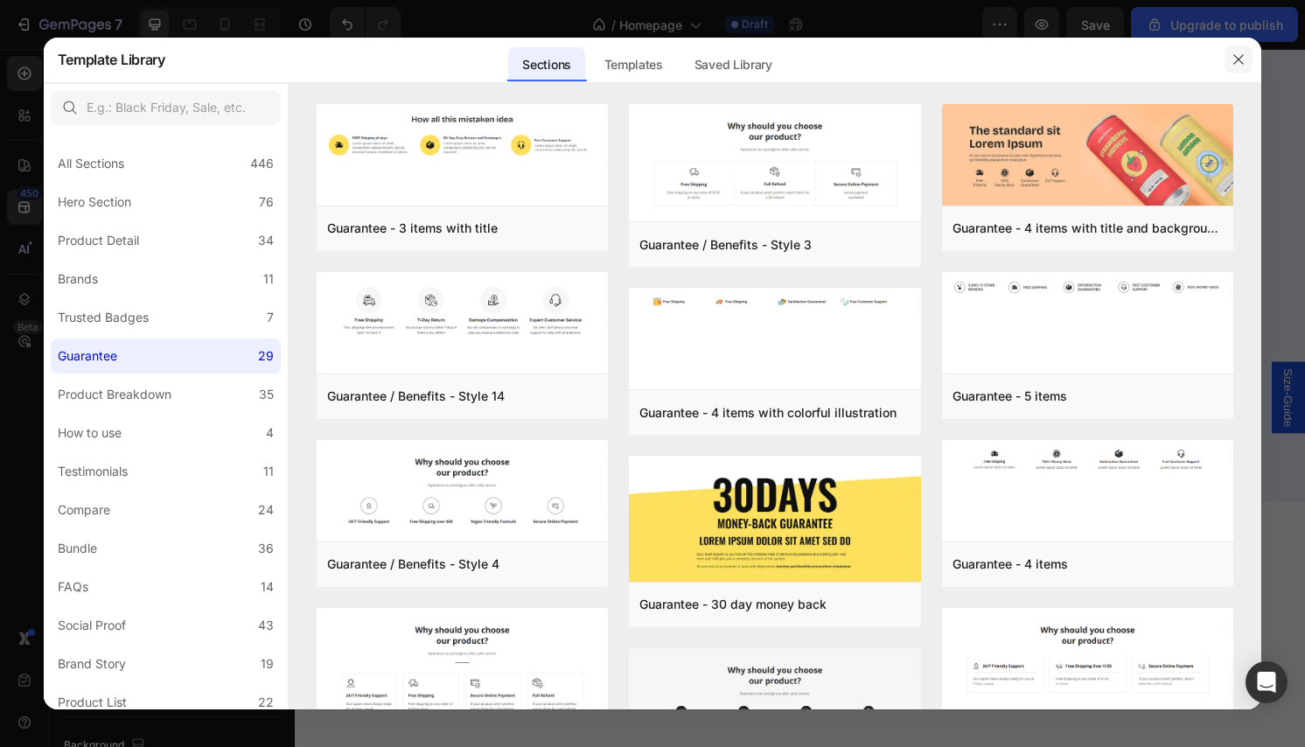
click at [1242, 62] on icon "button" at bounding box center [1239, 59] width 14 height 14
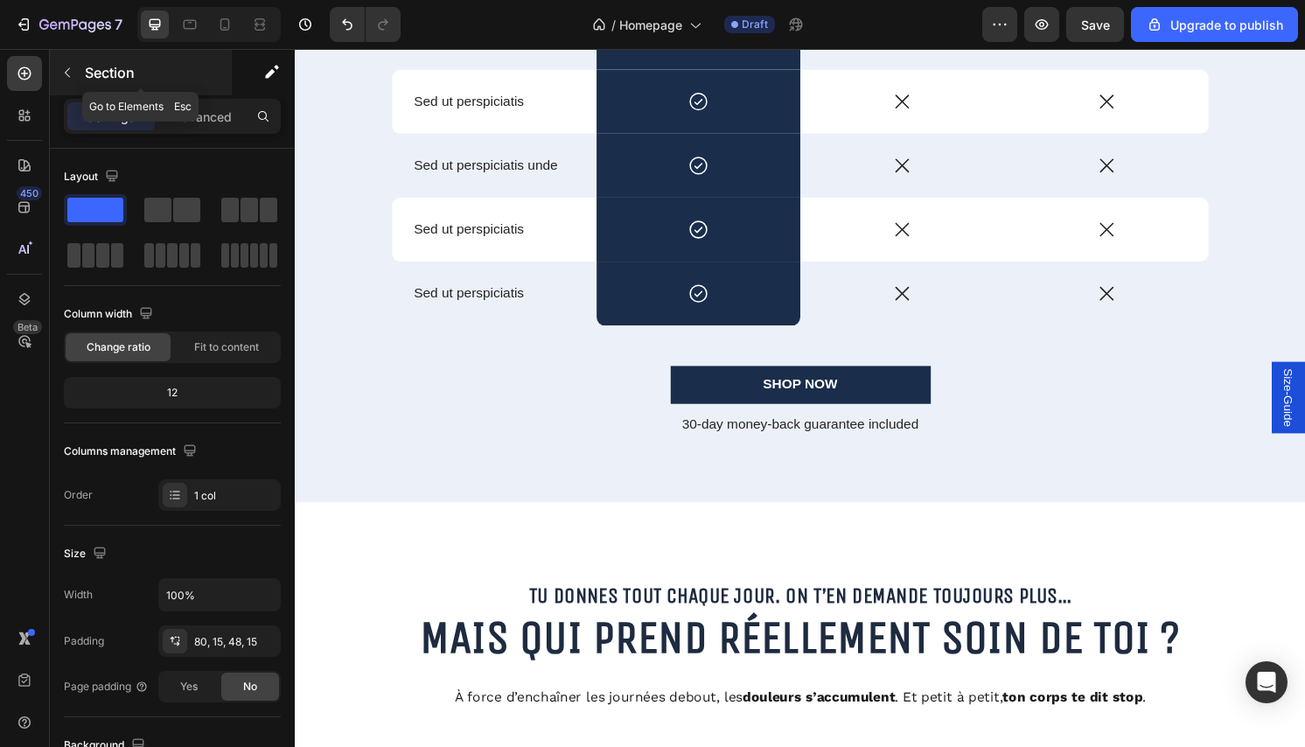
click at [61, 70] on icon "button" at bounding box center [67, 73] width 14 height 14
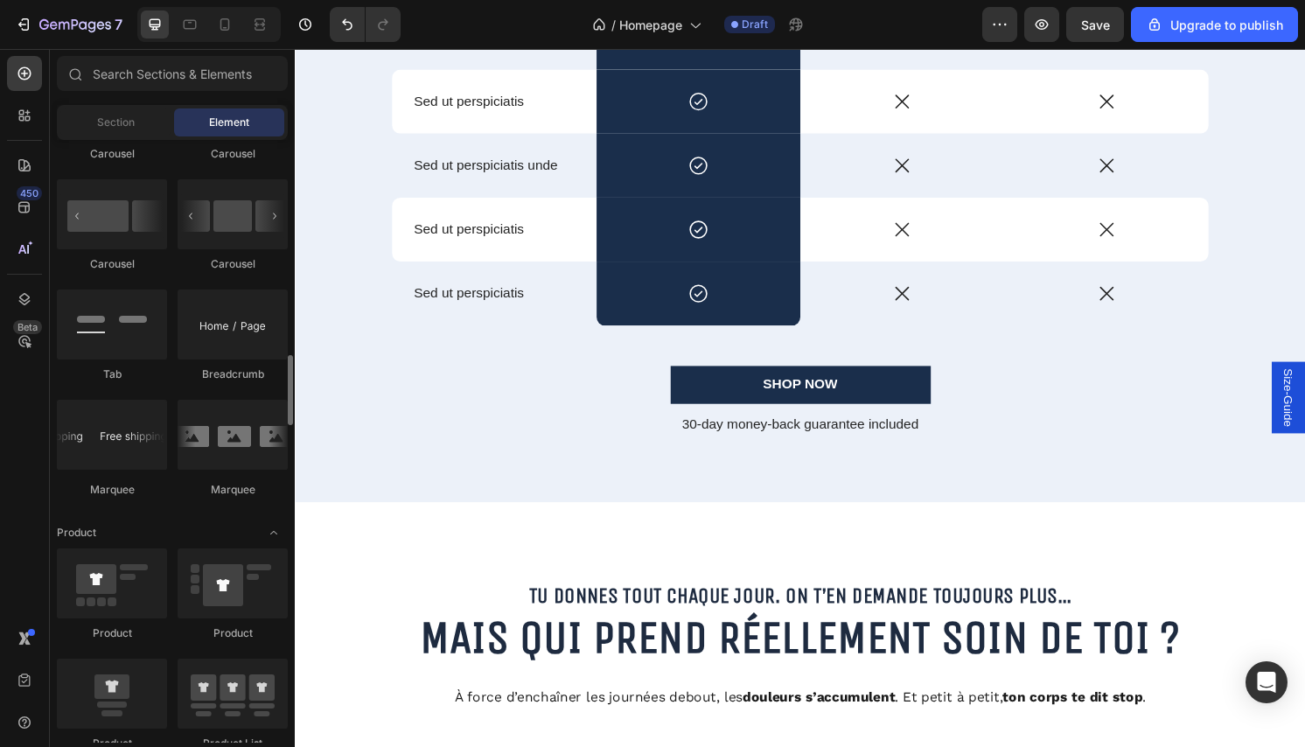
scroll to position [2009, 0]
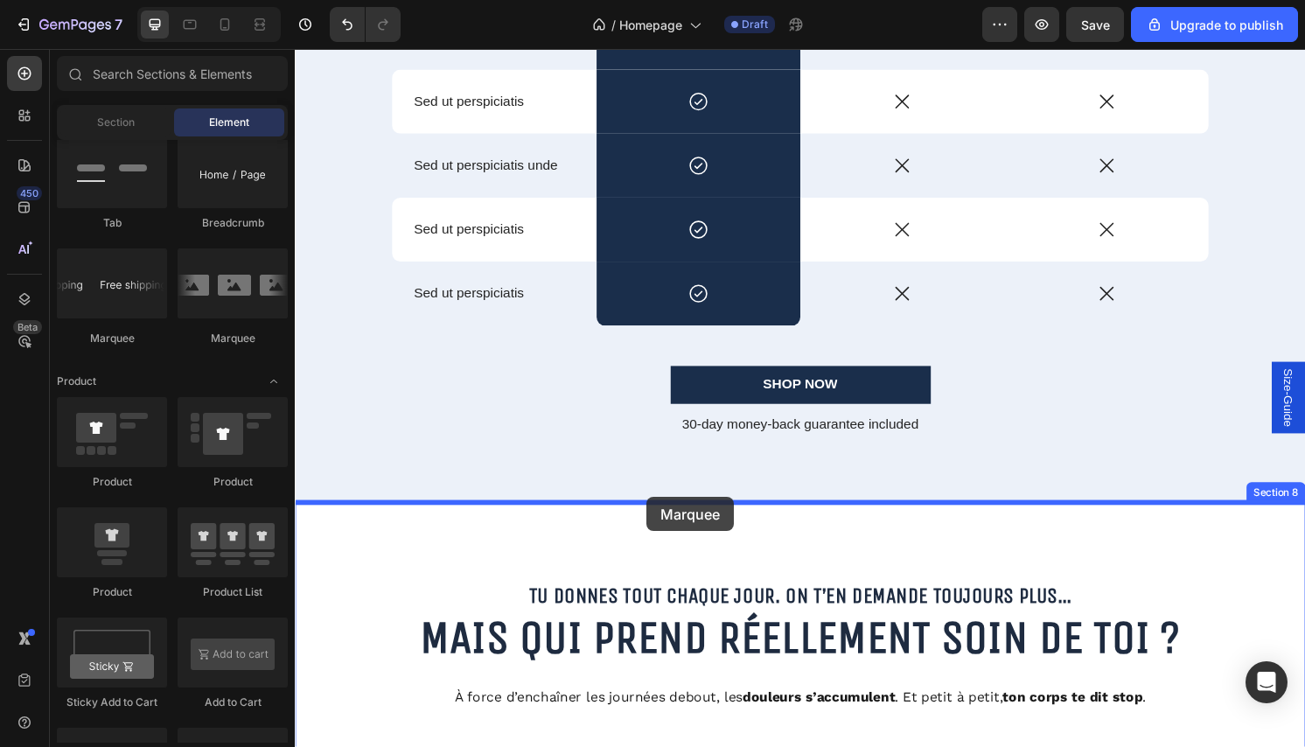
drag, startPoint x: 526, startPoint y: 352, endPoint x: 661, endPoint y: 514, distance: 211.3
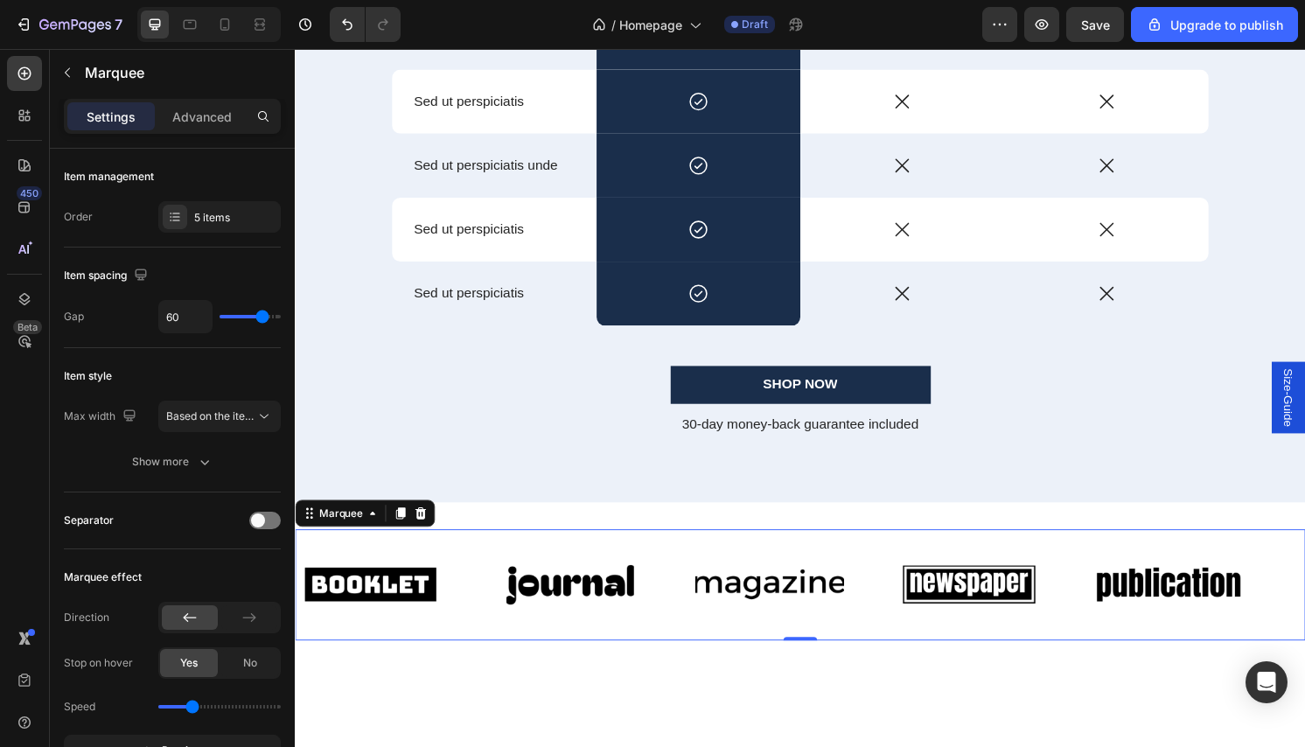
click at [717, 535] on div "Image Image Image Image Image Image Image Image Image Image Marquee 0 Section 8" at bounding box center [820, 606] width 1050 height 171
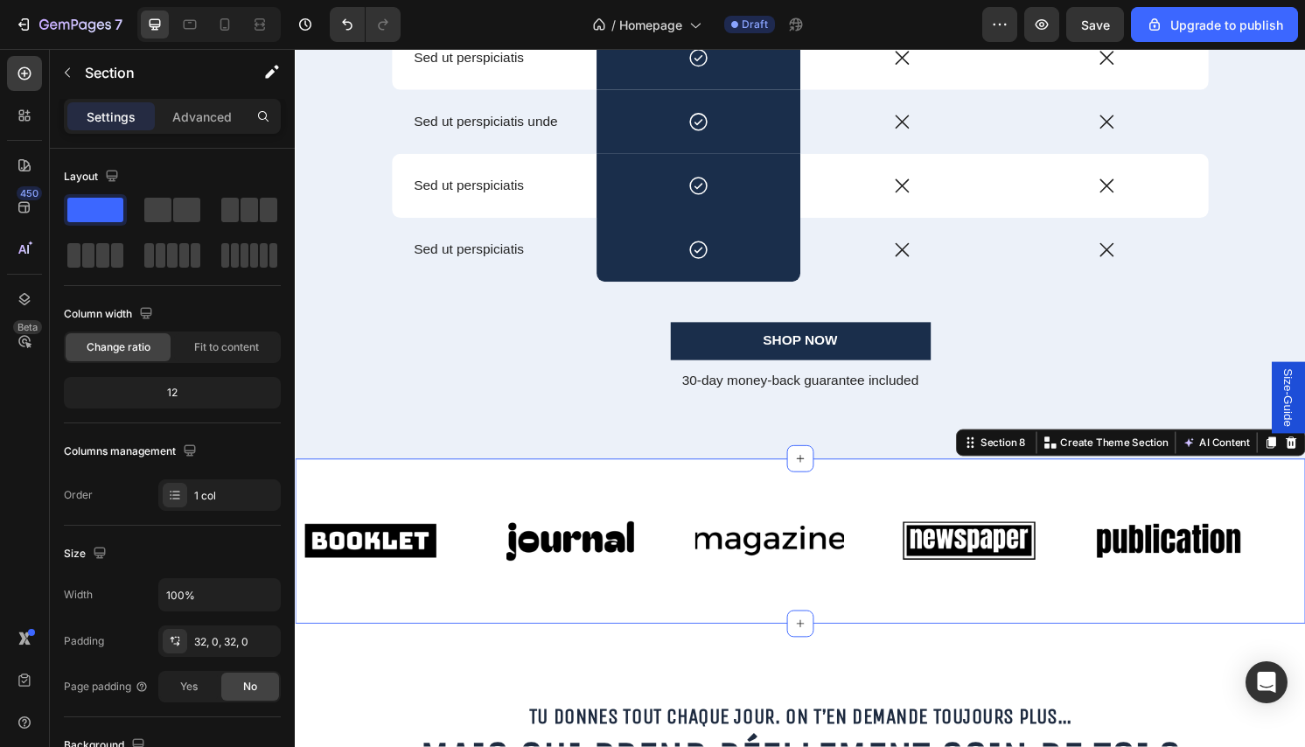
scroll to position [4442, 0]
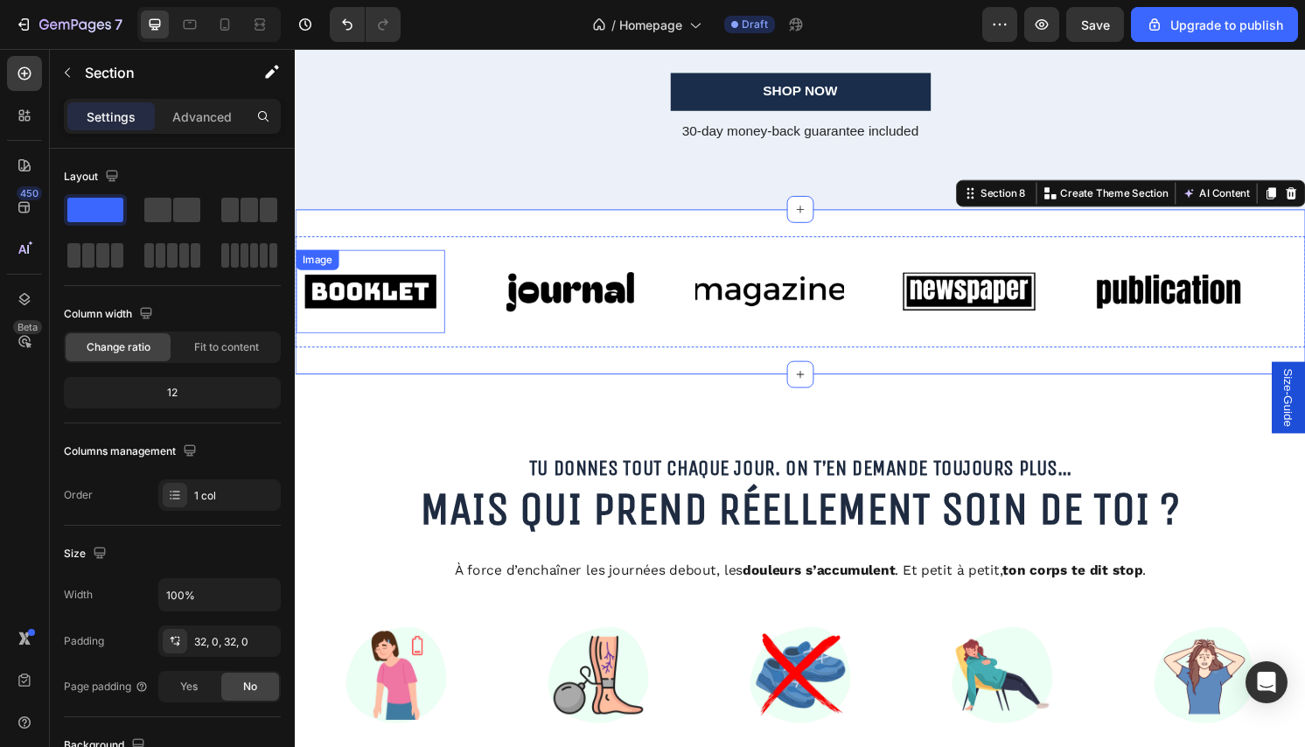
click at [389, 301] on img at bounding box center [373, 302] width 155 height 66
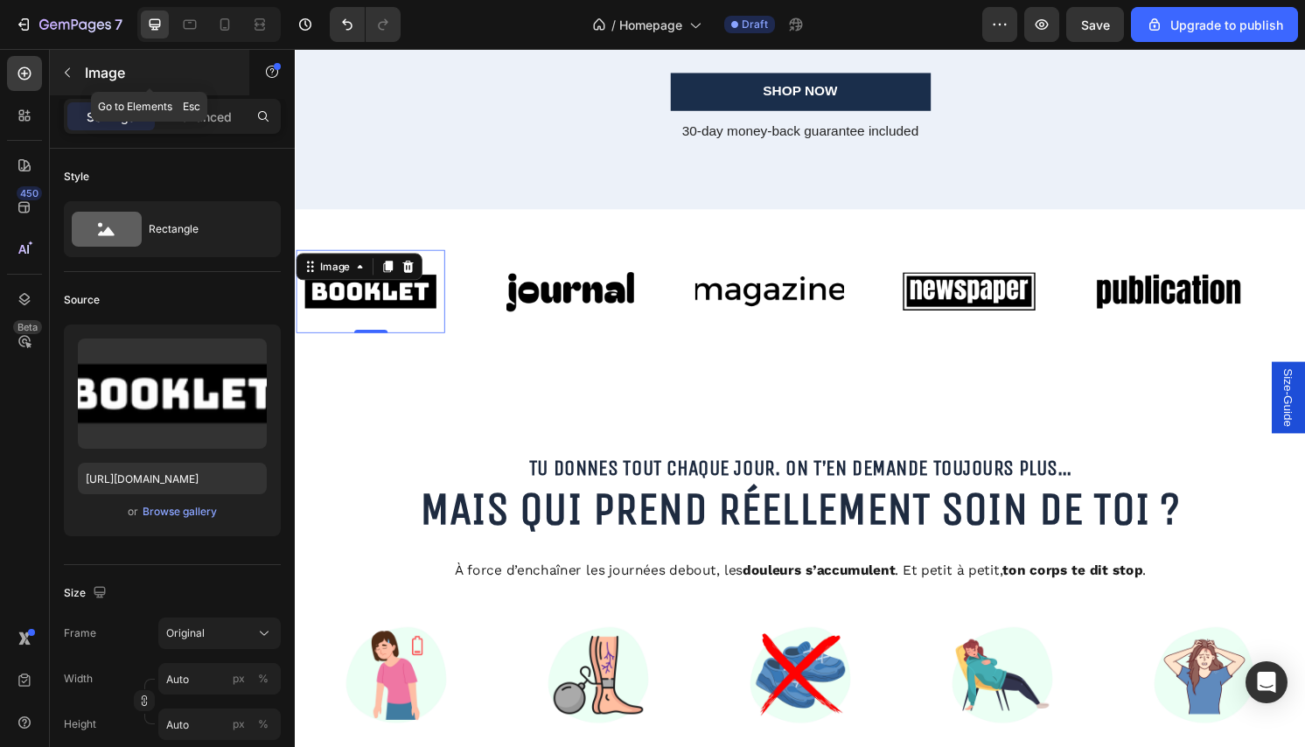
click at [72, 68] on icon "button" at bounding box center [67, 73] width 14 height 14
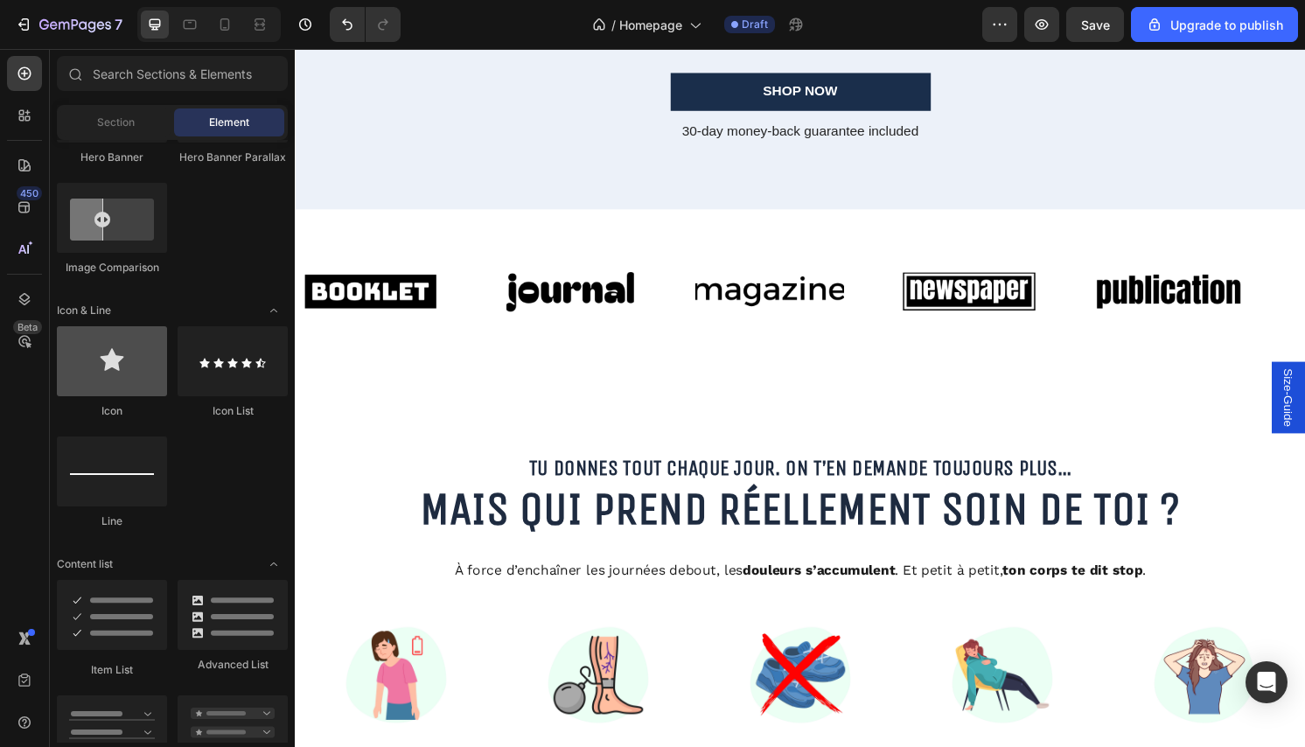
scroll to position [0, 0]
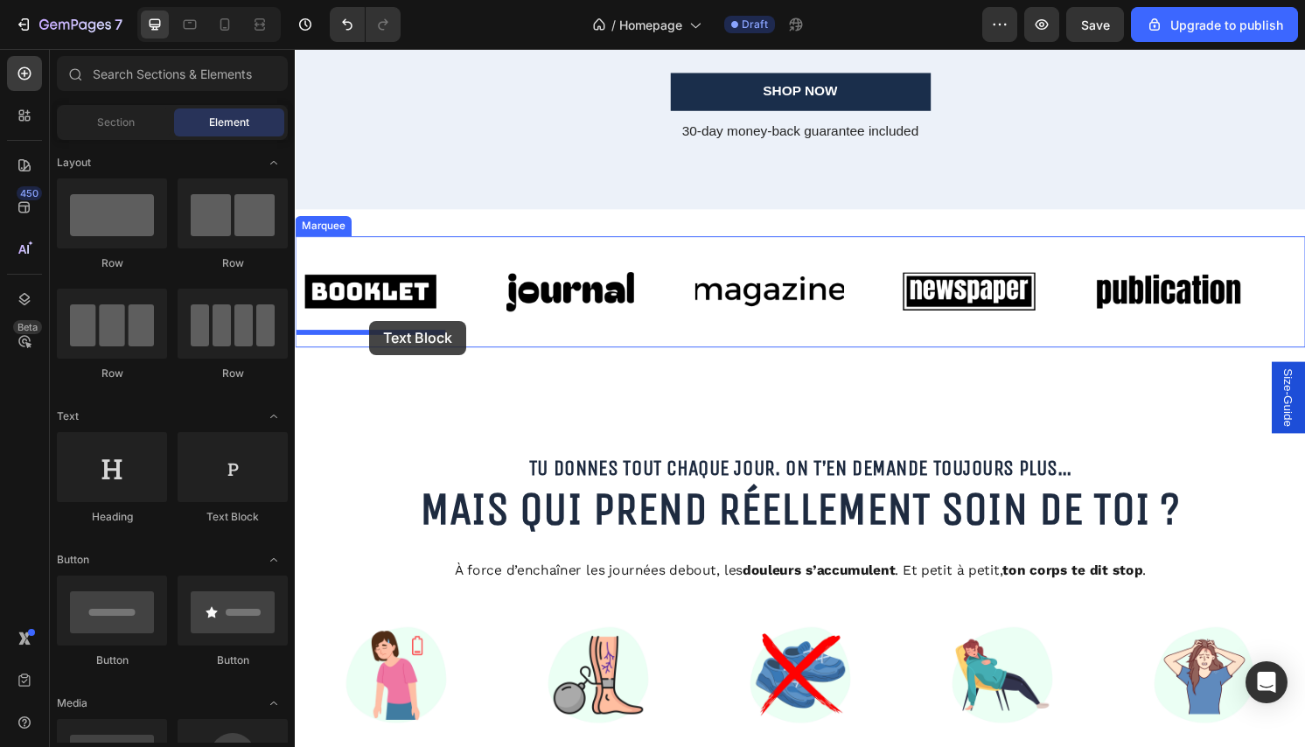
drag, startPoint x: 508, startPoint y: 523, endPoint x: 372, endPoint y: 332, distance: 235.2
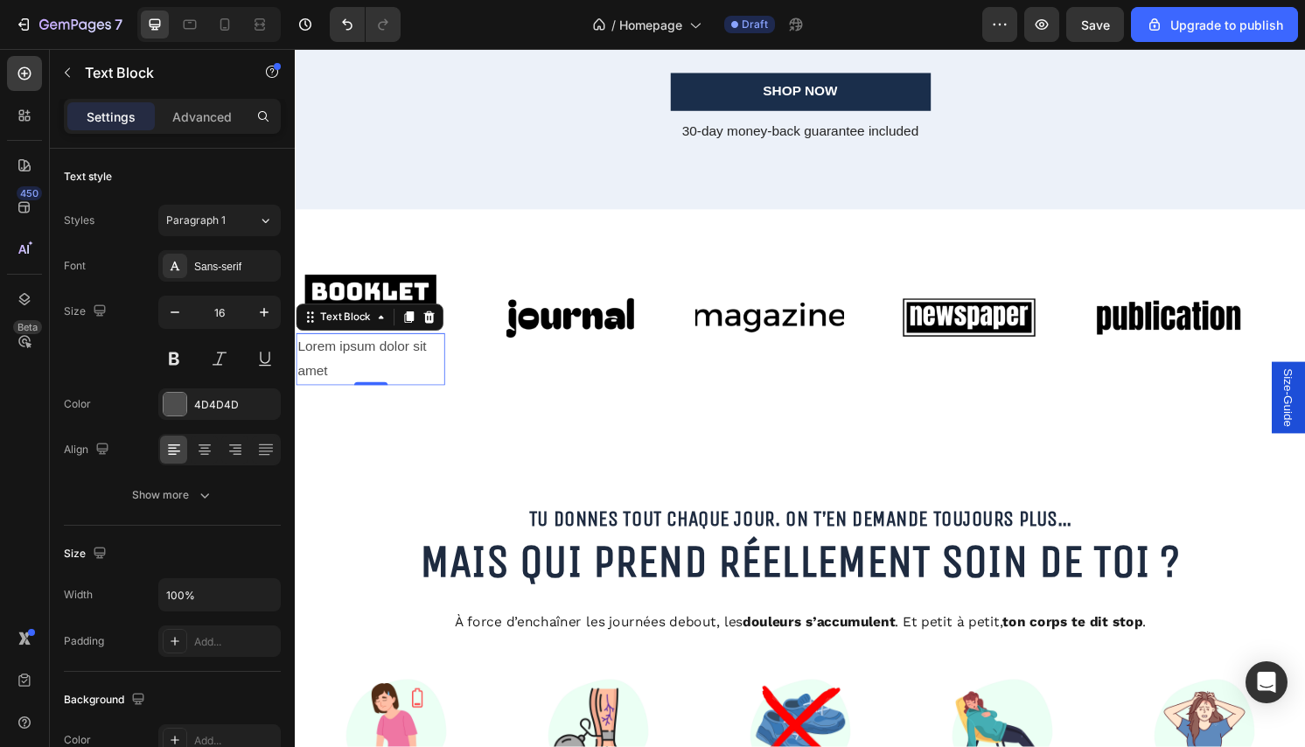
click at [381, 360] on div "Lorem ipsum dolor sit amet" at bounding box center [373, 372] width 155 height 54
click at [381, 360] on p "Lorem ipsum dolor sit amet" at bounding box center [372, 371] width 151 height 51
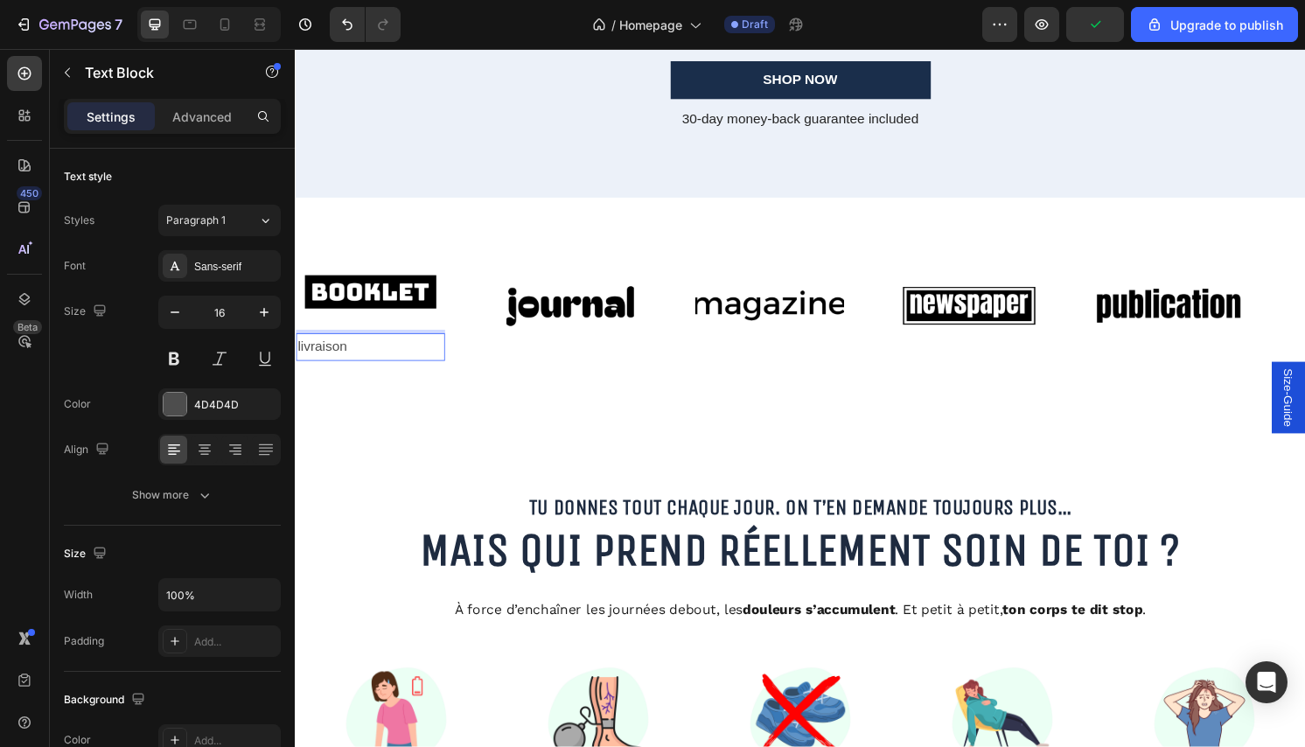
scroll to position [4442, 0]
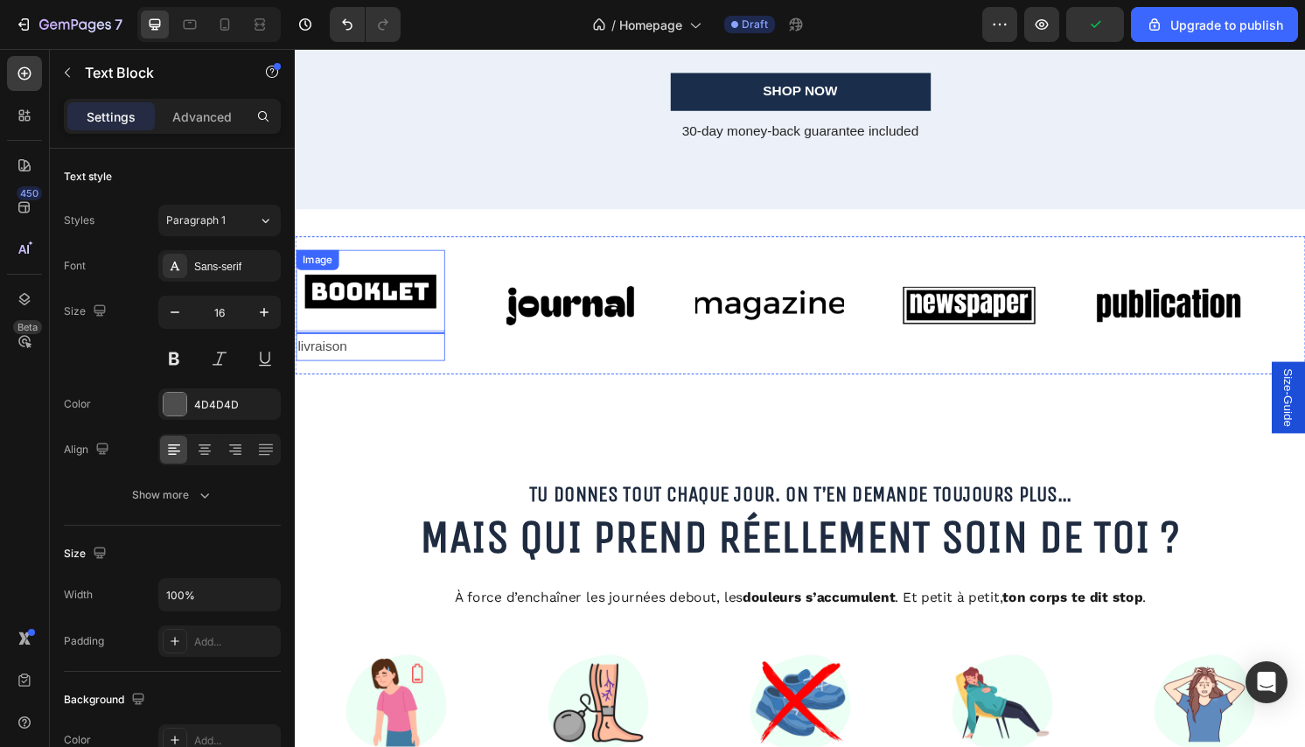
click at [329, 300] on img at bounding box center [373, 302] width 155 height 66
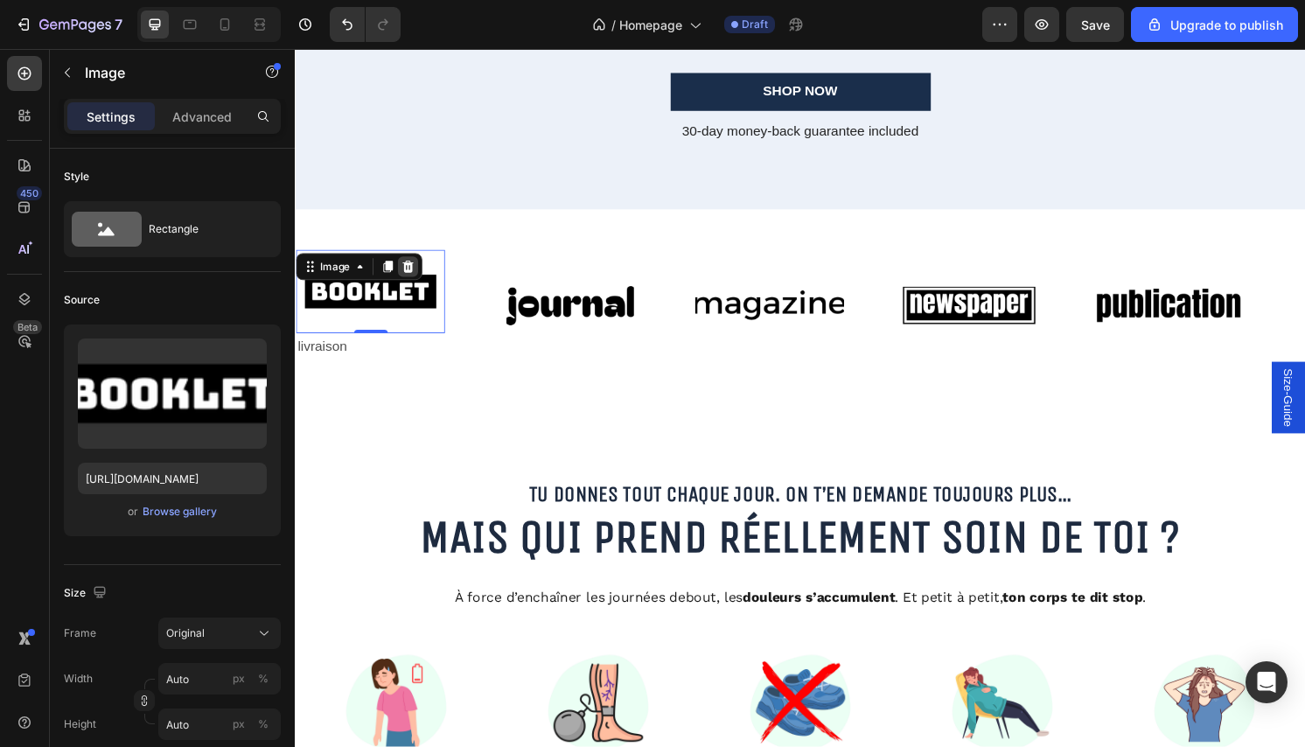
click at [413, 278] on icon at bounding box center [412, 276] width 14 height 14
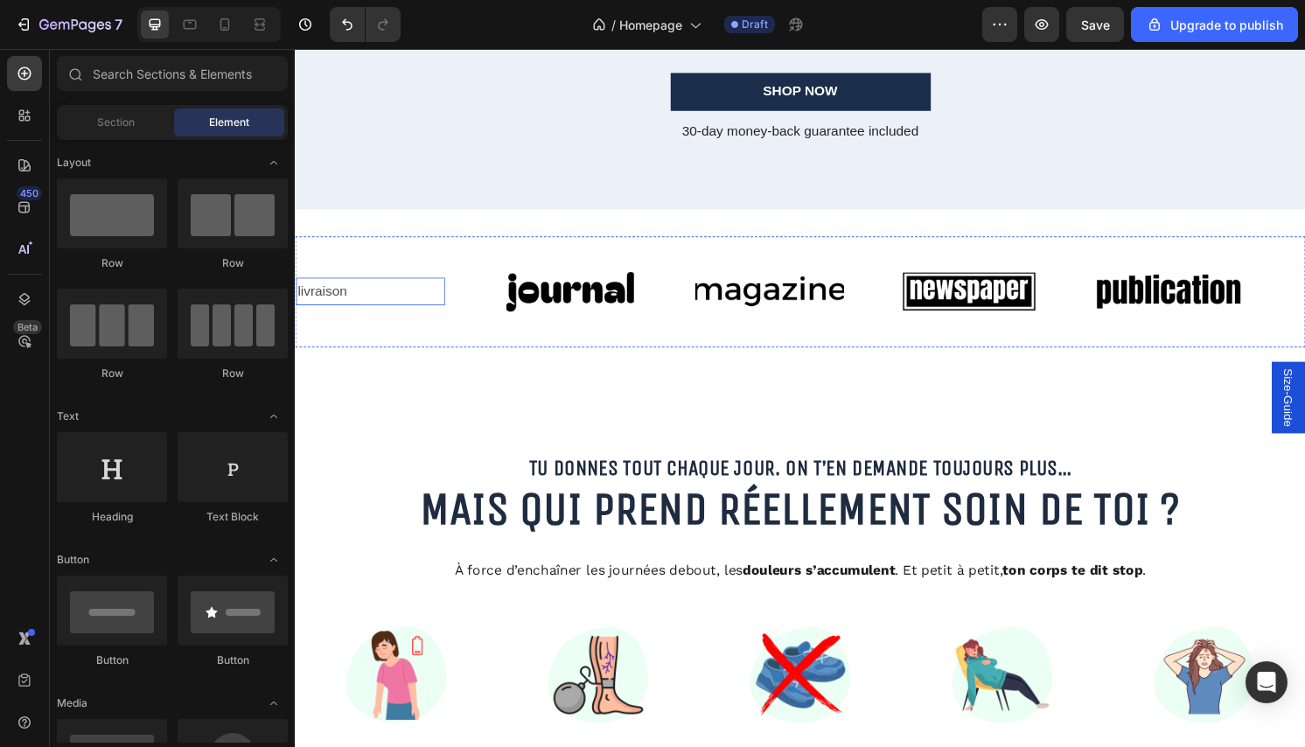
click at [388, 302] on p "livraison" at bounding box center [372, 301] width 151 height 25
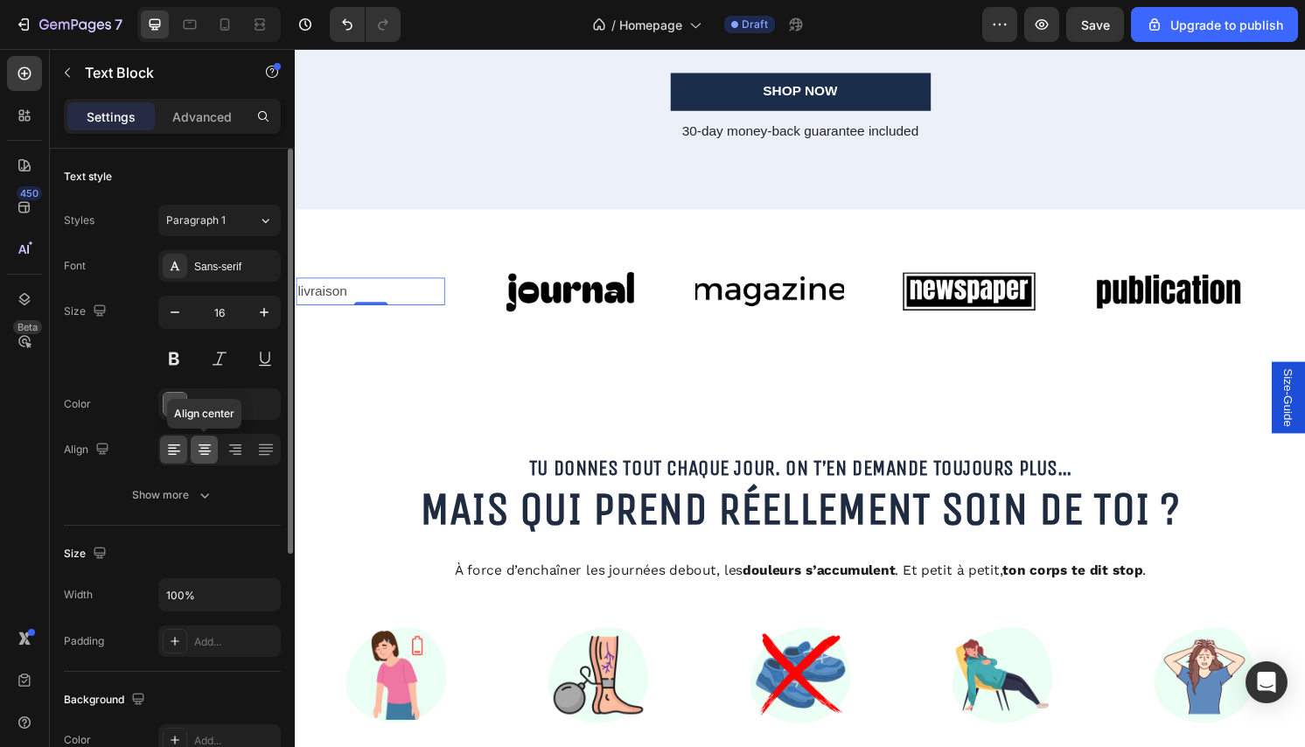
click at [206, 448] on icon at bounding box center [204, 449] width 9 height 2
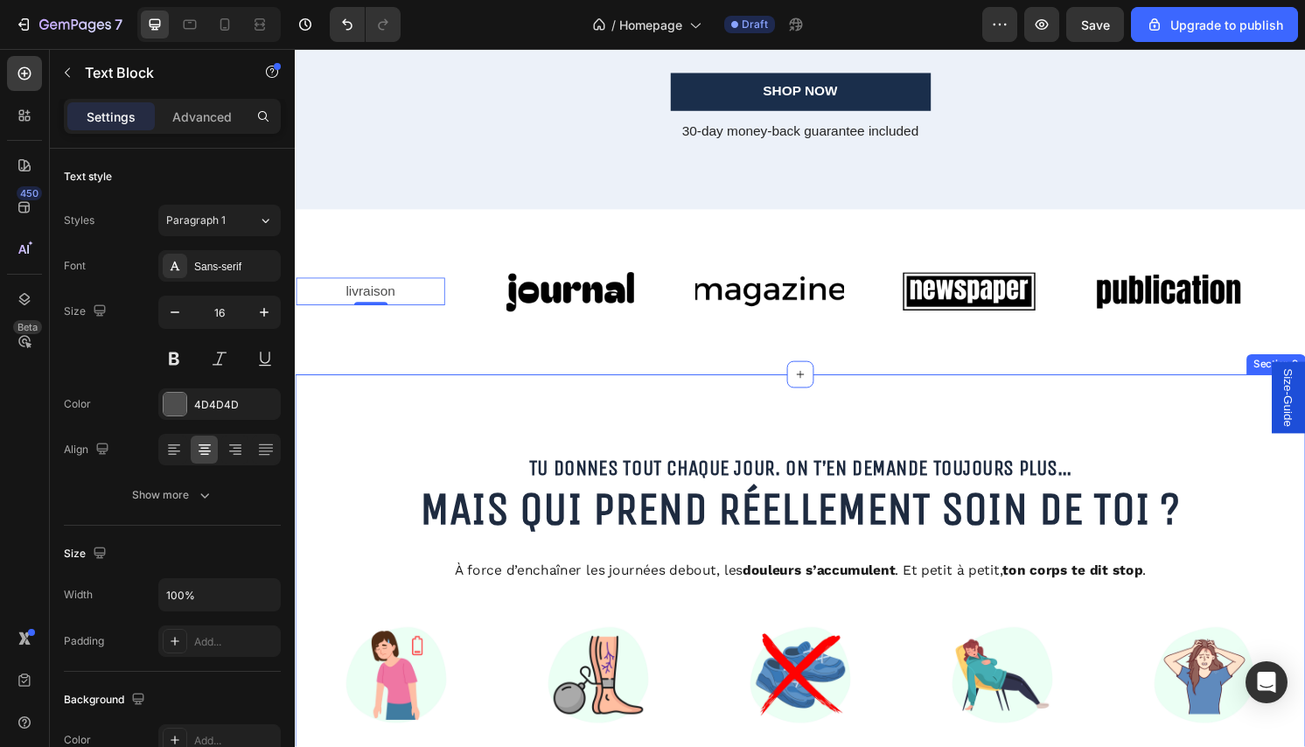
click at [388, 367] on div "livraison Text Block 0 Image Image Image Image livraison Text Block 0 Image Ima…" at bounding box center [820, 301] width 1050 height 171
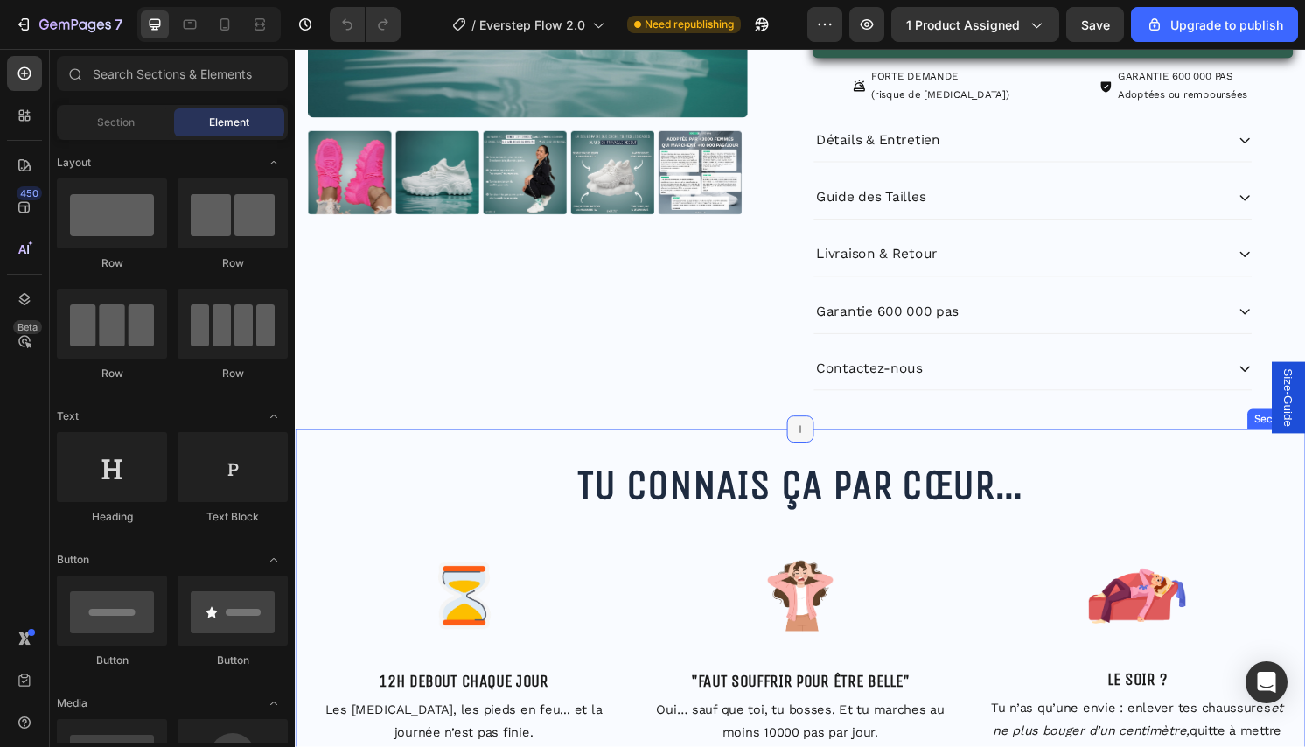
scroll to position [455, 0]
